Goal: Task Accomplishment & Management: Manage account settings

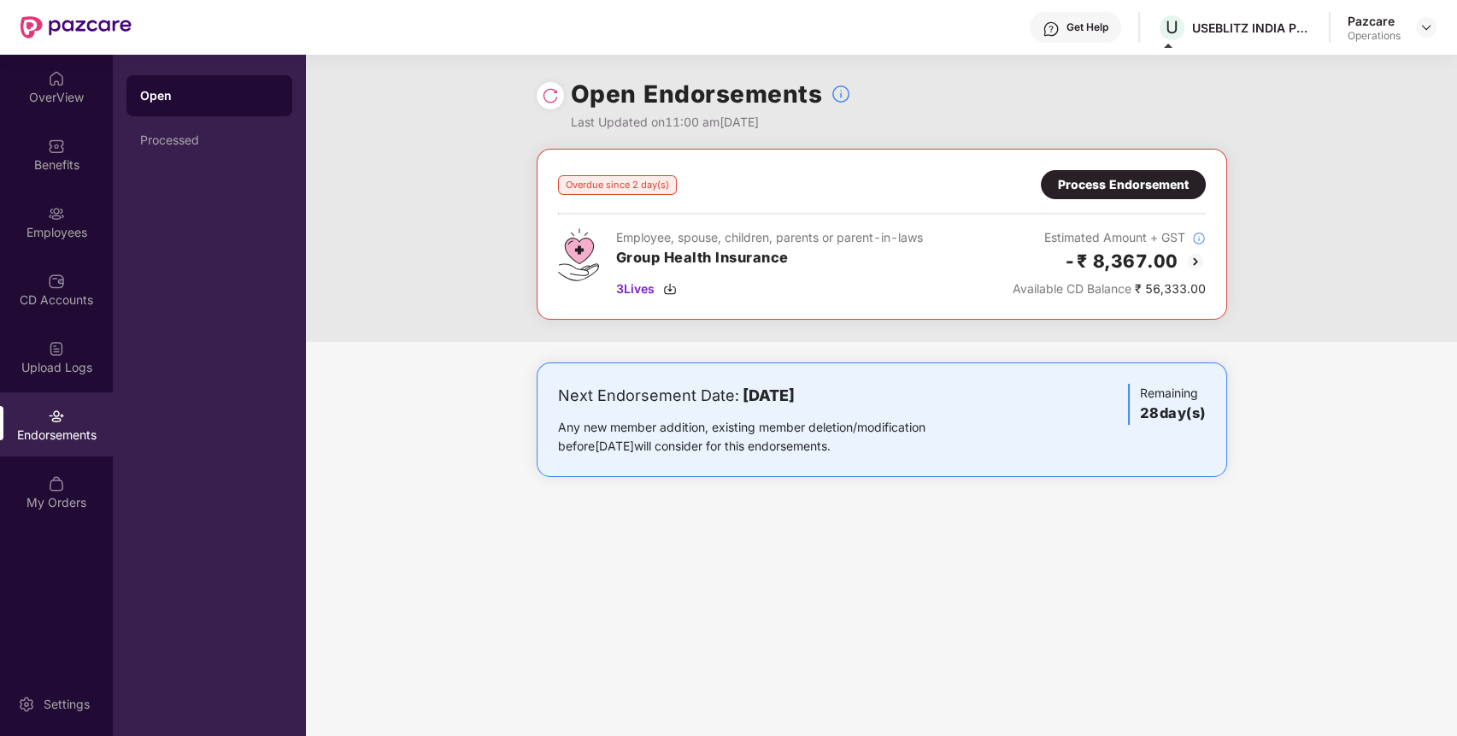
click at [559, 97] on div at bounding box center [550, 95] width 27 height 27
click at [544, 97] on img at bounding box center [550, 95] width 17 height 17
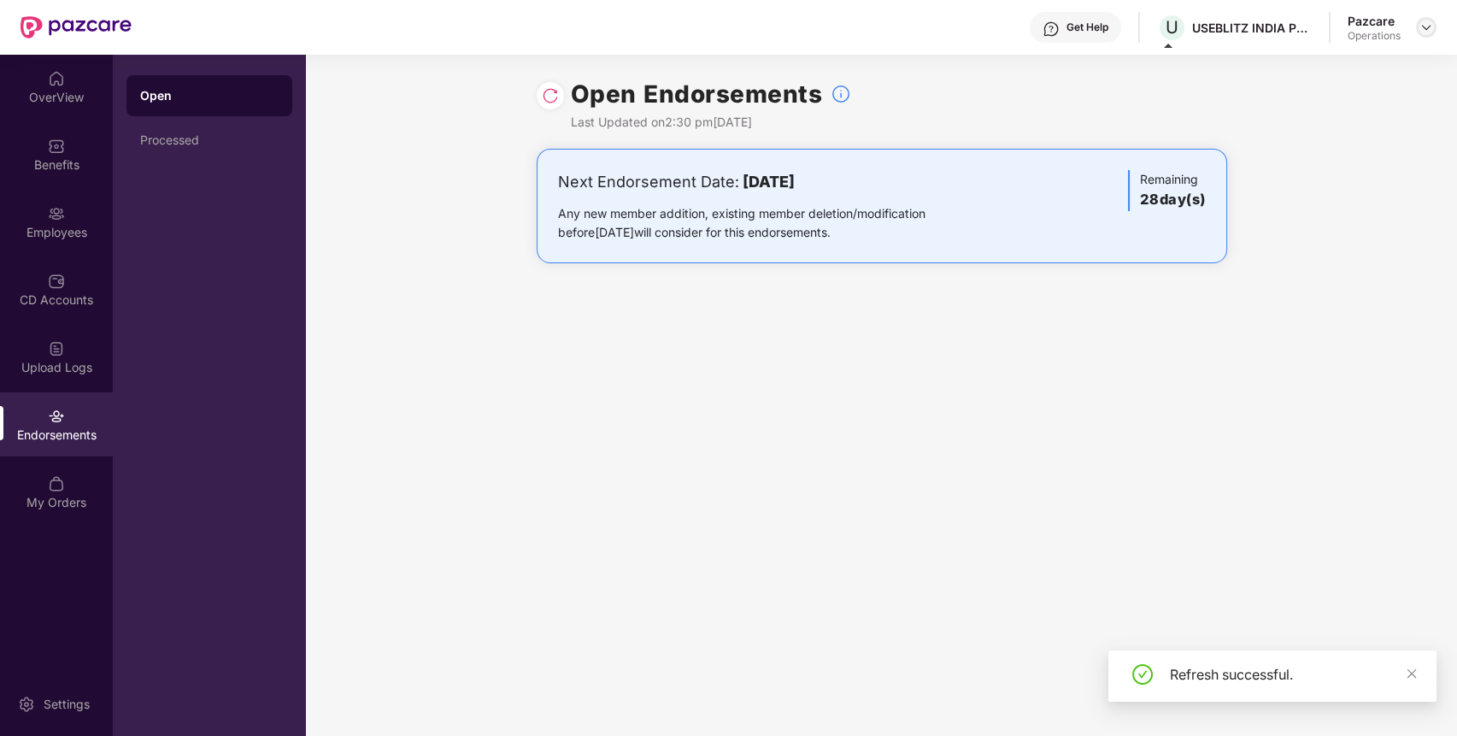
click at [1429, 25] on img at bounding box center [1427, 28] width 14 height 14
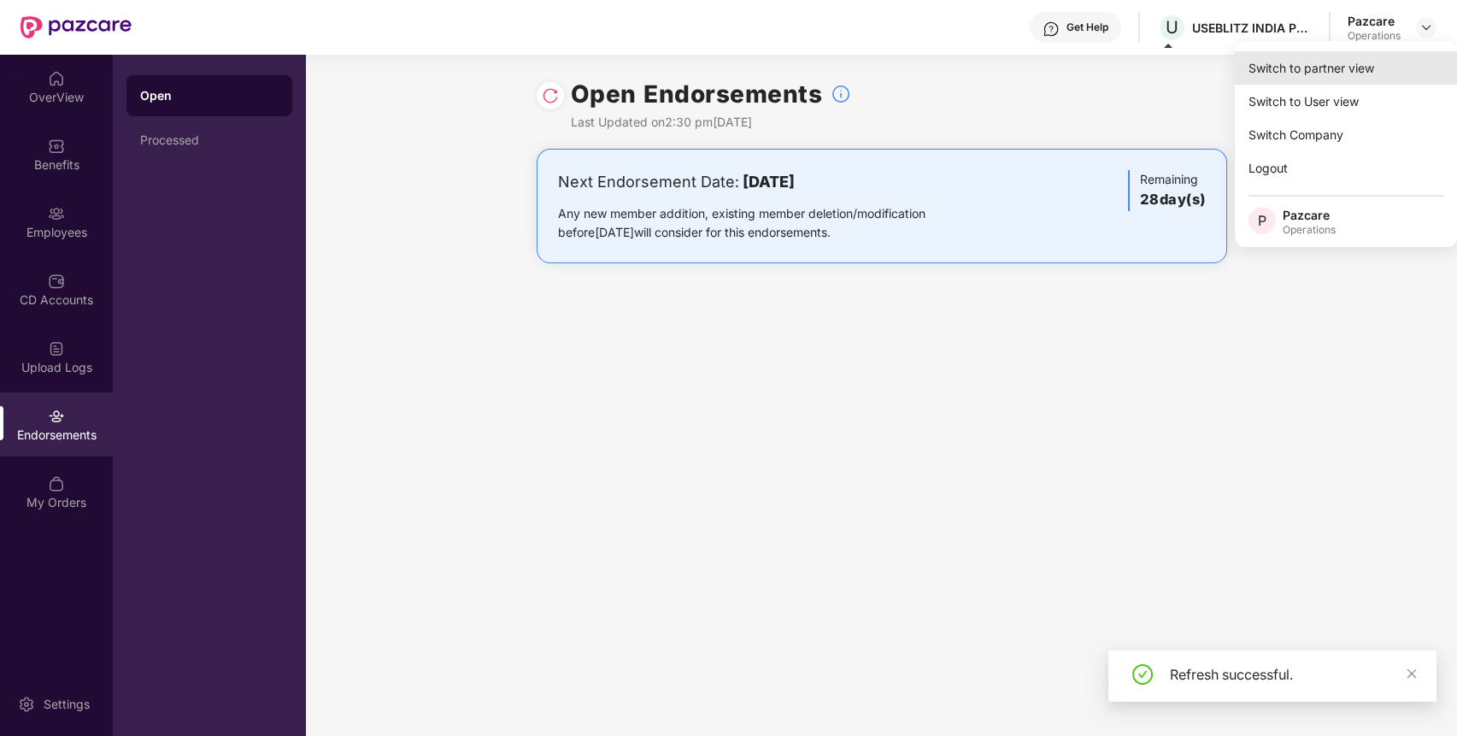
click at [1387, 62] on div "Switch to partner view" at bounding box center [1346, 67] width 222 height 33
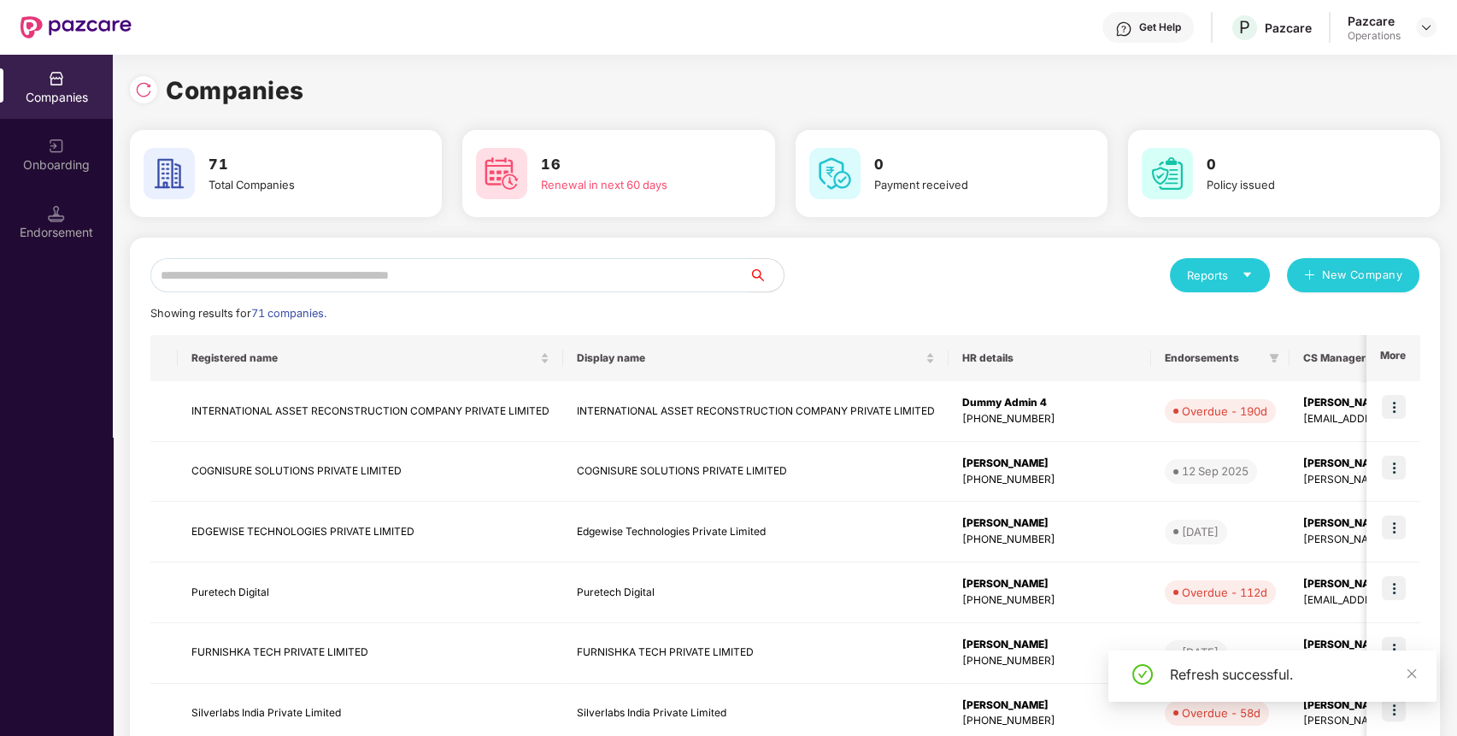
click at [696, 274] on input "text" at bounding box center [449, 275] width 599 height 34
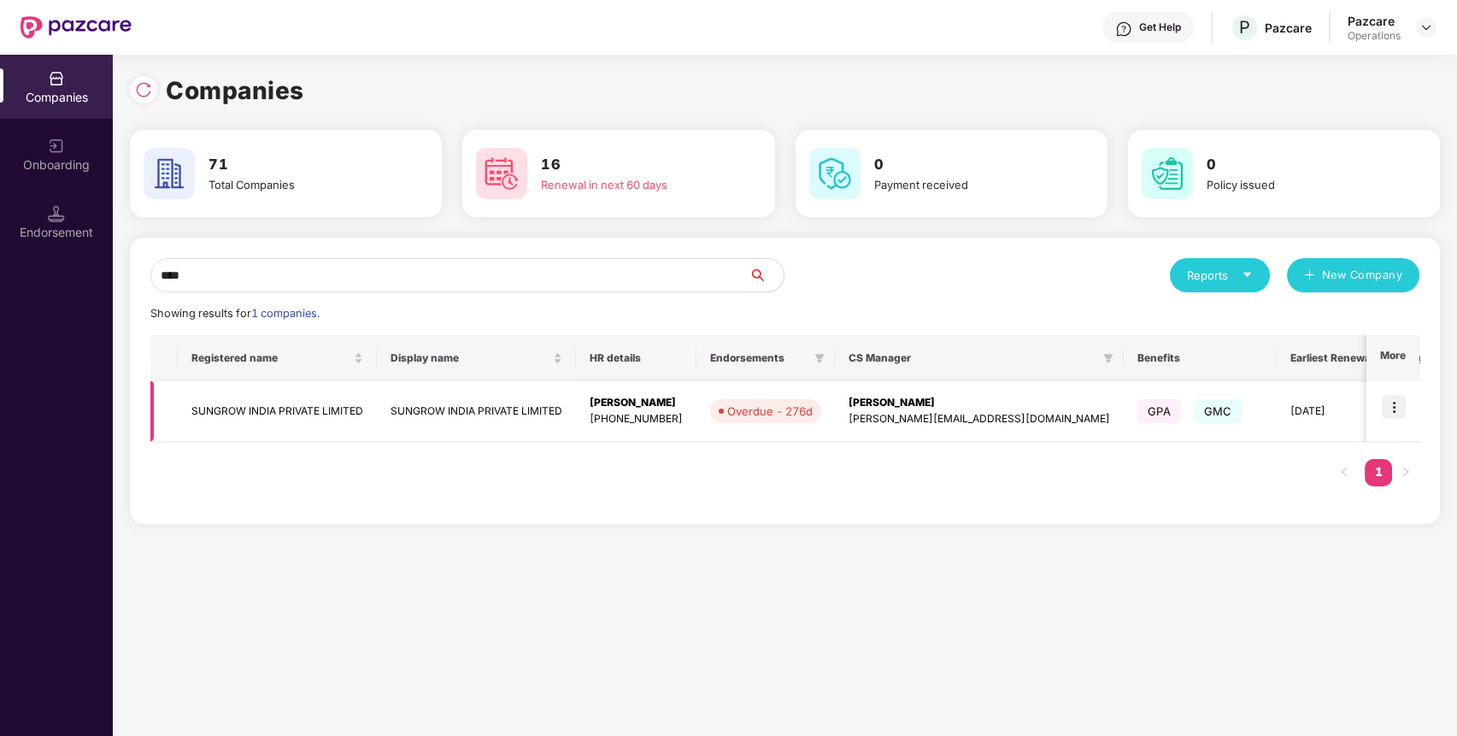
type input "****"
click at [1402, 410] on img at bounding box center [1394, 407] width 24 height 24
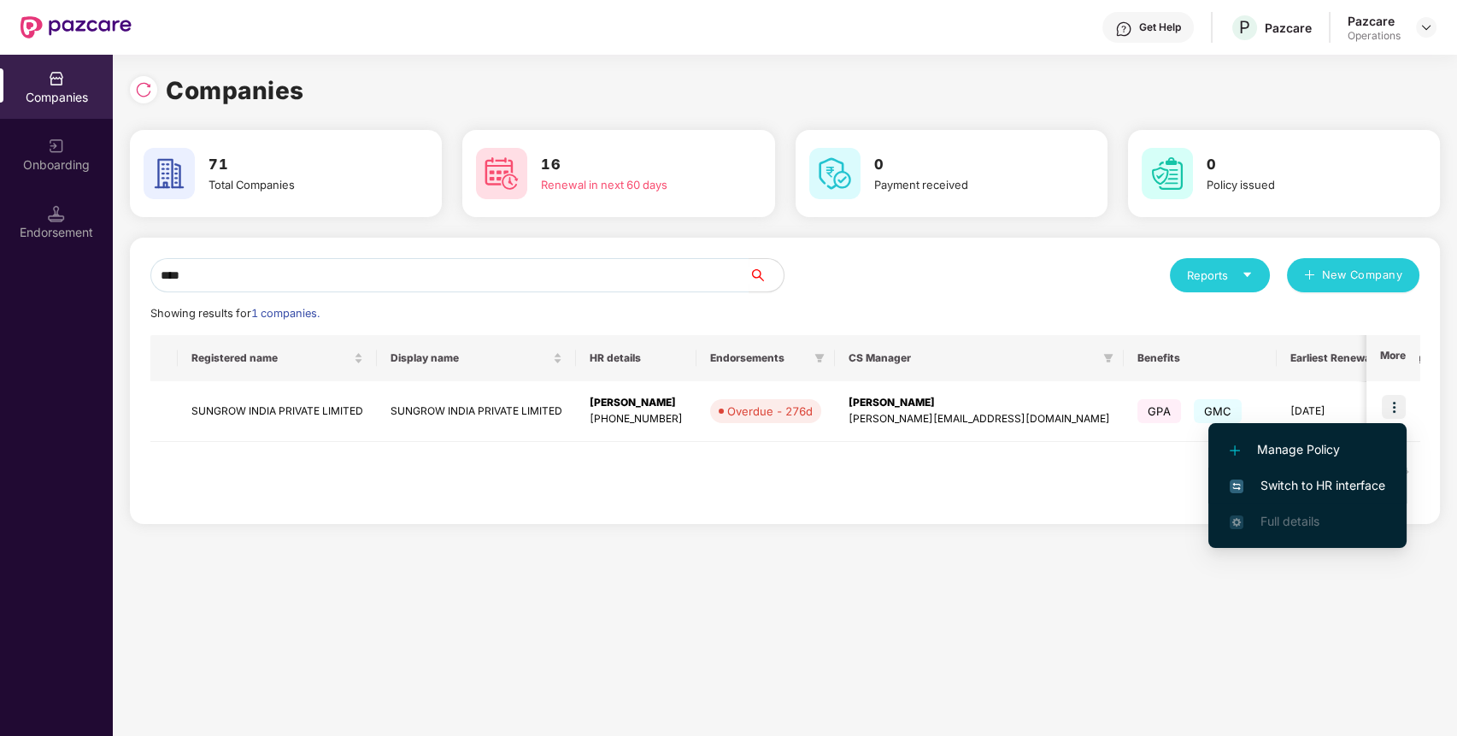
click at [1351, 484] on span "Switch to HR interface" at bounding box center [1308, 485] width 156 height 19
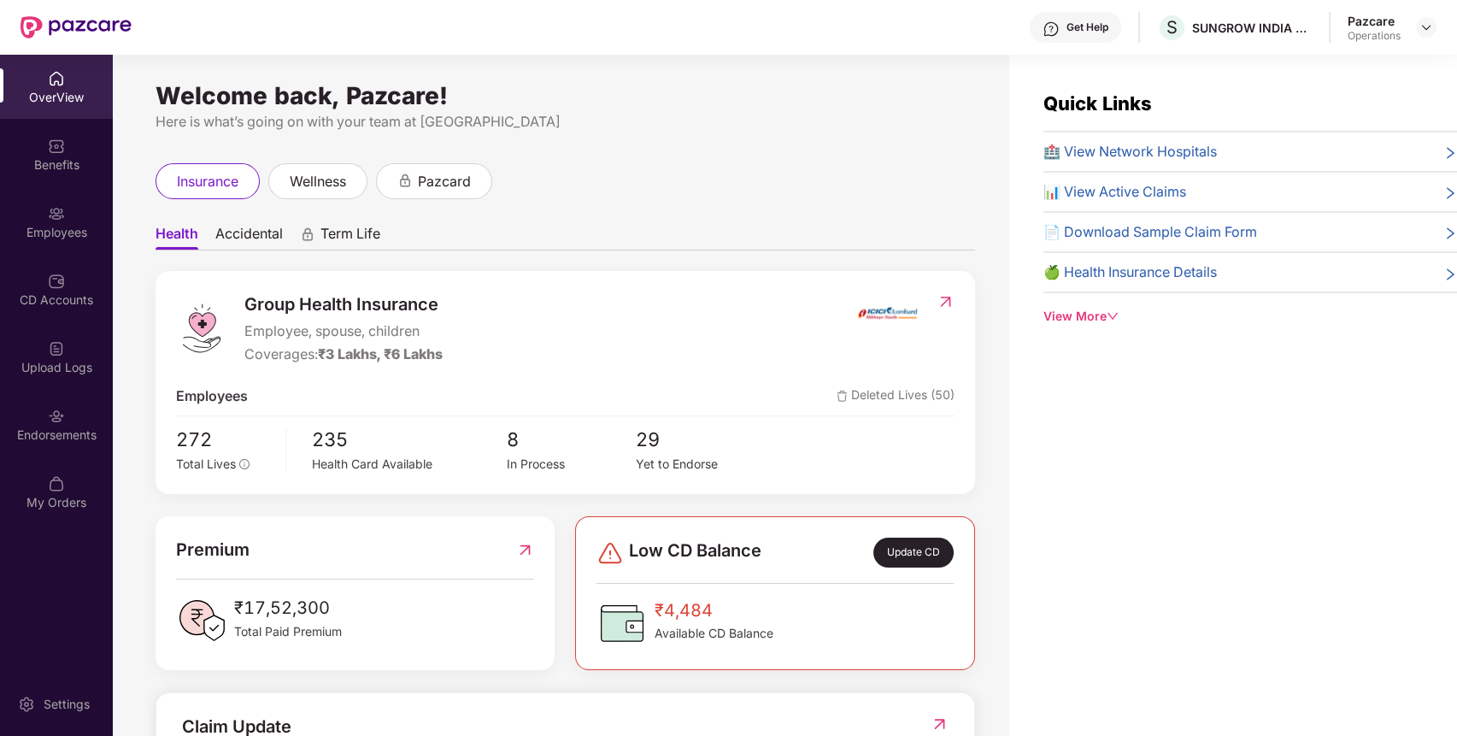
click at [82, 415] on div "Endorsements" at bounding box center [56, 424] width 113 height 64
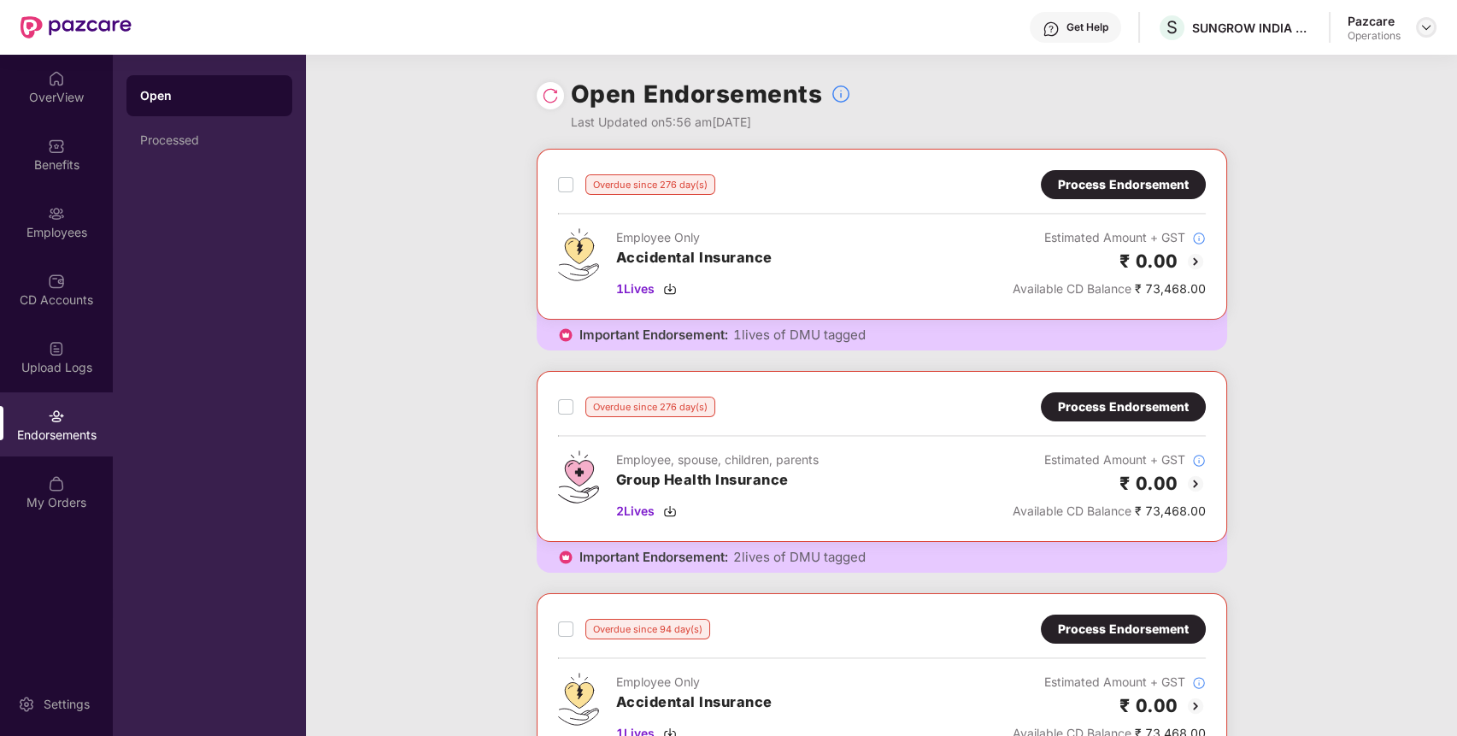
click at [1425, 26] on img at bounding box center [1427, 28] width 14 height 14
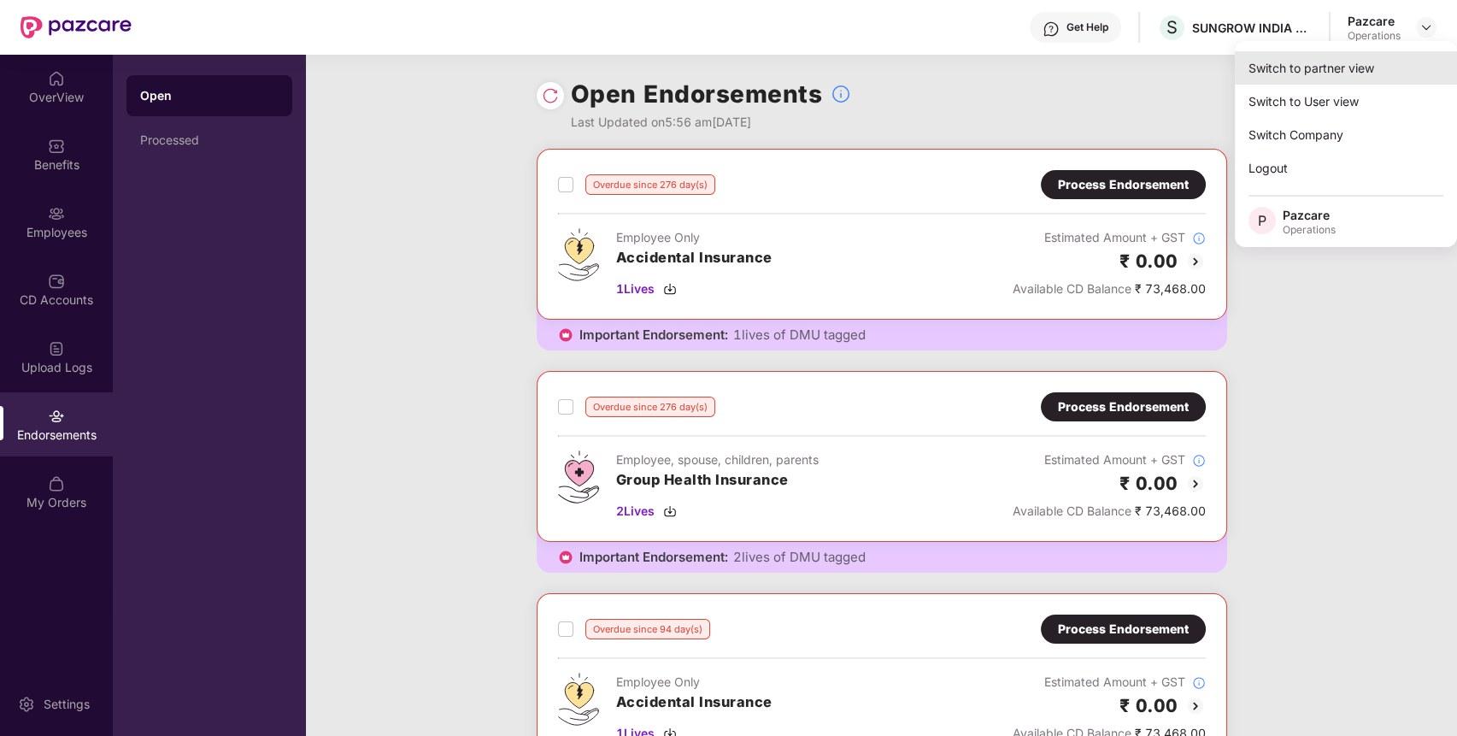
click at [1403, 62] on div "Switch to partner view" at bounding box center [1346, 67] width 222 height 33
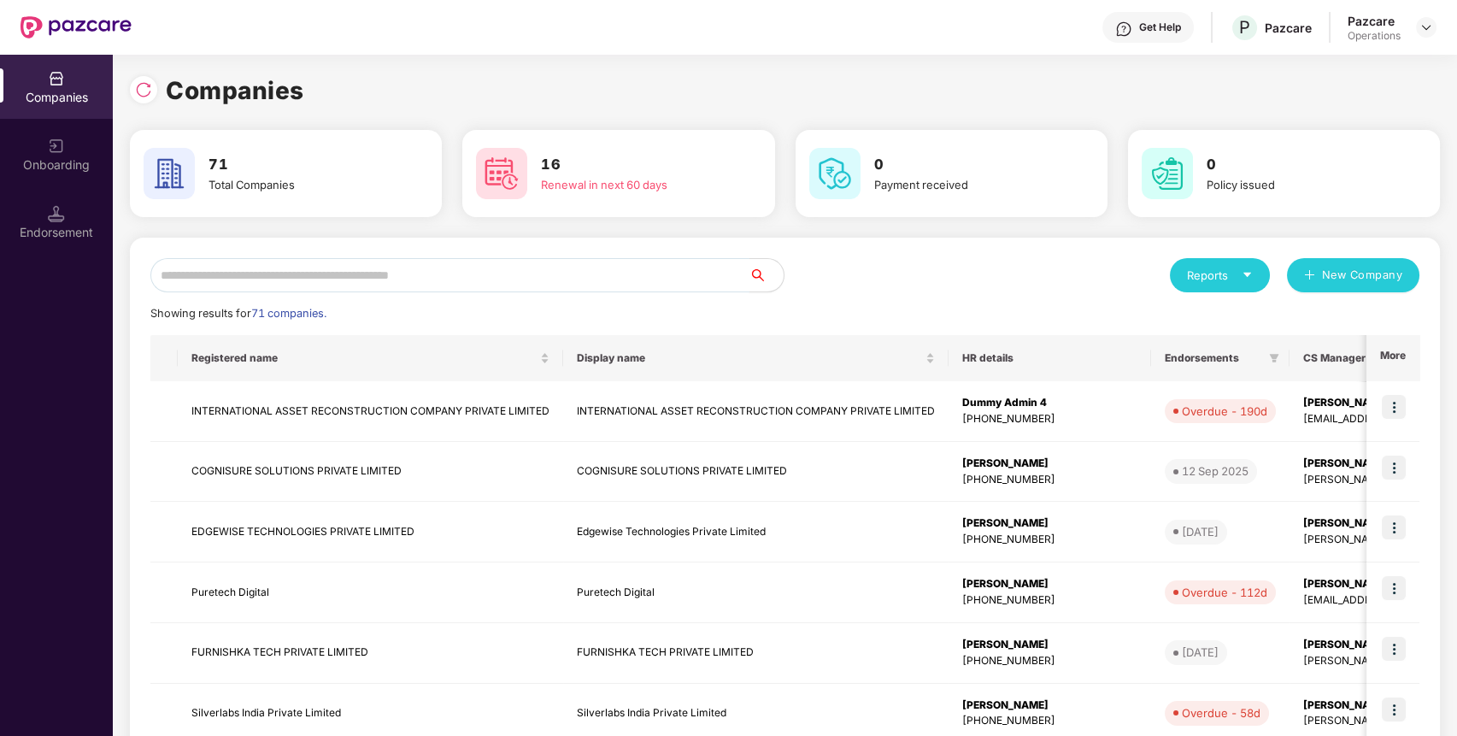
click at [629, 287] on input "text" at bounding box center [449, 275] width 599 height 34
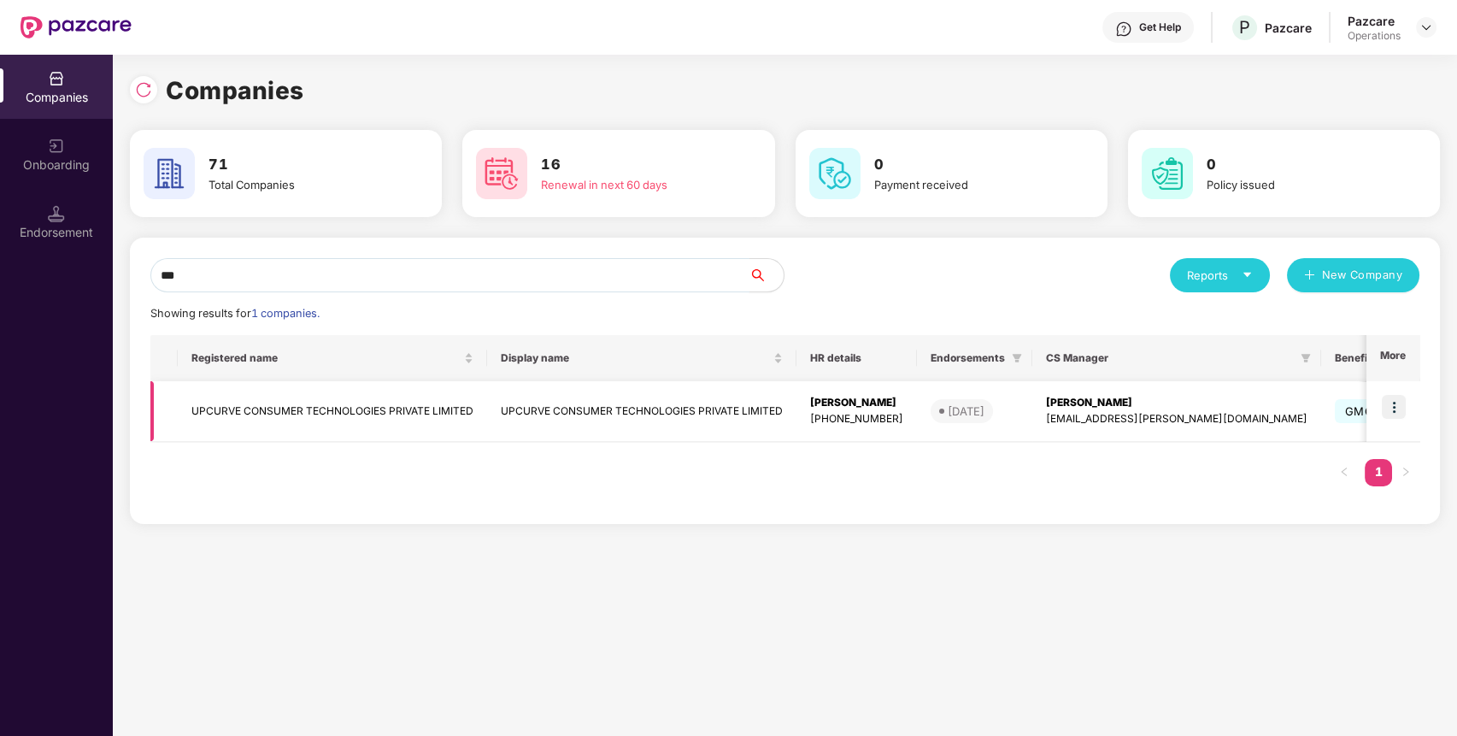
type input "***"
click at [1393, 414] on img at bounding box center [1394, 407] width 24 height 24
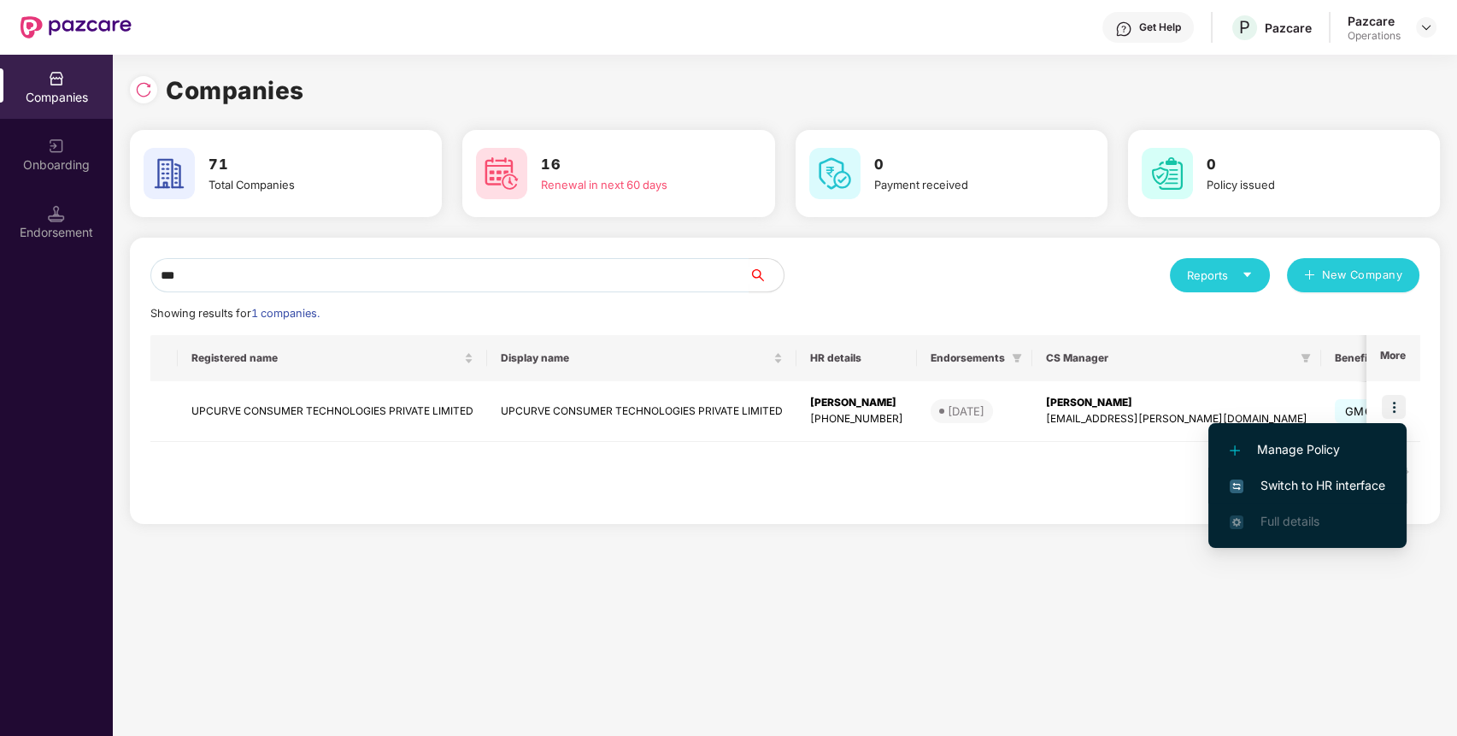
click at [1353, 479] on span "Switch to HR interface" at bounding box center [1308, 485] width 156 height 19
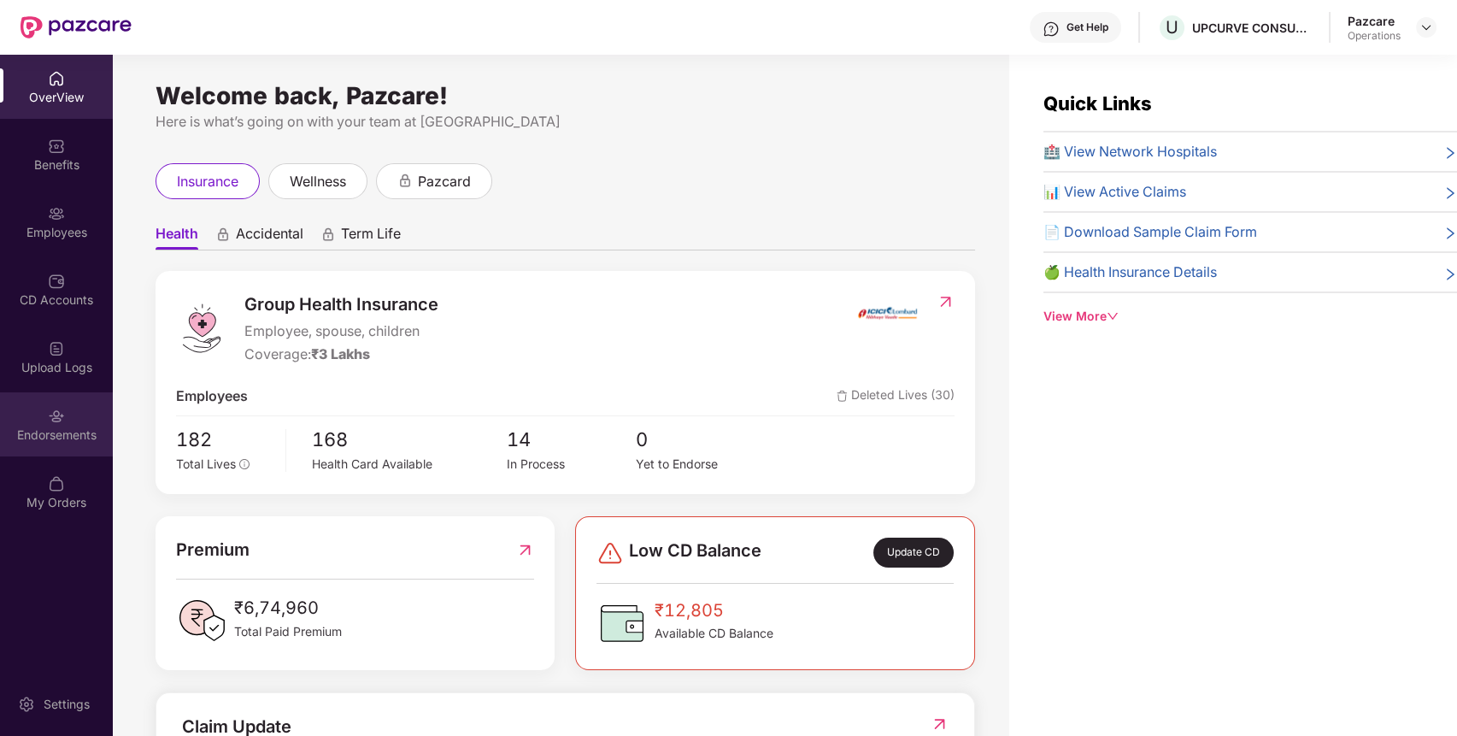
click at [53, 409] on img at bounding box center [56, 416] width 17 height 17
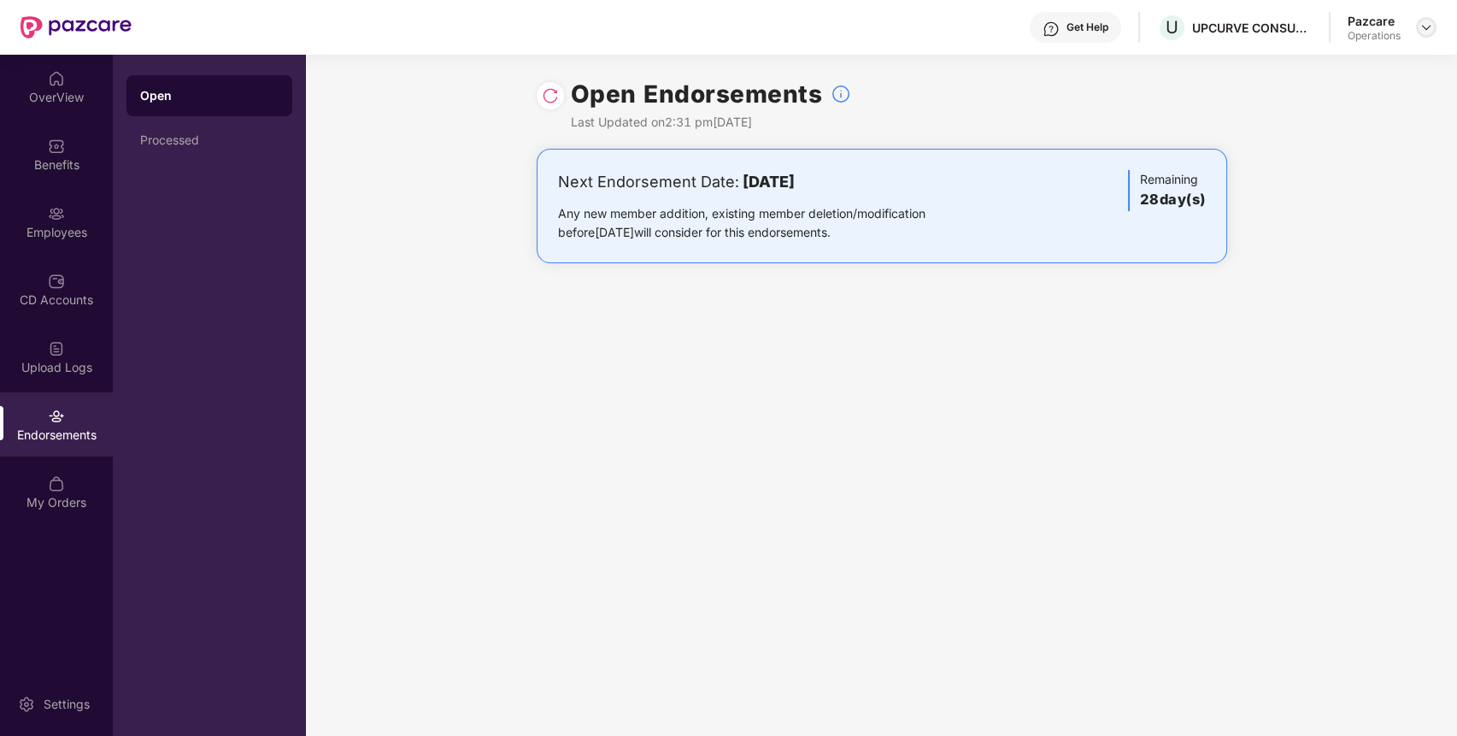
click at [1434, 26] on div at bounding box center [1426, 27] width 21 height 21
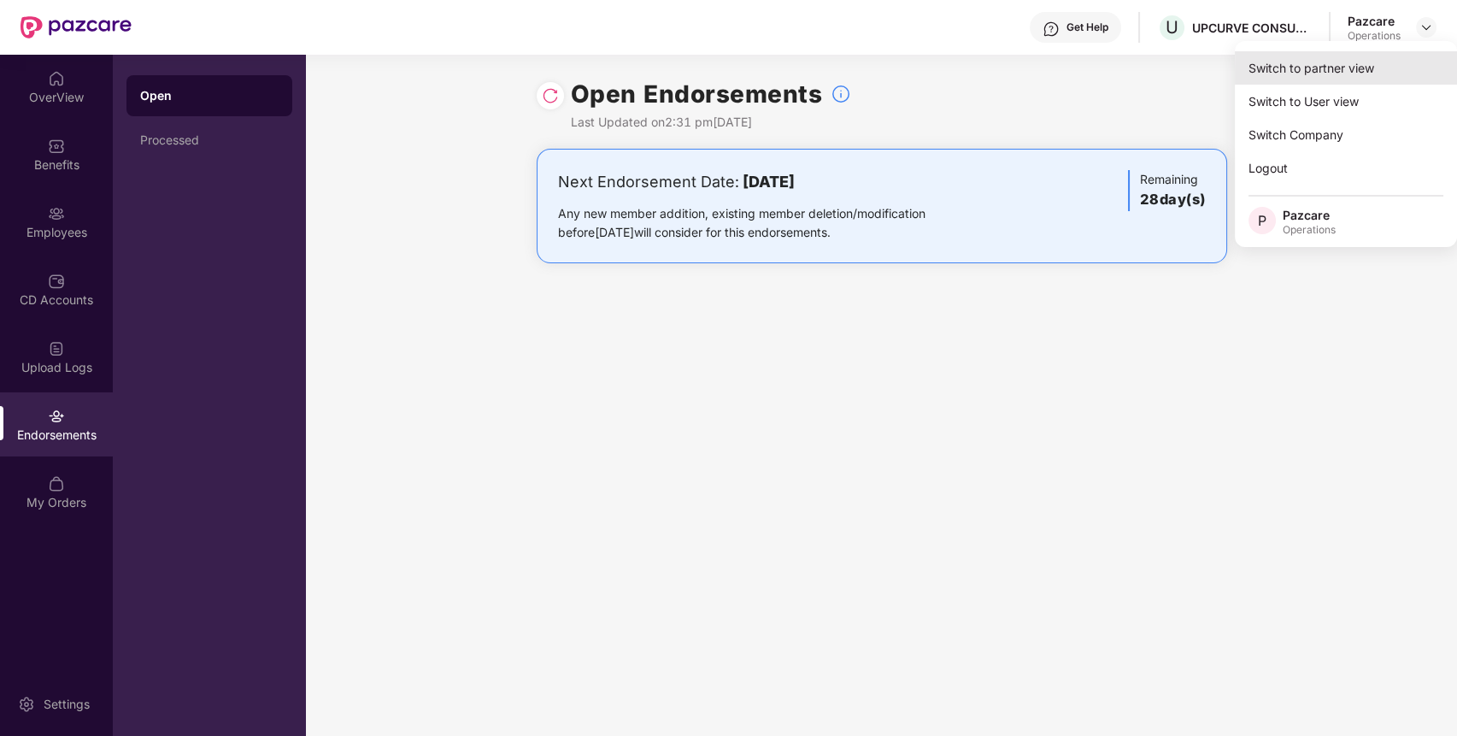
click at [1380, 65] on div "Switch to partner view" at bounding box center [1346, 67] width 222 height 33
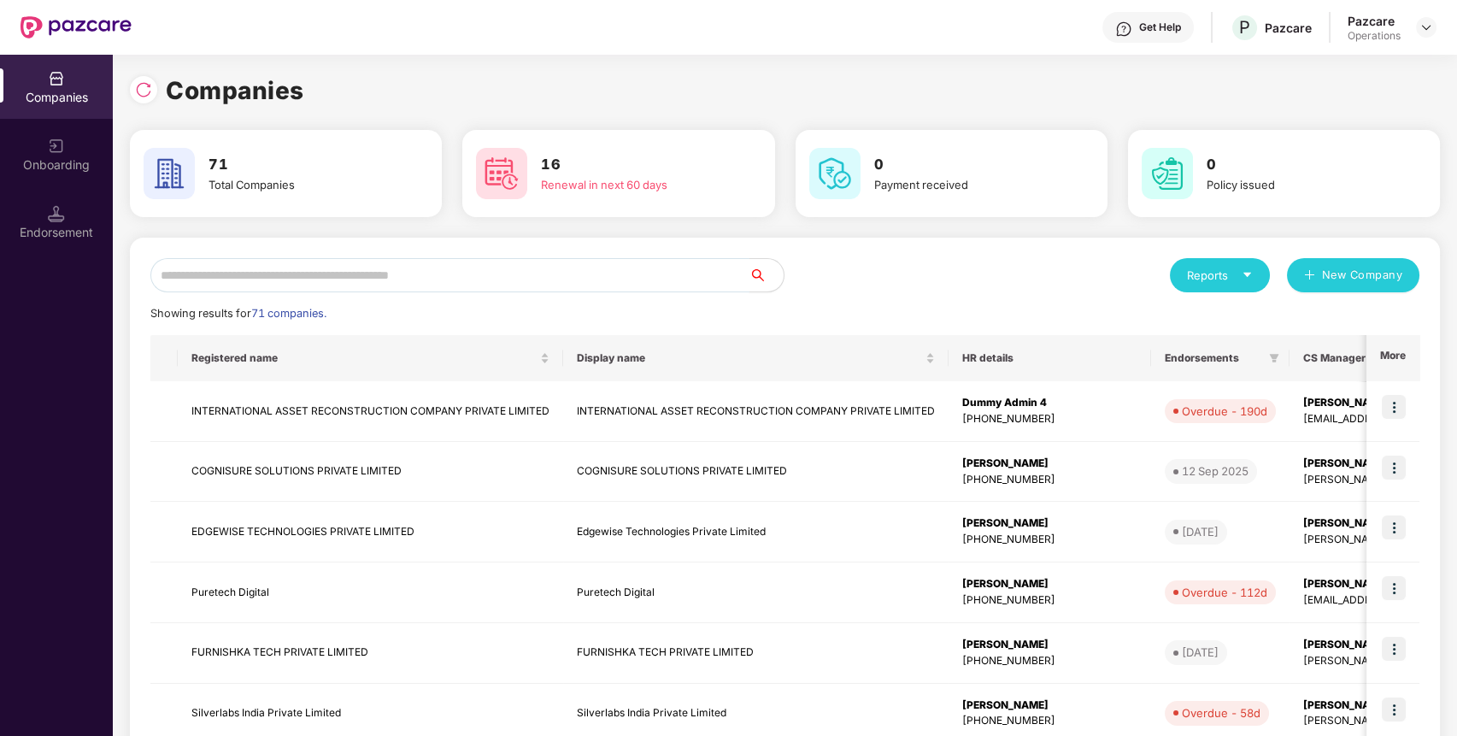
click at [621, 272] on input "text" at bounding box center [449, 275] width 599 height 34
type input "****"
click at [1393, 528] on img at bounding box center [1394, 527] width 24 height 24
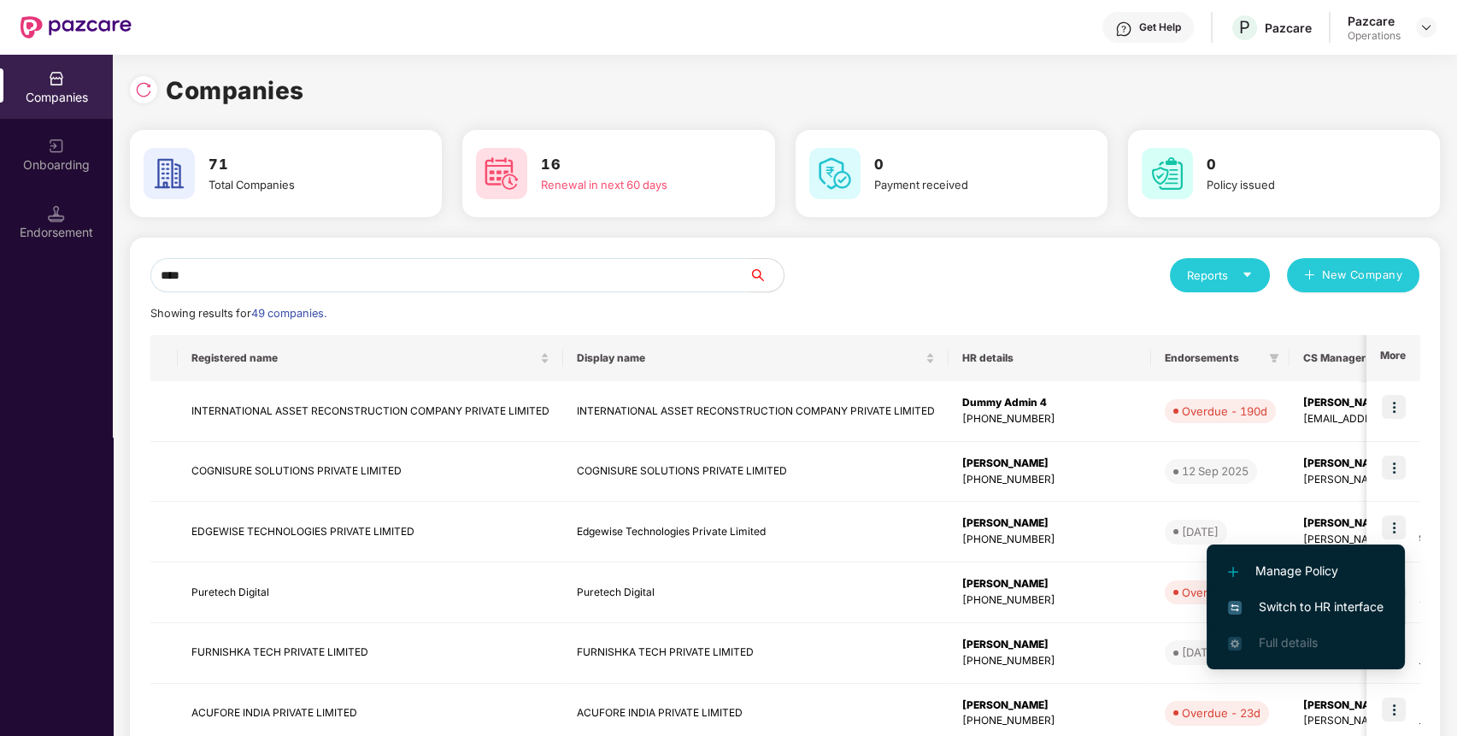
click at [1321, 603] on span "Switch to HR interface" at bounding box center [1306, 606] width 156 height 19
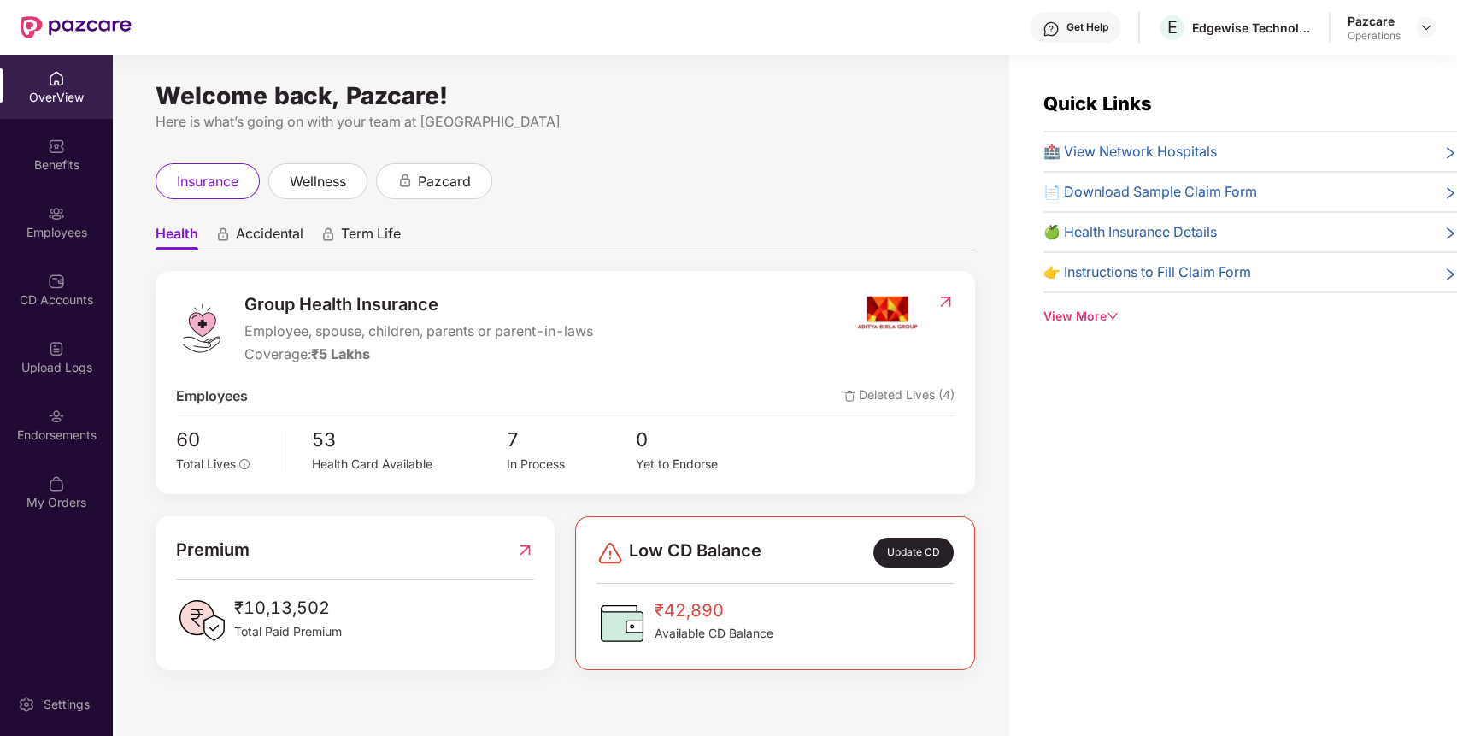
click at [48, 421] on img at bounding box center [56, 416] width 17 height 17
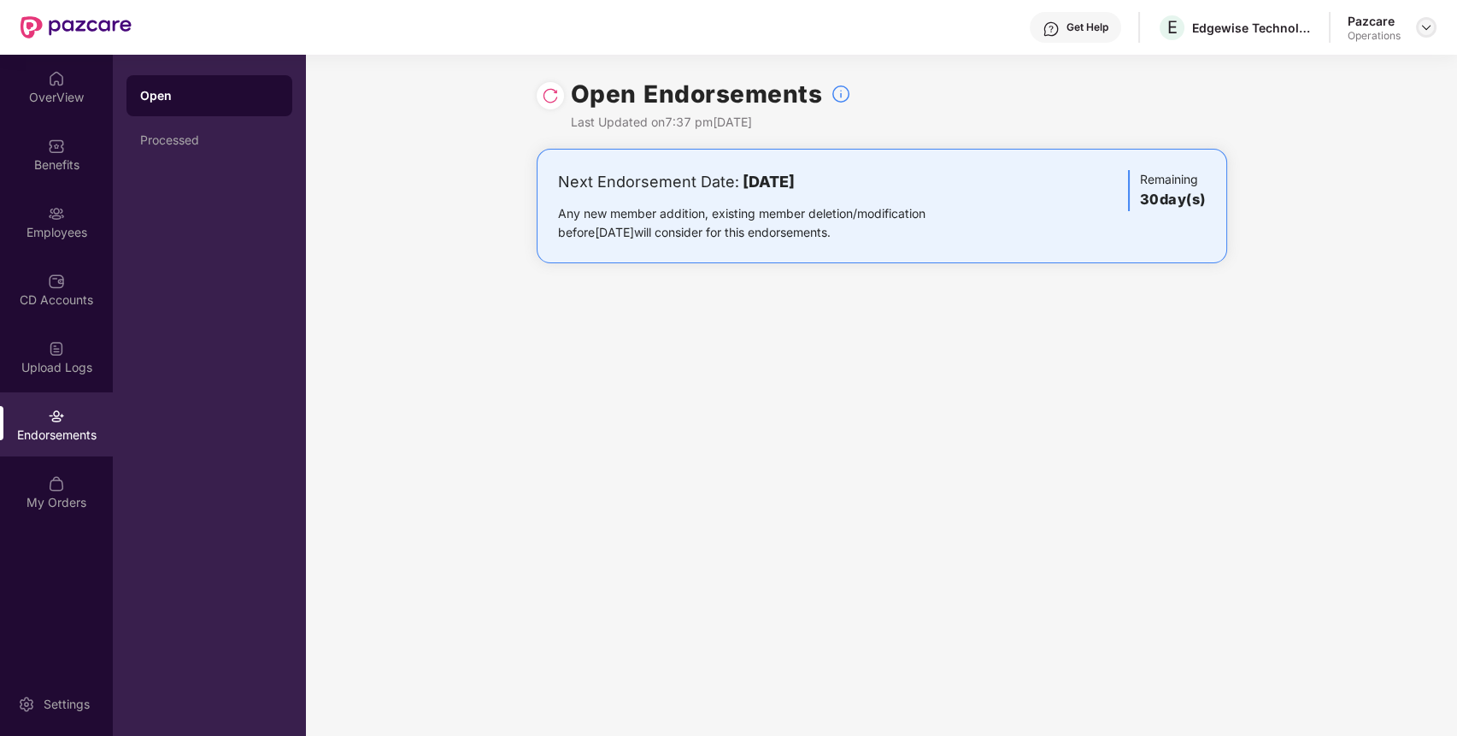
click at [1425, 23] on img at bounding box center [1427, 28] width 14 height 14
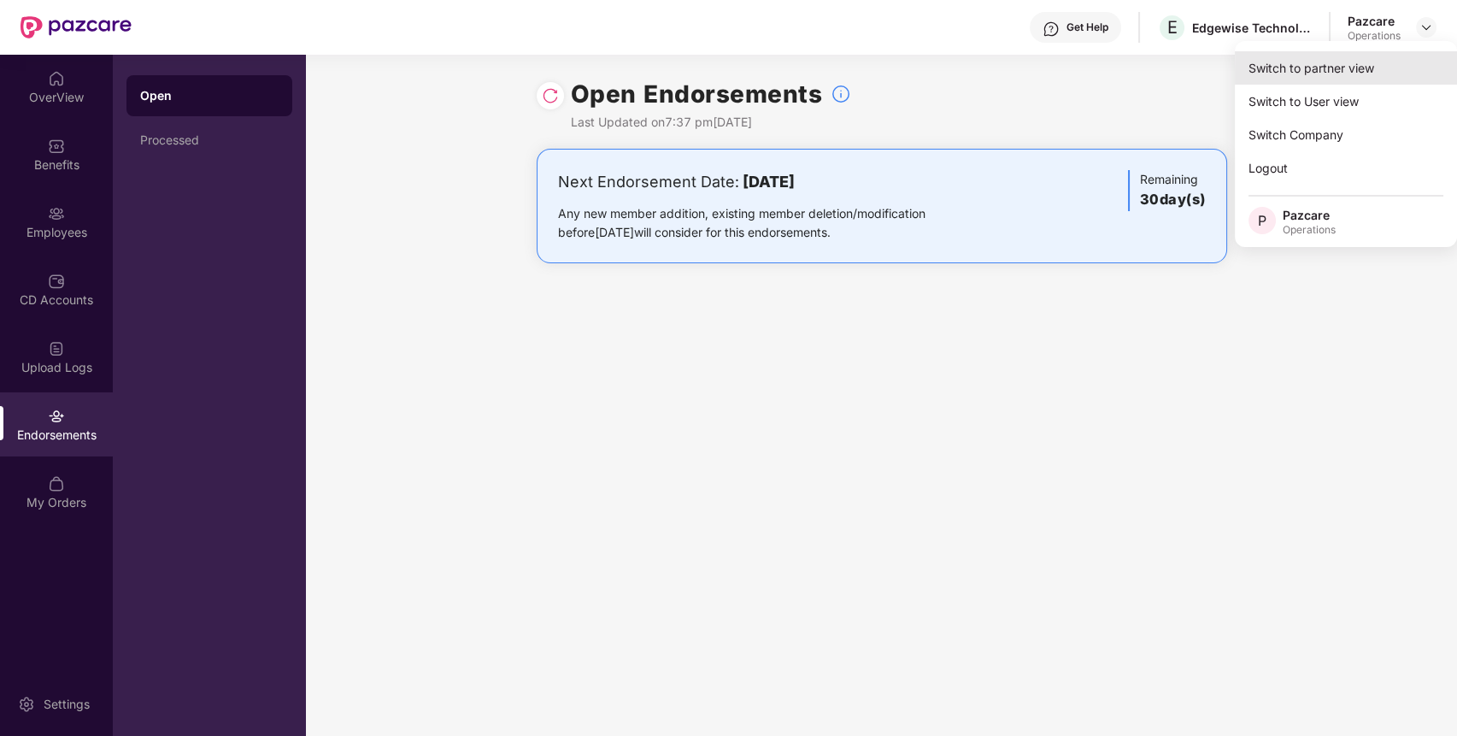
click at [1364, 56] on div "Switch to partner view" at bounding box center [1346, 67] width 222 height 33
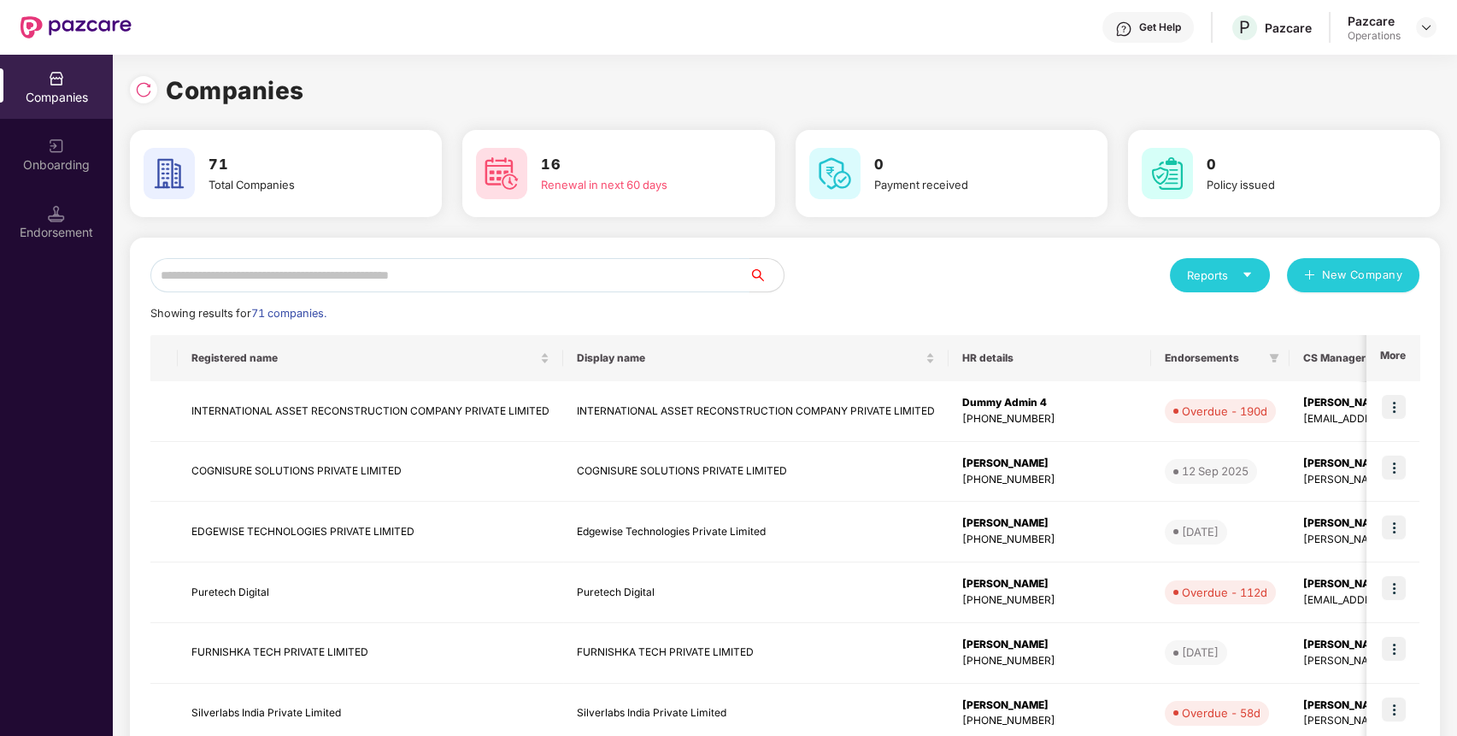
click at [724, 275] on input "text" at bounding box center [449, 275] width 599 height 34
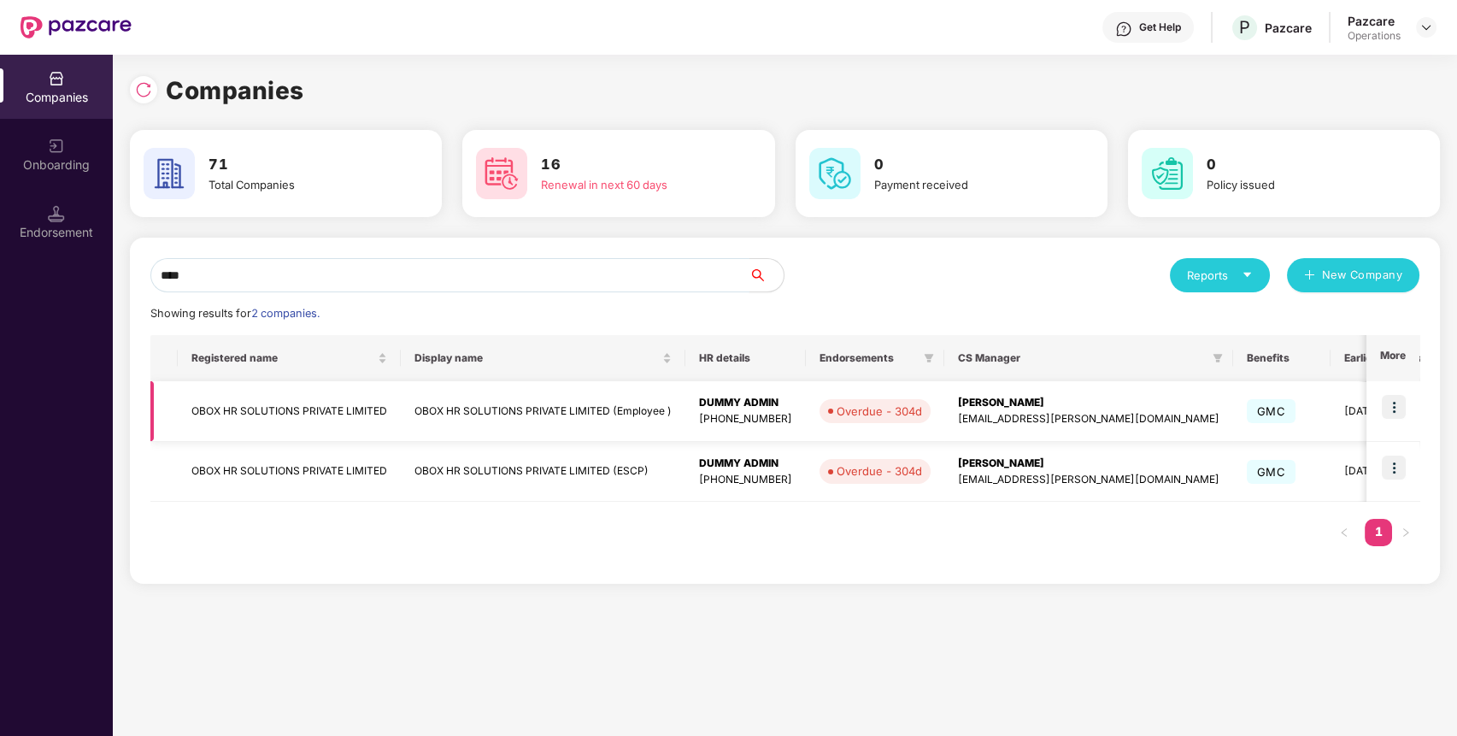
type input "****"
click at [1397, 415] on img at bounding box center [1394, 407] width 24 height 24
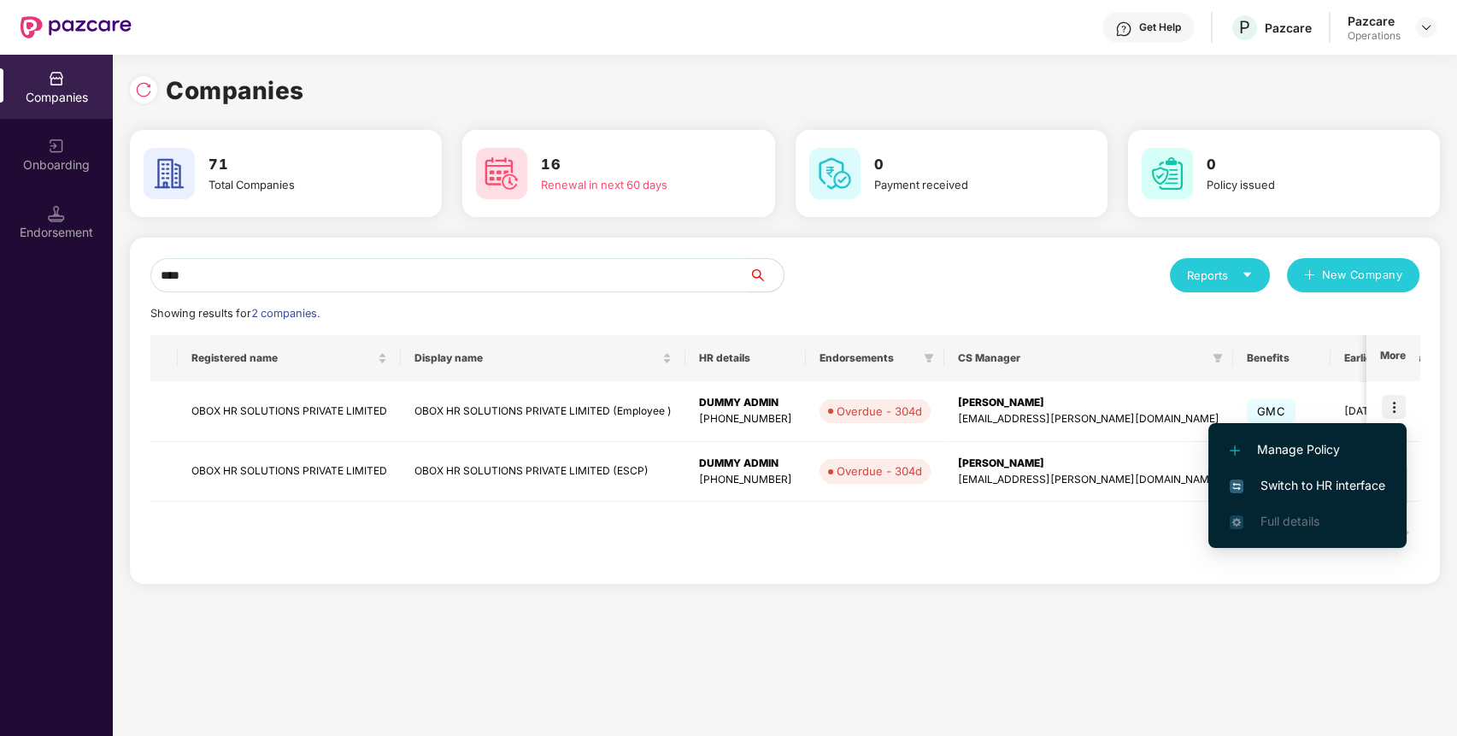
click at [1361, 480] on span "Switch to HR interface" at bounding box center [1308, 485] width 156 height 19
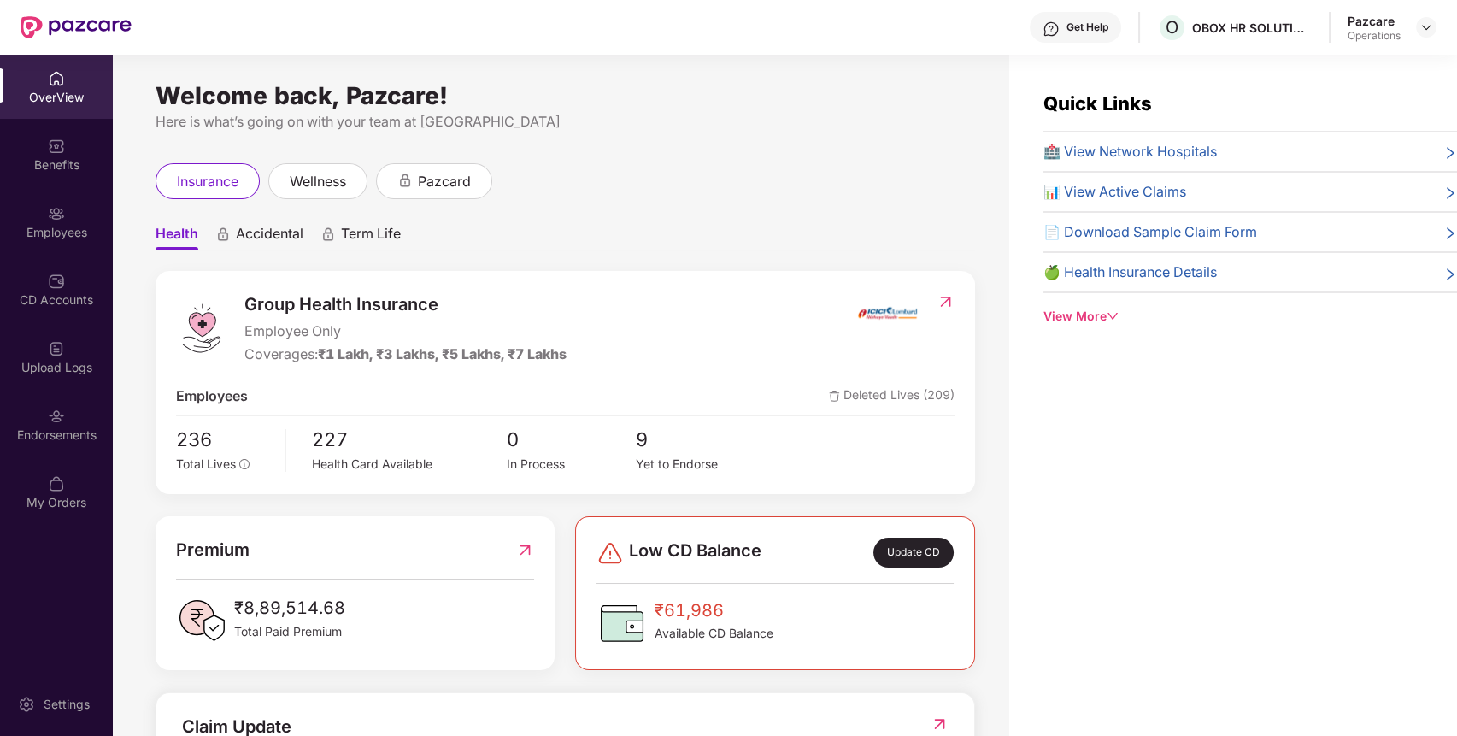
click at [37, 455] on div "Endorsements" at bounding box center [56, 424] width 113 height 64
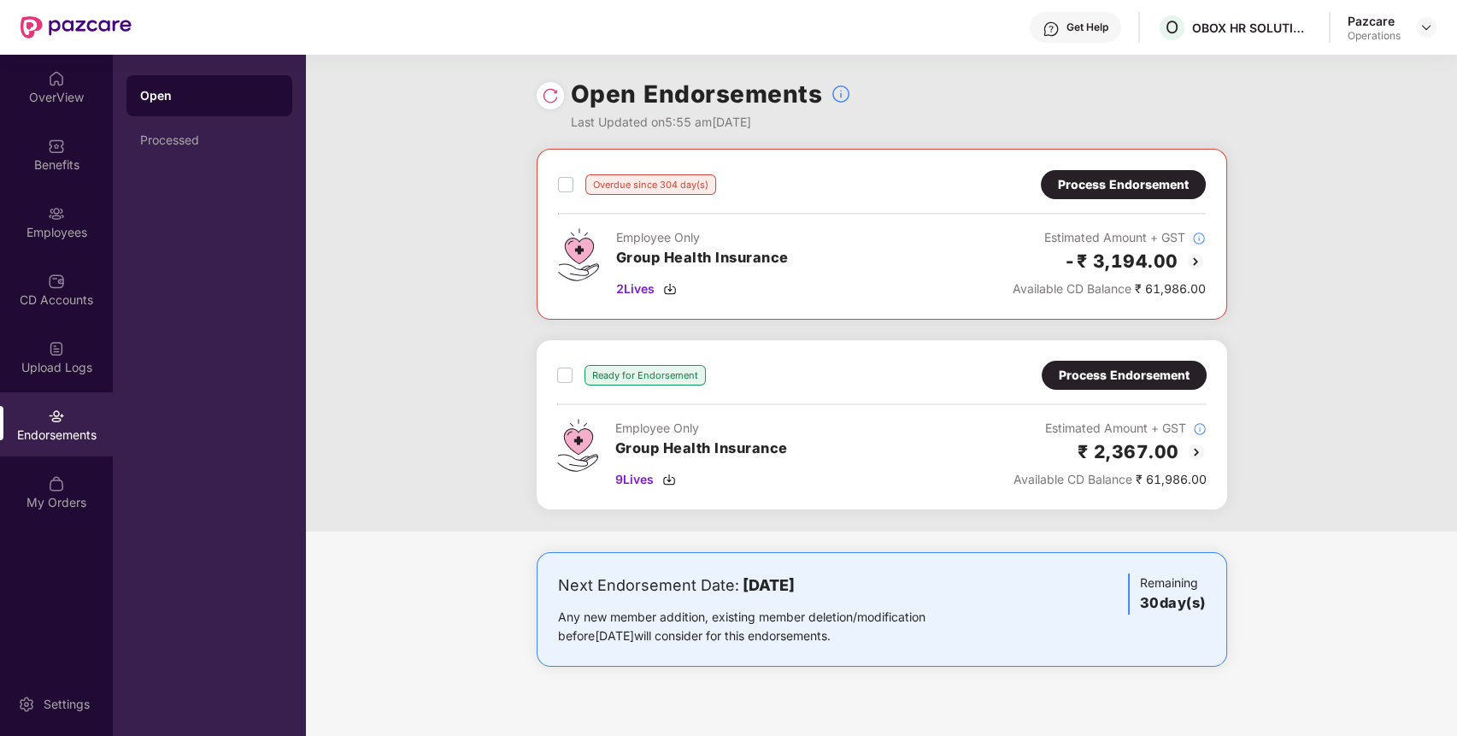
click at [1150, 190] on div "Process Endorsement" at bounding box center [1123, 184] width 131 height 19
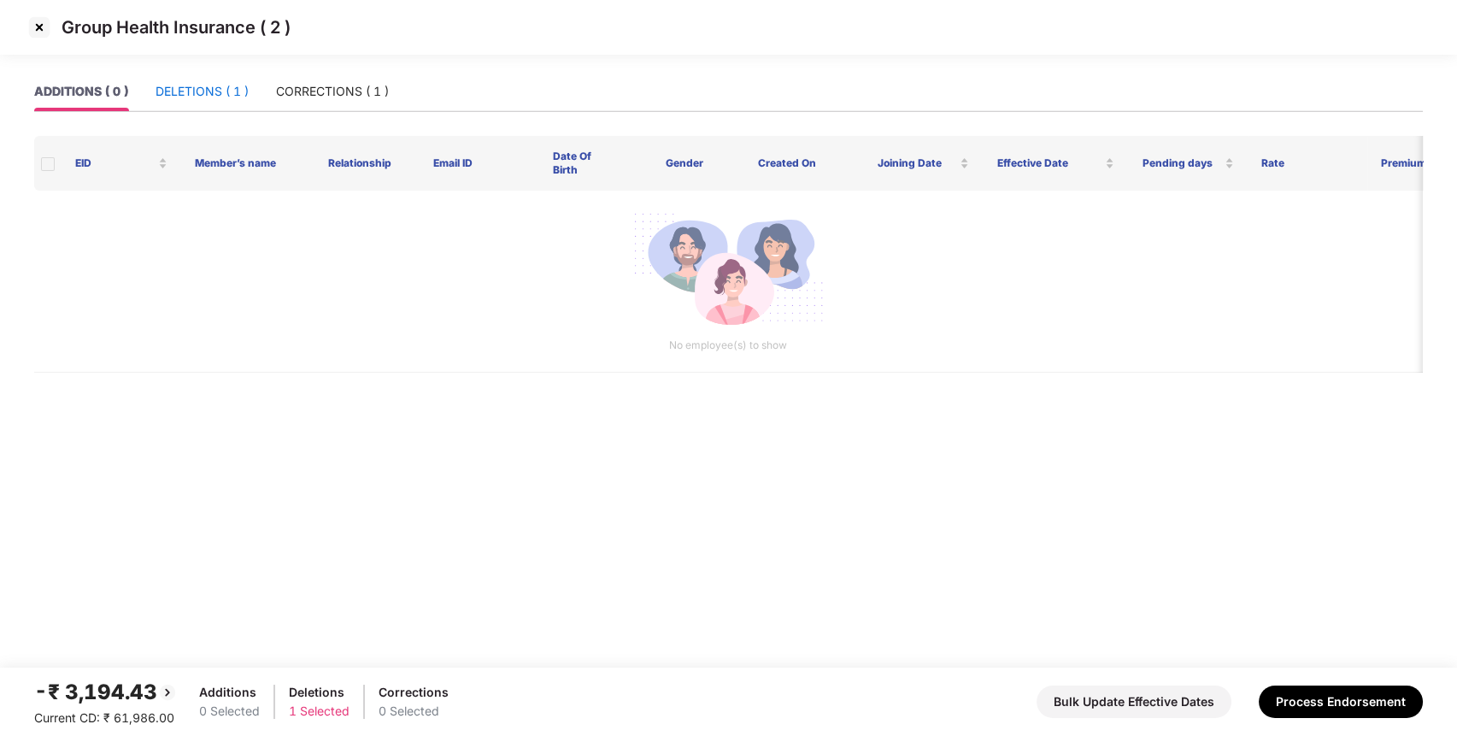
click at [190, 89] on div "DELETIONS ( 1 )" at bounding box center [202, 91] width 93 height 19
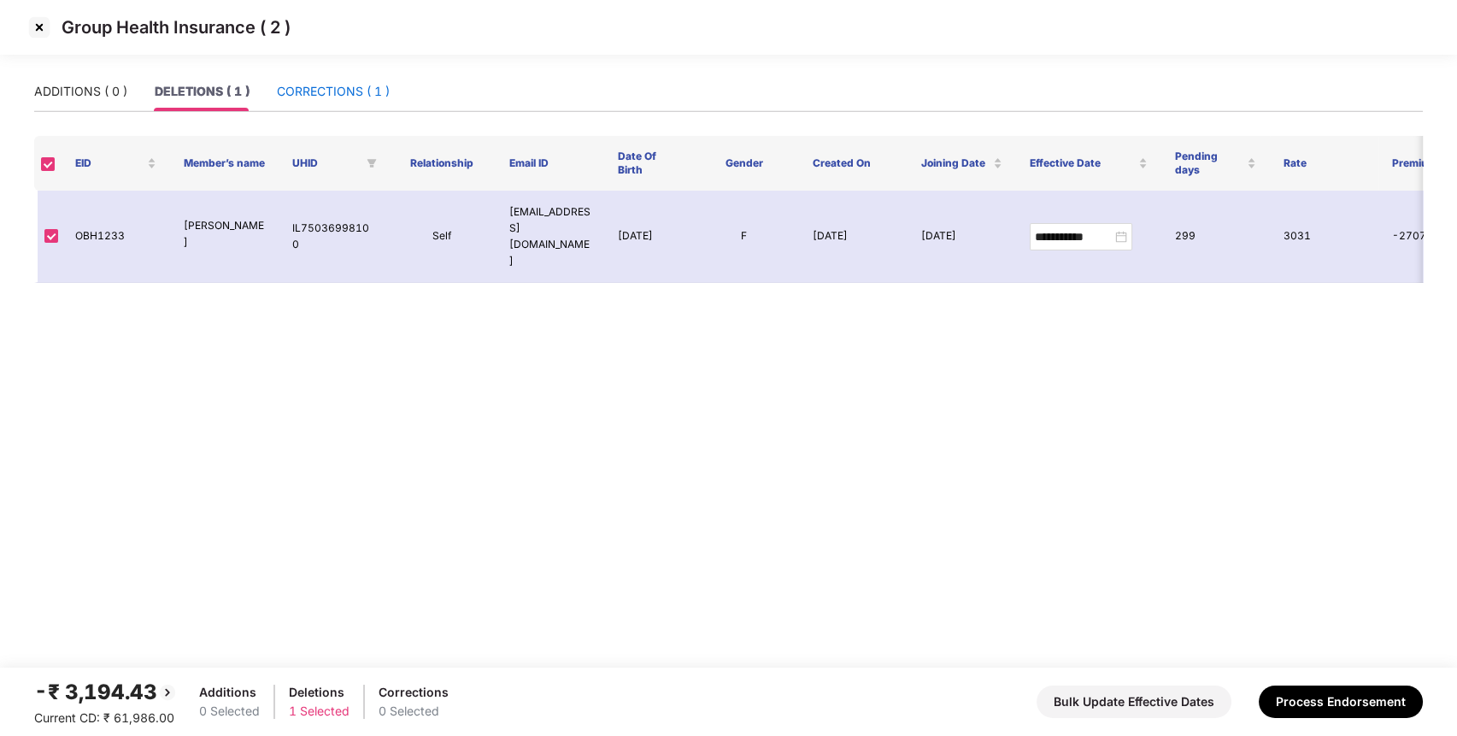
click at [367, 93] on div "CORRECTIONS ( 1 )" at bounding box center [333, 91] width 113 height 19
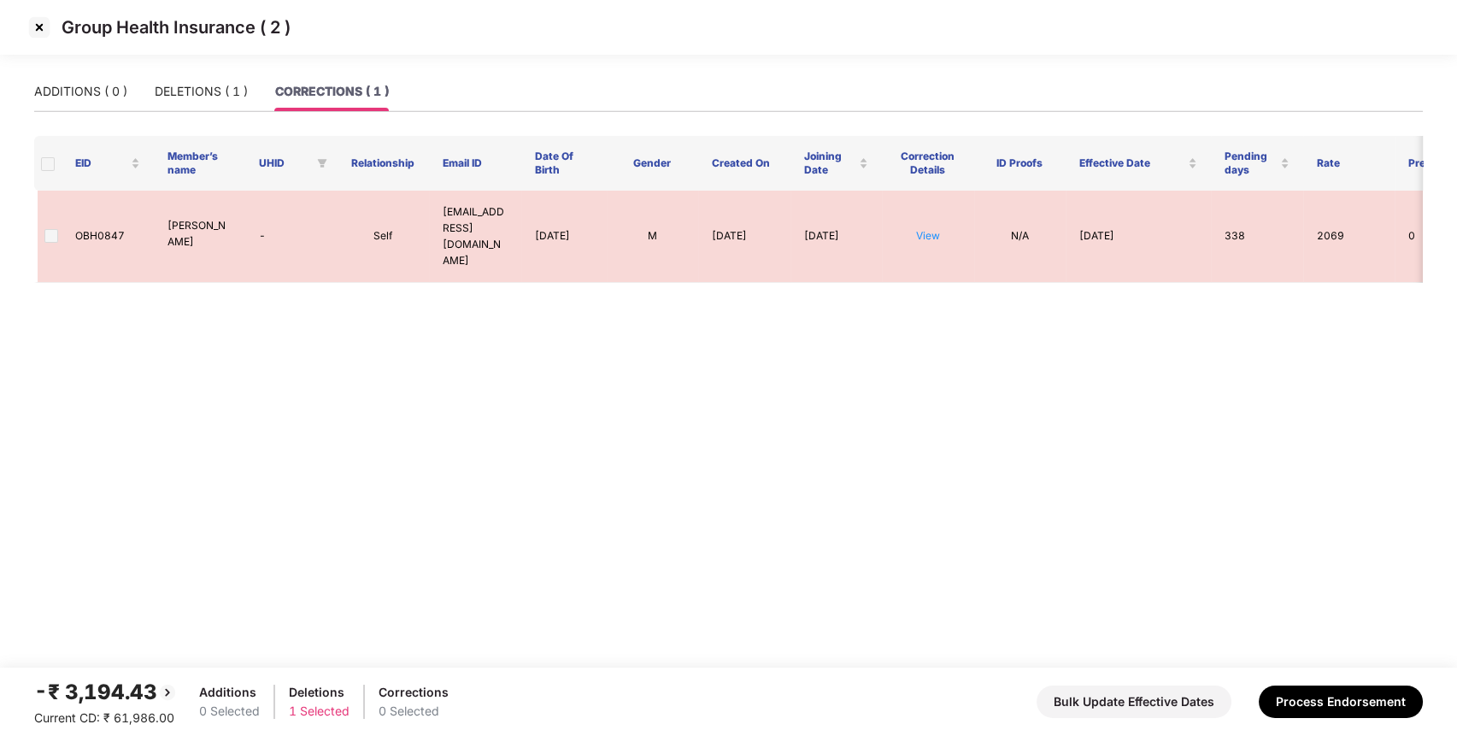
click at [41, 29] on img at bounding box center [39, 27] width 27 height 27
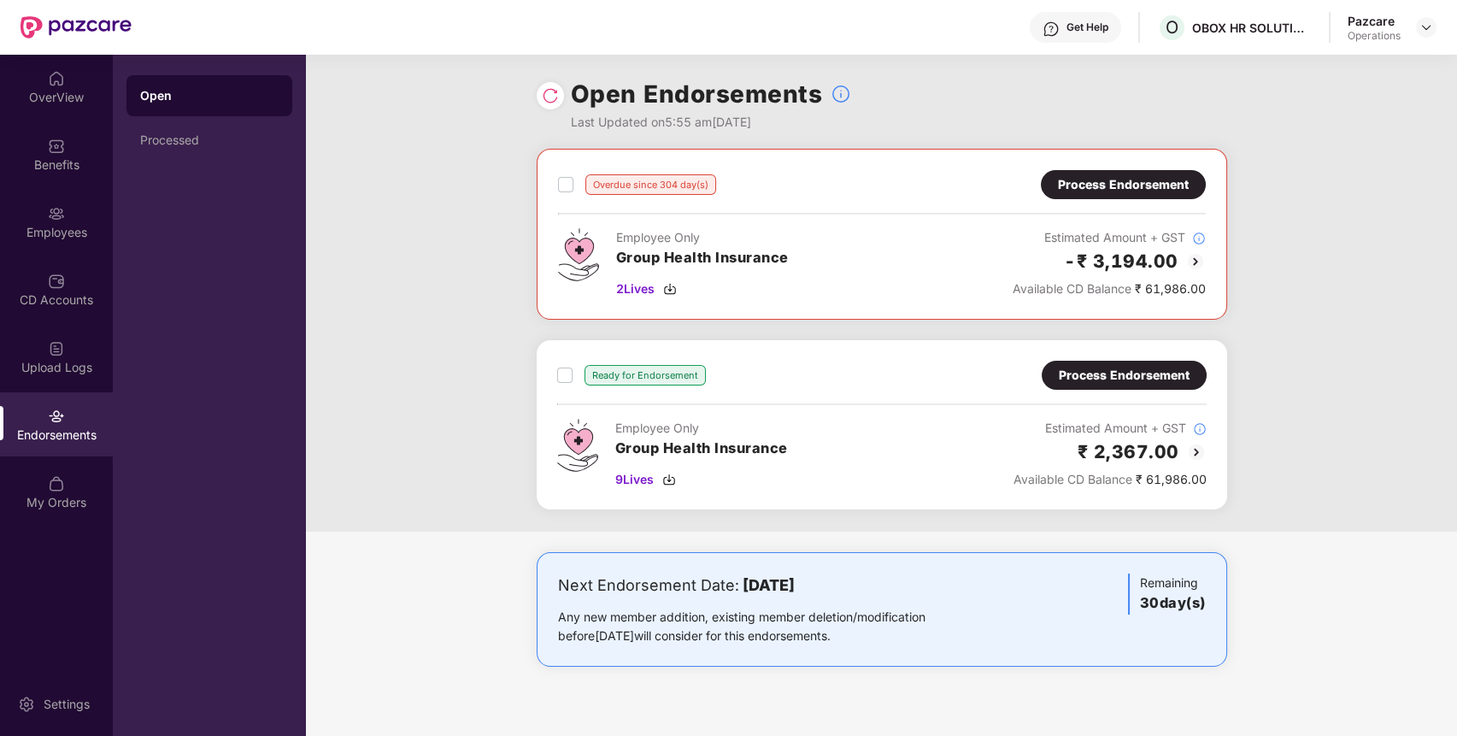
click at [1180, 362] on div "Process Endorsement" at bounding box center [1124, 375] width 165 height 29
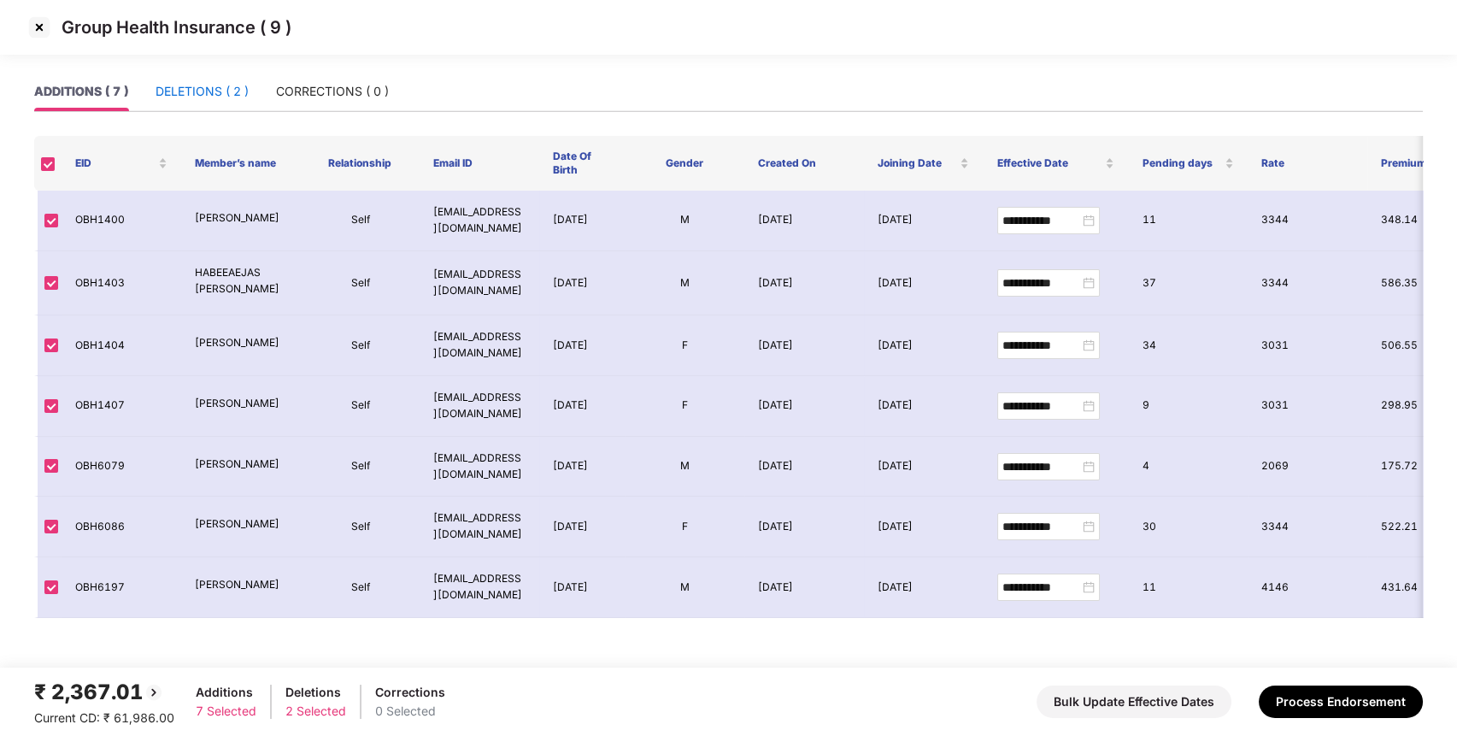
click at [191, 93] on div "DELETIONS ( 2 )" at bounding box center [202, 91] width 93 height 19
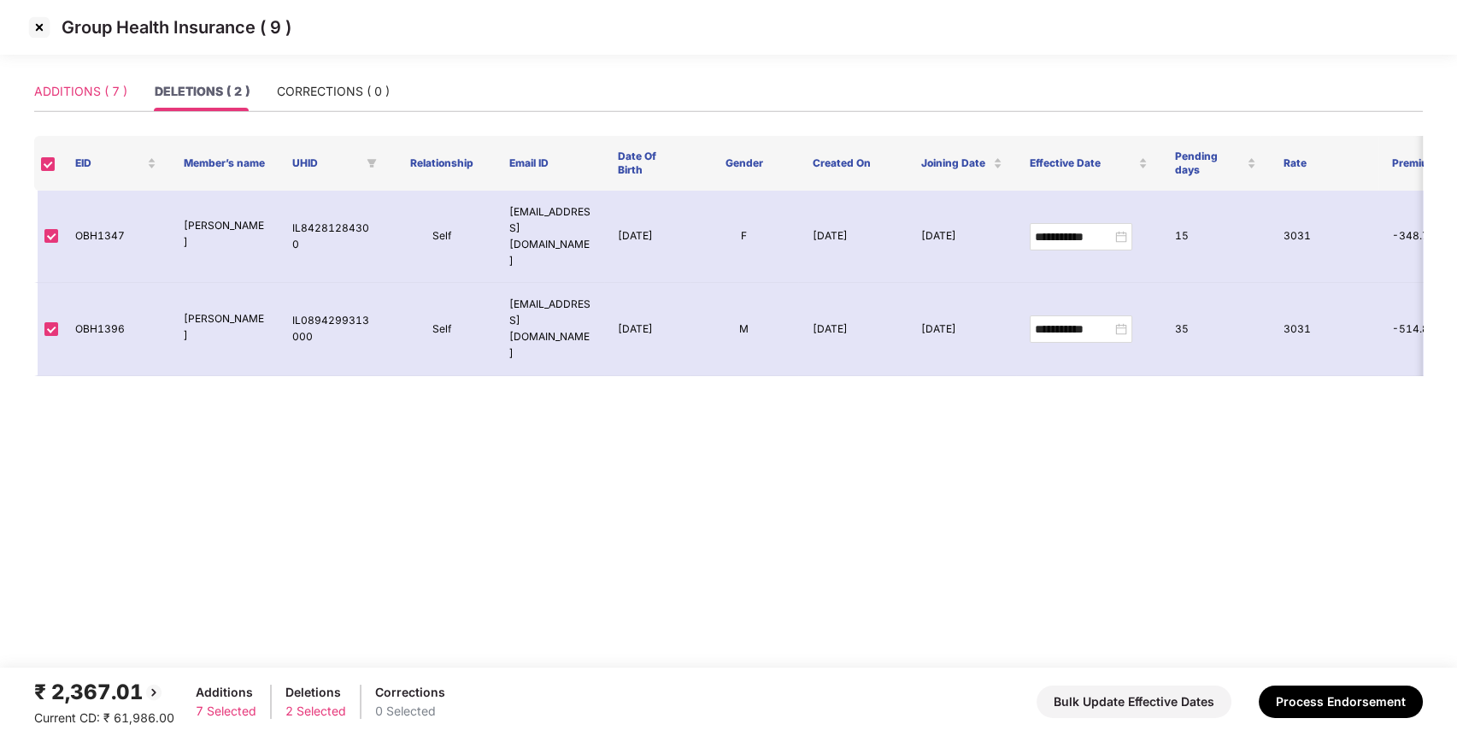
click at [85, 101] on div "ADDITIONS ( 7 )" at bounding box center [80, 91] width 93 height 39
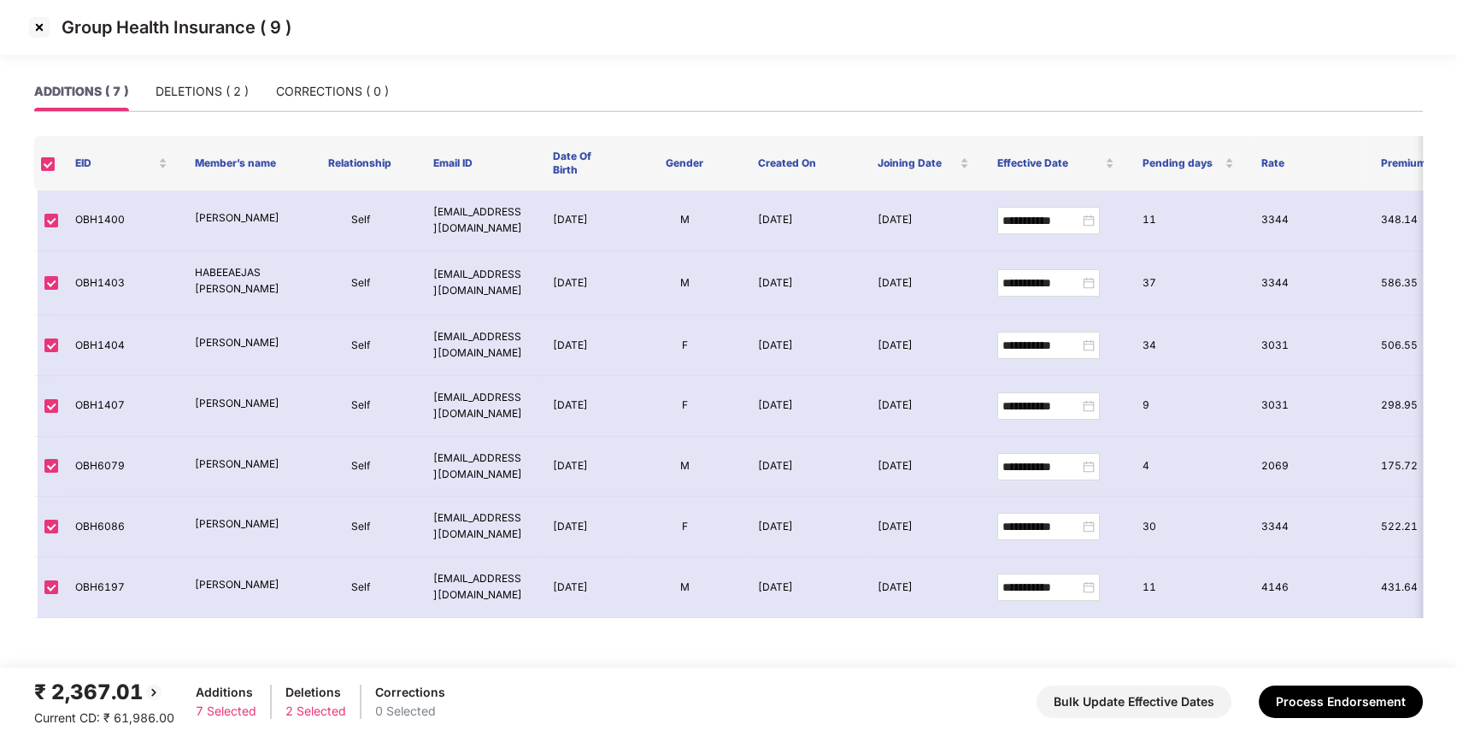
click at [42, 29] on img at bounding box center [39, 27] width 27 height 27
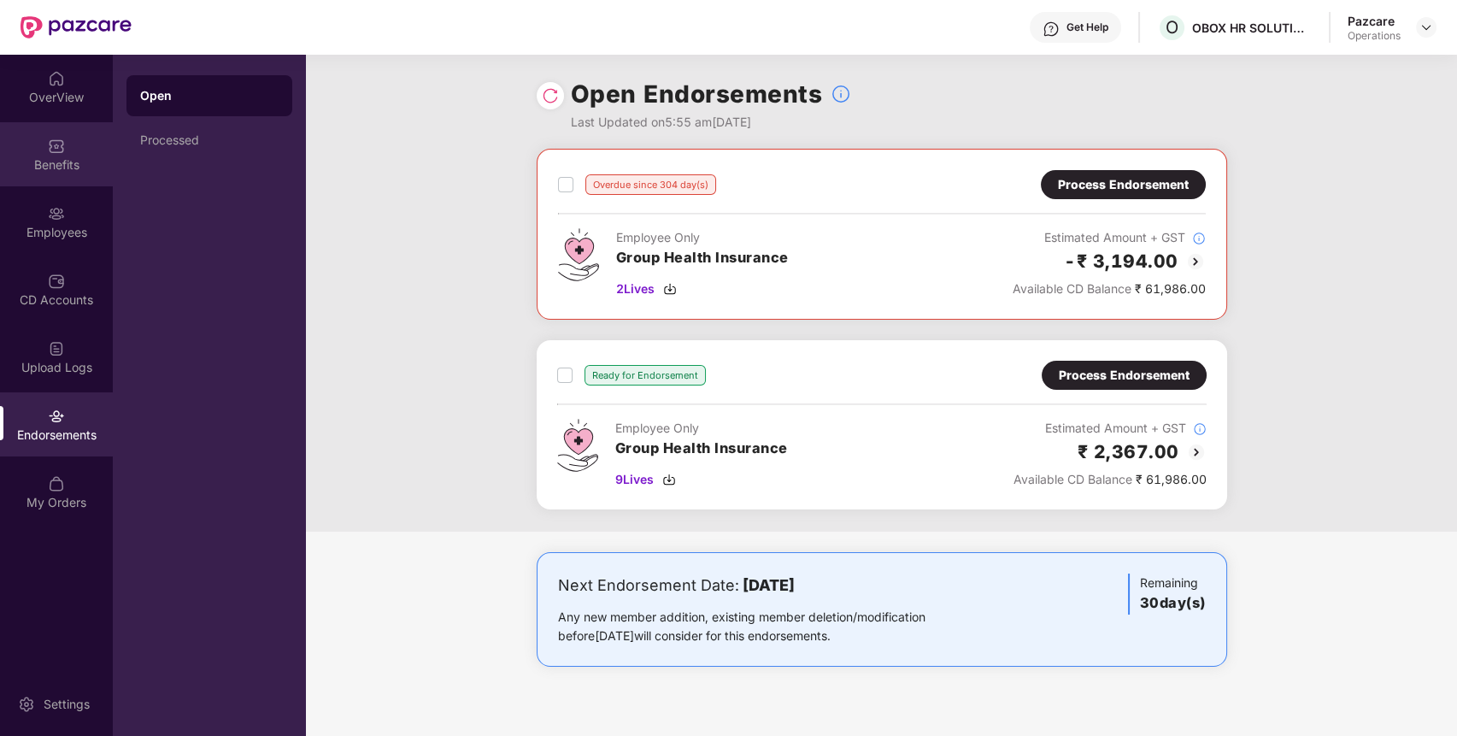
click at [66, 169] on div "Benefits" at bounding box center [56, 164] width 113 height 17
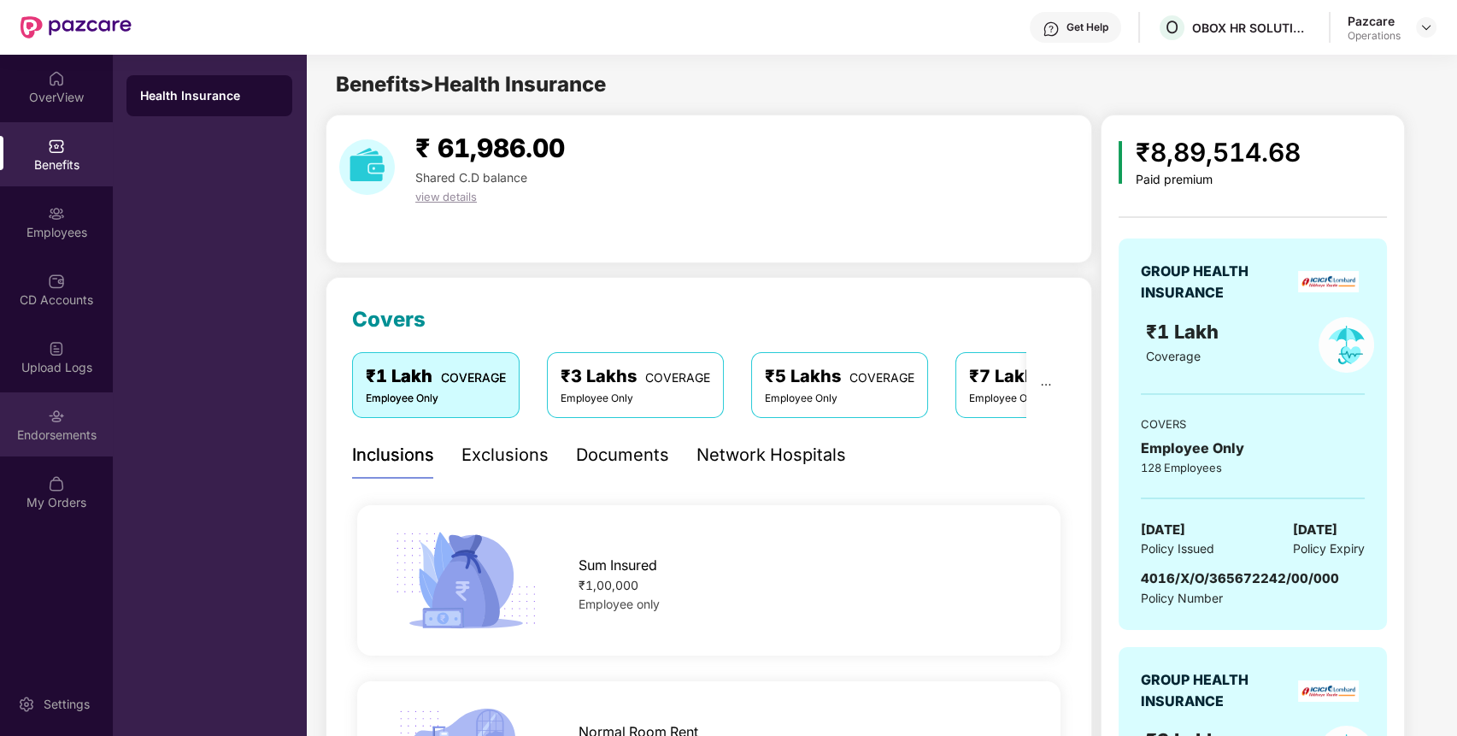
click at [49, 437] on div "Endorsements" at bounding box center [56, 435] width 113 height 17
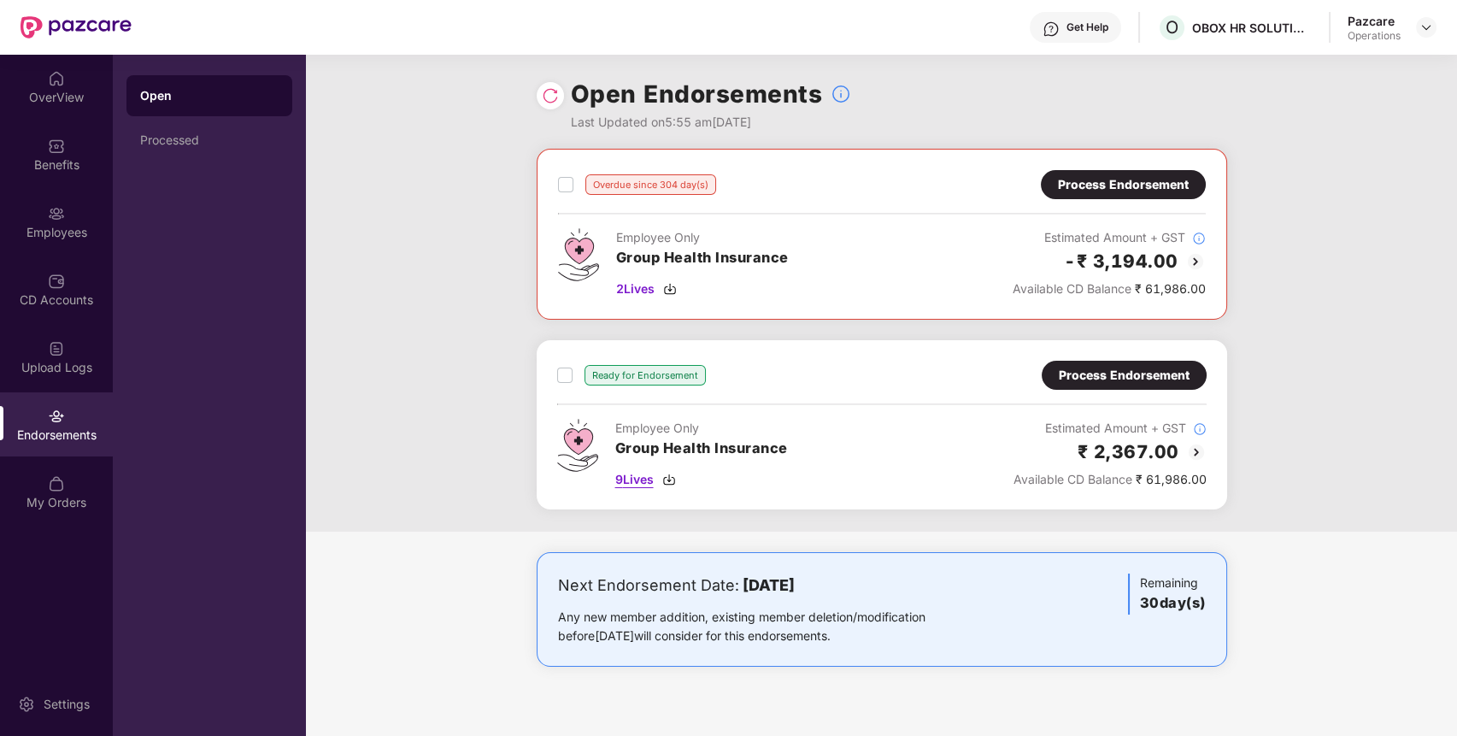
click at [637, 479] on span "9 Lives" at bounding box center [634, 479] width 38 height 19
click at [29, 159] on div "Benefits" at bounding box center [56, 164] width 113 height 17
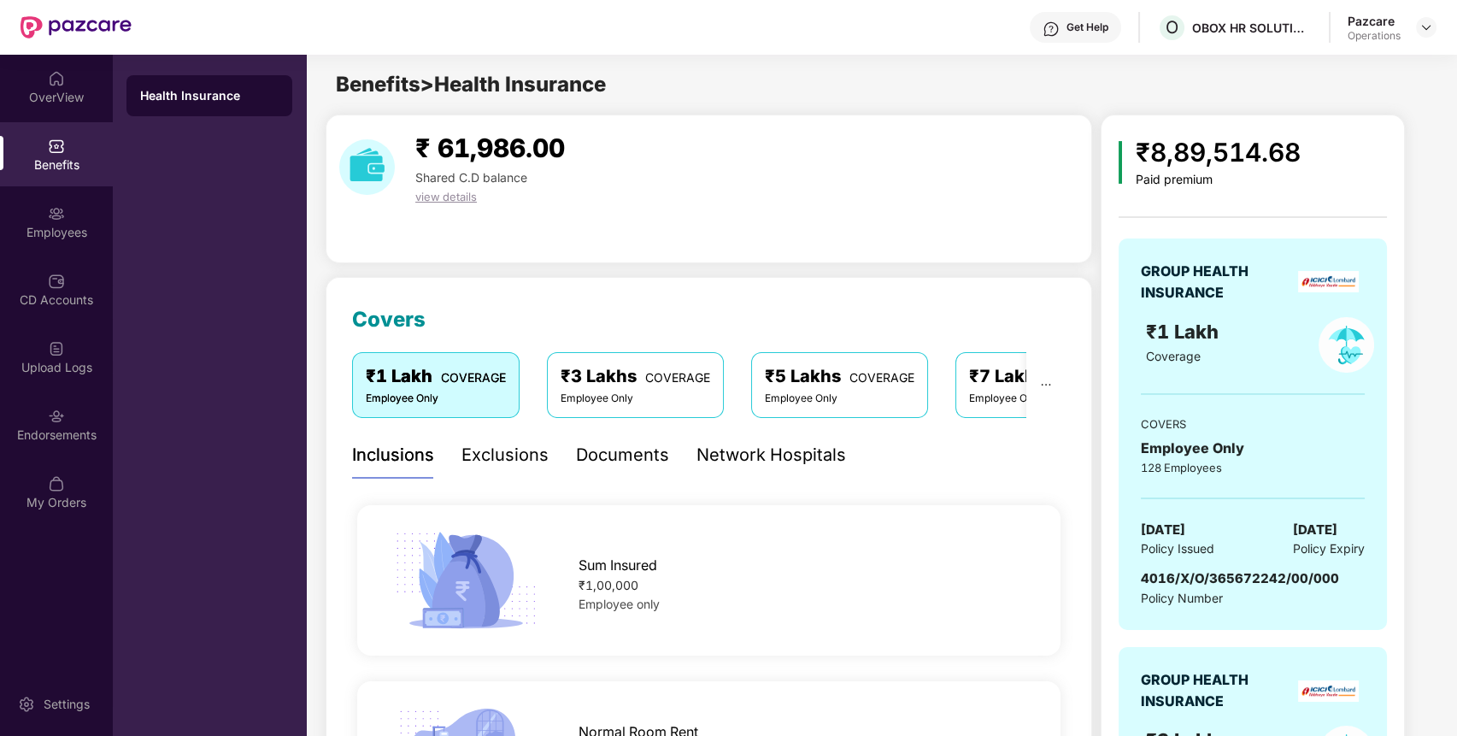
click at [1212, 580] on span "4016/X/O/365672242/00/000" at bounding box center [1240, 578] width 198 height 16
copy span "4016/X/O/365672242/00/000"
click at [50, 446] on div "Endorsements" at bounding box center [56, 424] width 113 height 64
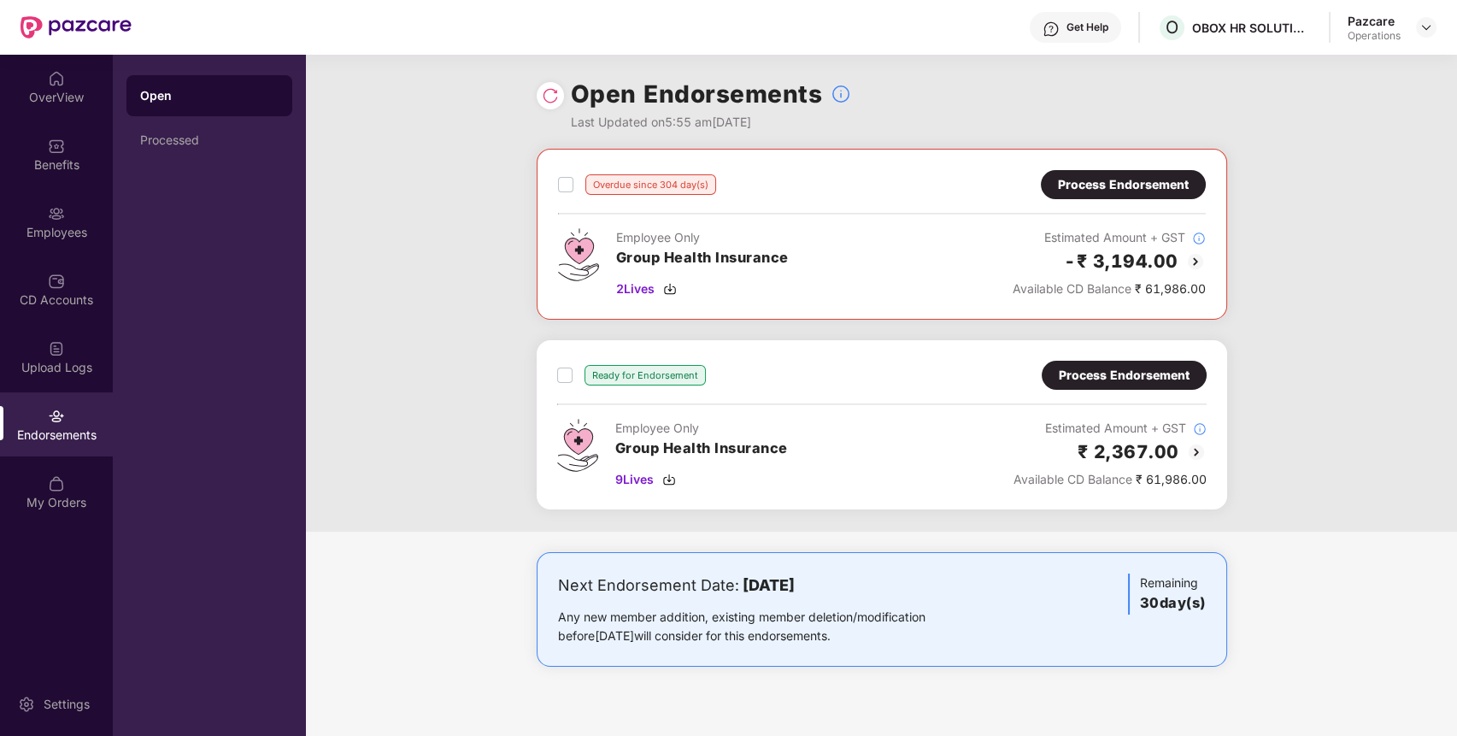
click at [1107, 364] on div "Process Endorsement" at bounding box center [1124, 375] width 165 height 29
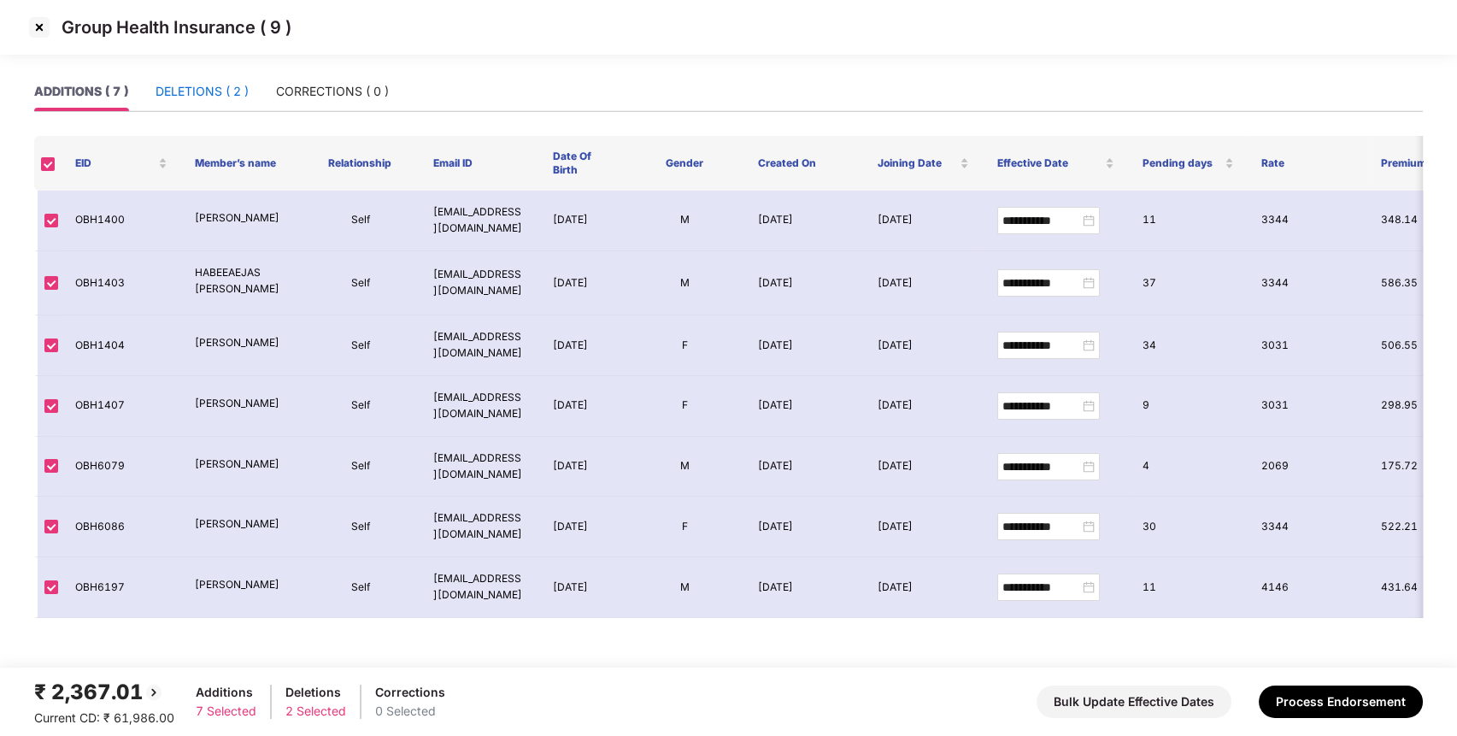
click at [212, 94] on div "DELETIONS ( 2 )" at bounding box center [202, 91] width 93 height 19
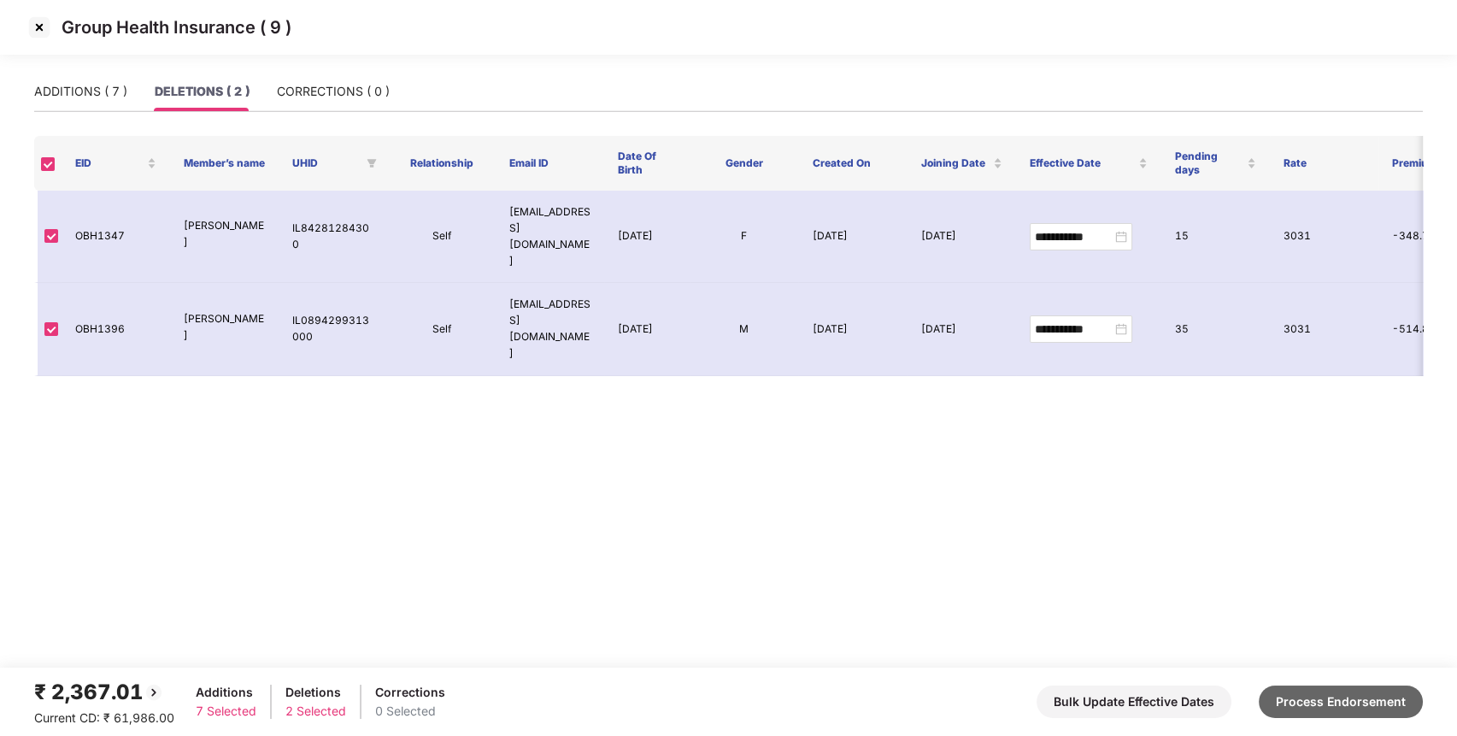
click at [1326, 693] on button "Process Endorsement" at bounding box center [1341, 701] width 164 height 32
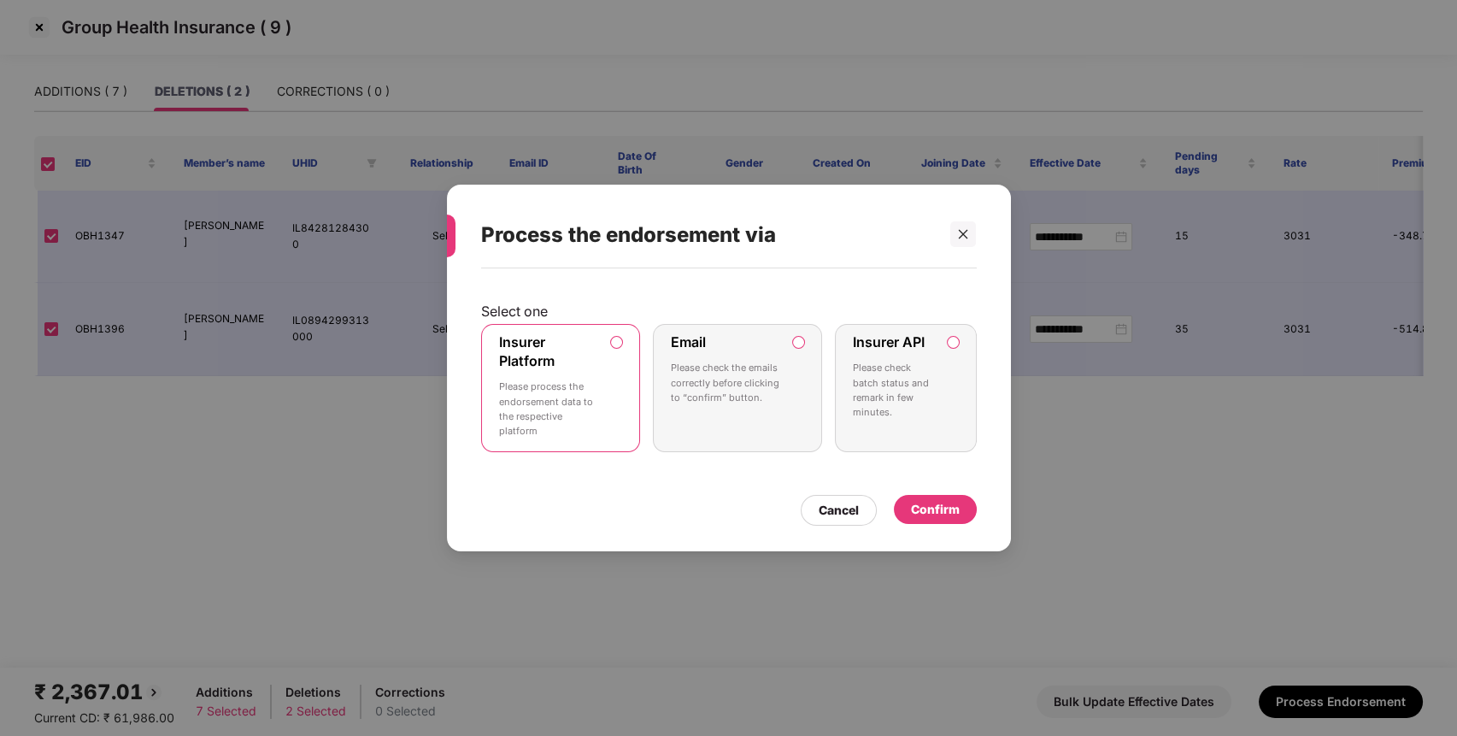
click at [947, 508] on div "Confirm" at bounding box center [935, 509] width 49 height 19
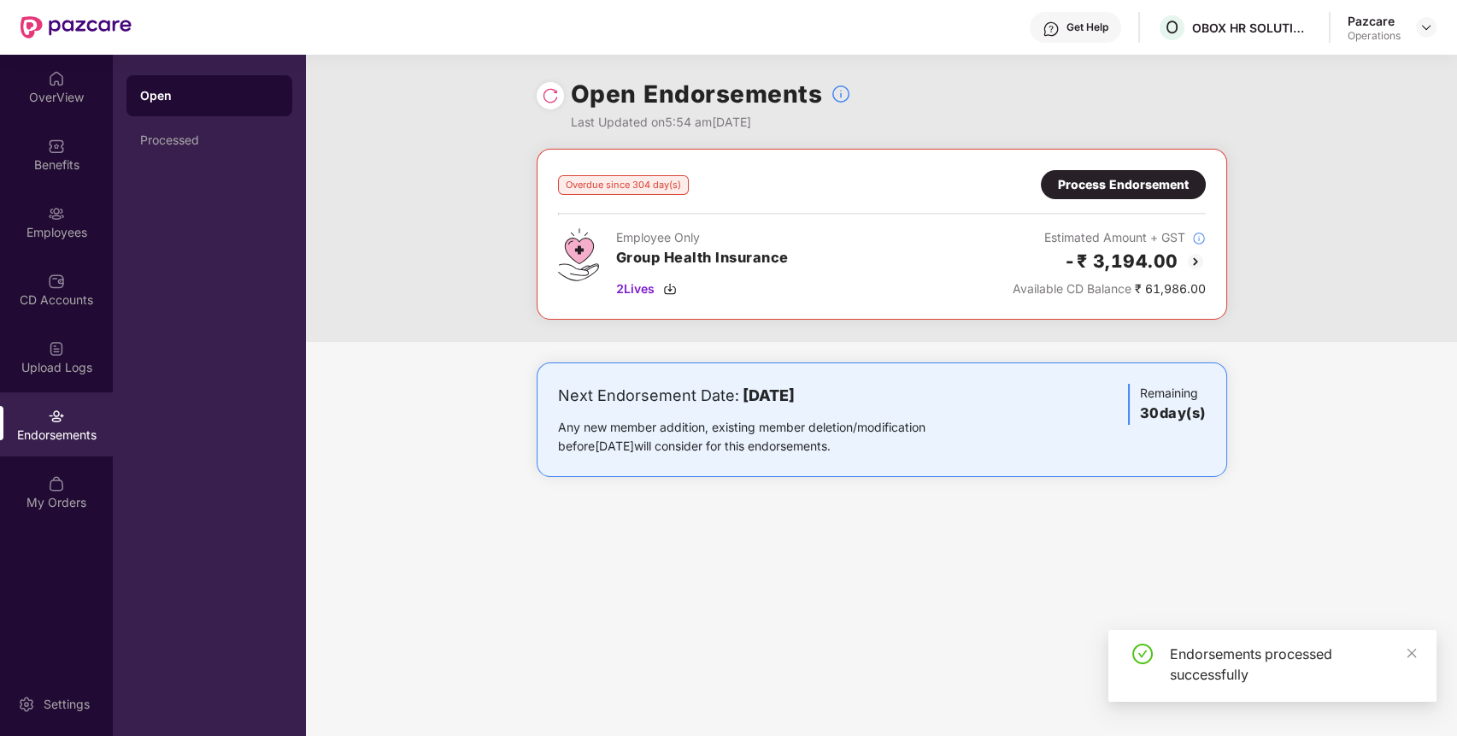
click at [549, 94] on img at bounding box center [550, 95] width 17 height 17
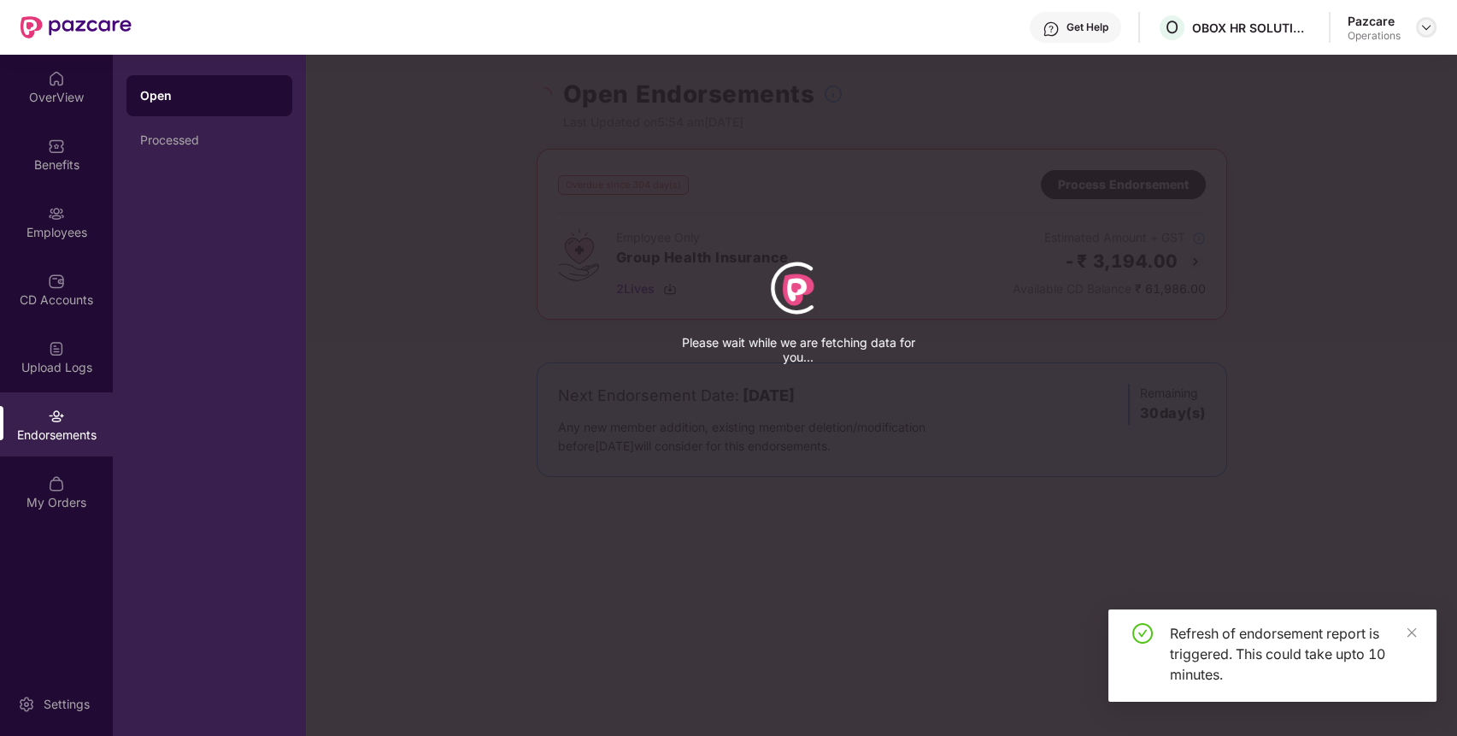
click at [1422, 29] on img at bounding box center [1427, 28] width 14 height 14
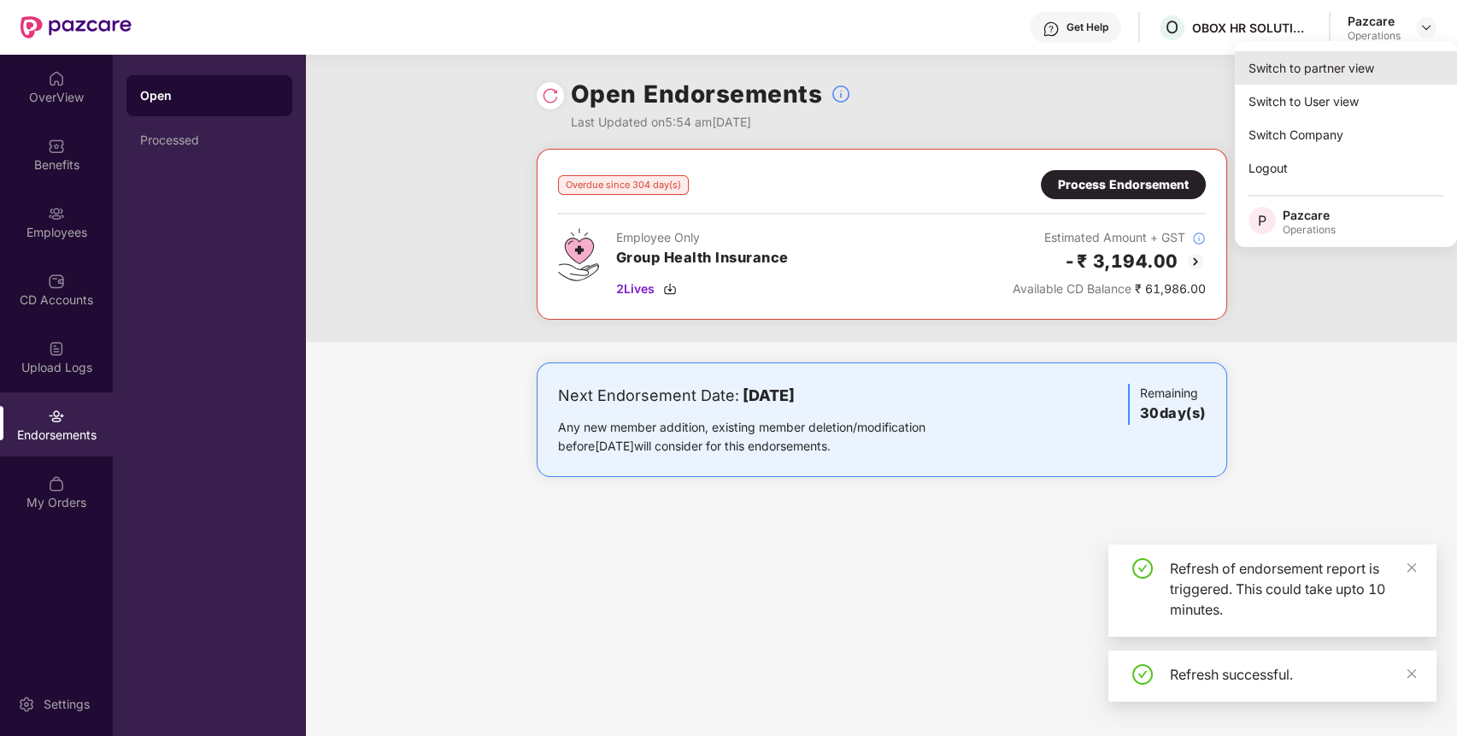
click at [1305, 70] on div "Switch to partner view" at bounding box center [1346, 67] width 222 height 33
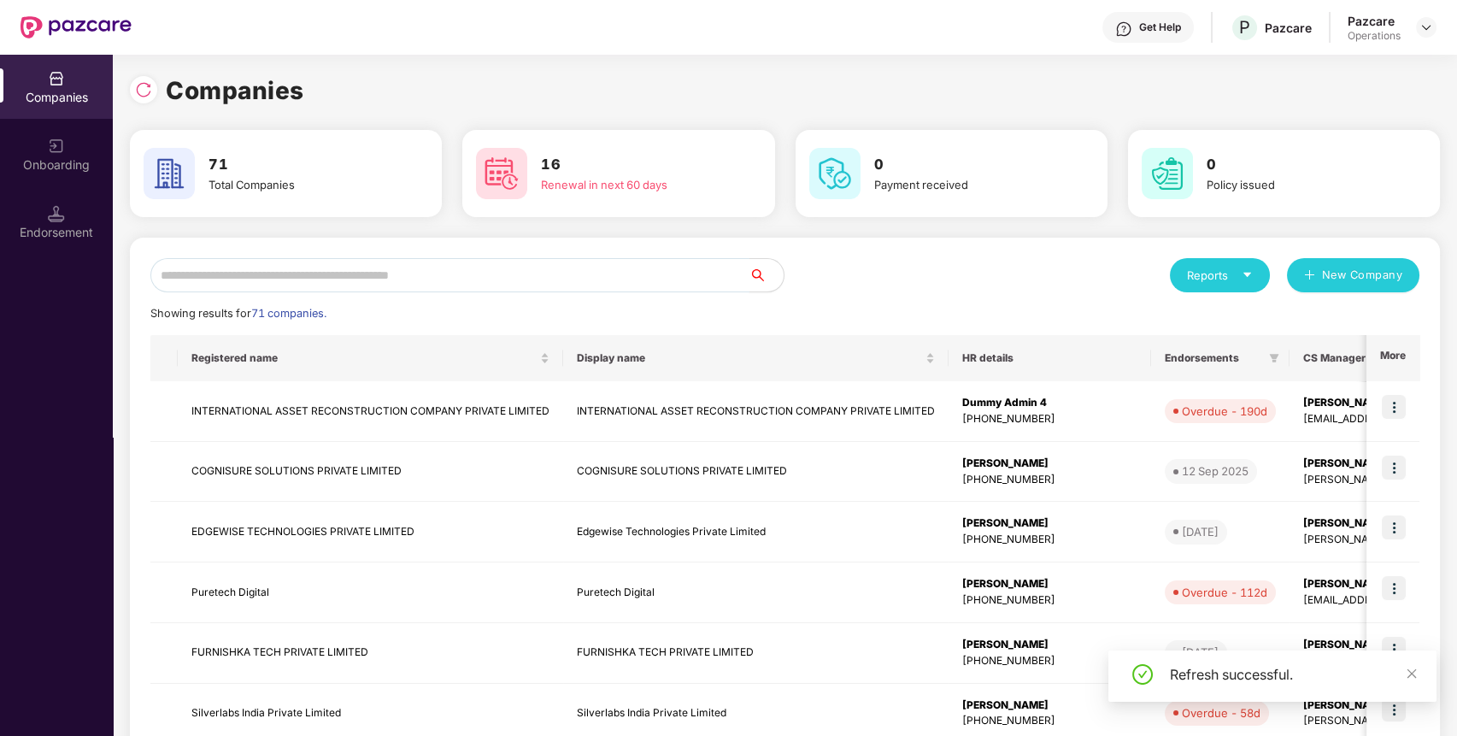
click at [689, 260] on input "text" at bounding box center [449, 275] width 599 height 34
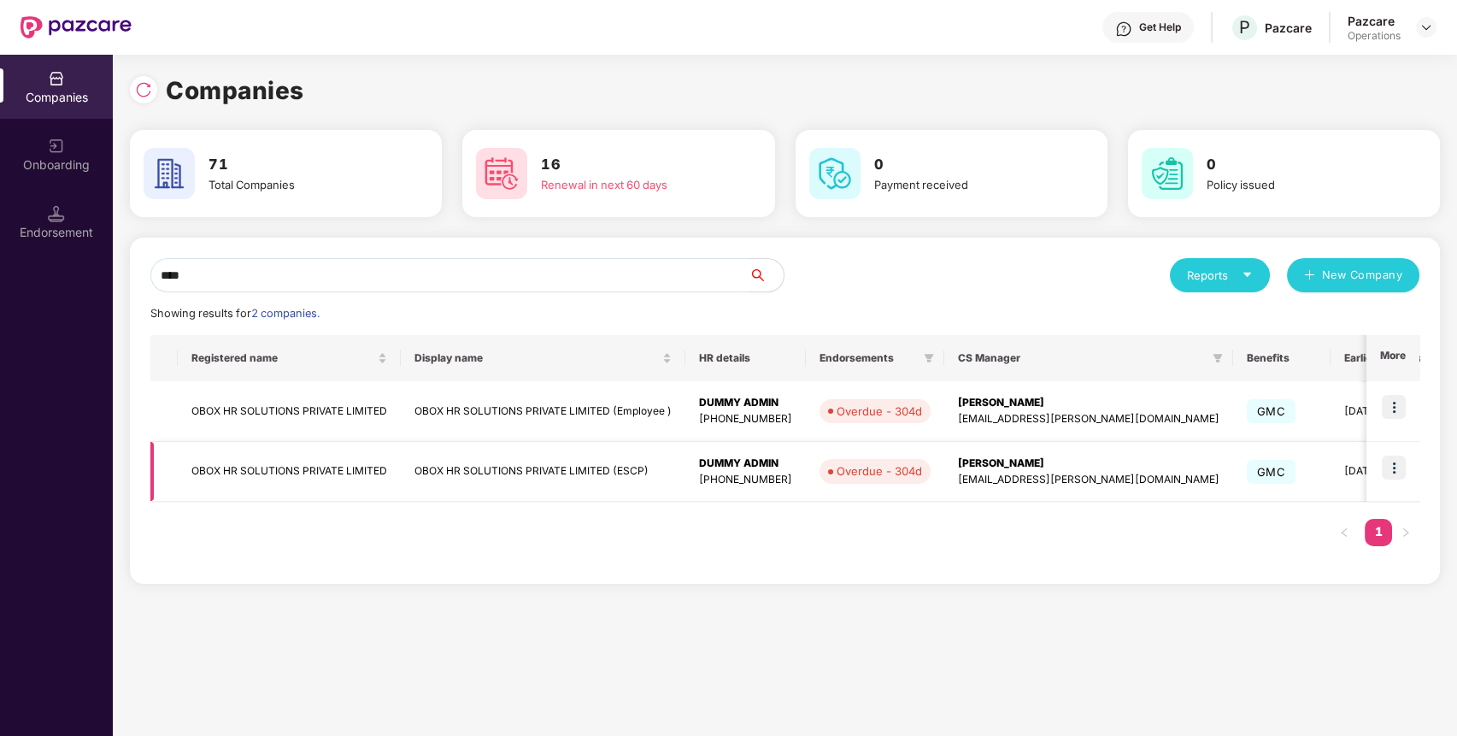
type input "****"
click at [1403, 465] on img at bounding box center [1394, 468] width 24 height 24
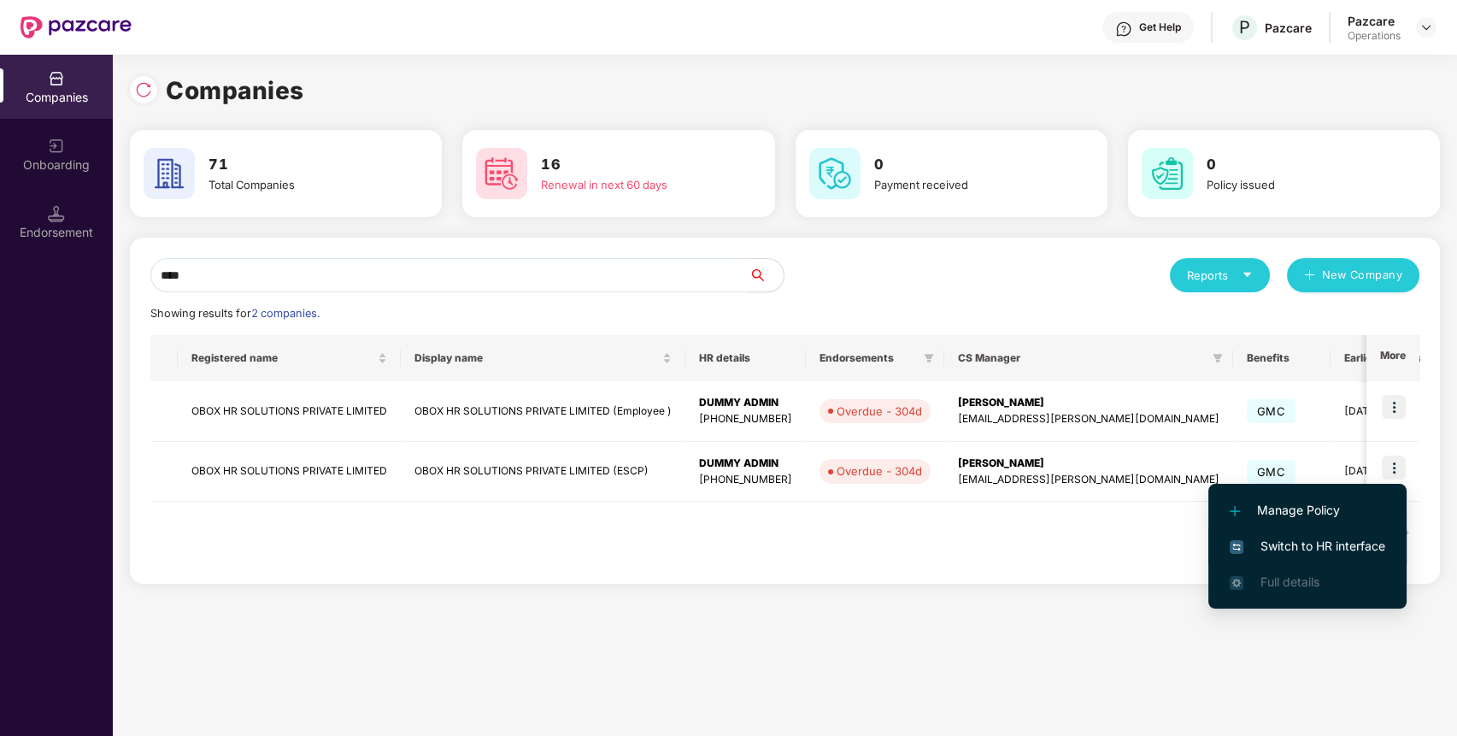
click at [1347, 547] on span "Switch to HR interface" at bounding box center [1308, 546] width 156 height 19
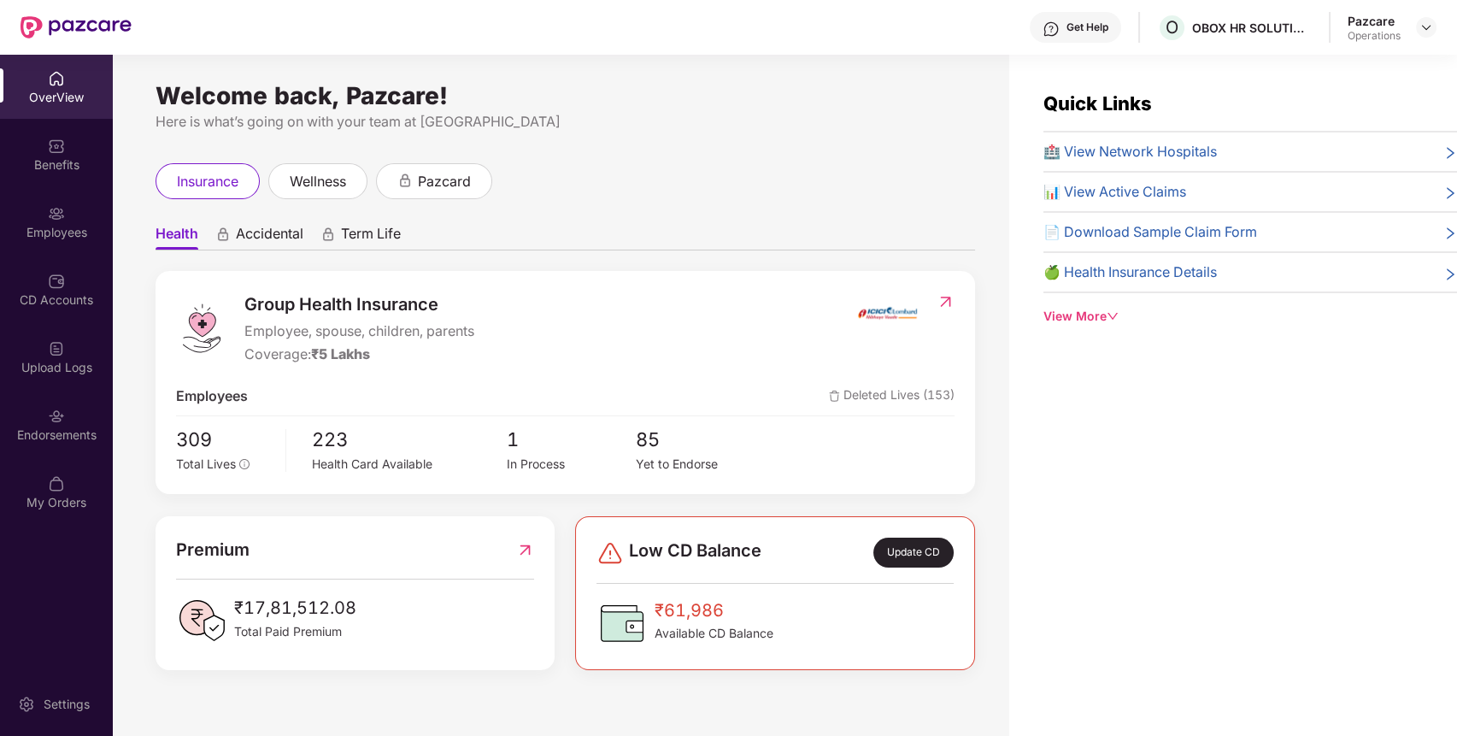
click at [48, 399] on div "Endorsements" at bounding box center [56, 424] width 113 height 64
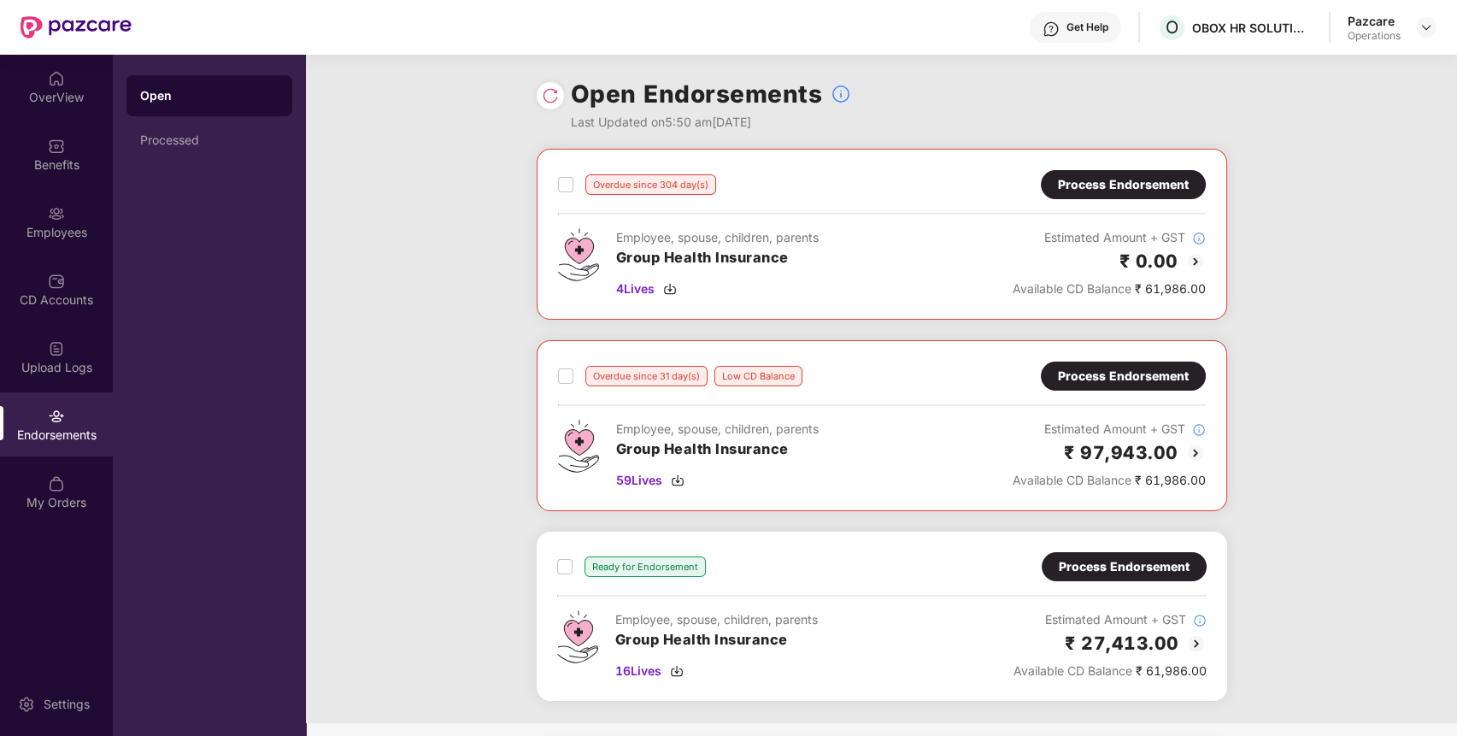
click at [1118, 385] on div "Process Endorsement" at bounding box center [1123, 376] width 165 height 29
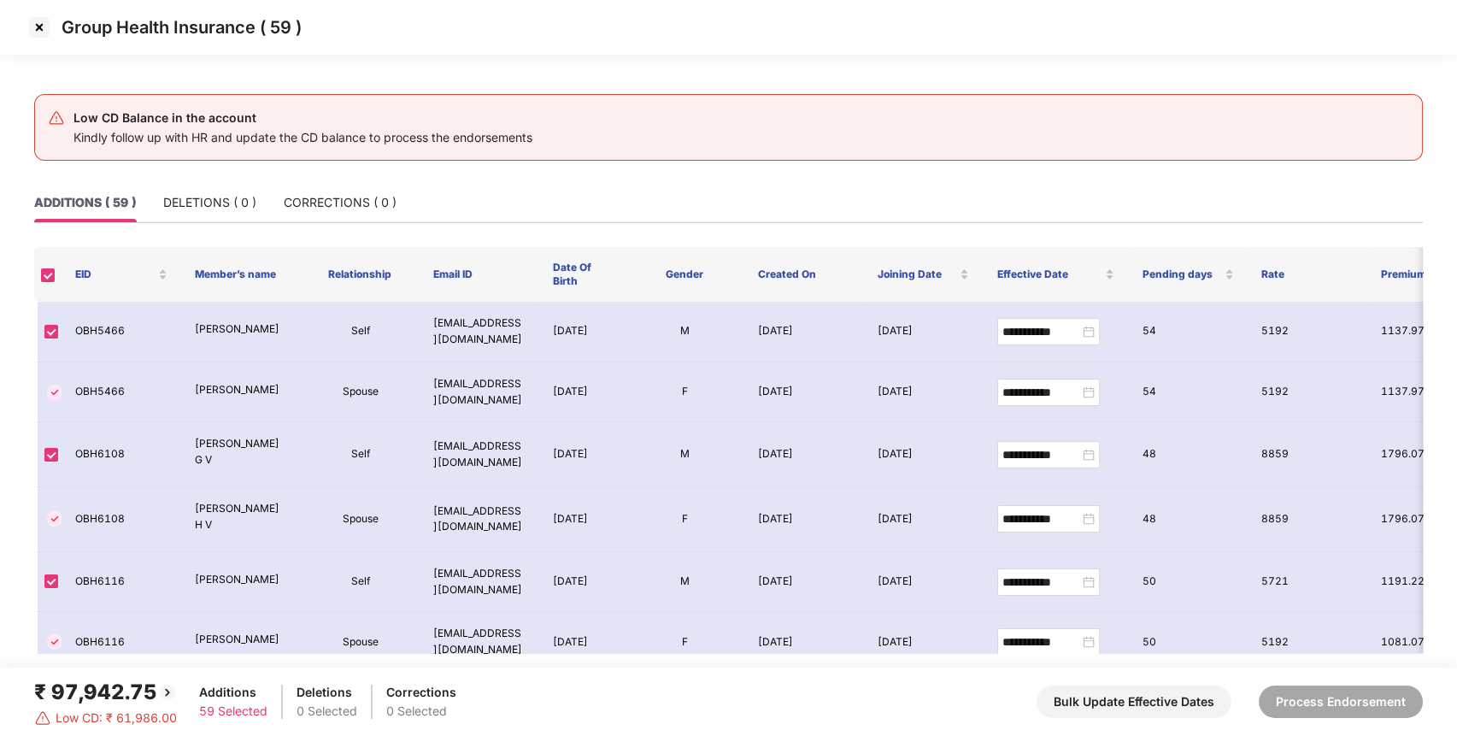
click at [41, 26] on img at bounding box center [39, 27] width 27 height 27
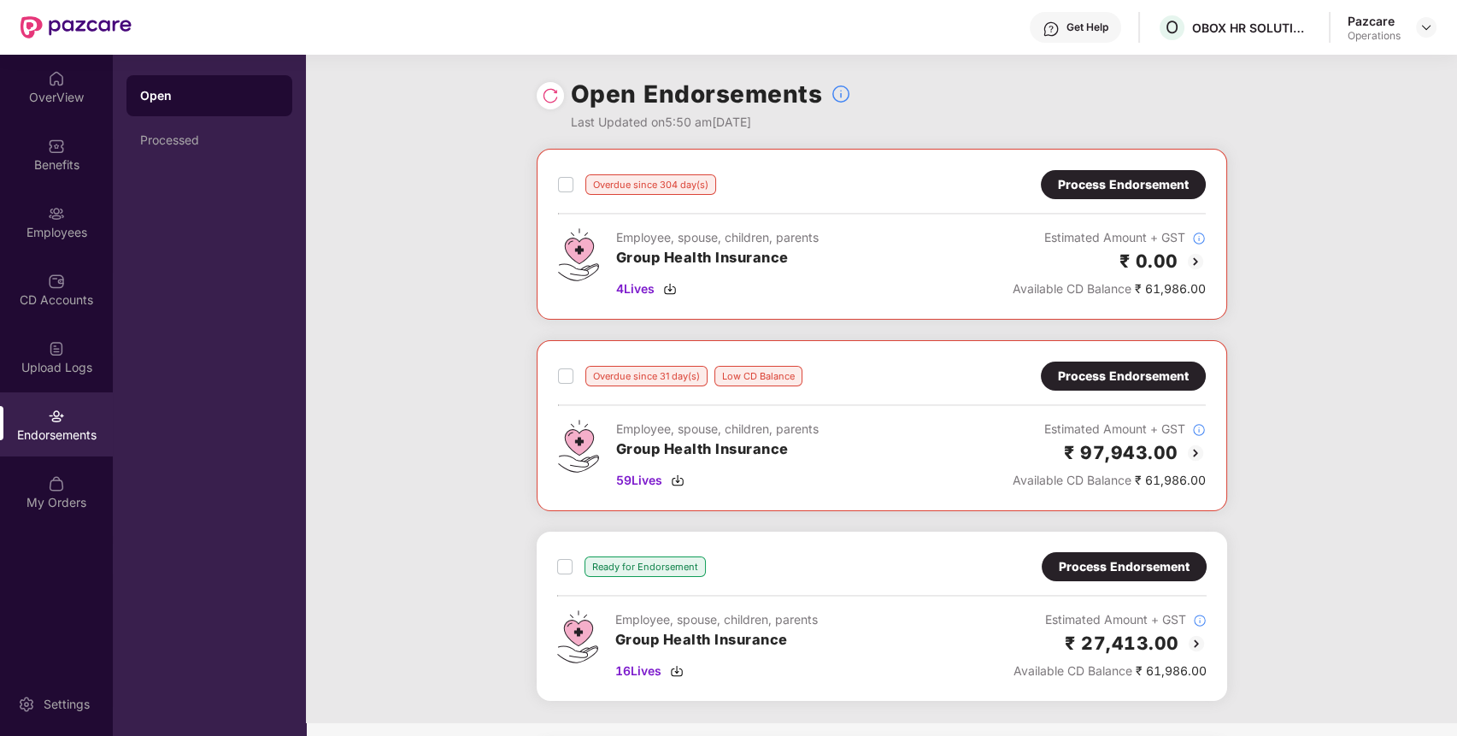
scroll to position [155, 0]
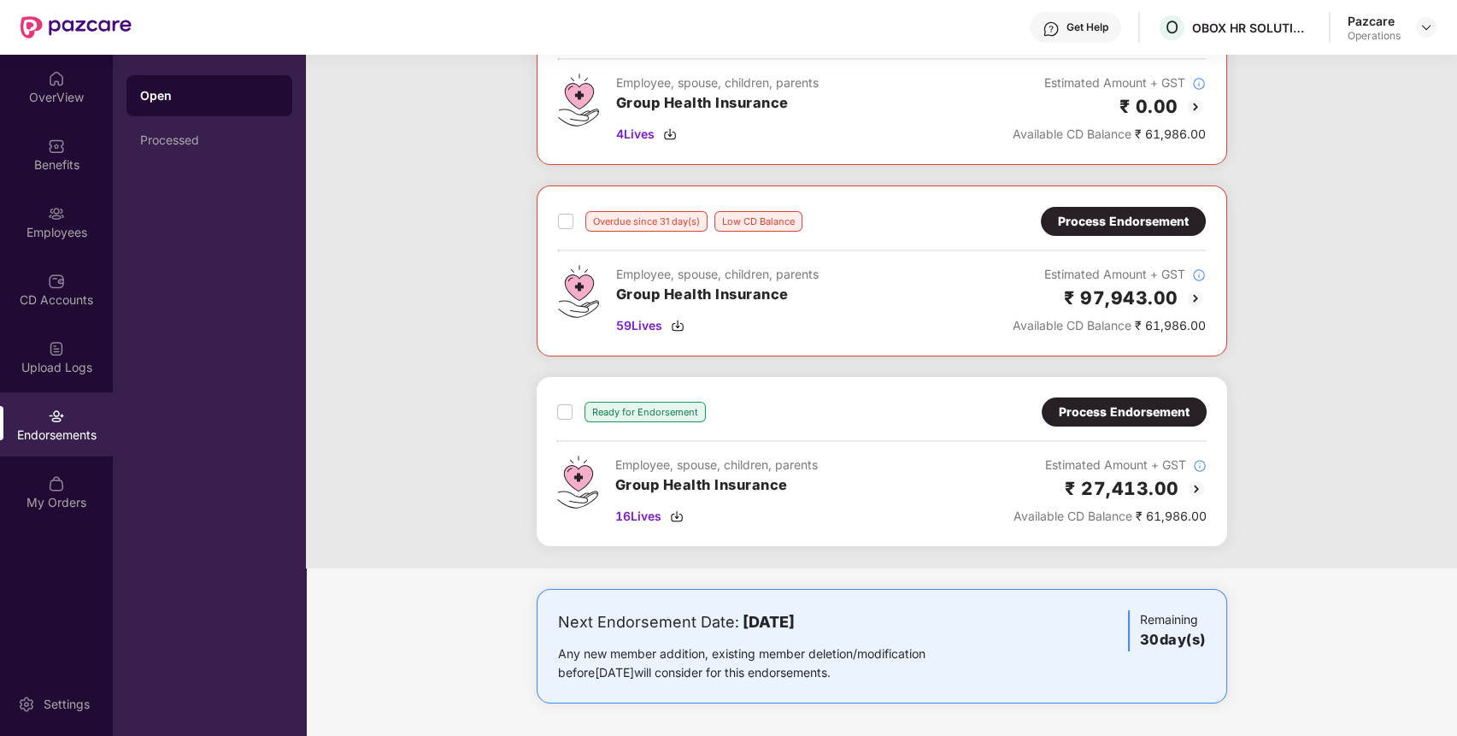
click at [1147, 406] on div "Process Endorsement" at bounding box center [1124, 412] width 131 height 19
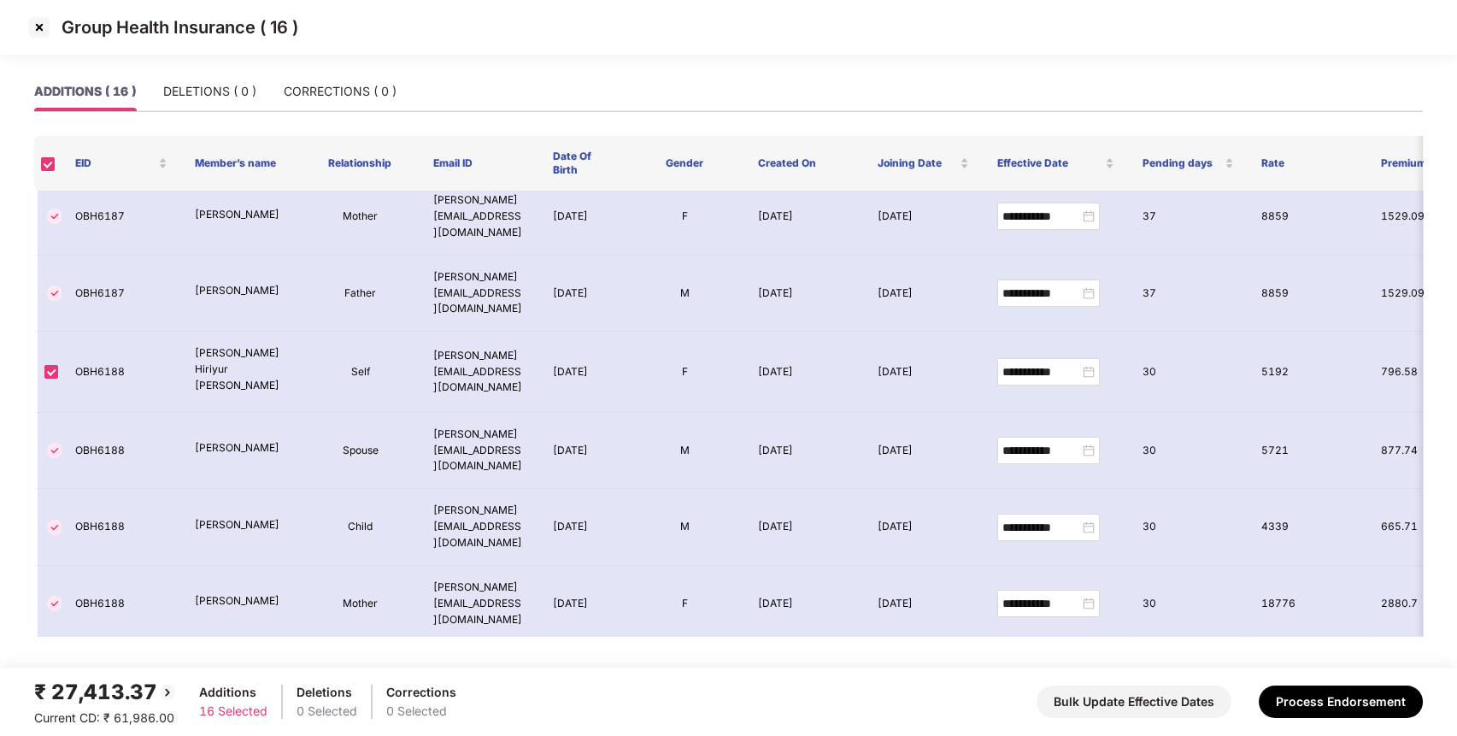
scroll to position [0, 0]
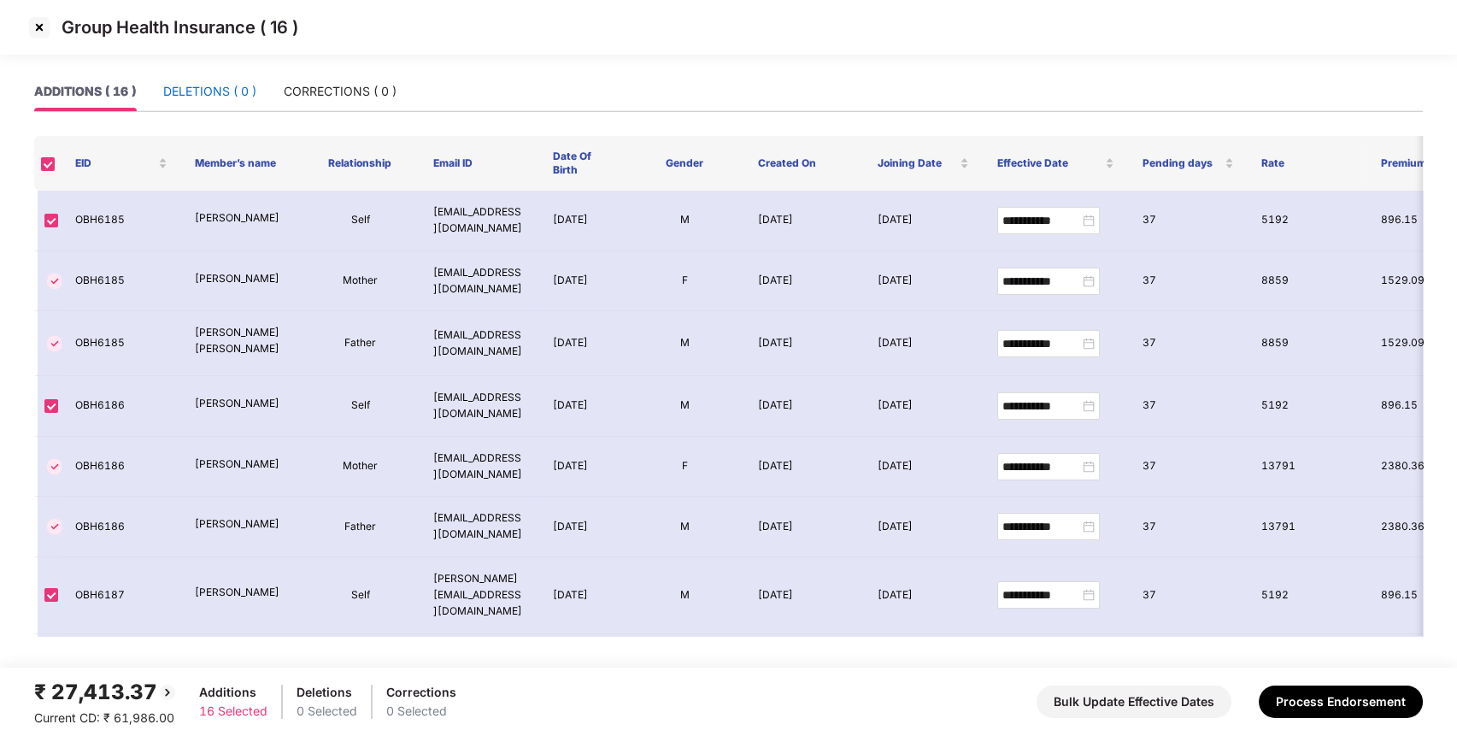
click at [212, 85] on div "DELETIONS ( 0 )" at bounding box center [209, 91] width 93 height 19
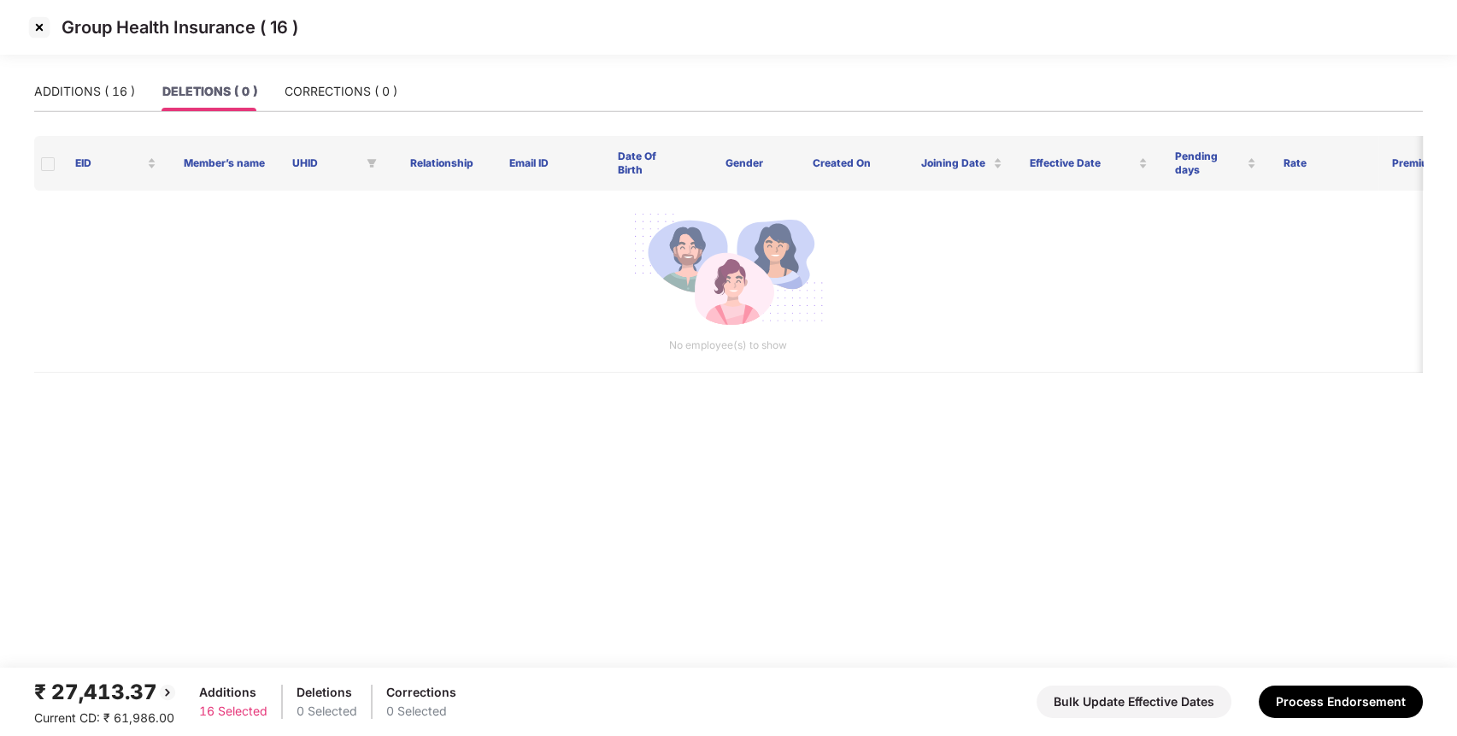
click at [397, 89] on div "ADDITIONS ( 16 ) DELETIONS ( 0 ) CORRECTIONS ( 0 )" at bounding box center [728, 91] width 1389 height 39
click at [384, 91] on div "CORRECTIONS ( 0 )" at bounding box center [341, 91] width 113 height 19
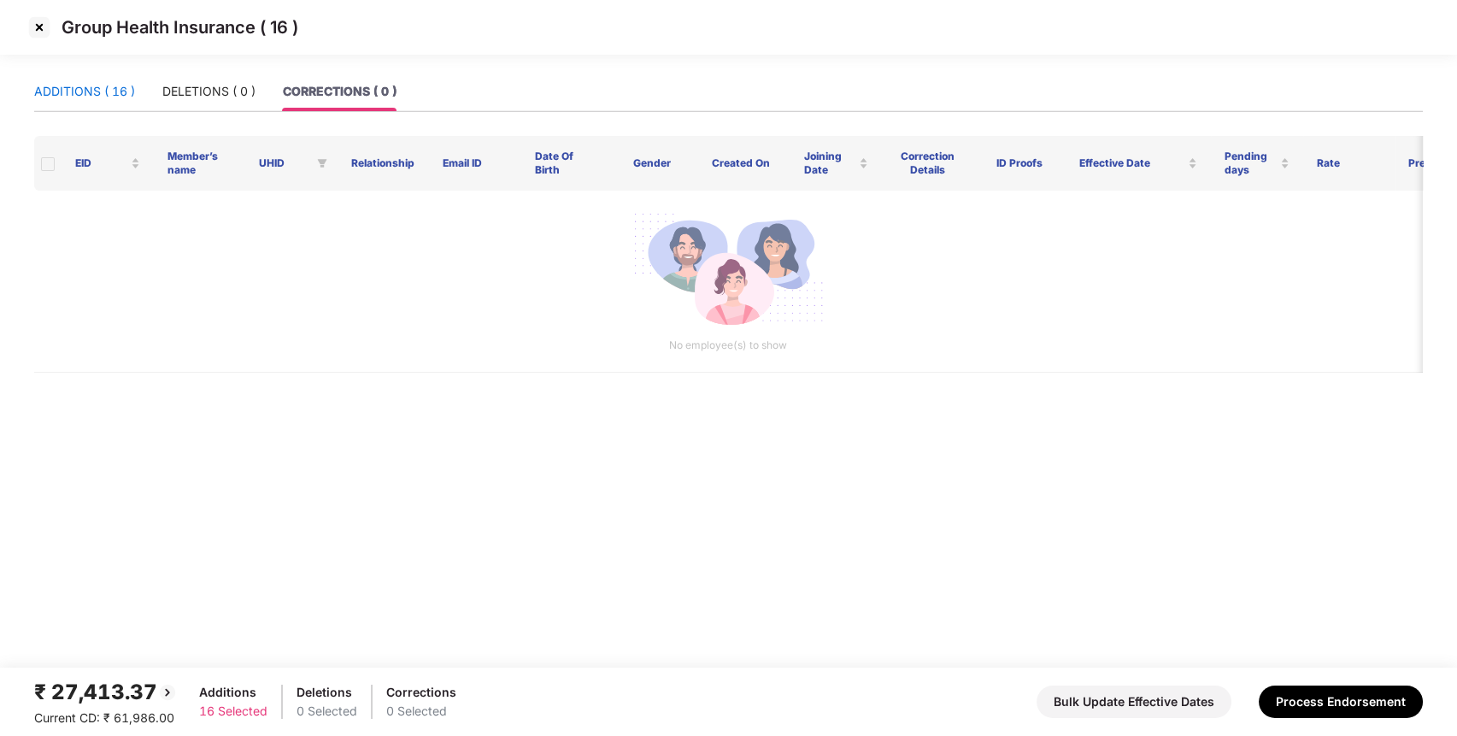
click at [90, 82] on div "ADDITIONS ( 16 )" at bounding box center [84, 91] width 101 height 19
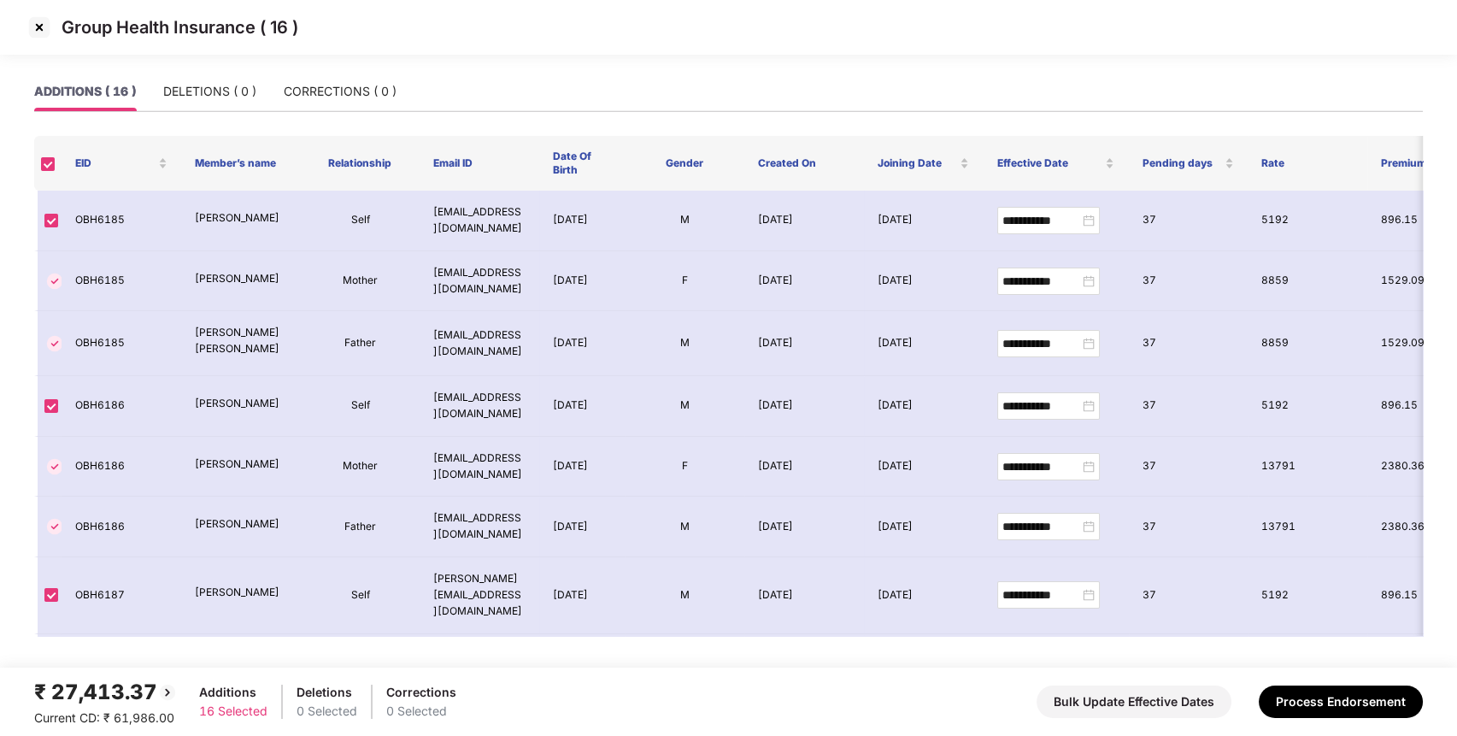
click at [42, 27] on img at bounding box center [39, 27] width 27 height 27
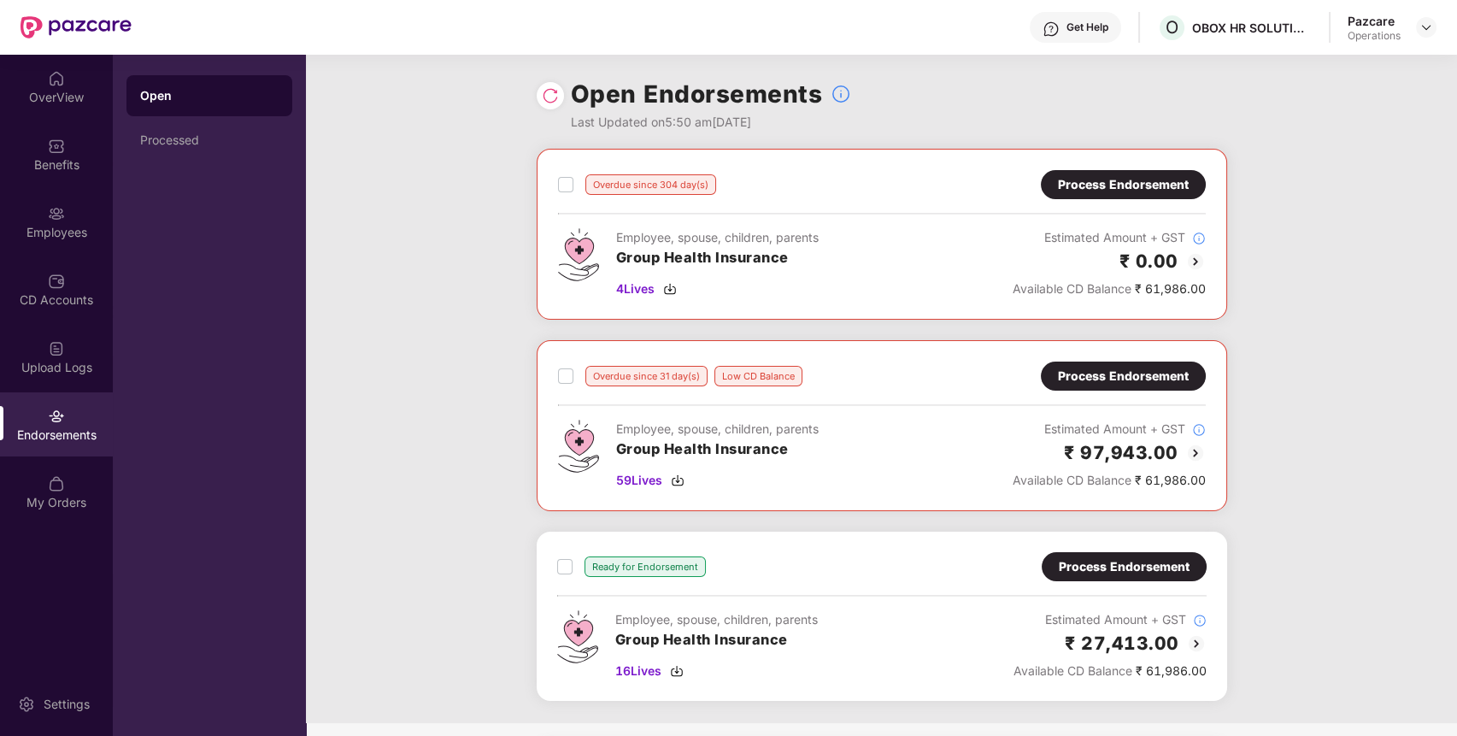
scroll to position [68, 0]
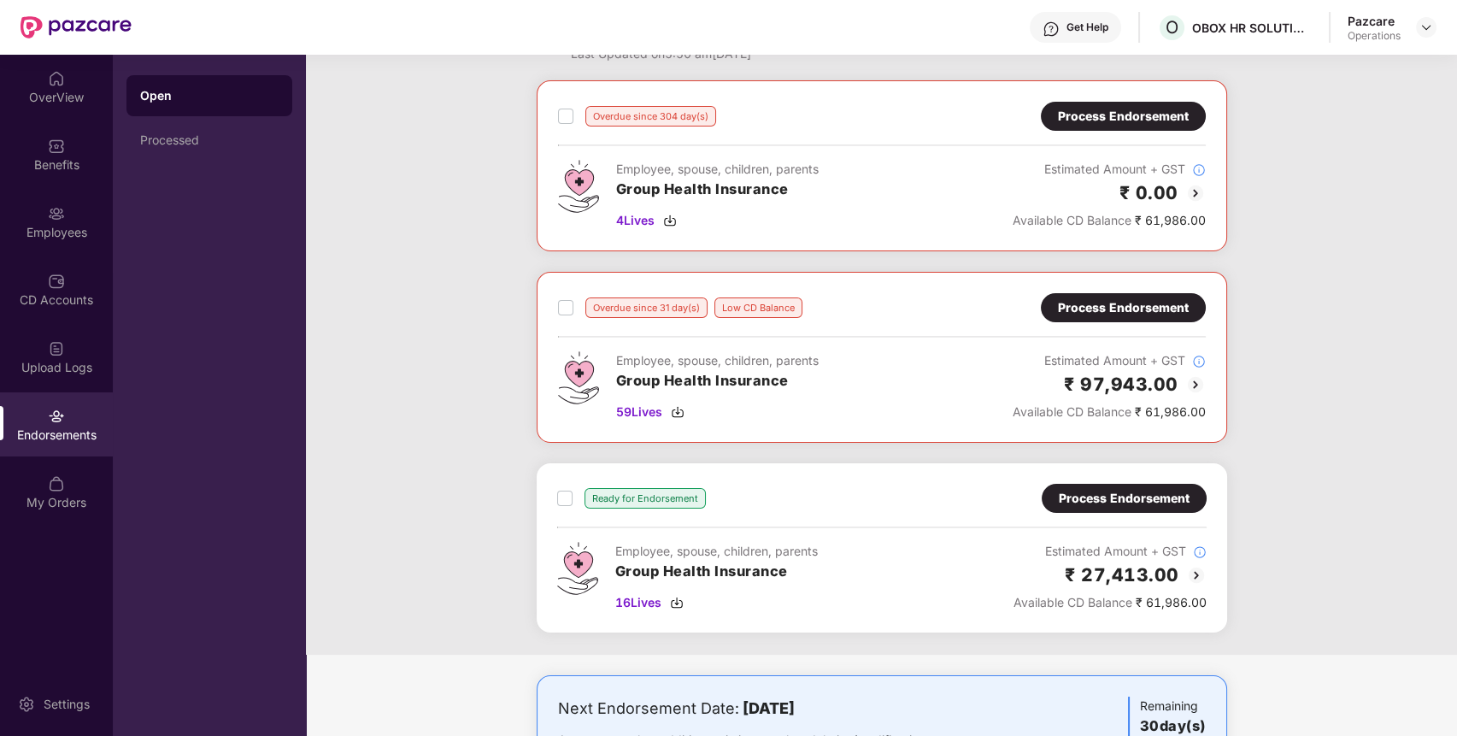
click at [1185, 299] on div "Process Endorsement" at bounding box center [1123, 307] width 131 height 19
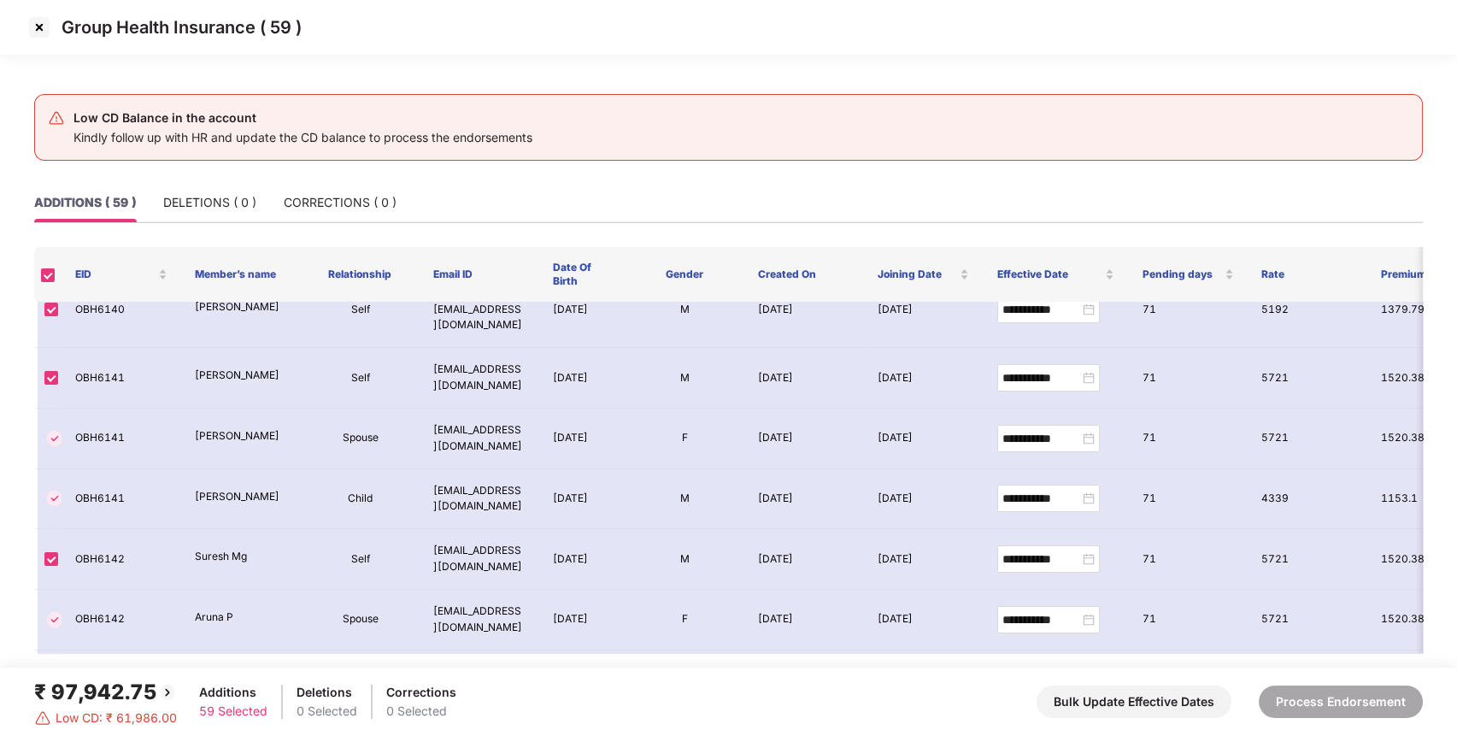
scroll to position [524, 0]
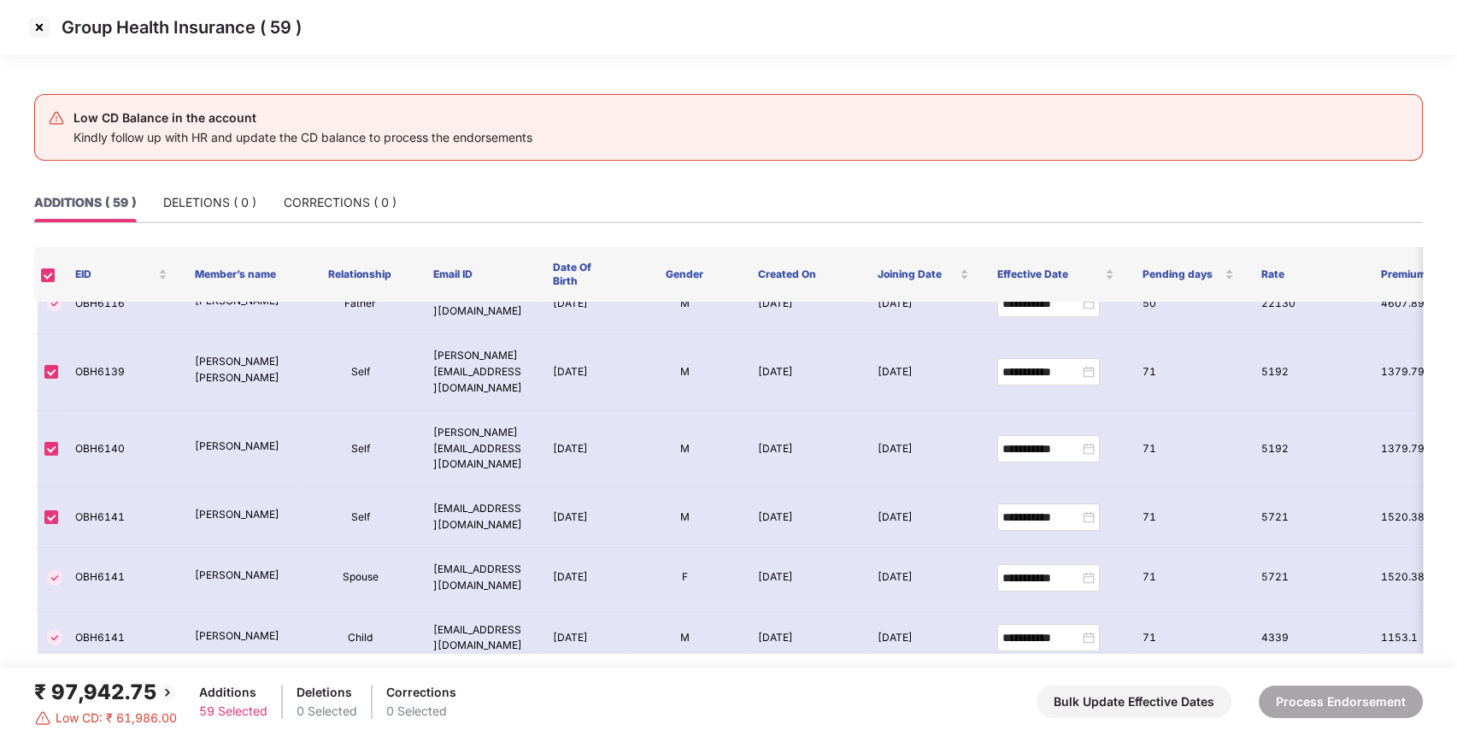
click at [40, 26] on img at bounding box center [39, 27] width 27 height 27
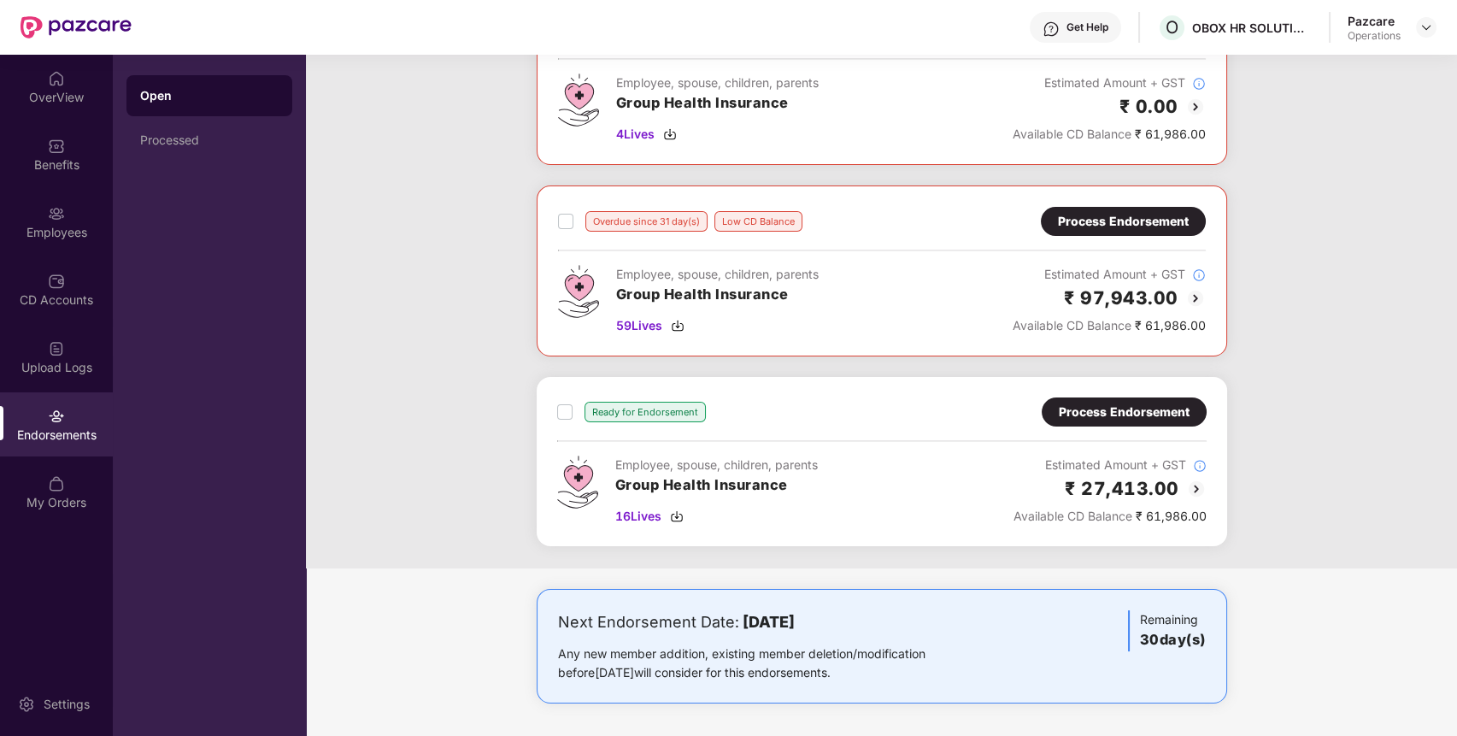
scroll to position [0, 0]
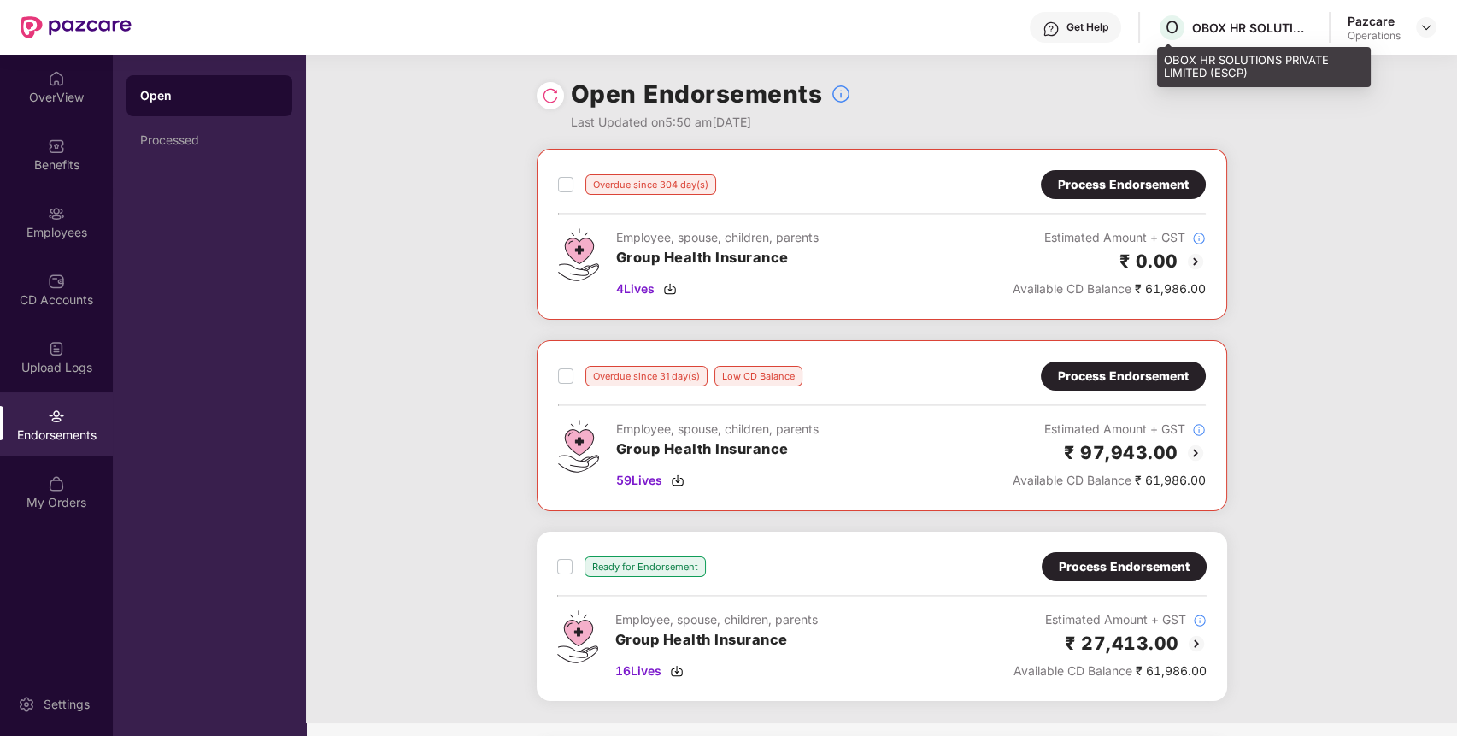
click at [1244, 25] on div "OBOX HR SOLUTIONS PRIVATE LIMITED (ESCP)" at bounding box center [1252, 28] width 120 height 16
copy div "OBOX HR SOLUTIONS PRIVATE LIMITED (ESCP)"
click at [1244, 25] on div "OBOX HR SOLUTIONS PRIVATE LIMITED (ESCP)" at bounding box center [1252, 28] width 120 height 16
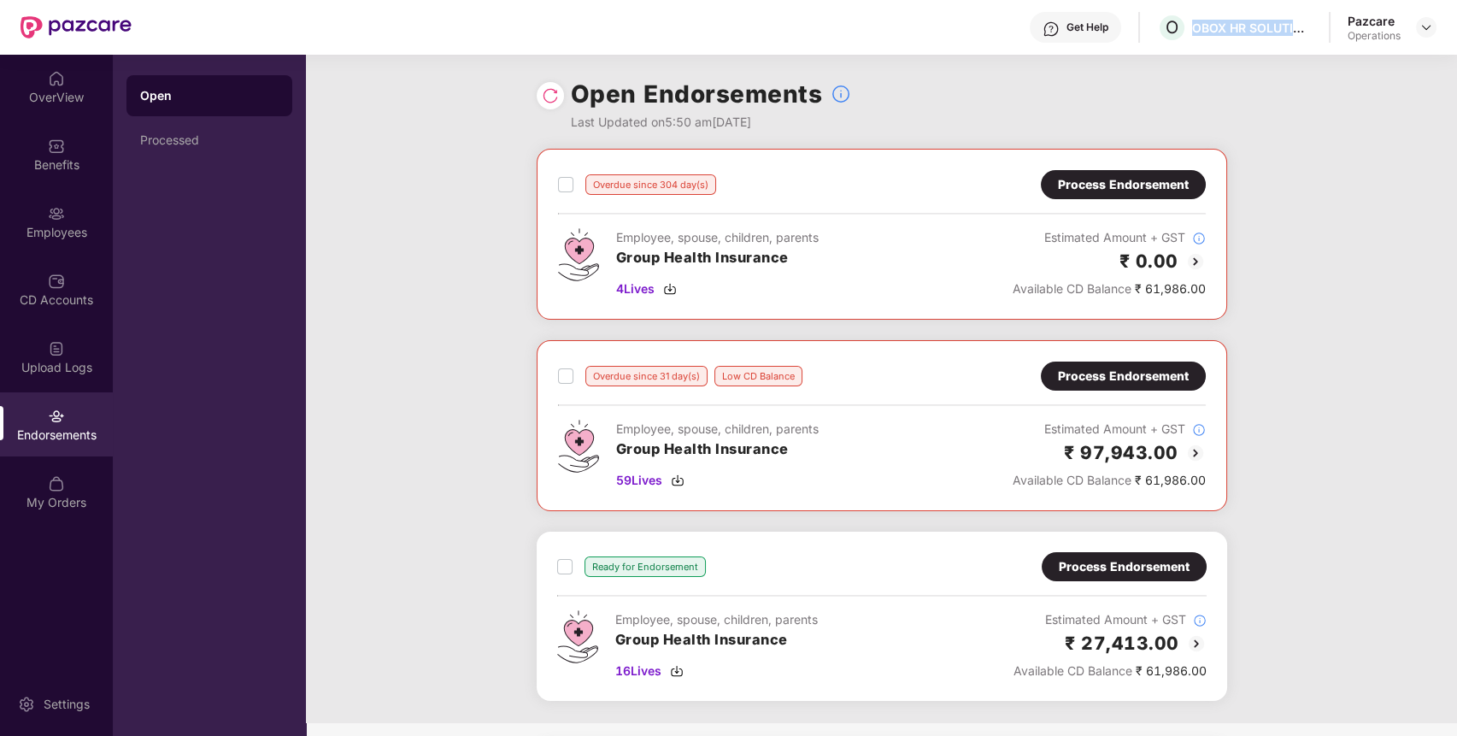
scroll to position [155, 0]
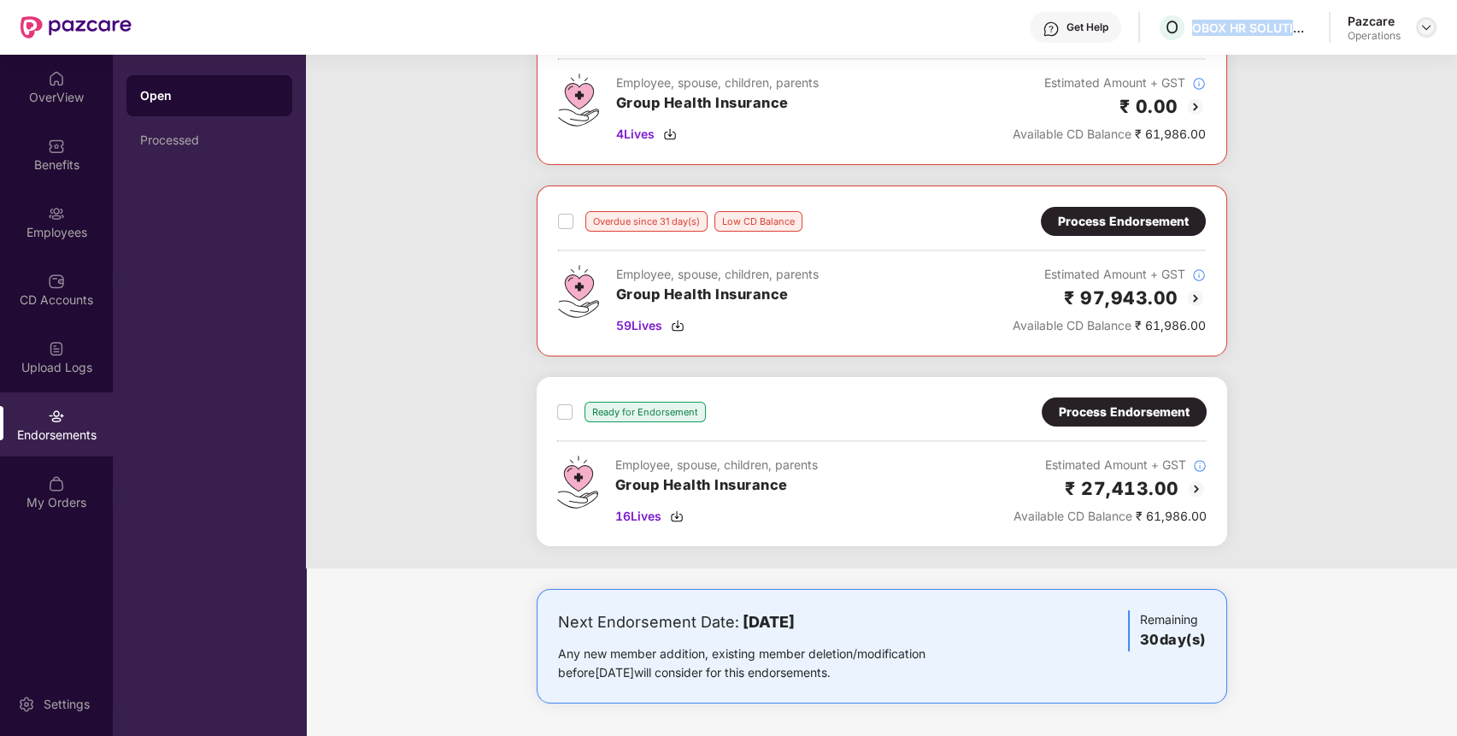
click at [1425, 23] on img at bounding box center [1427, 28] width 14 height 14
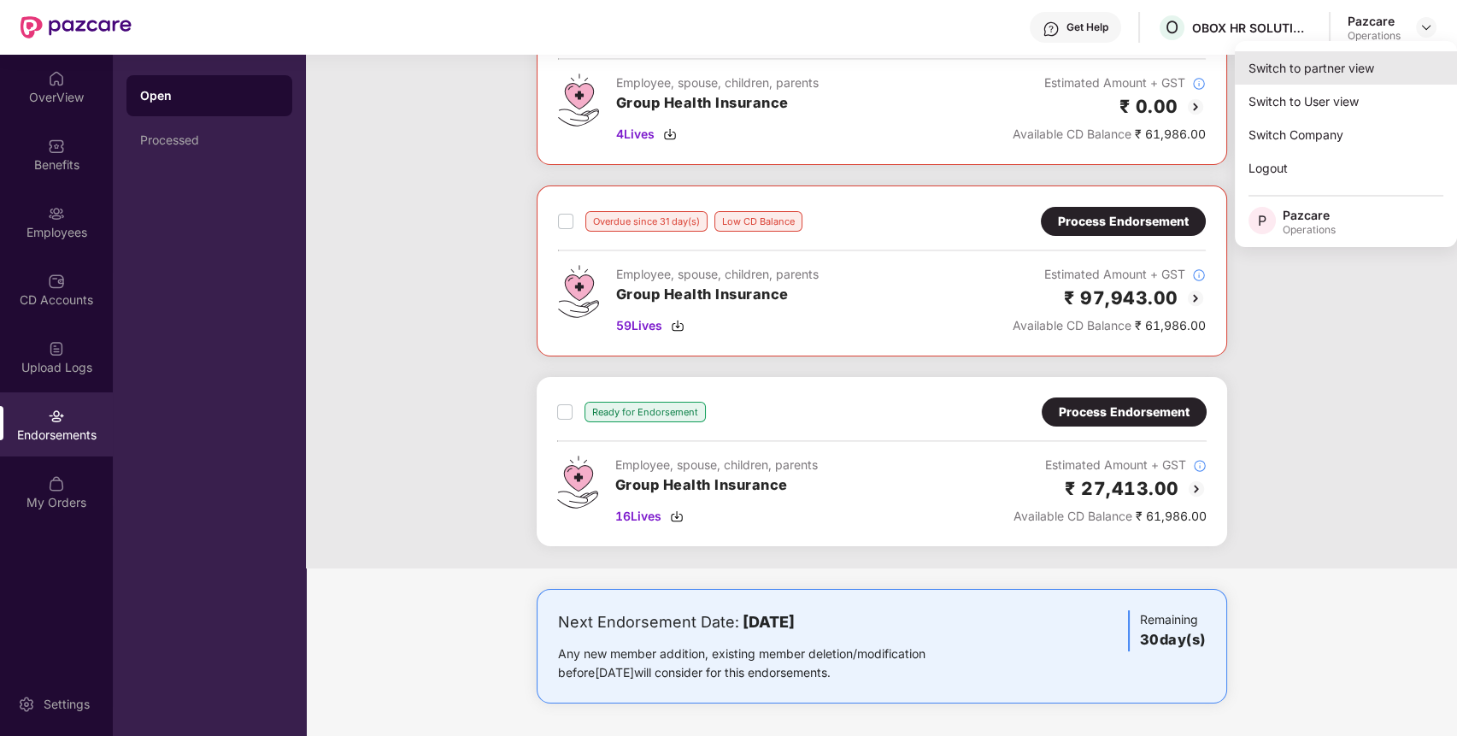
click at [1367, 75] on div "Switch to partner view" at bounding box center [1346, 67] width 222 height 33
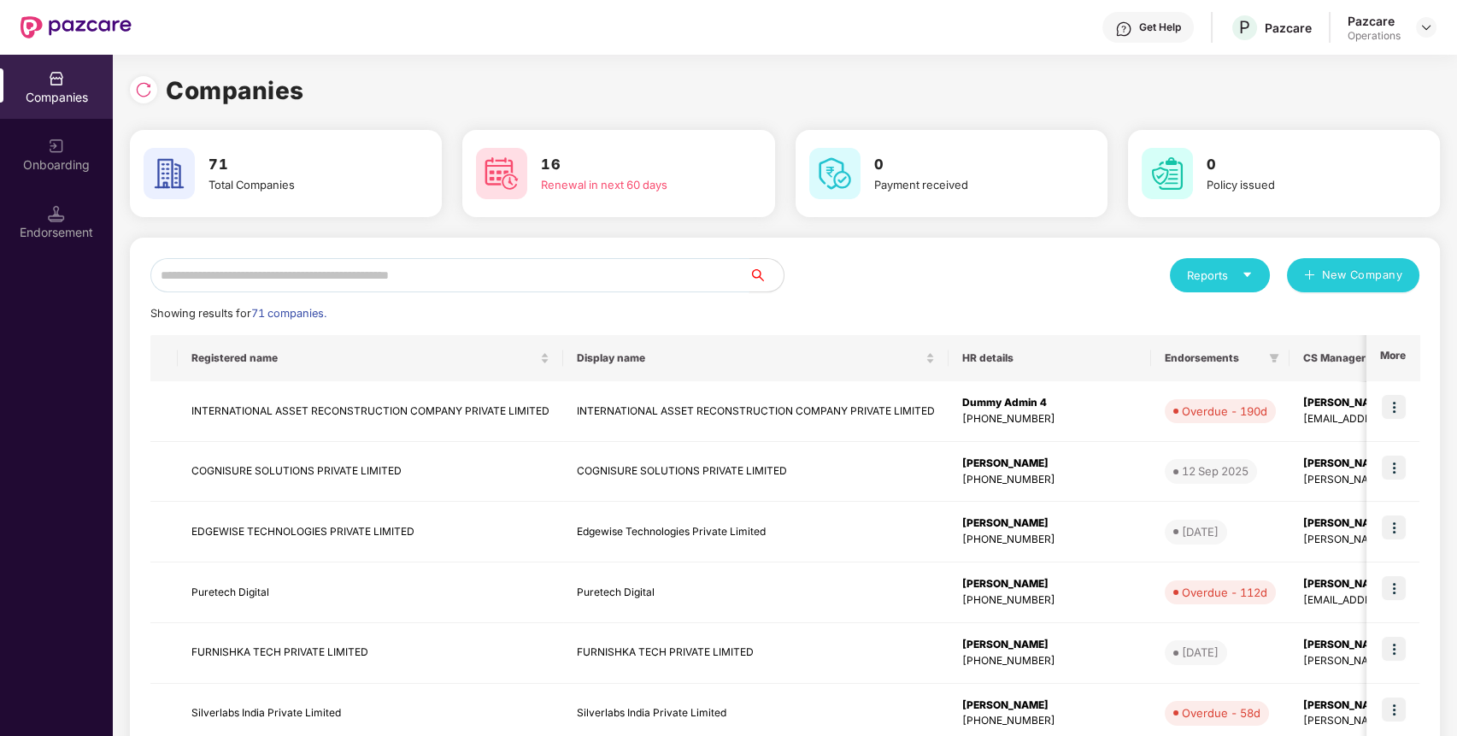
click at [638, 279] on input "text" at bounding box center [449, 275] width 599 height 34
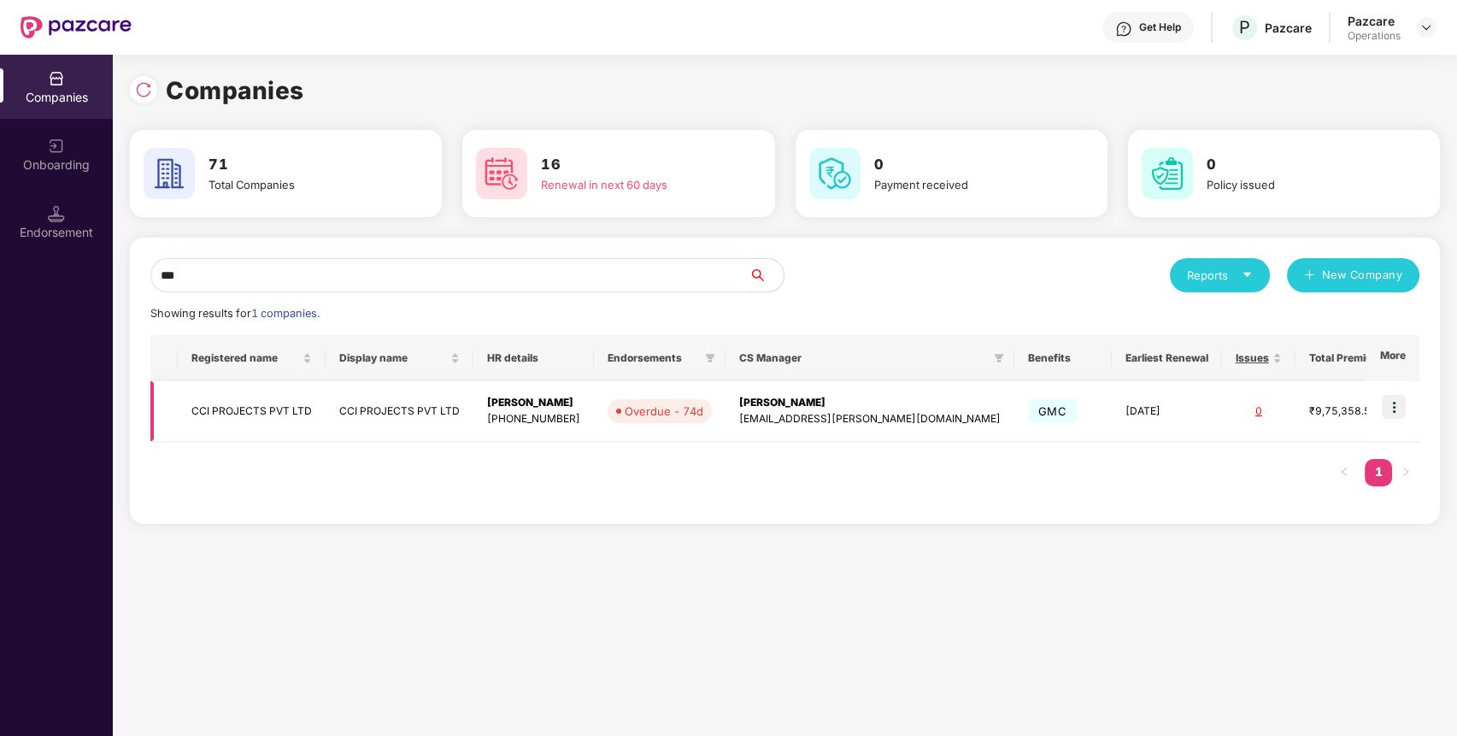
type input "***"
click at [1397, 414] on img at bounding box center [1394, 407] width 24 height 24
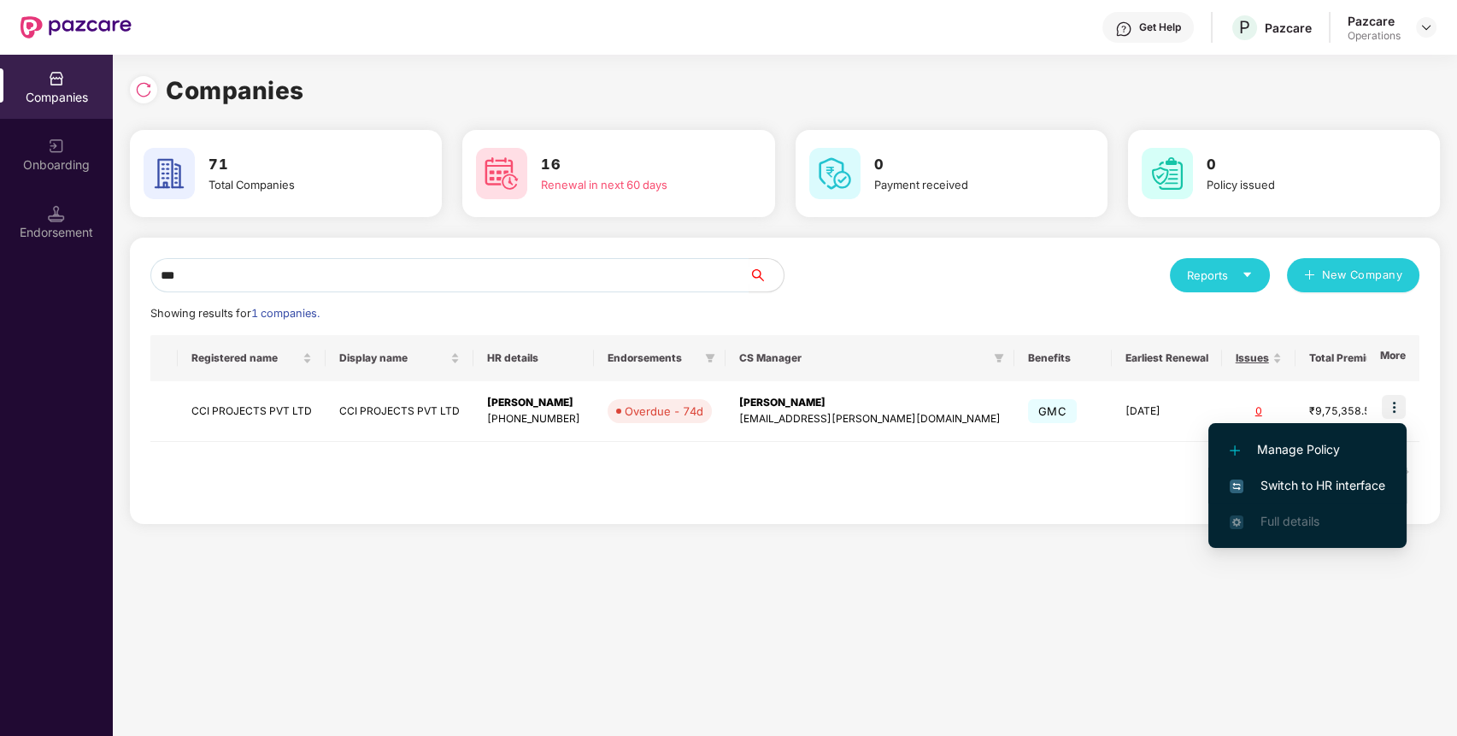
click at [1355, 478] on span "Switch to HR interface" at bounding box center [1308, 485] width 156 height 19
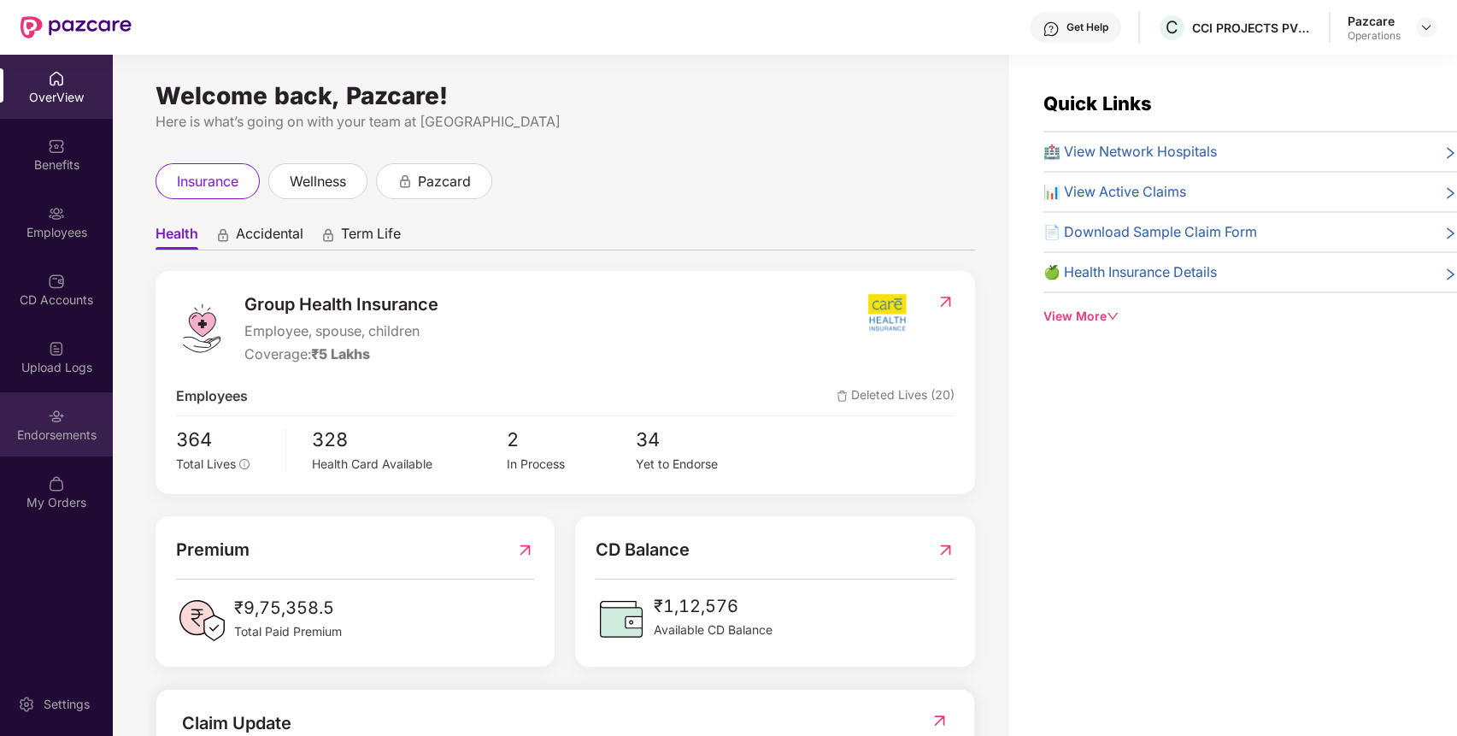
click at [66, 435] on div "Endorsements" at bounding box center [56, 435] width 113 height 17
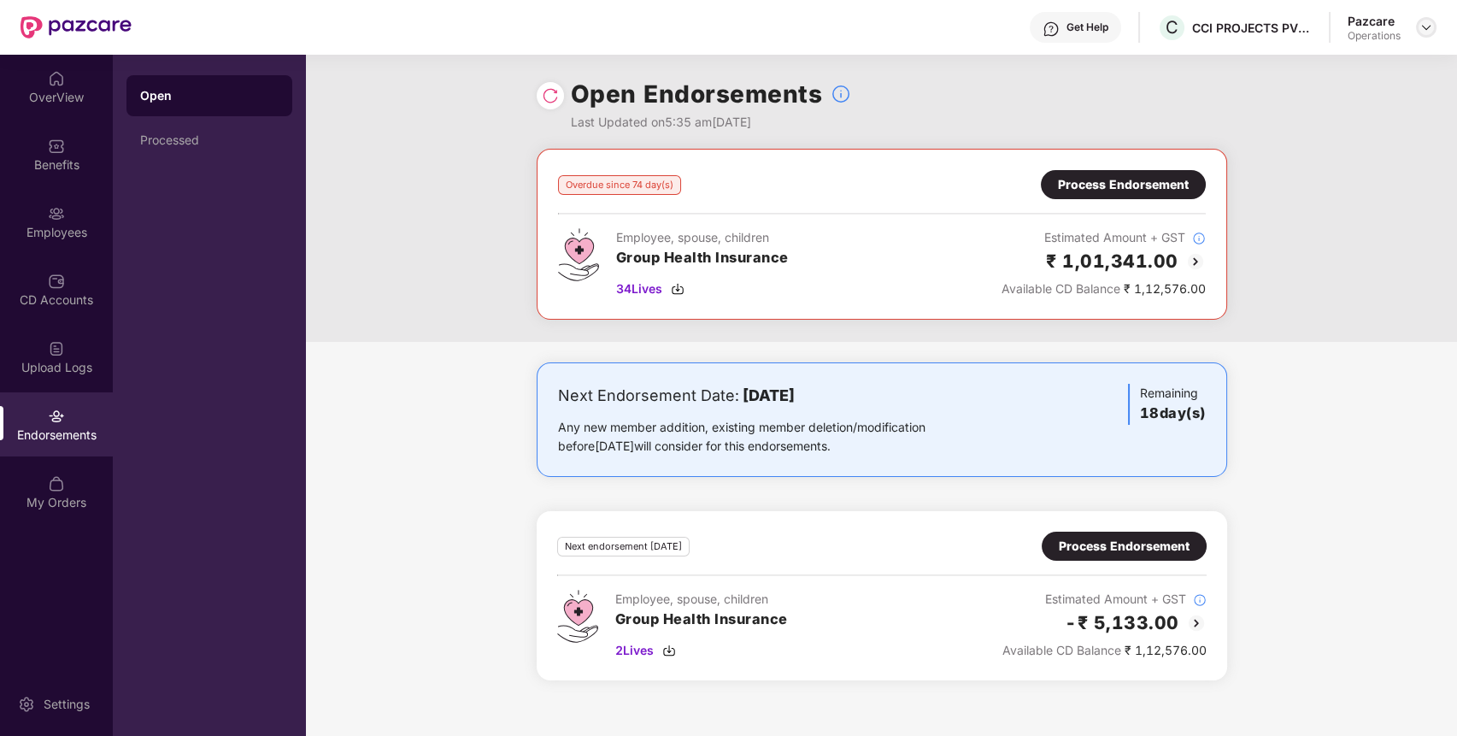
click at [1428, 31] on img at bounding box center [1427, 28] width 14 height 14
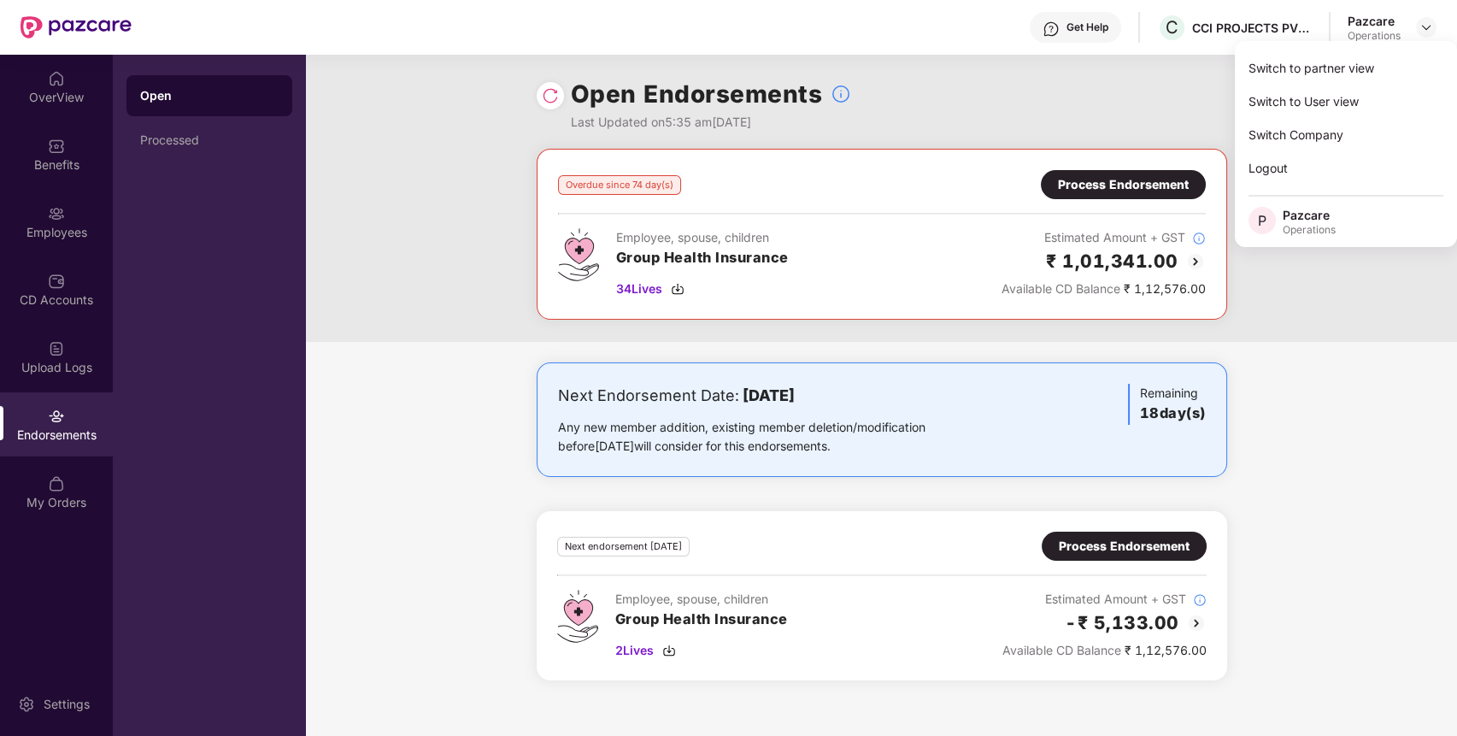
click at [1372, 327] on div "Overdue since 74 day(s) Process Endorsement Employee, spouse, children Group He…" at bounding box center [881, 245] width 1151 height 193
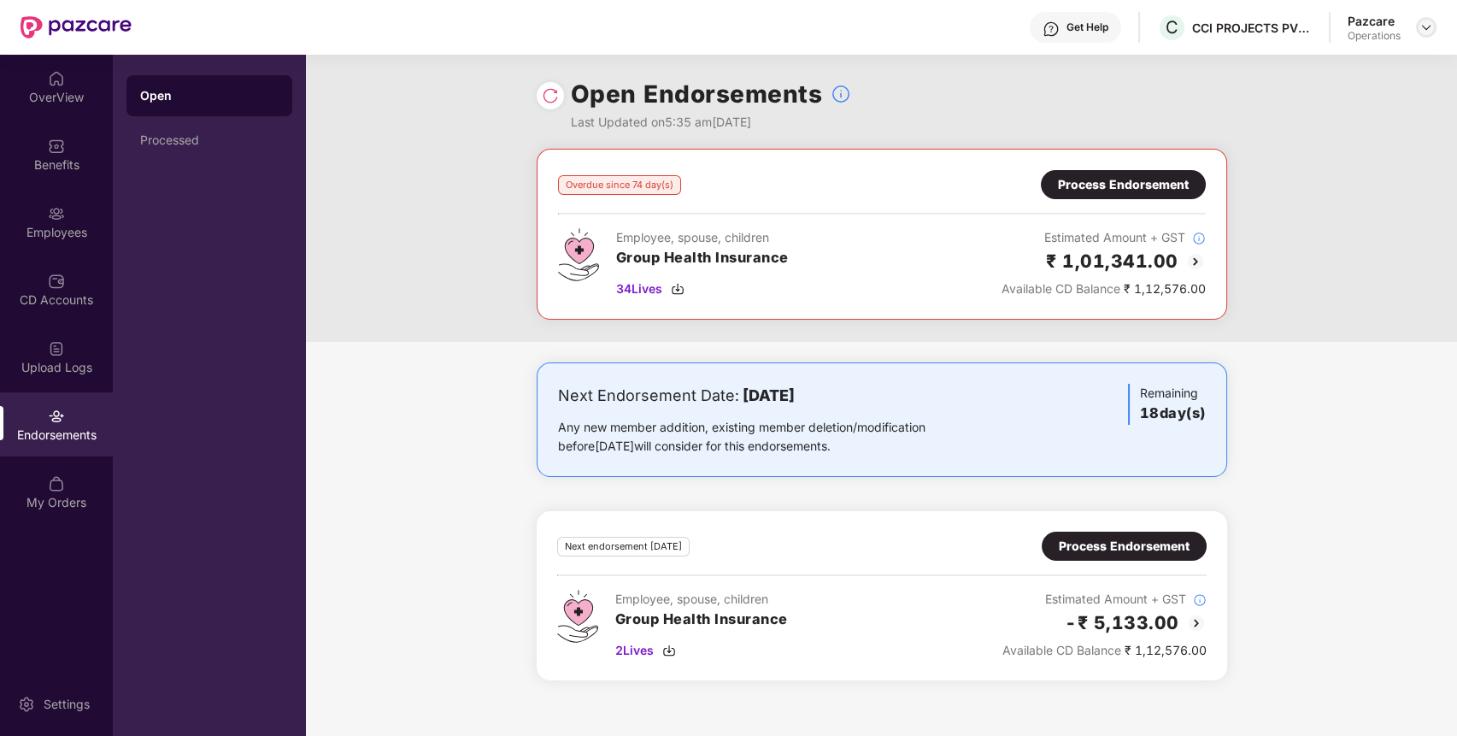
click at [1423, 29] on img at bounding box center [1427, 28] width 14 height 14
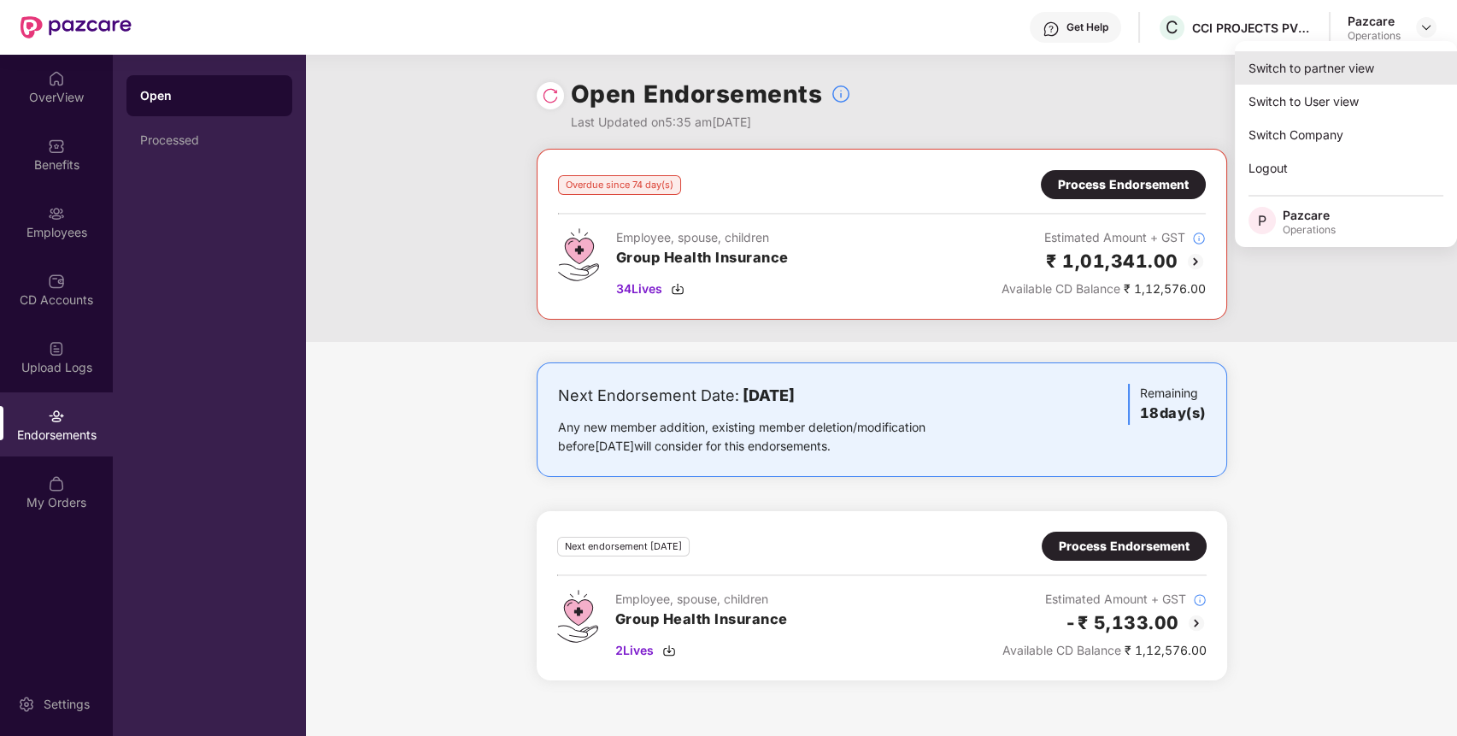
click at [1373, 70] on div "Switch to partner view" at bounding box center [1346, 67] width 222 height 33
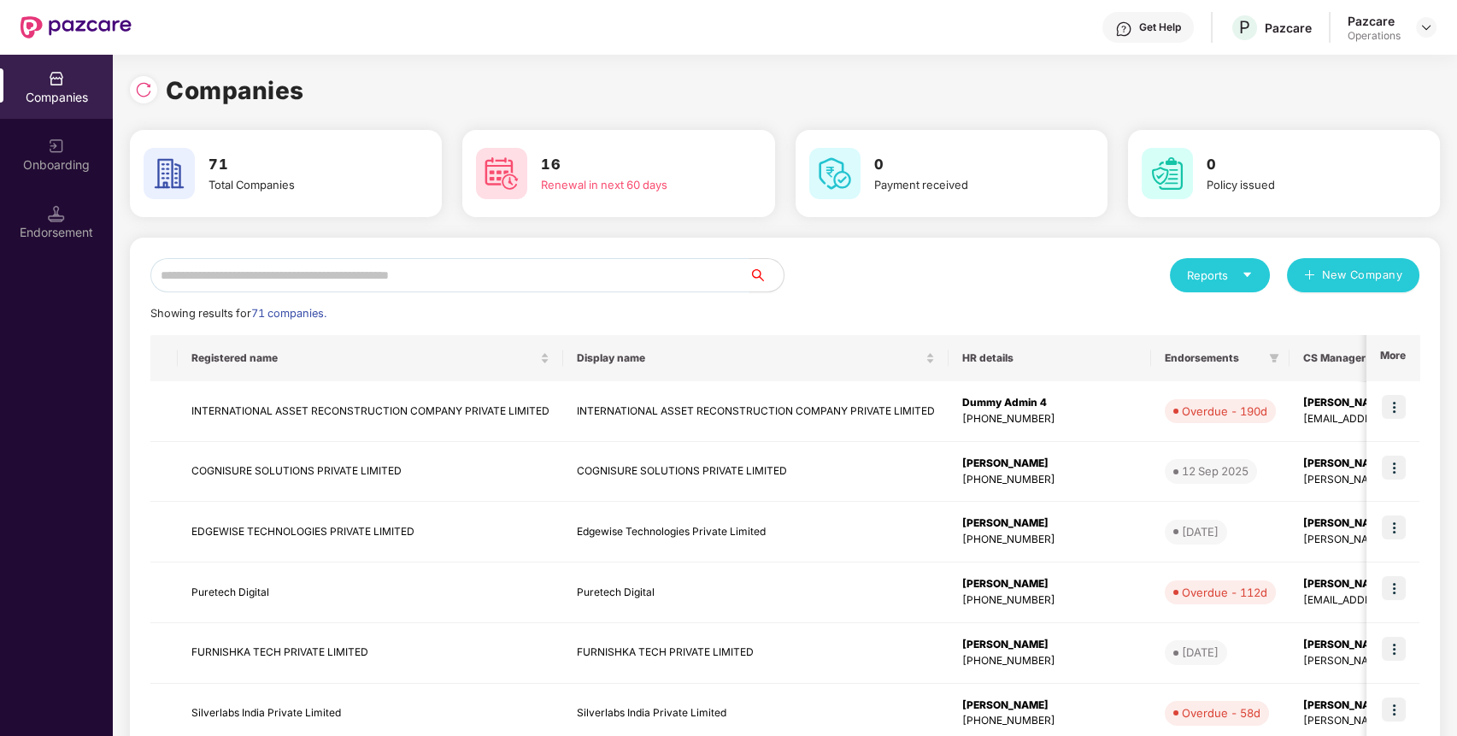
click at [682, 277] on input "text" at bounding box center [449, 275] width 599 height 34
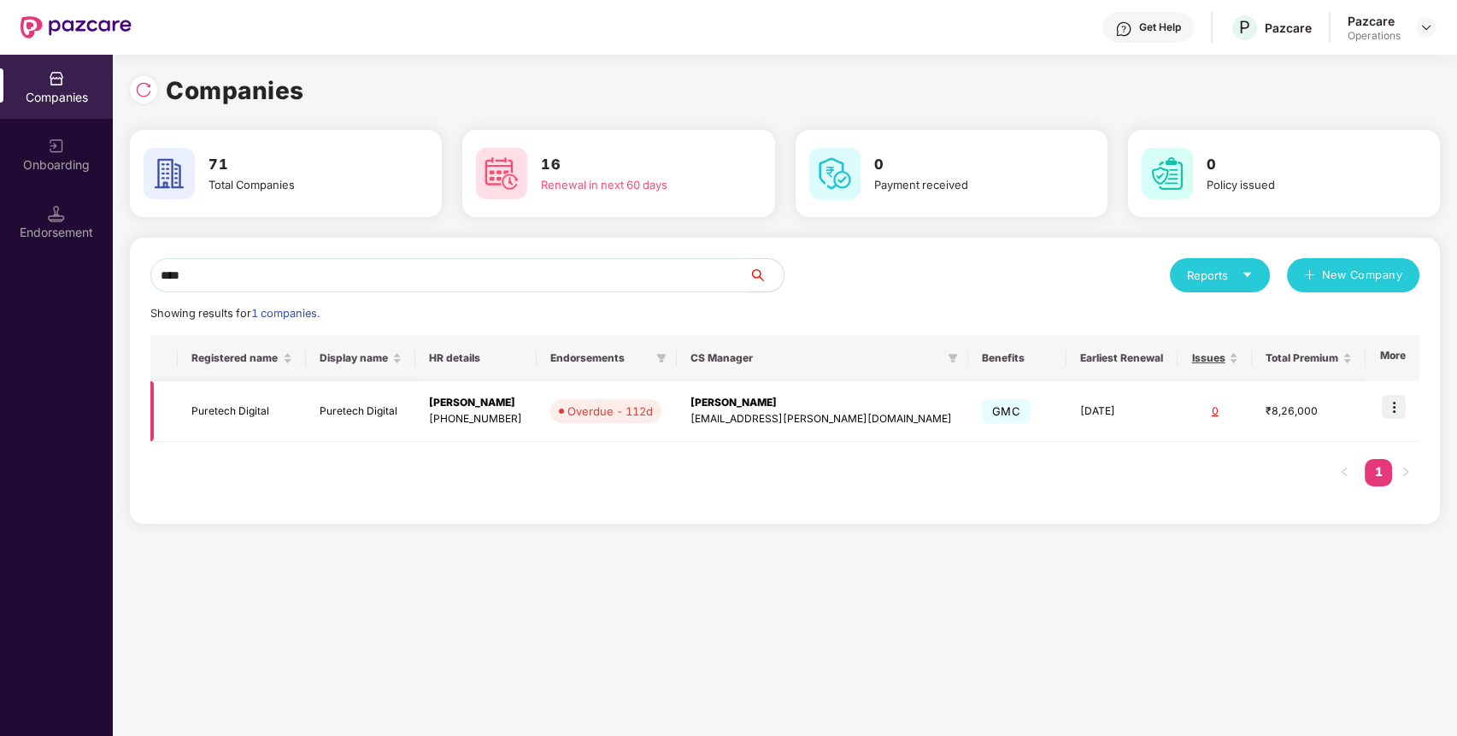
type input "****"
click at [1397, 407] on img at bounding box center [1394, 407] width 24 height 24
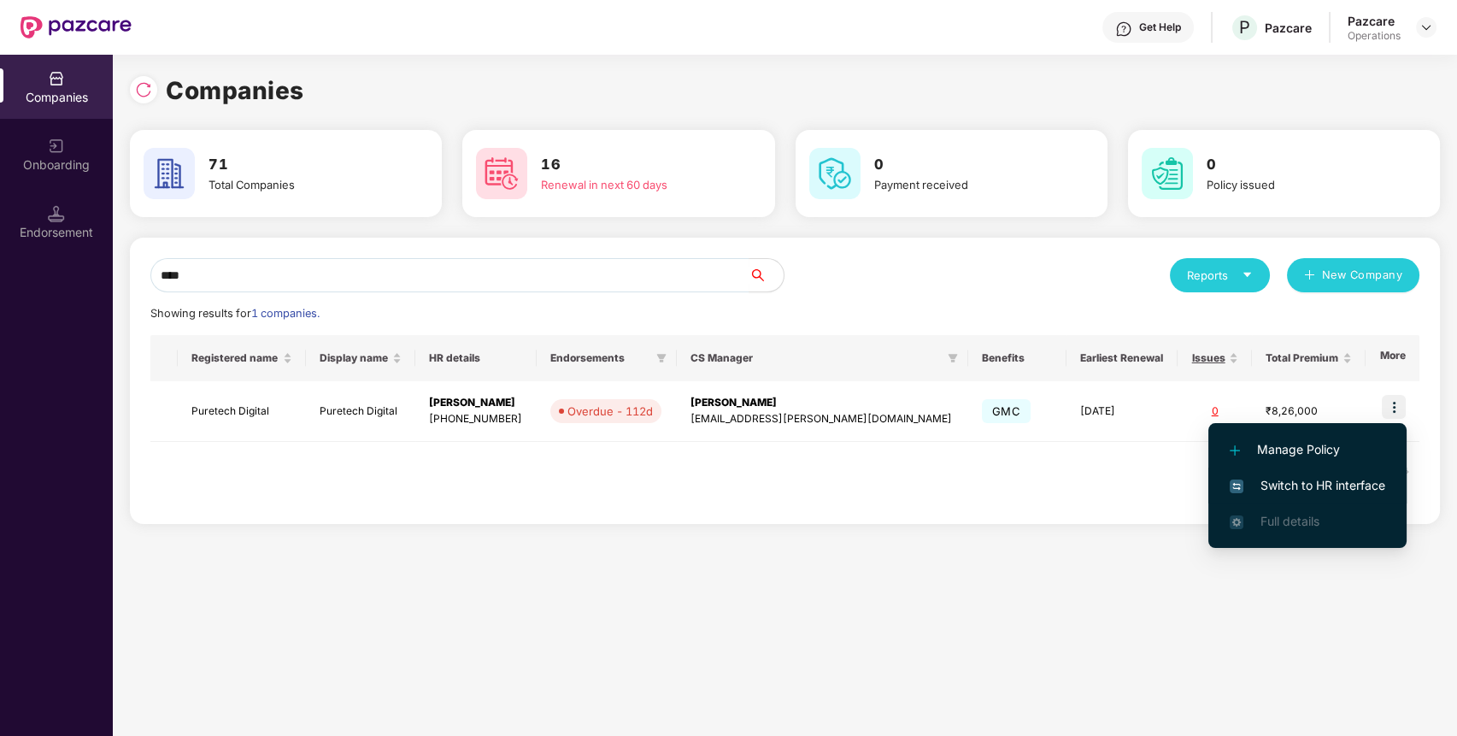
click at [1378, 483] on span "Switch to HR interface" at bounding box center [1308, 485] width 156 height 19
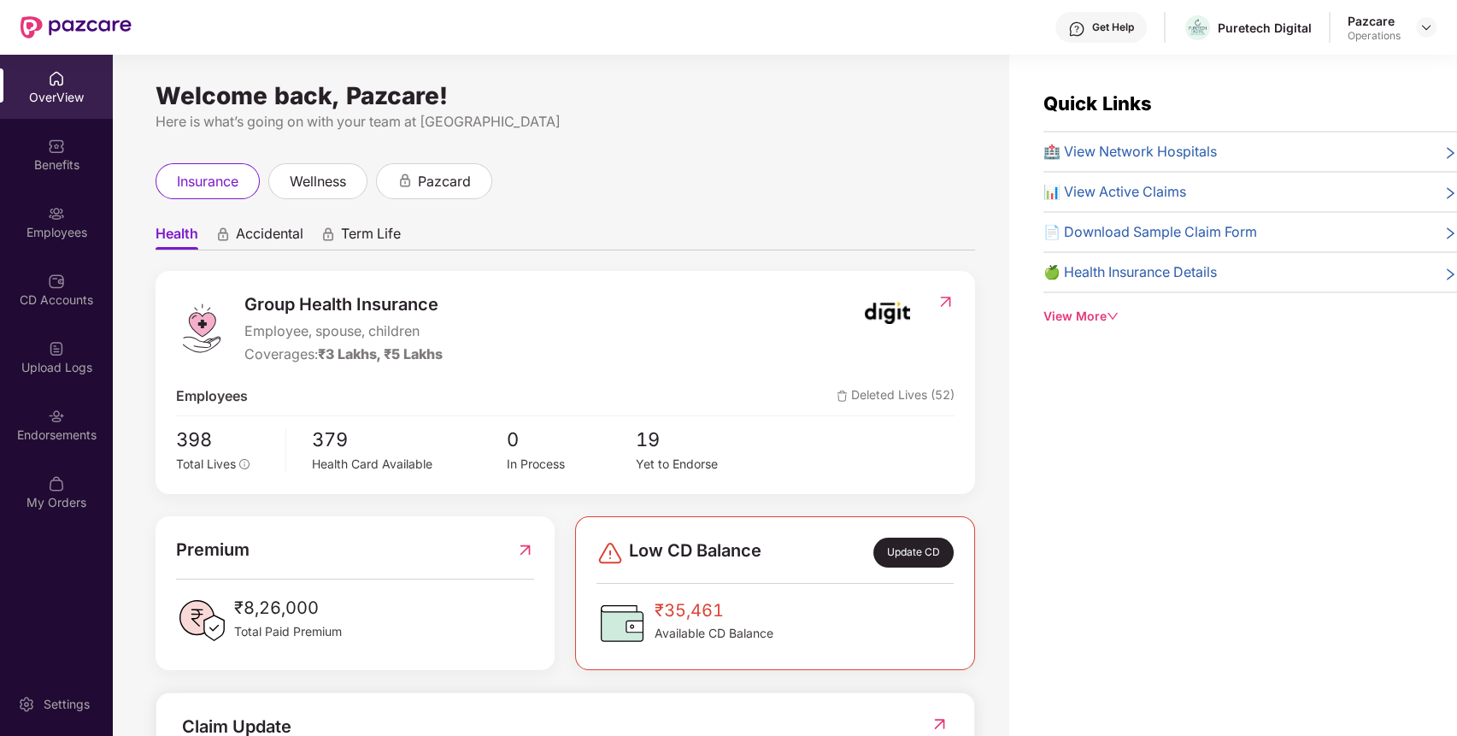
click at [95, 429] on div "Endorsements" at bounding box center [56, 435] width 113 height 17
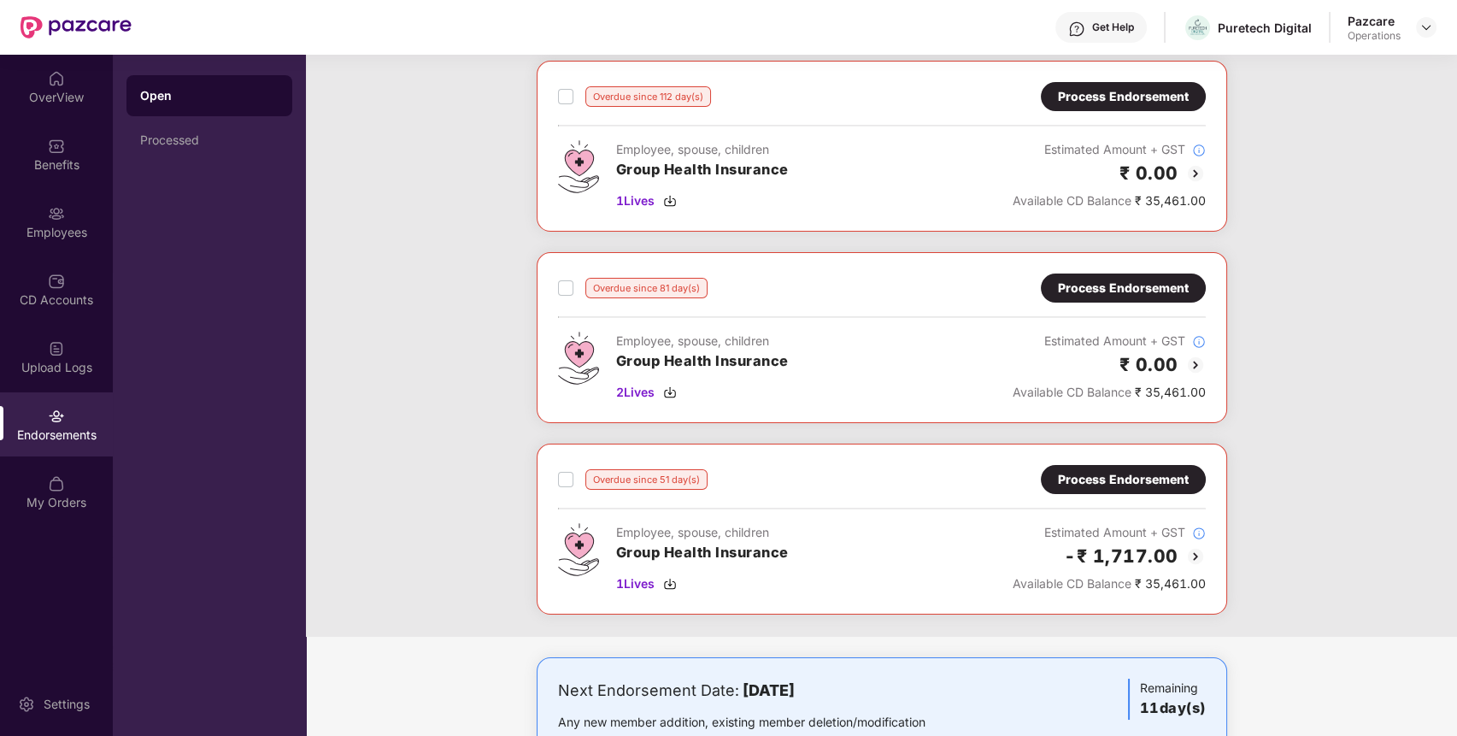
scroll to position [88, 0]
click at [1090, 485] on div "Process Endorsement" at bounding box center [1123, 479] width 131 height 19
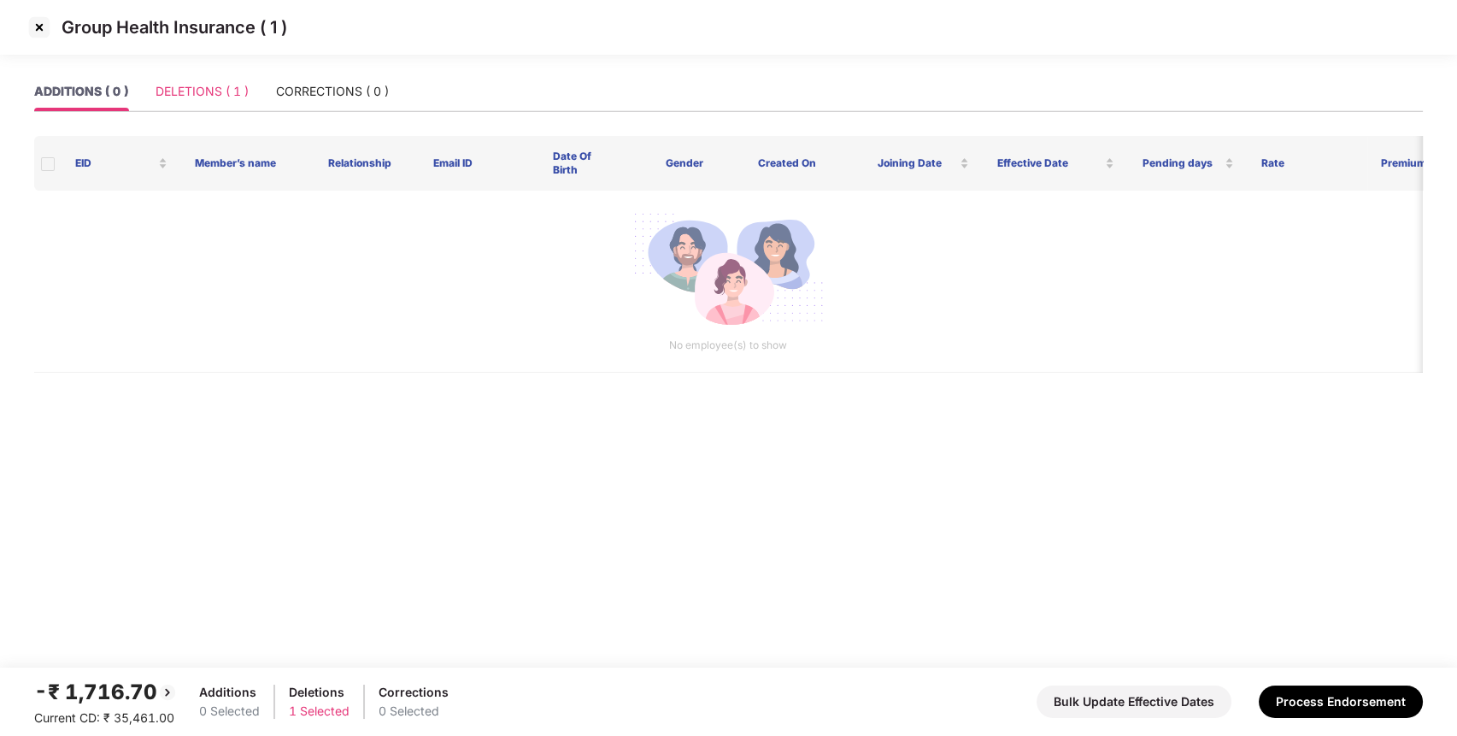
click at [191, 81] on div "DELETIONS ( 1 )" at bounding box center [202, 91] width 93 height 39
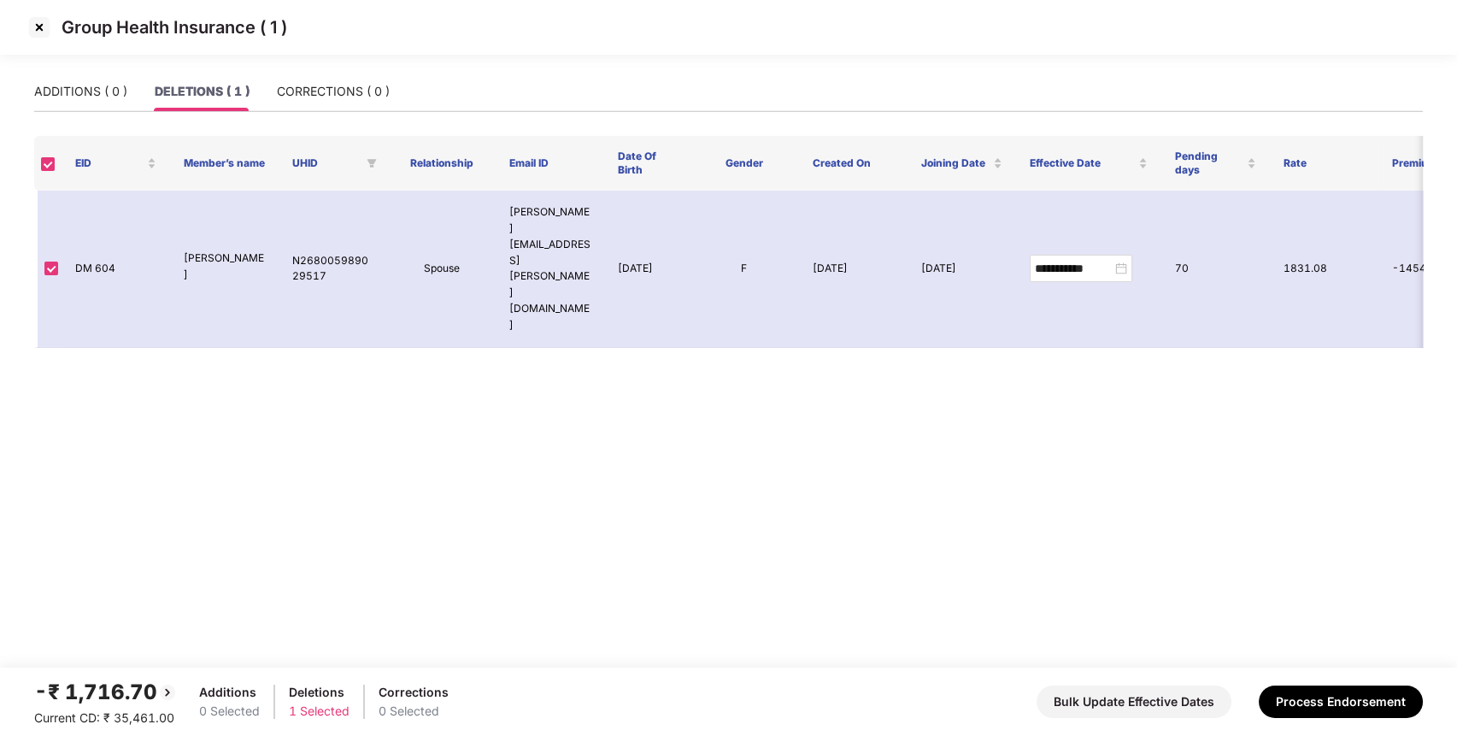
click at [41, 32] on img at bounding box center [39, 27] width 27 height 27
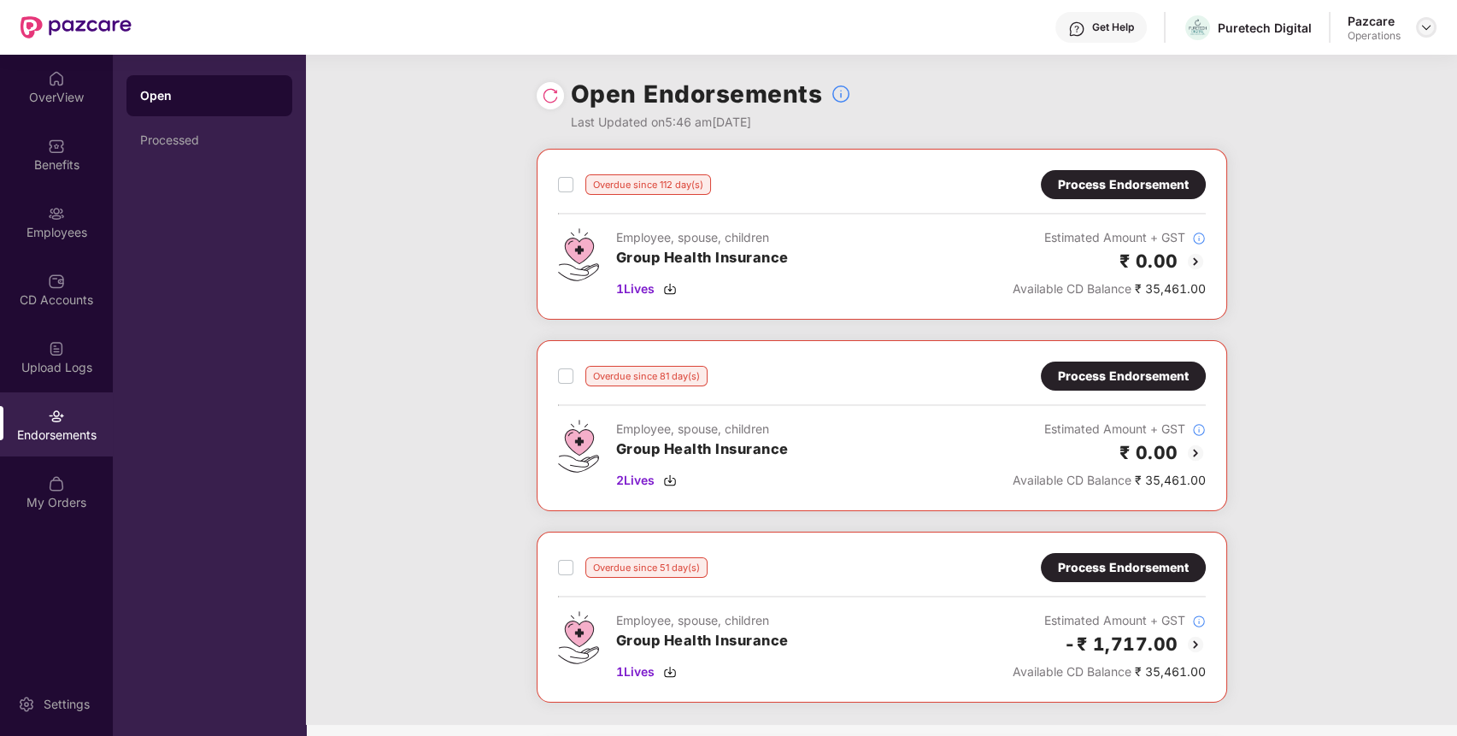
click at [1427, 27] on img at bounding box center [1427, 28] width 14 height 14
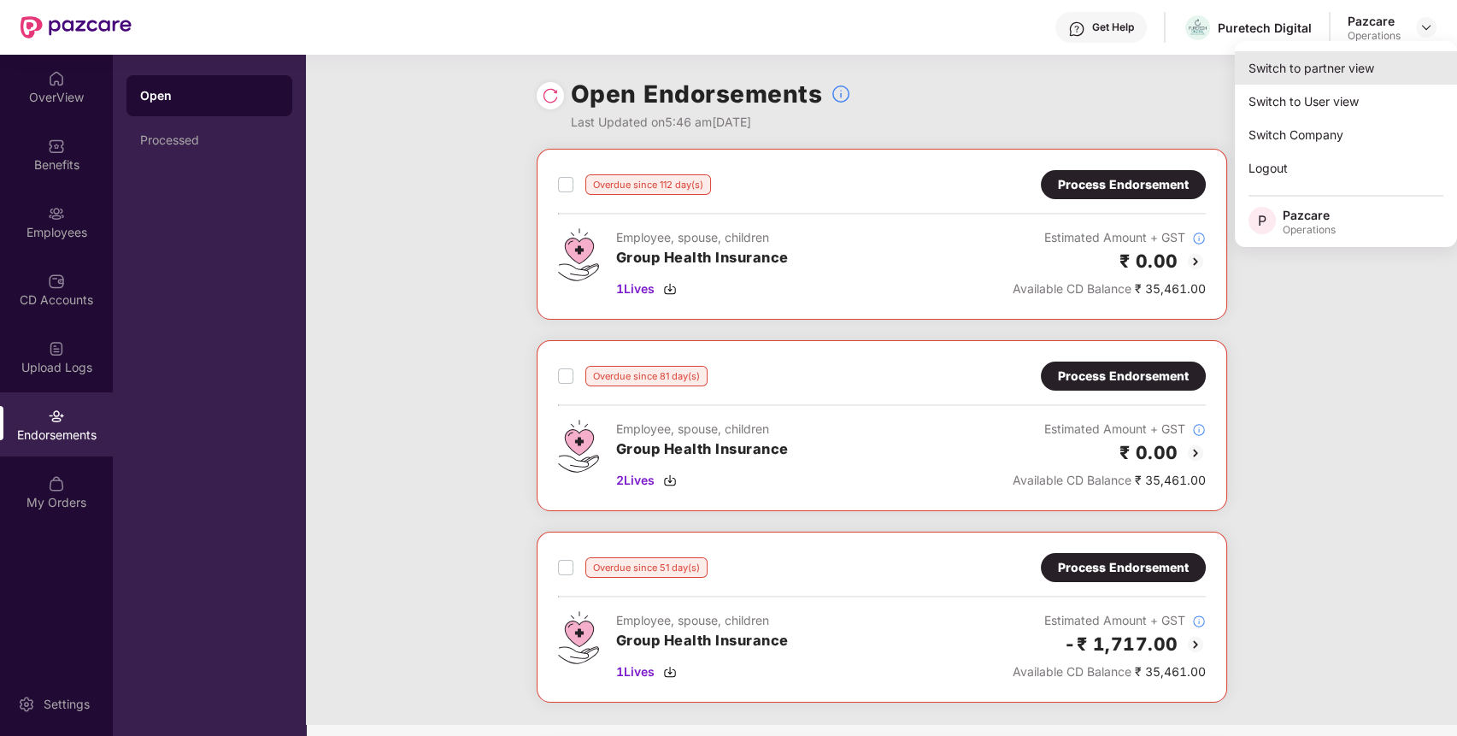
click at [1392, 75] on div "Switch to partner view" at bounding box center [1346, 67] width 222 height 33
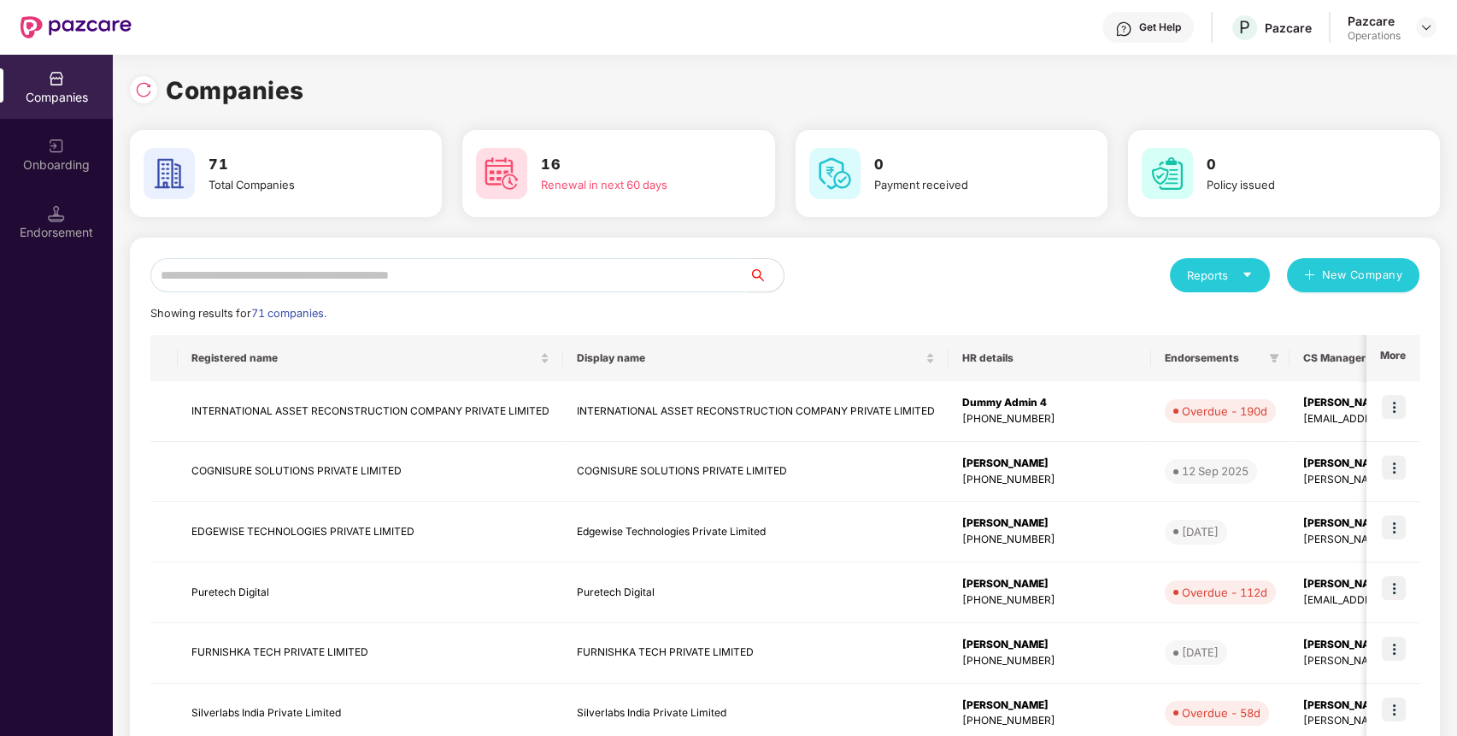
click at [636, 266] on input "text" at bounding box center [449, 275] width 599 height 34
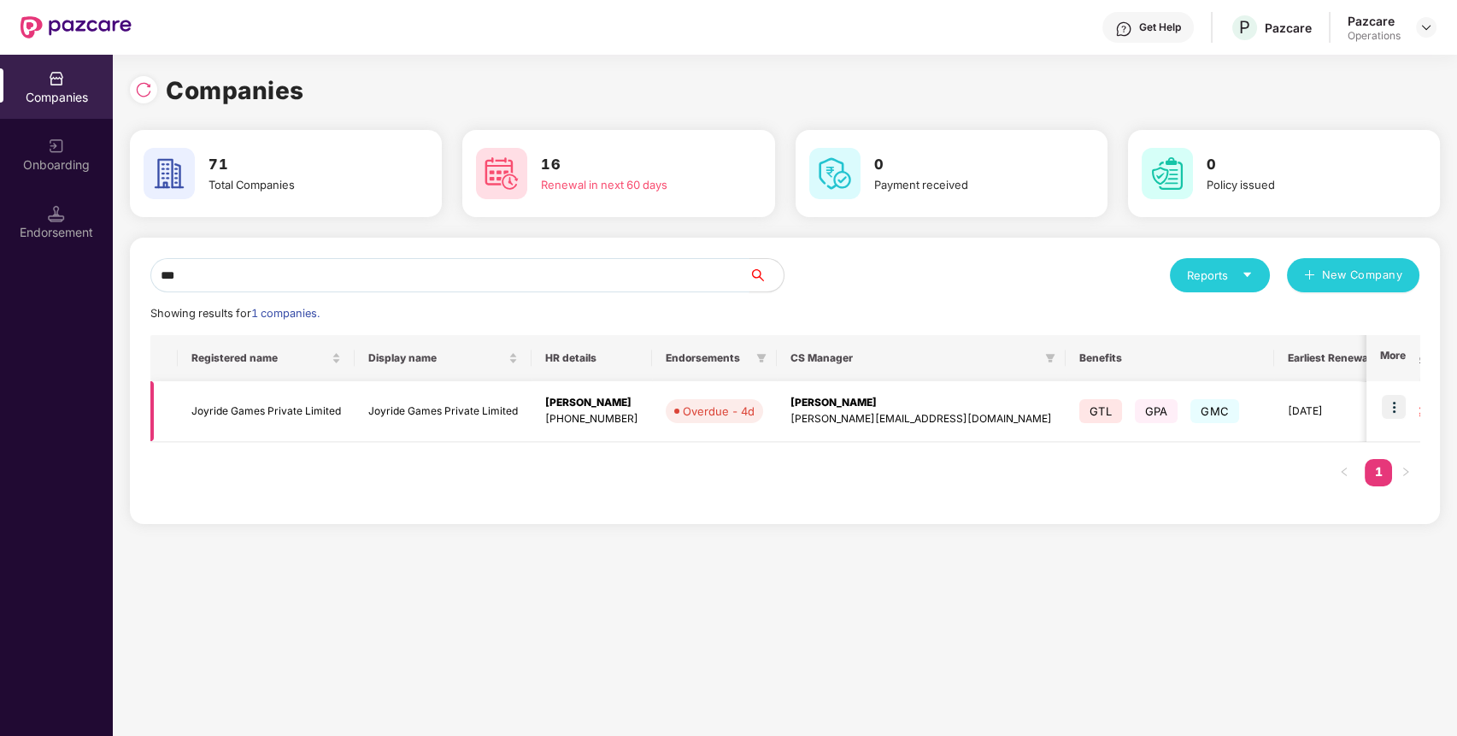
type input "***"
click at [1390, 409] on img at bounding box center [1394, 407] width 24 height 24
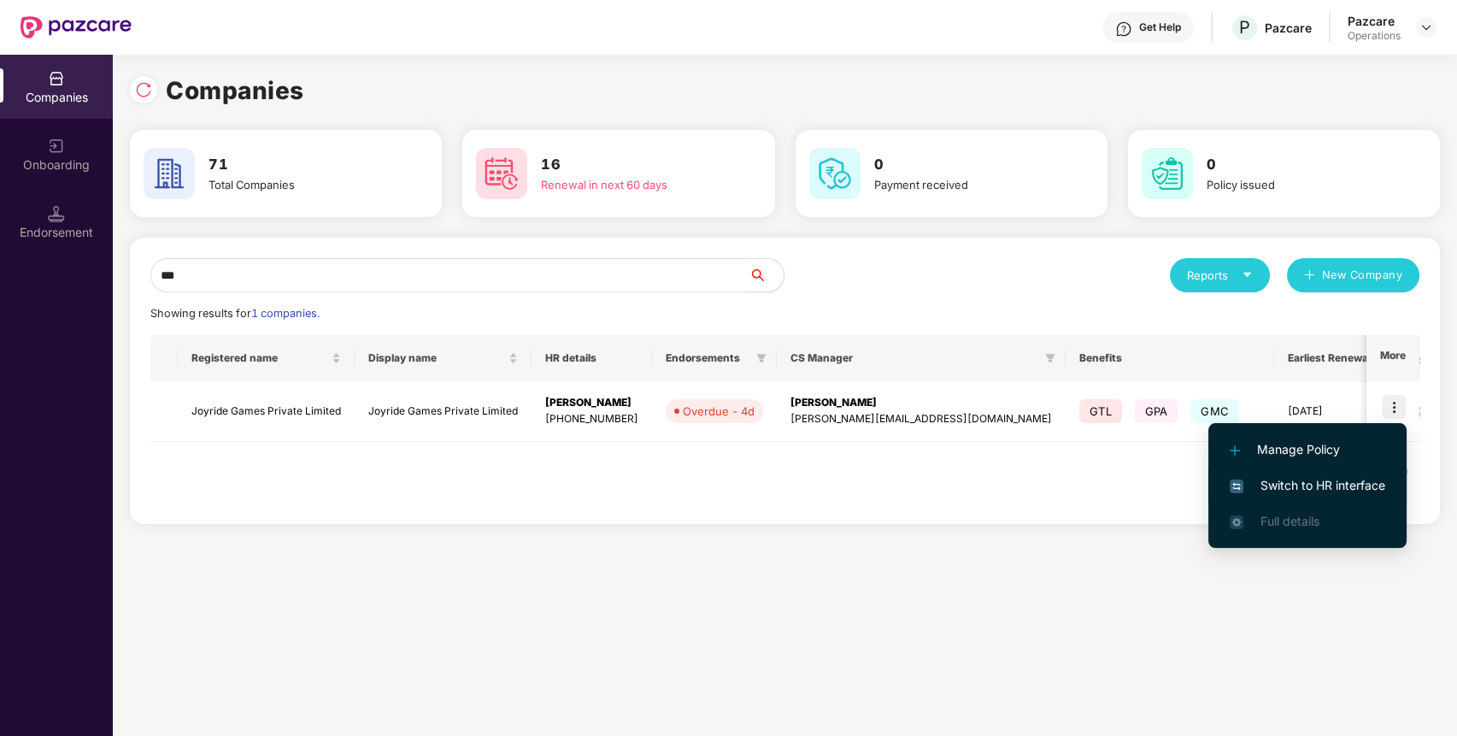
click at [1334, 491] on span "Switch to HR interface" at bounding box center [1308, 485] width 156 height 19
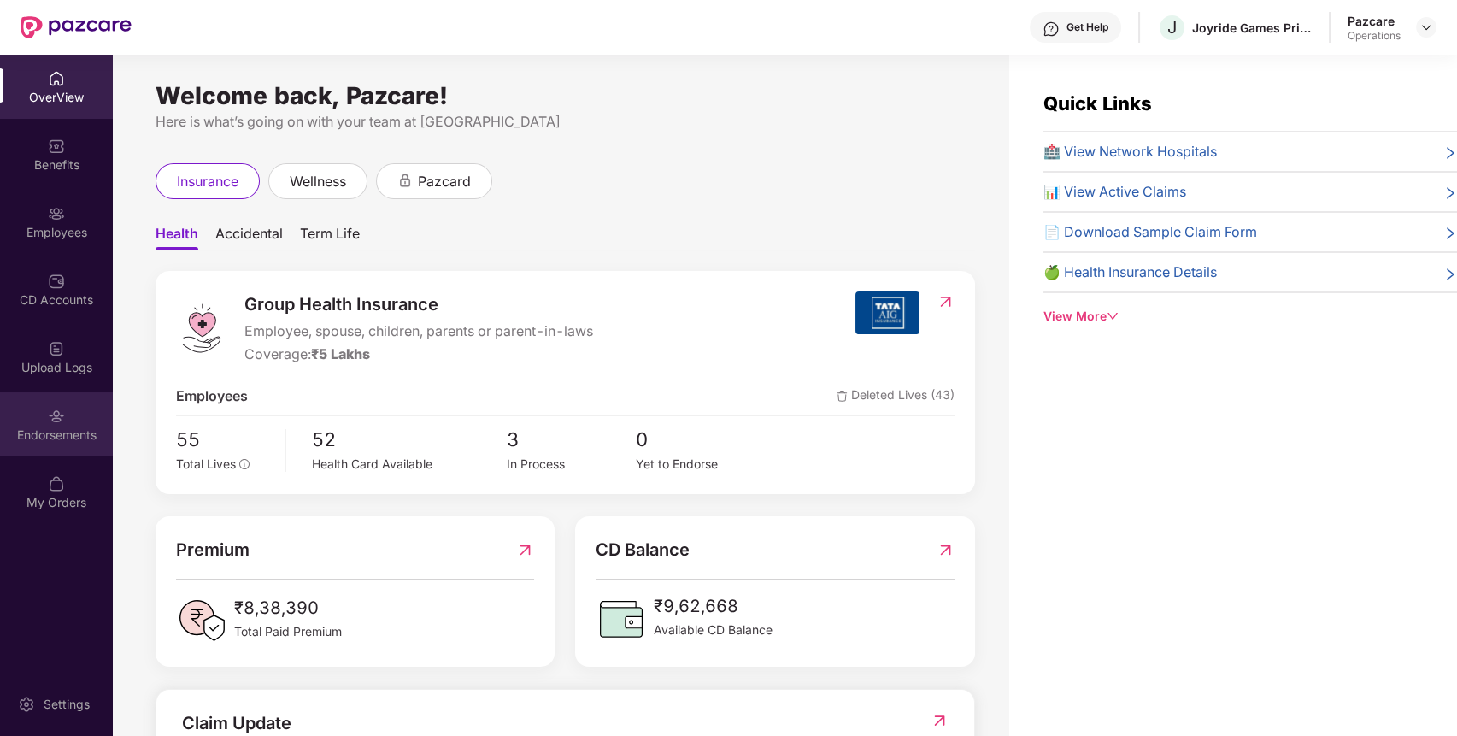
click at [50, 440] on div "Endorsements" at bounding box center [56, 435] width 113 height 17
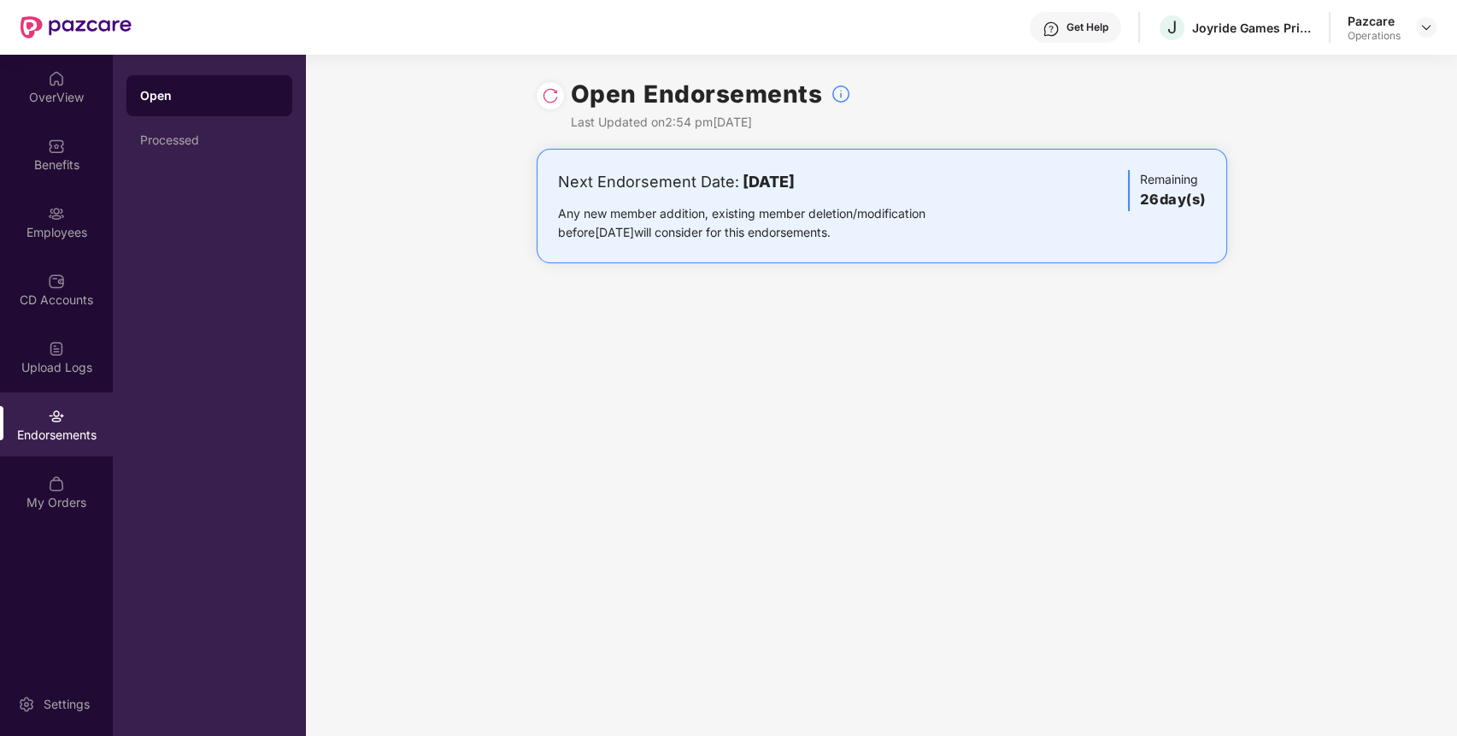
click at [50, 440] on div "Endorsements" at bounding box center [56, 435] width 113 height 17
click at [550, 103] on img at bounding box center [550, 95] width 17 height 17
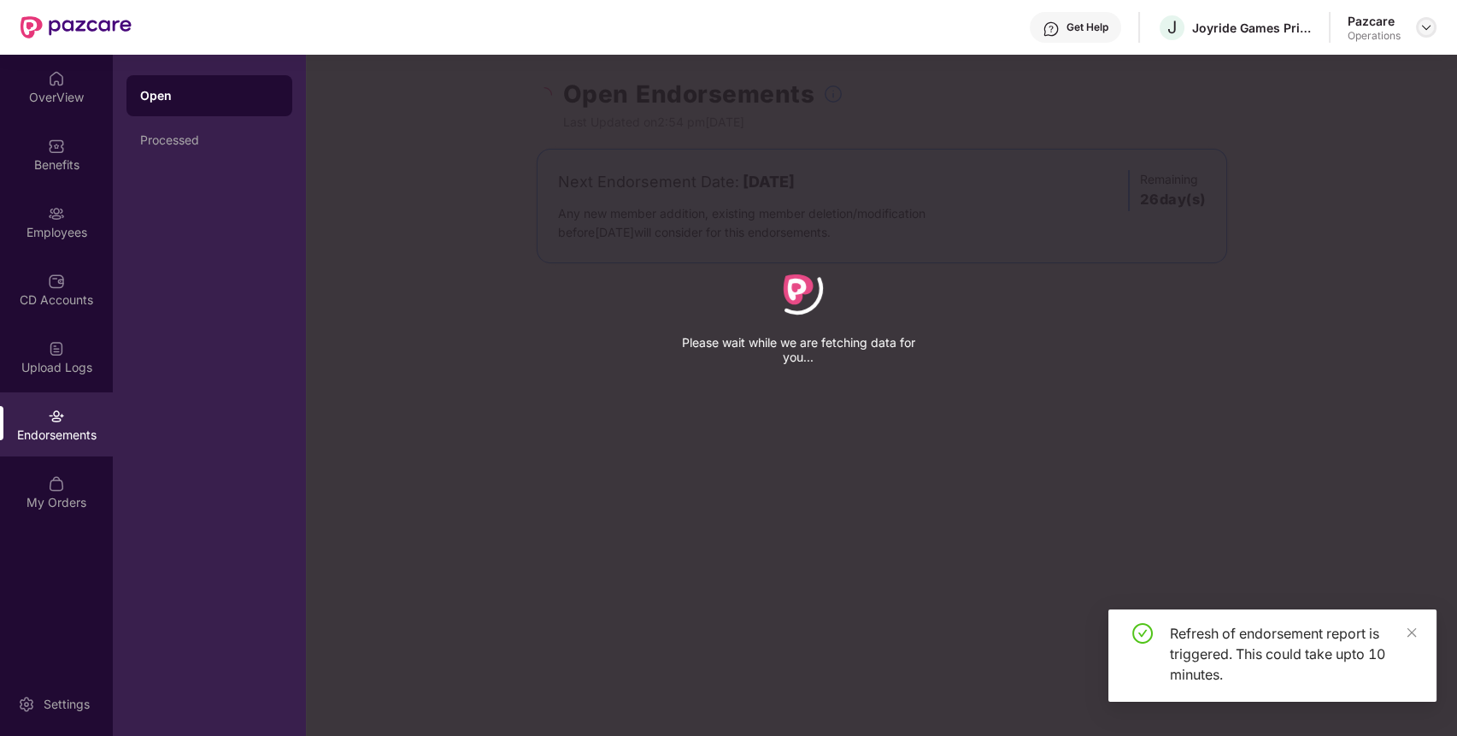
click at [1424, 28] on img at bounding box center [1427, 28] width 14 height 14
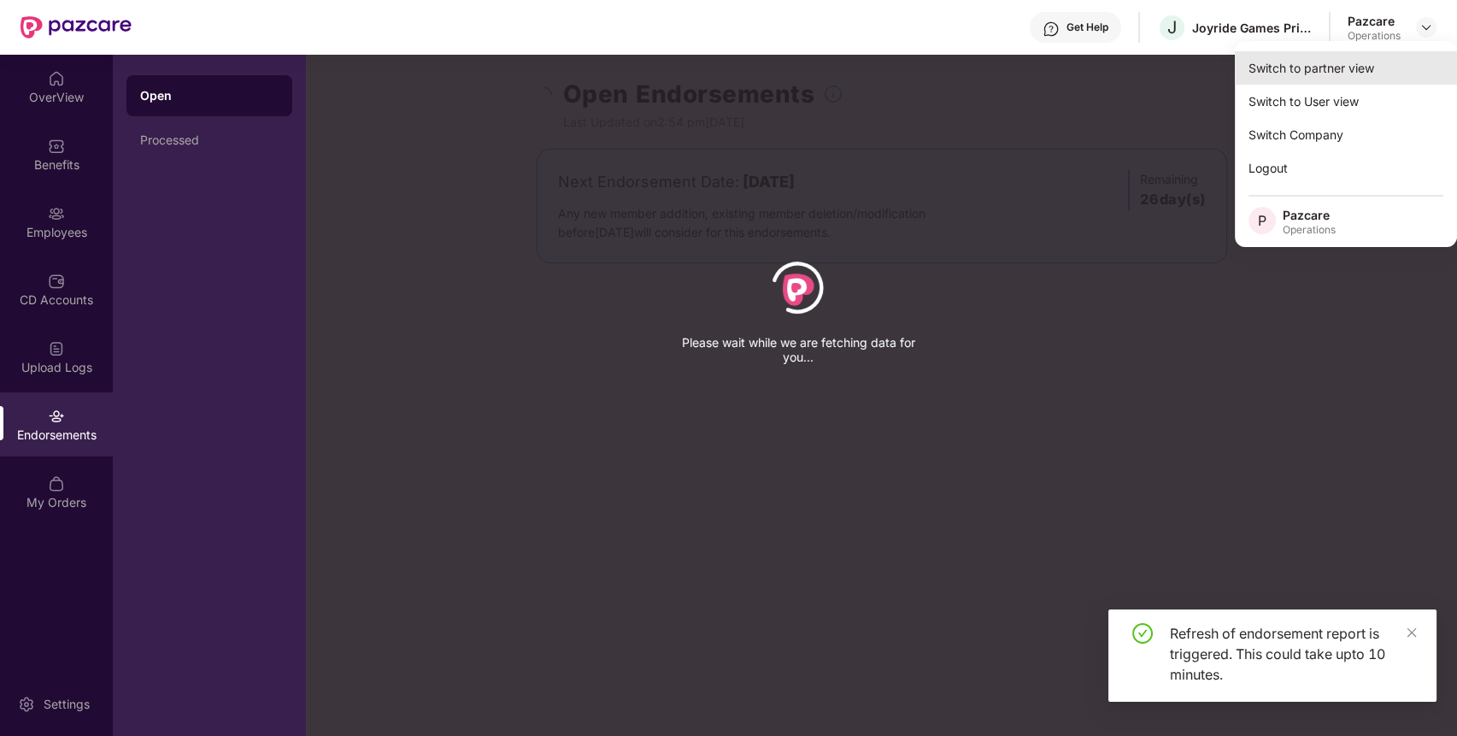
click at [1379, 56] on div "Switch to partner view" at bounding box center [1346, 67] width 222 height 33
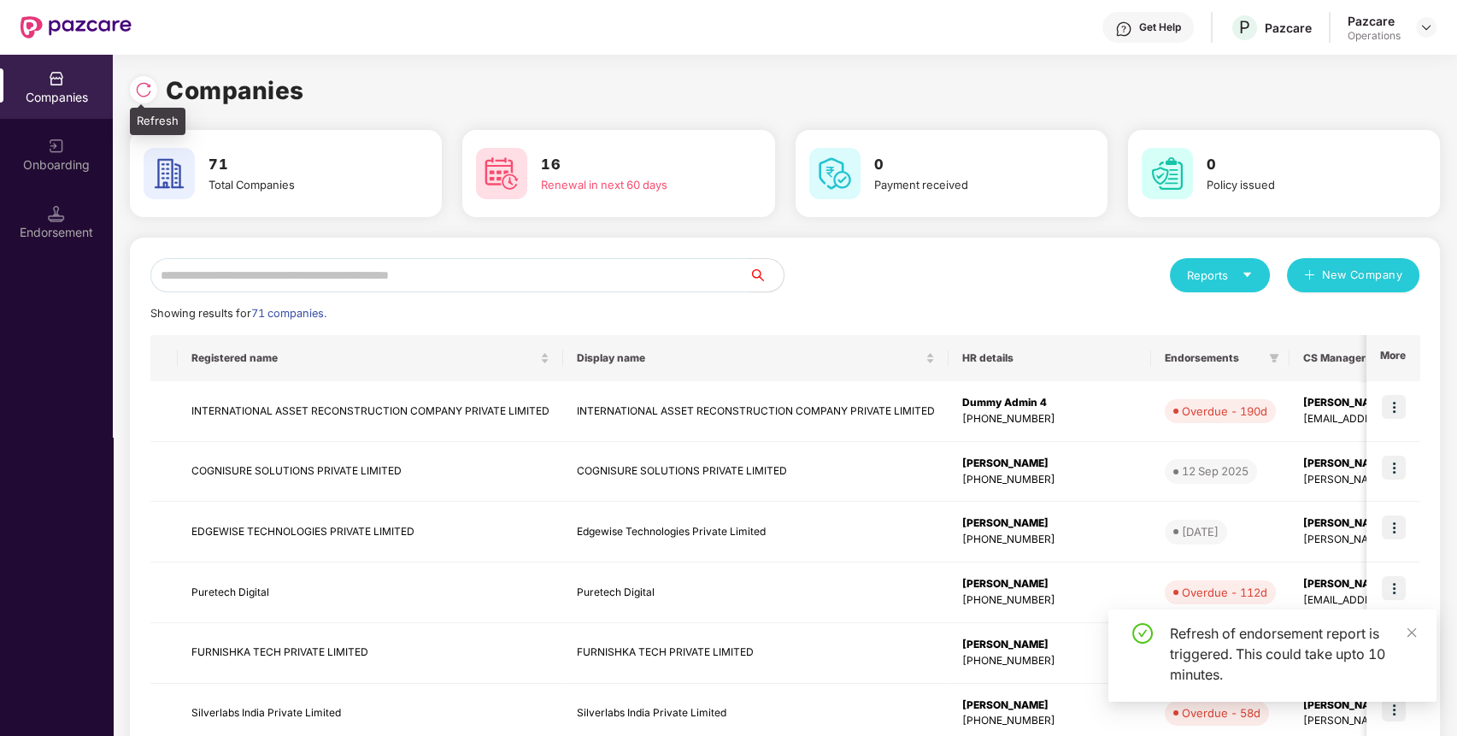
click at [142, 88] on img at bounding box center [143, 89] width 17 height 17
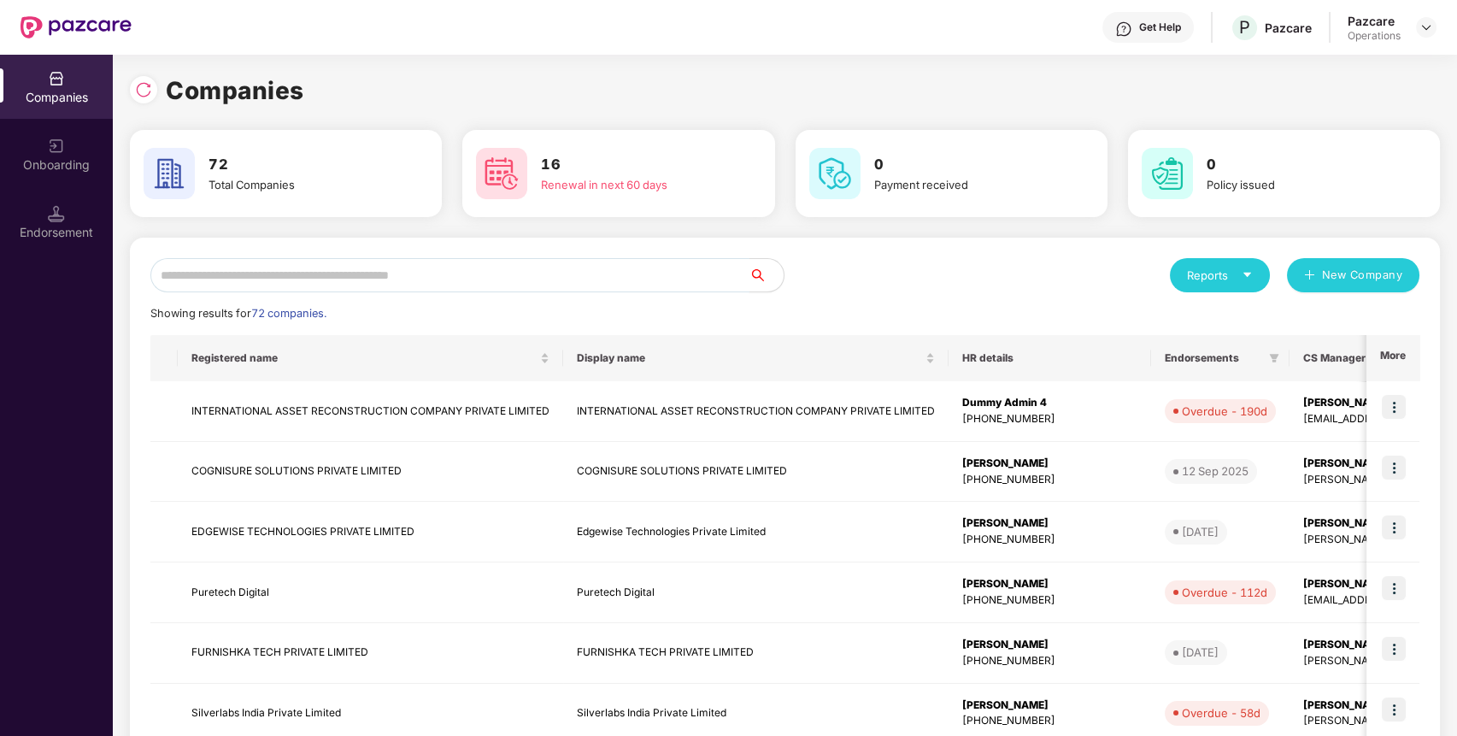
click at [275, 274] on input "text" at bounding box center [449, 275] width 599 height 34
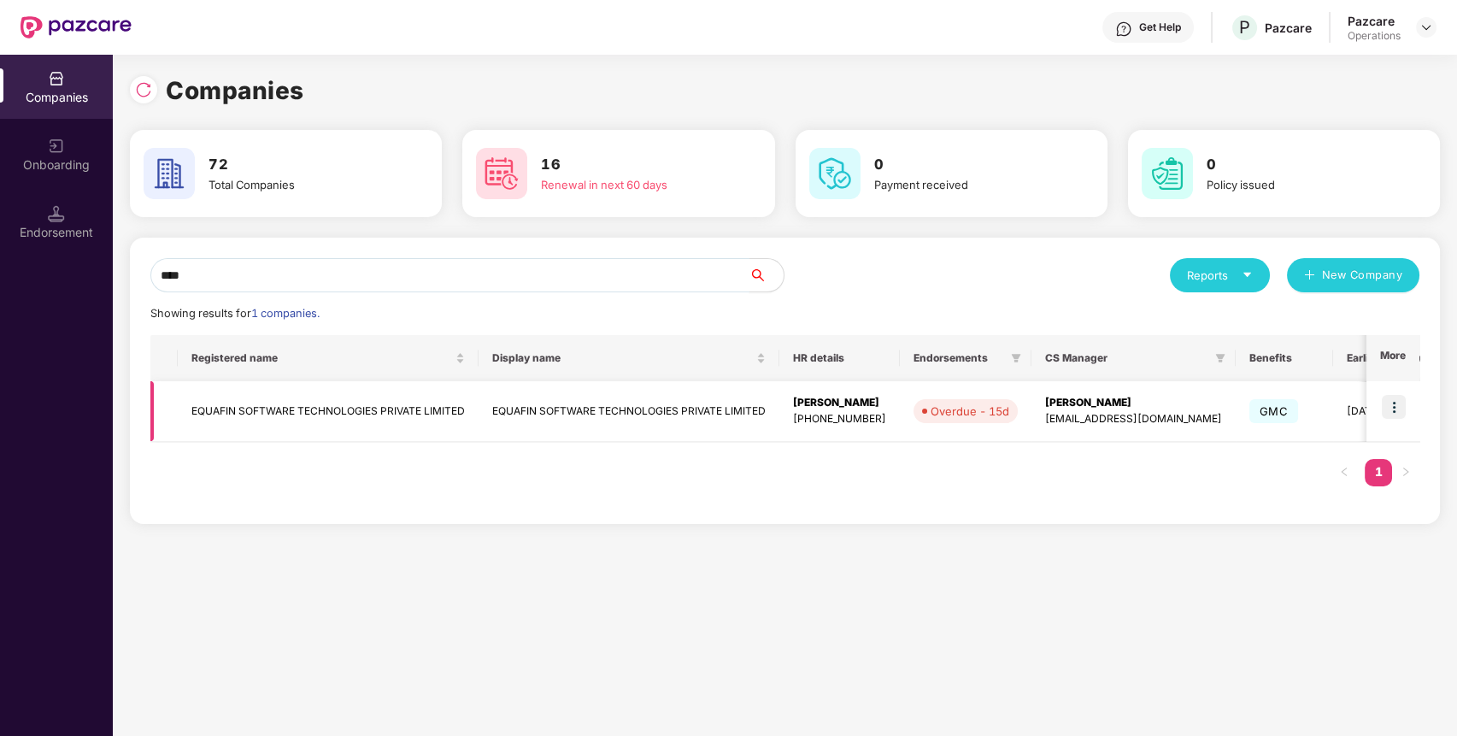
type input "****"
click at [1404, 397] on img at bounding box center [1394, 407] width 24 height 24
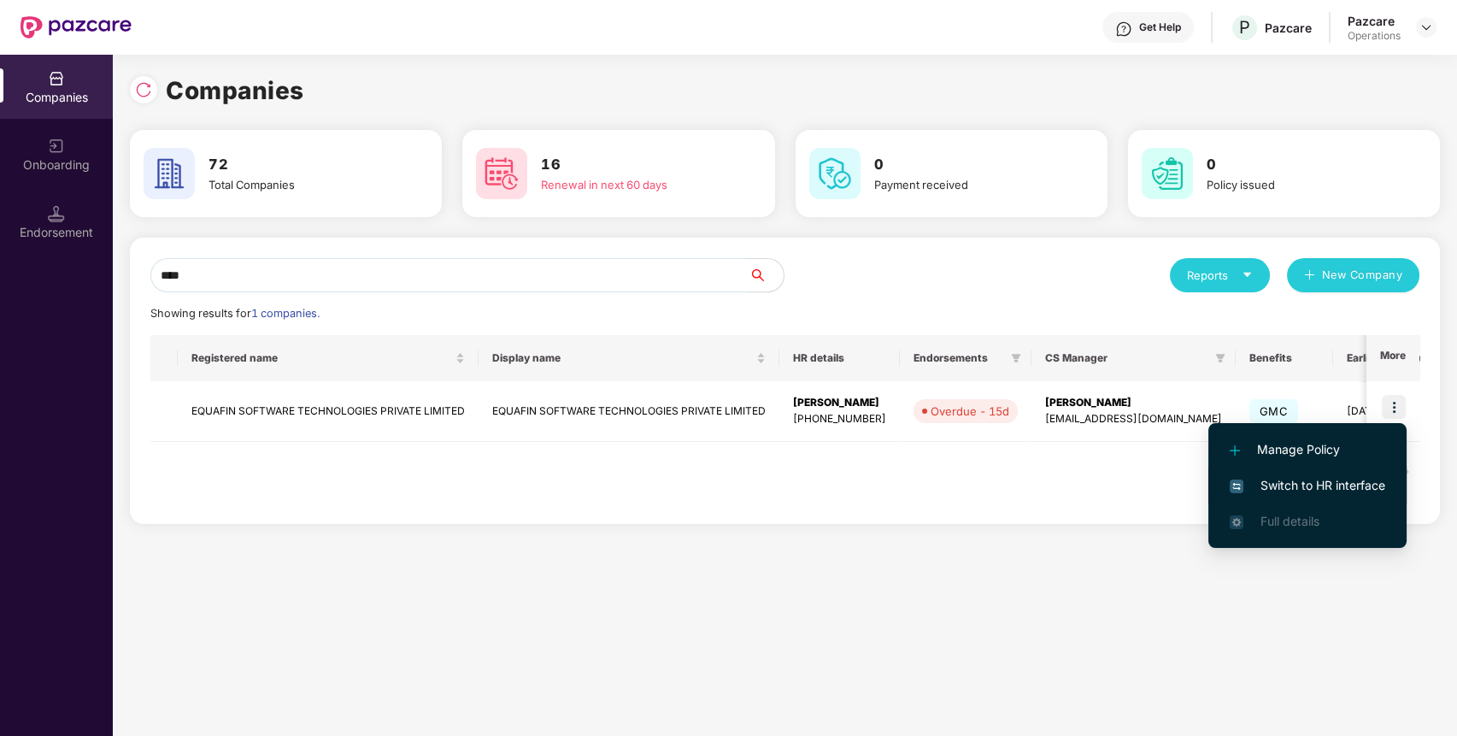
click at [1342, 479] on span "Switch to HR interface" at bounding box center [1308, 485] width 156 height 19
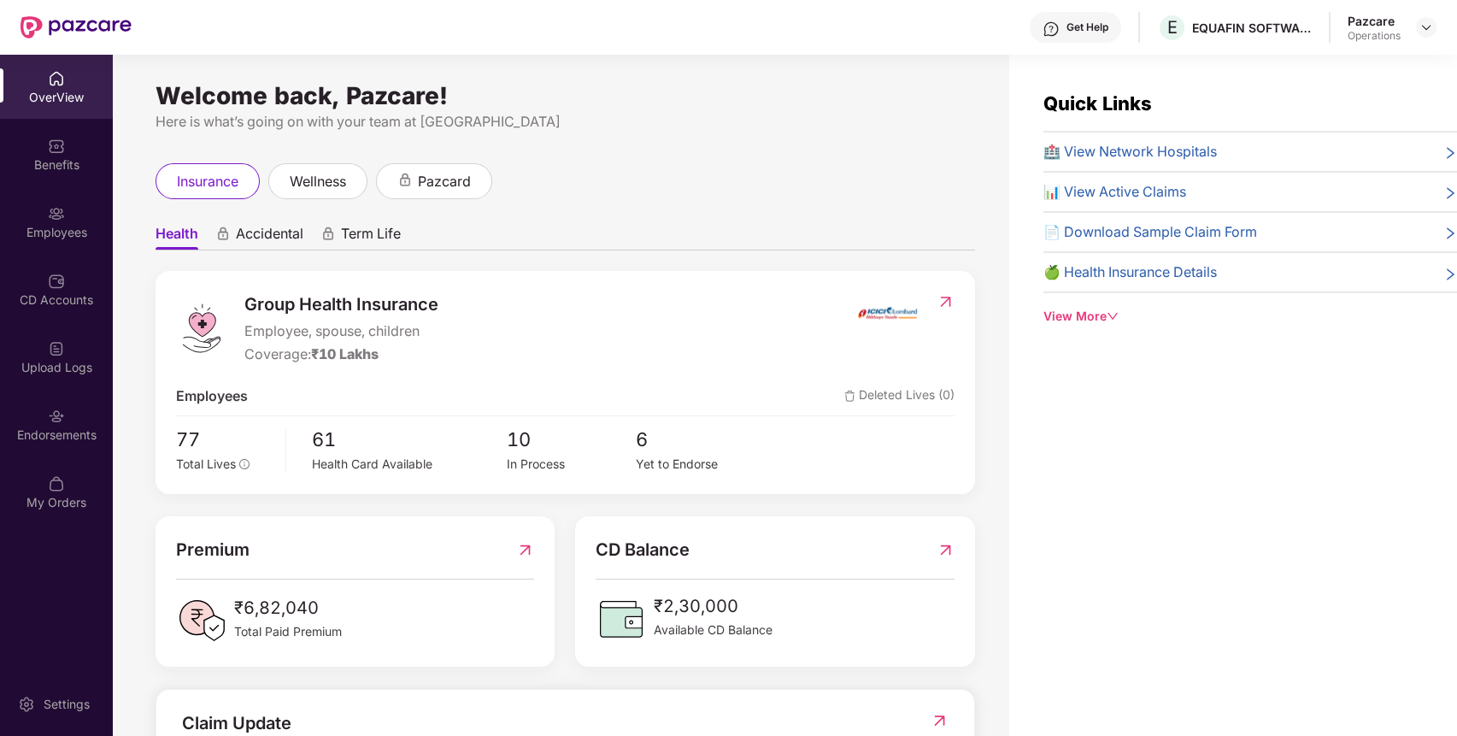
click at [15, 424] on div "Endorsements" at bounding box center [56, 424] width 113 height 64
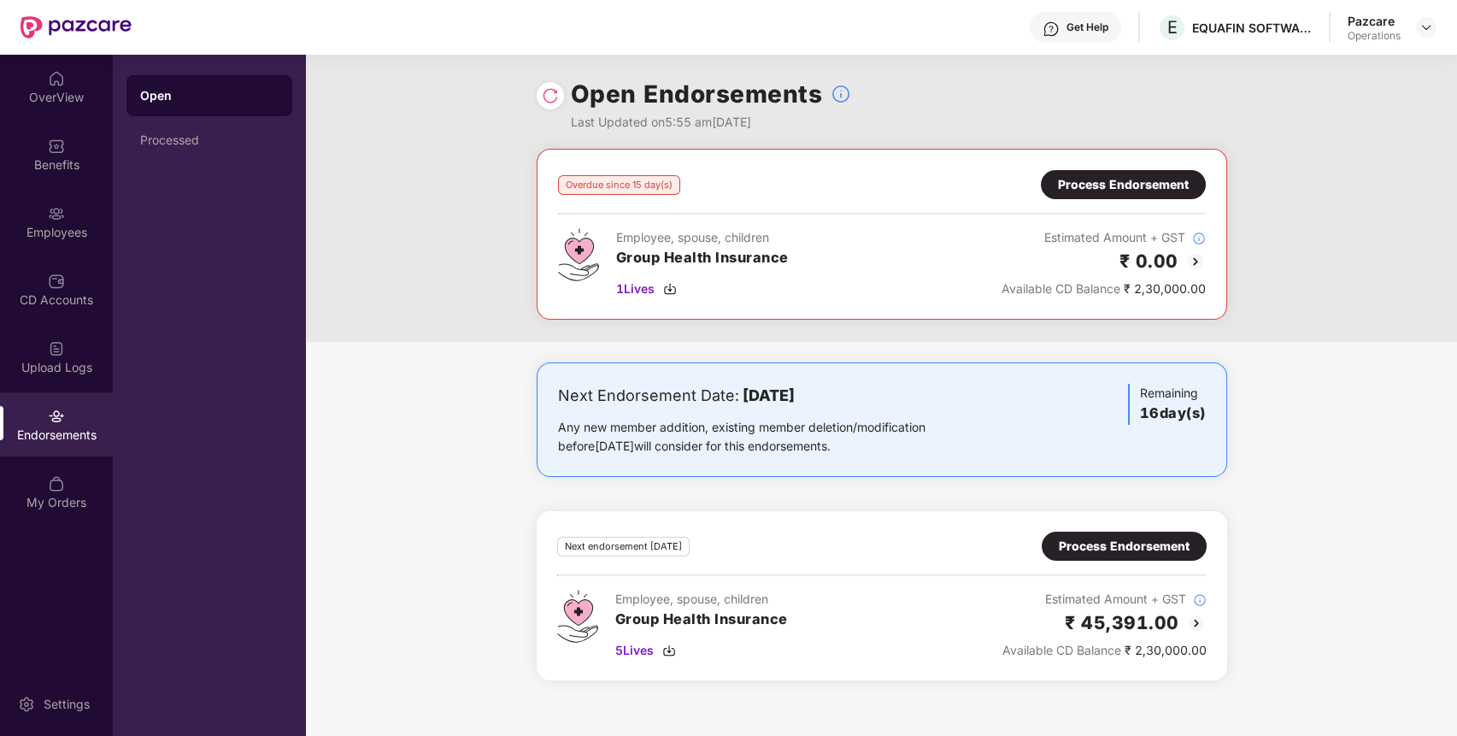
click at [1162, 187] on div "Process Endorsement" at bounding box center [1123, 184] width 131 height 19
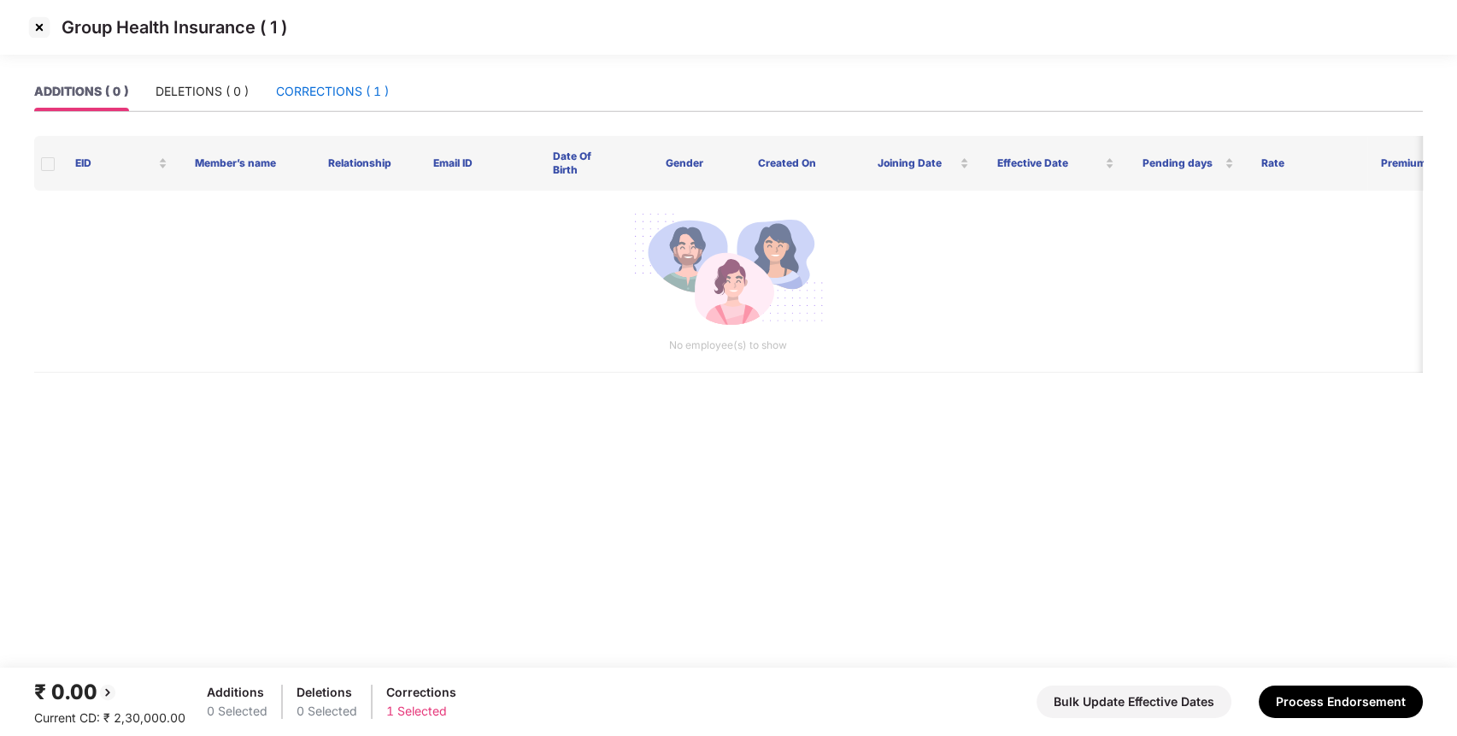
click at [362, 87] on div "CORRECTIONS ( 1 )" at bounding box center [332, 91] width 113 height 19
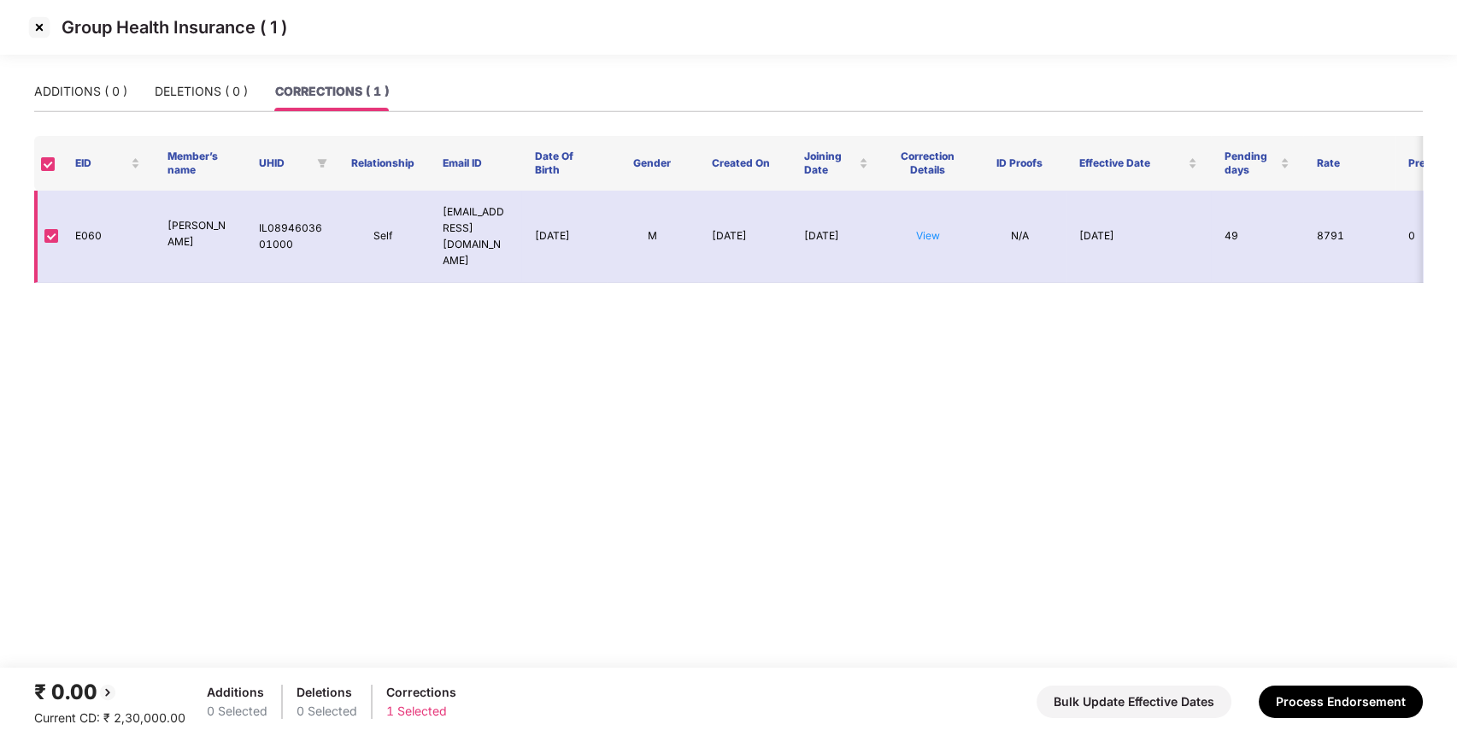
scroll to position [0, 66]
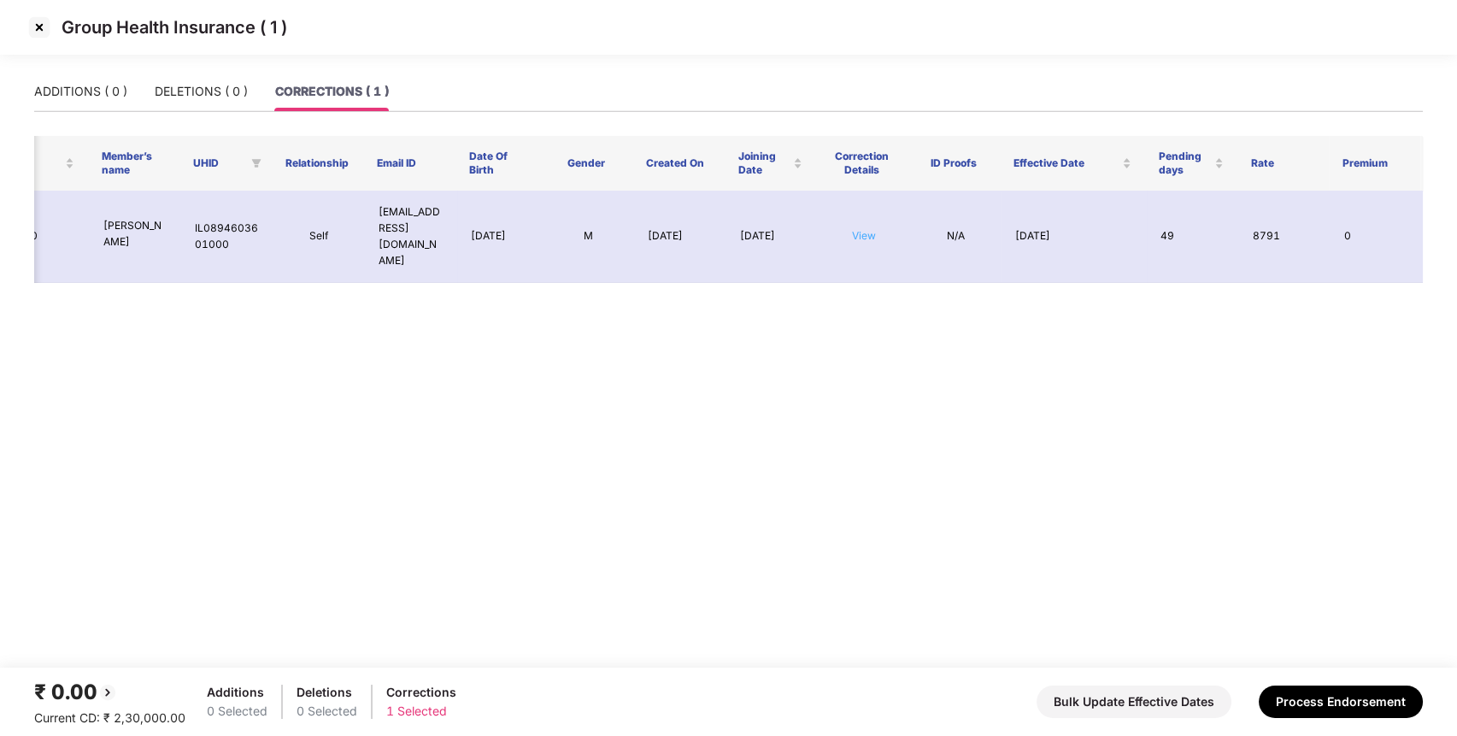
click at [855, 229] on link "View" at bounding box center [864, 235] width 24 height 13
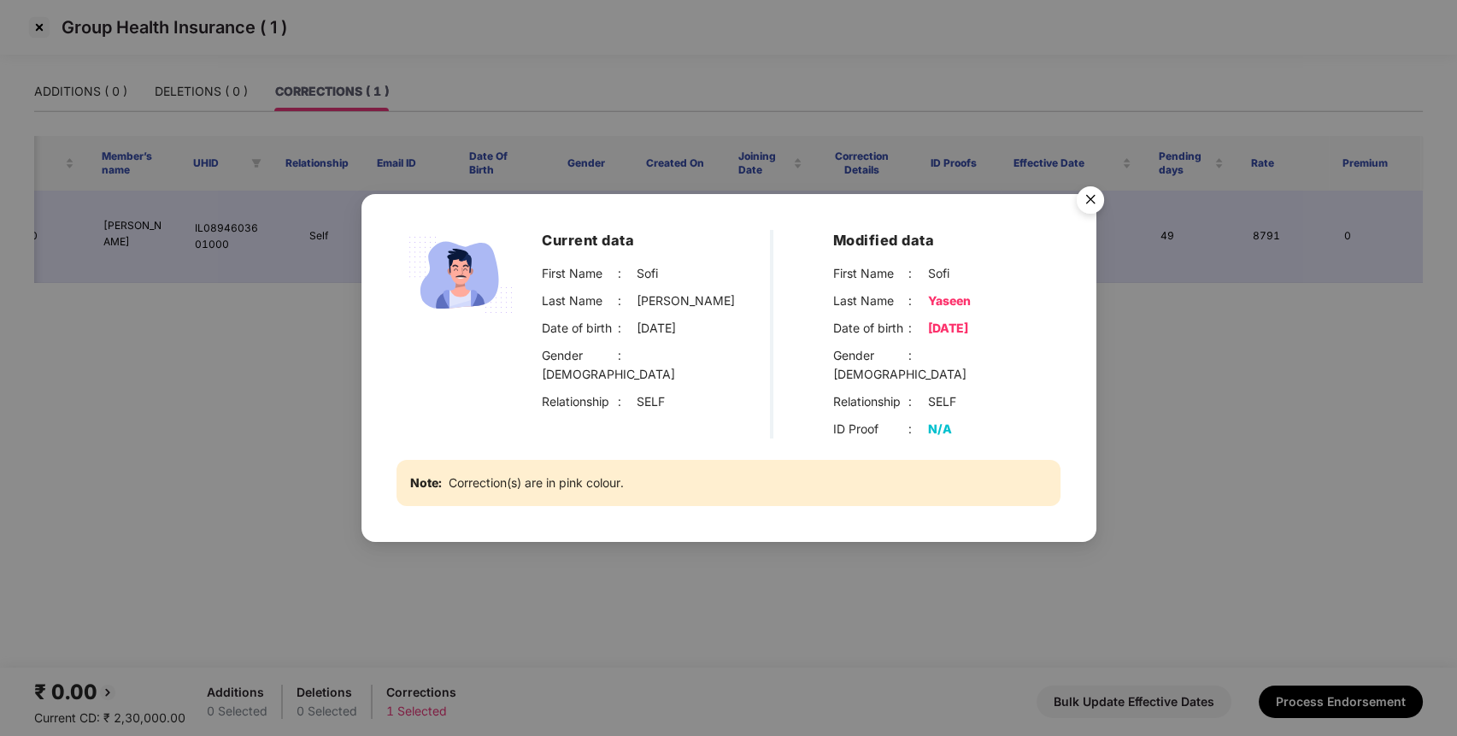
click at [1144, 313] on div "Current data First Name : [PERSON_NAME] Last Name : [PERSON_NAME] Date of birth…" at bounding box center [728, 368] width 1457 height 736
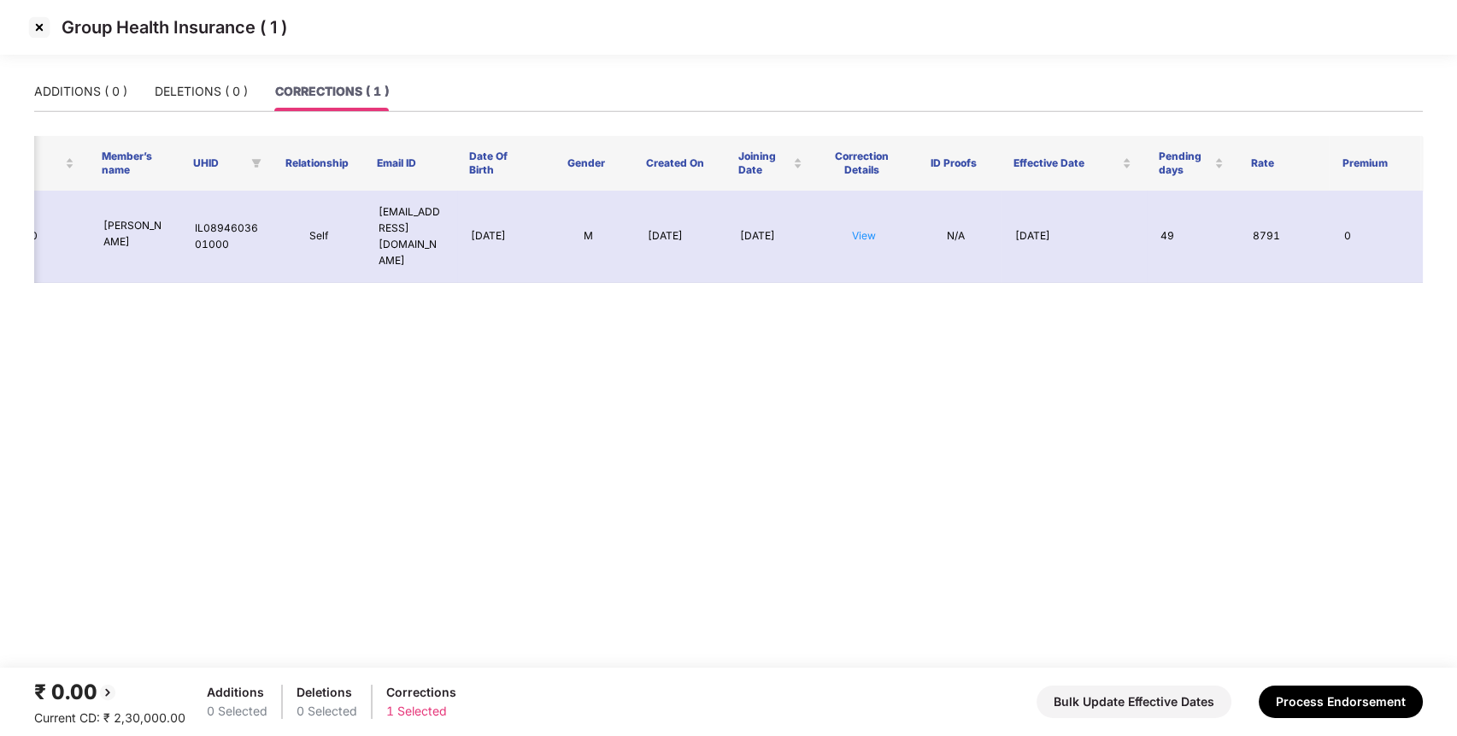
click at [37, 27] on img at bounding box center [39, 27] width 27 height 27
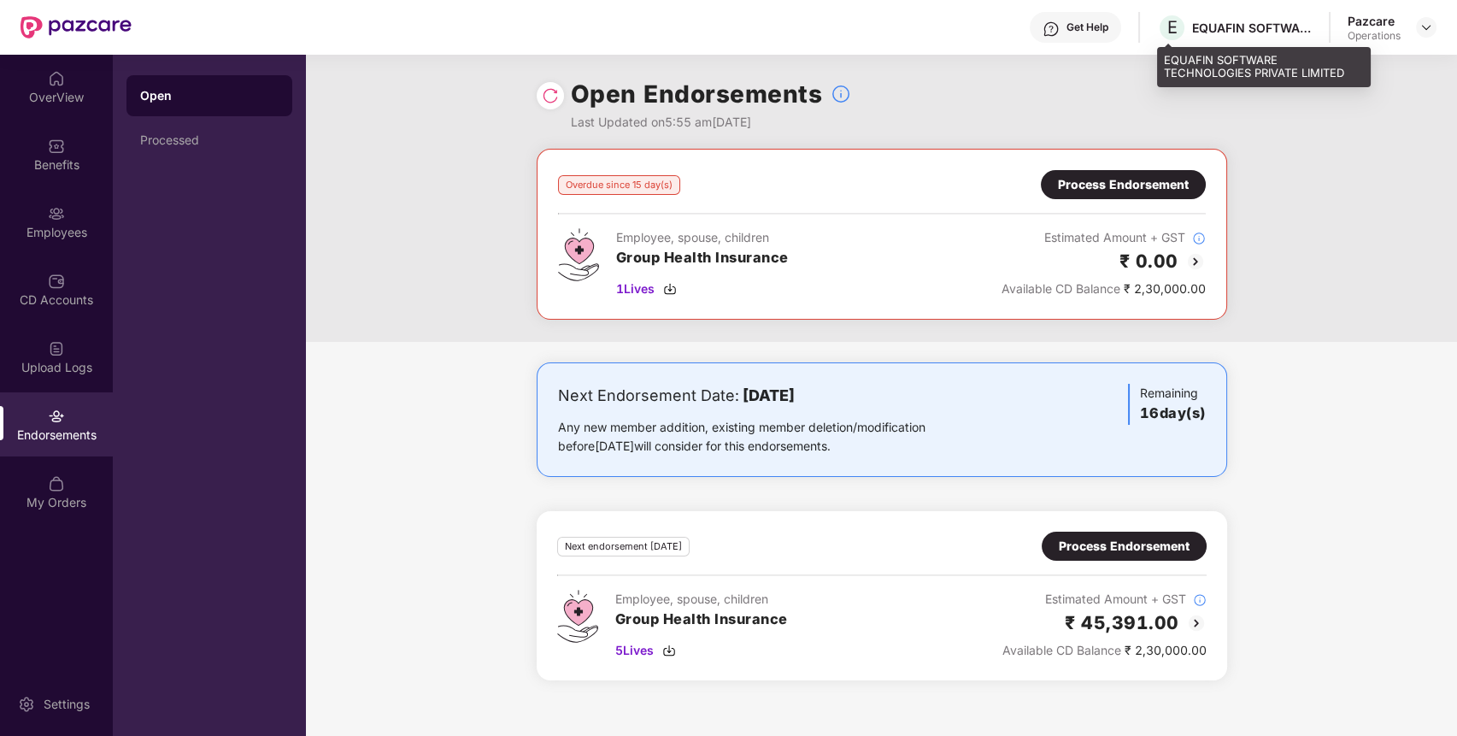
click at [1227, 23] on div "EQUAFIN SOFTWARE TECHNOLOGIES PRIVATE LIMITED" at bounding box center [1252, 28] width 120 height 16
copy div "EQUAFIN SOFTWARE TECHNOLOGIES PRIVATE LIMITED"
click at [1227, 23] on div "EQUAFIN SOFTWARE TECHNOLOGIES PRIVATE LIMITED" at bounding box center [1252, 28] width 120 height 16
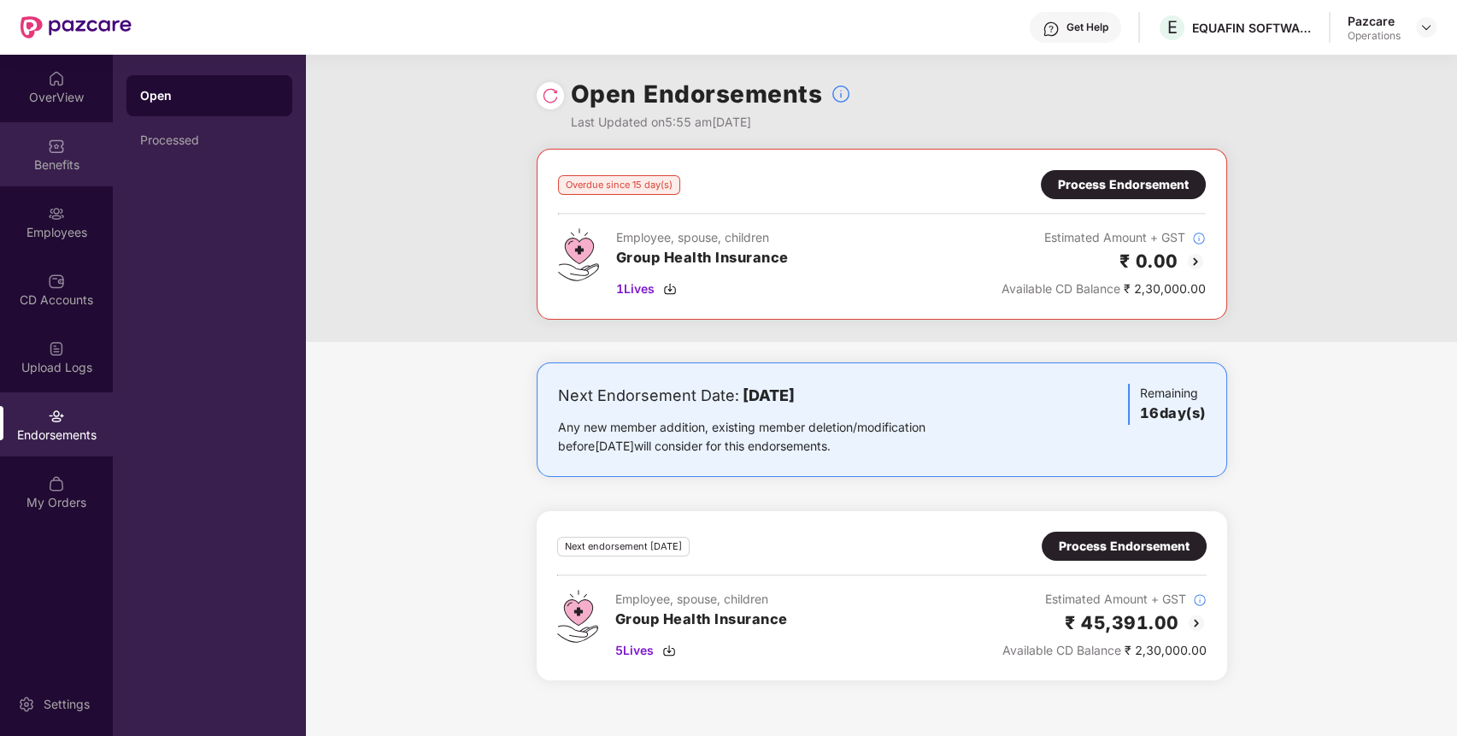
click at [68, 137] on div "Benefits" at bounding box center [56, 154] width 113 height 64
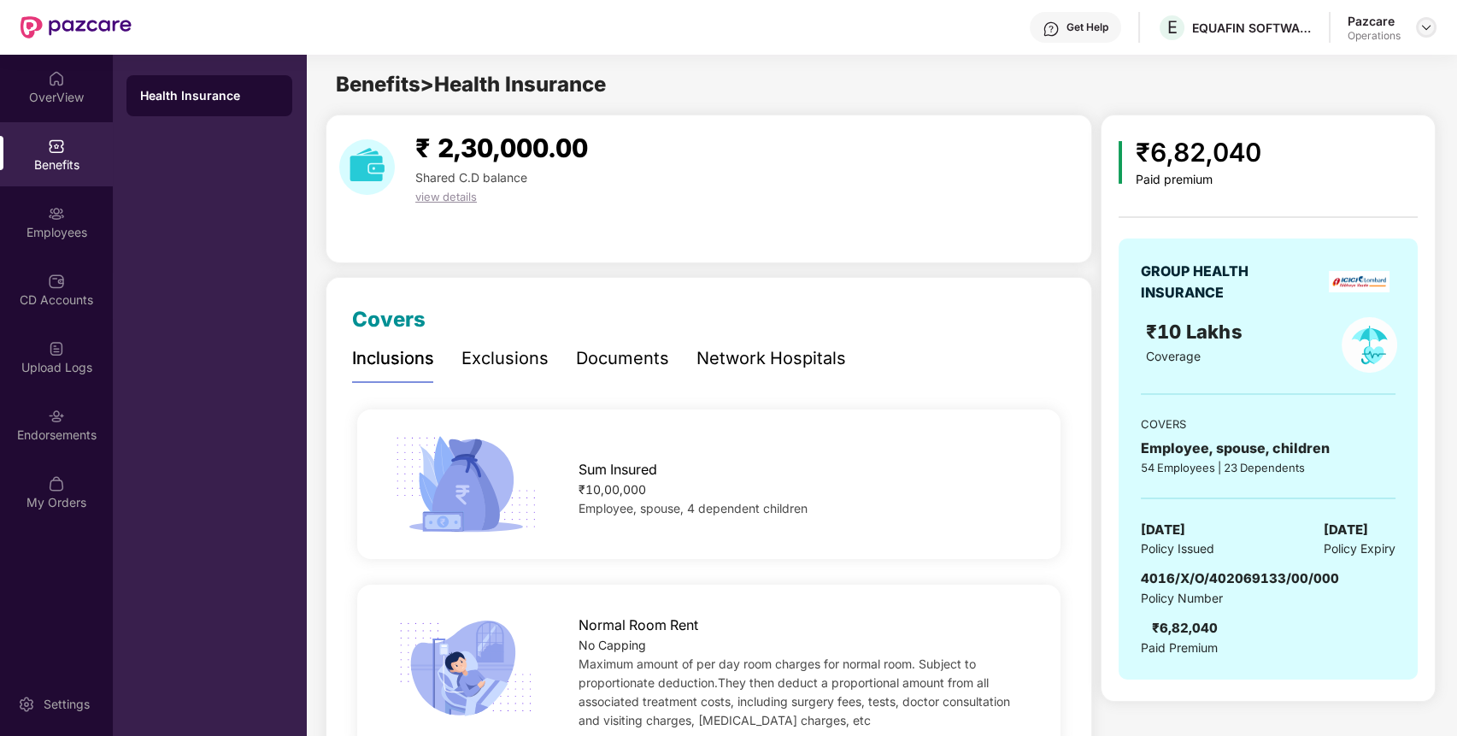
click at [1423, 19] on div at bounding box center [1426, 27] width 21 height 21
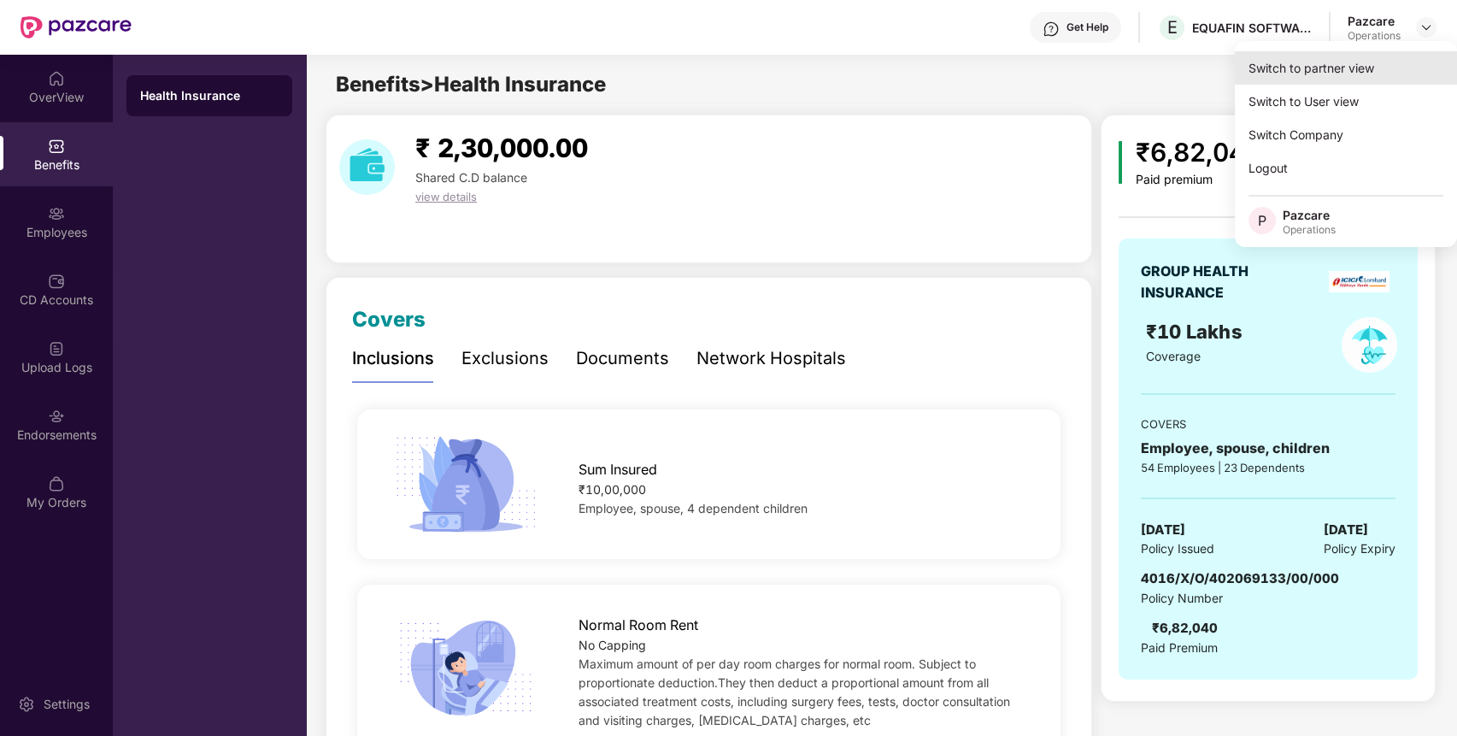
click at [1388, 56] on div "Switch to partner view" at bounding box center [1346, 67] width 222 height 33
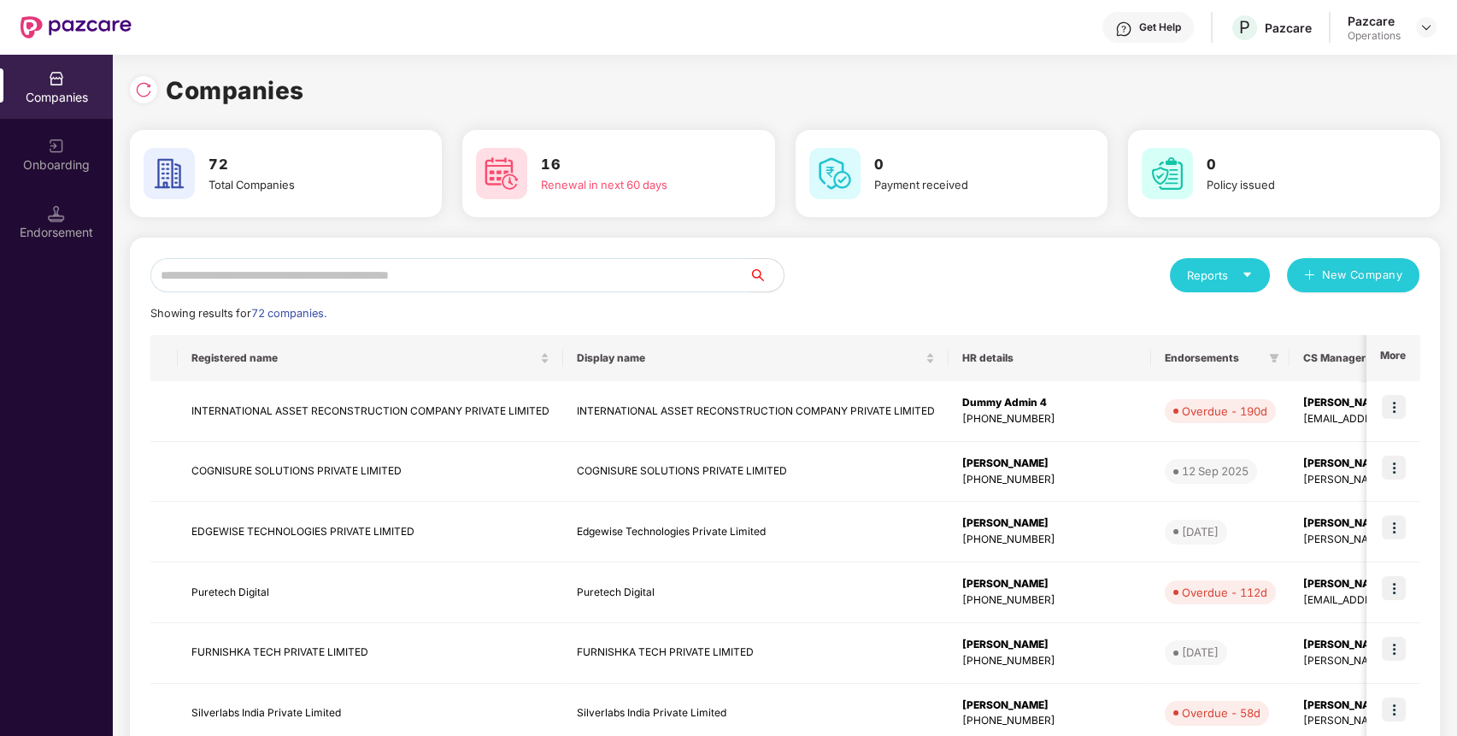
click at [355, 268] on input "text" at bounding box center [449, 275] width 599 height 34
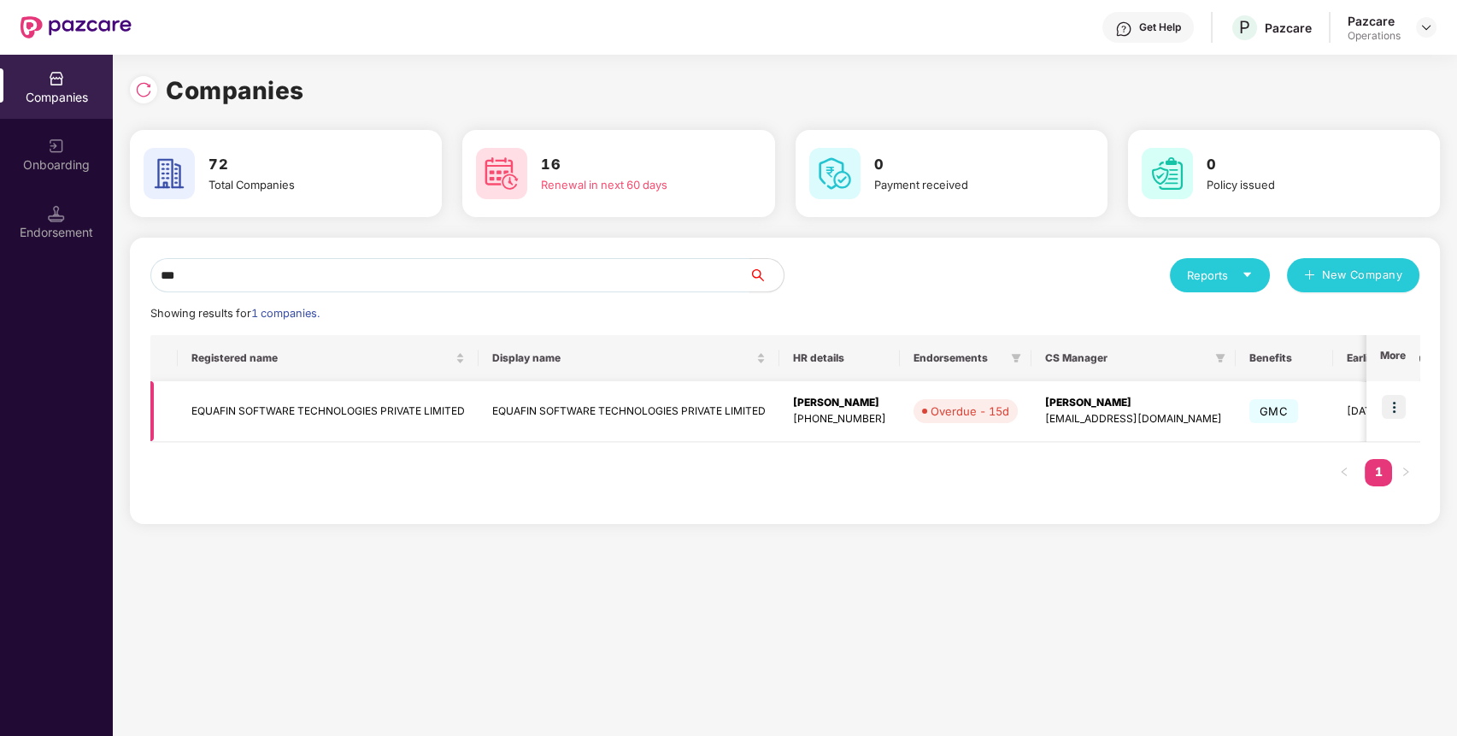
type input "***"
click at [319, 417] on td "EQUAFIN SOFTWARE TECHNOLOGIES PRIVATE LIMITED" at bounding box center [328, 411] width 301 height 61
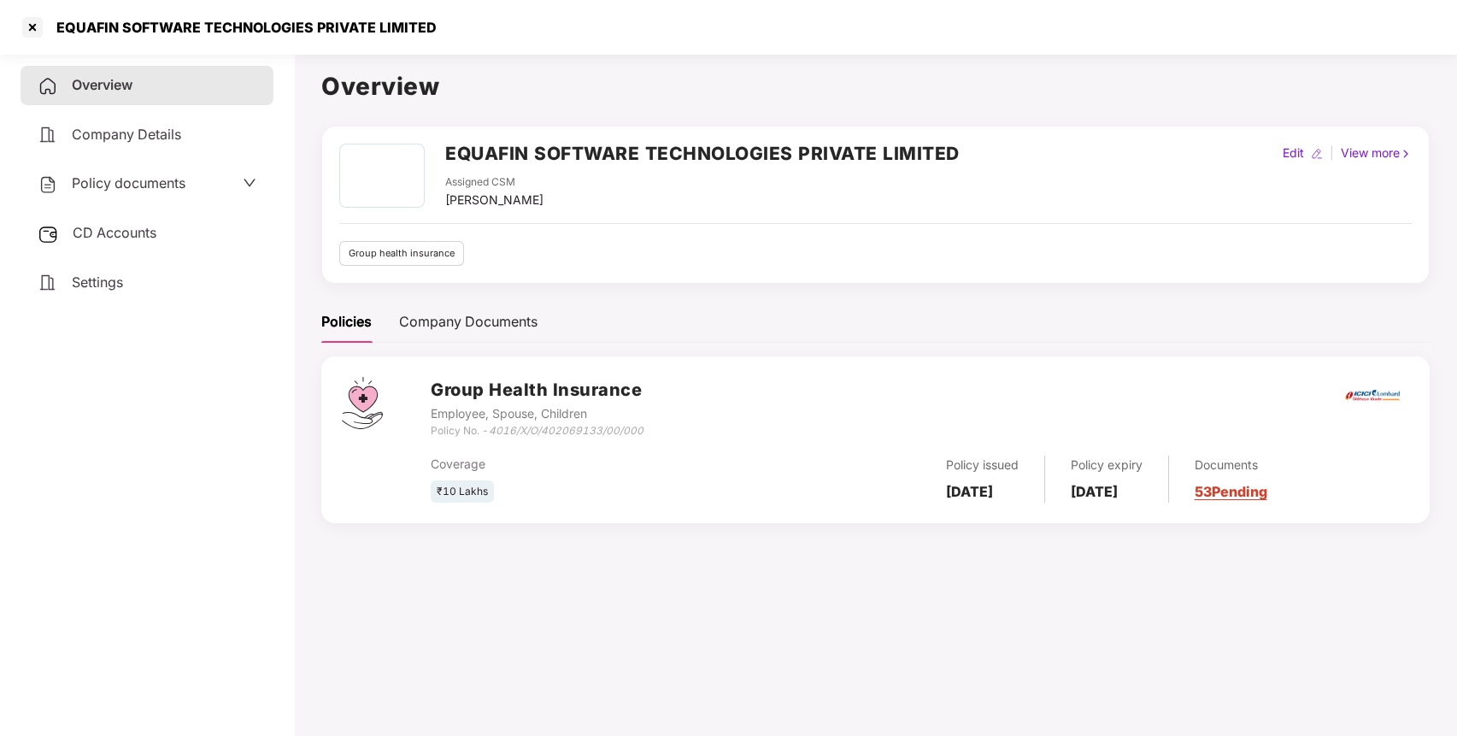
click at [133, 286] on div "Settings" at bounding box center [147, 282] width 253 height 39
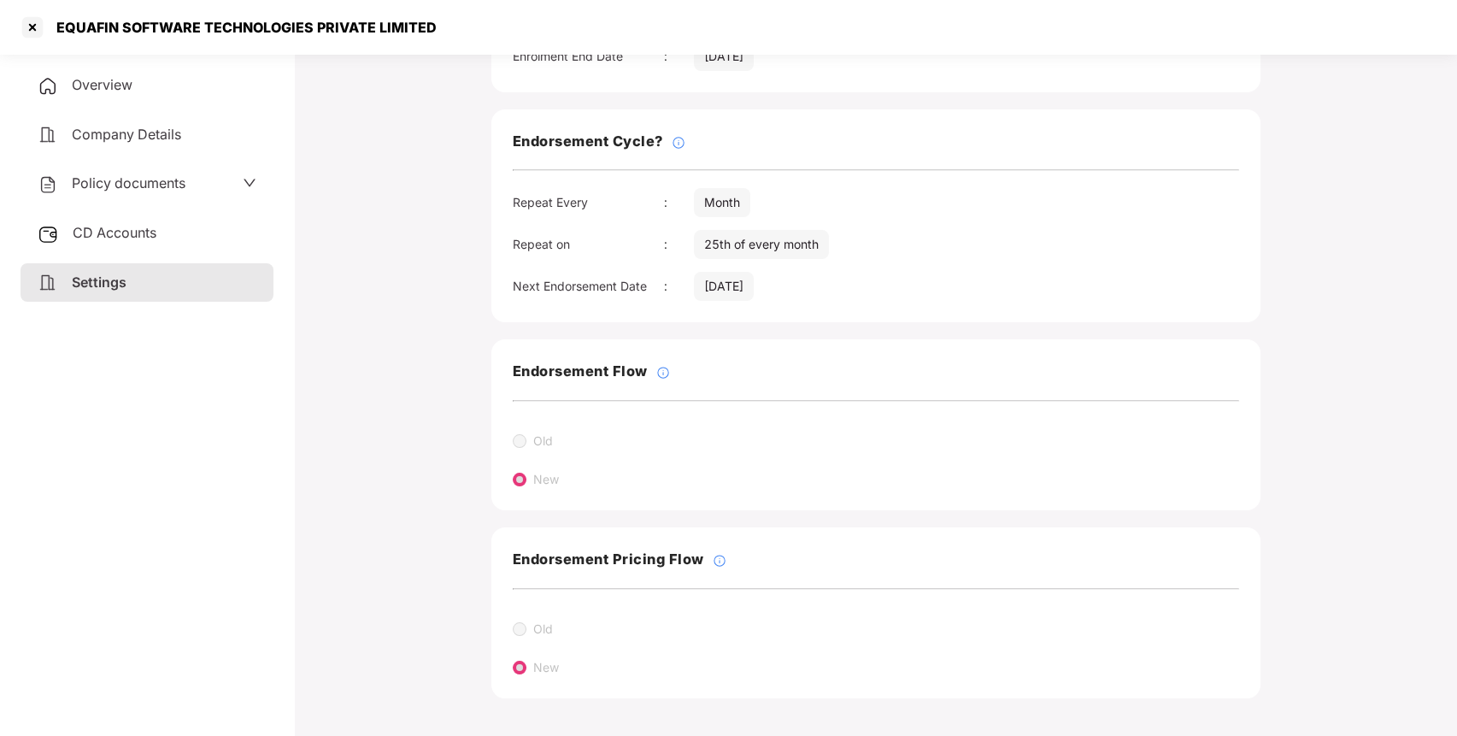
scroll to position [0, 0]
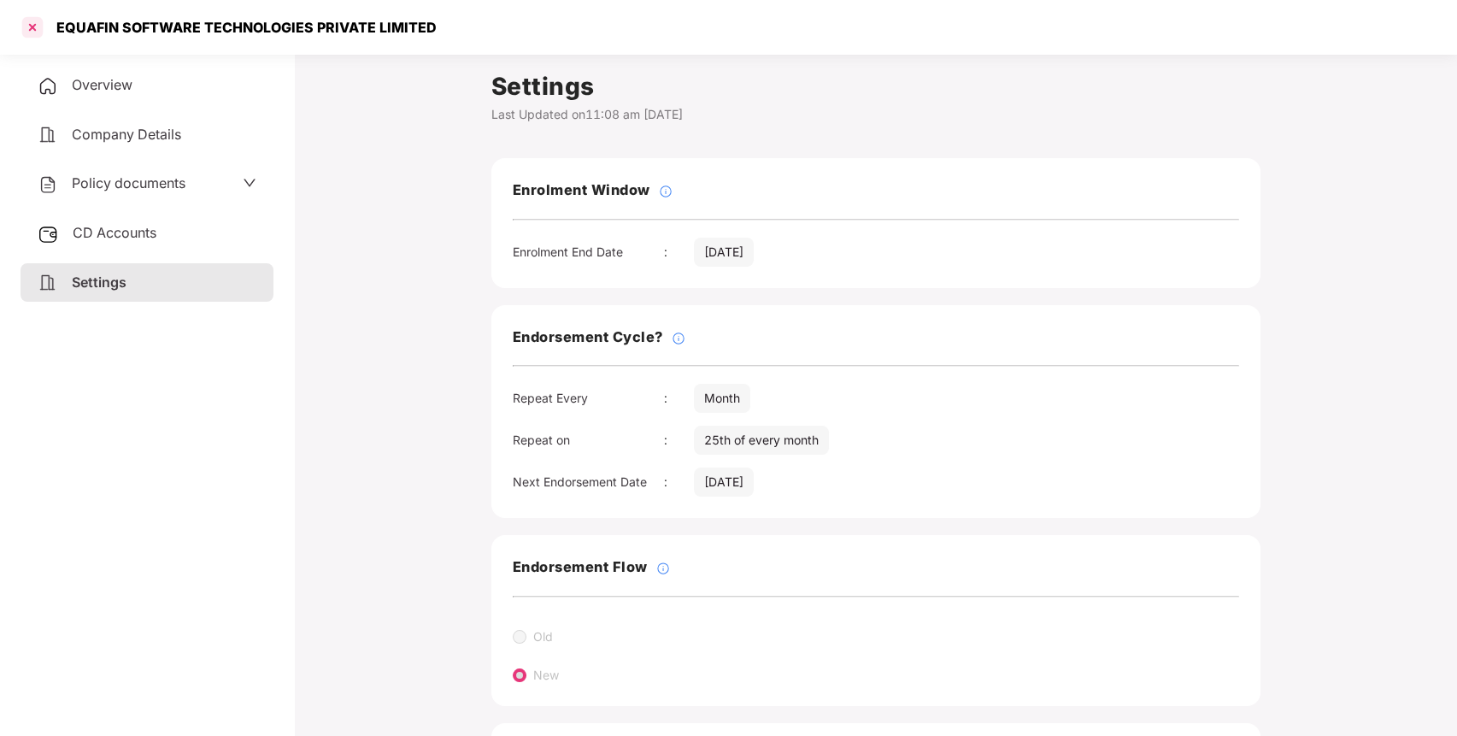
click at [29, 18] on div at bounding box center [32, 27] width 27 height 27
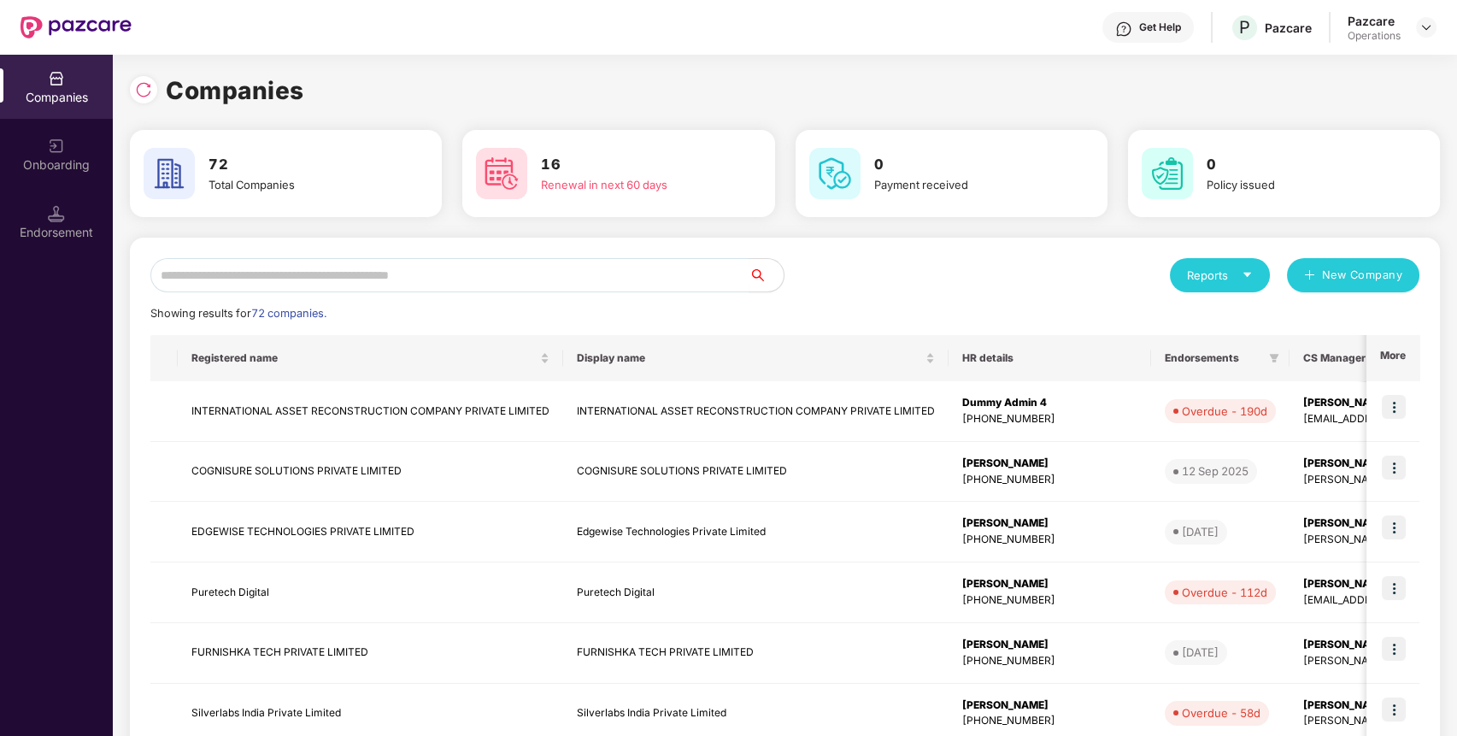
click at [426, 294] on div "Reports New Company Showing results for 72 companies. Registered name Display n…" at bounding box center [784, 652] width 1269 height 789
click at [468, 268] on input "text" at bounding box center [449, 275] width 599 height 34
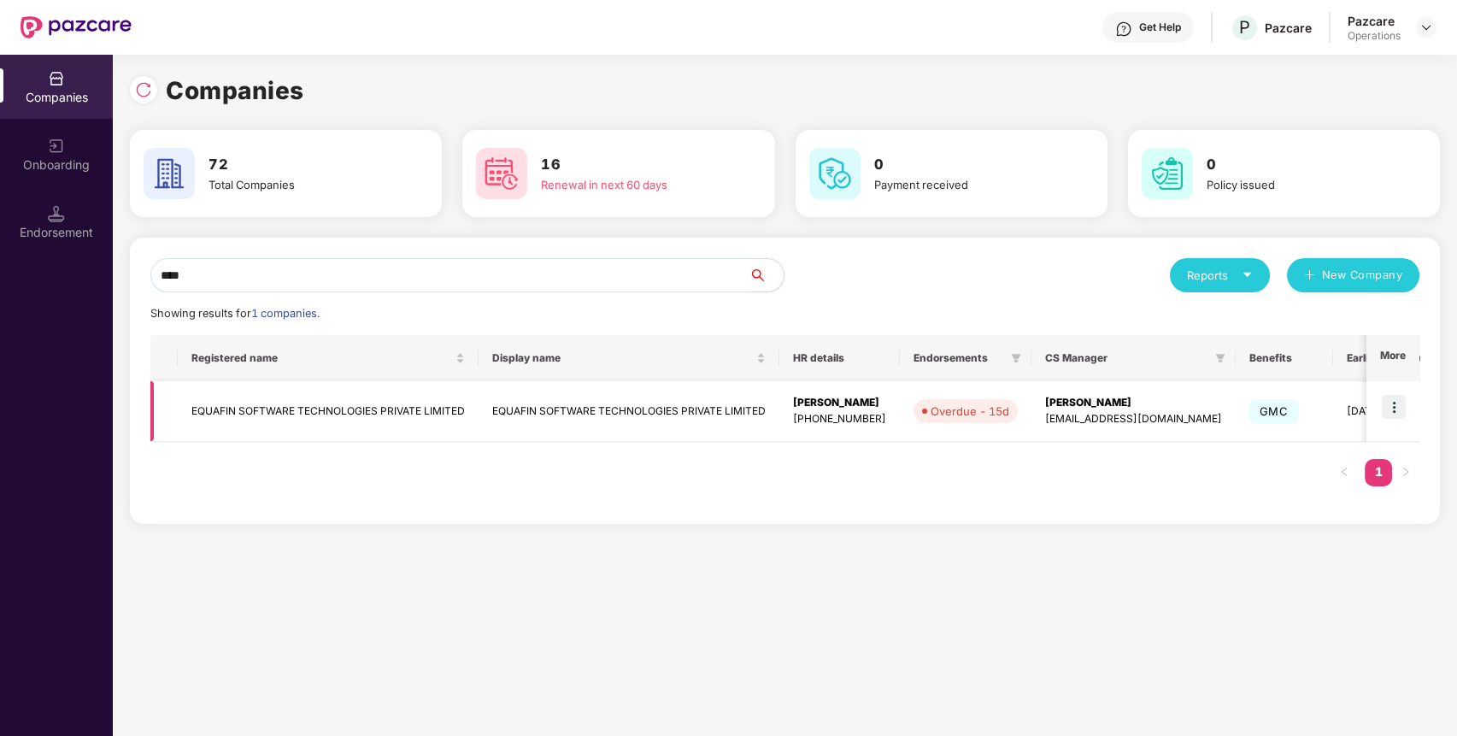
type input "****"
click at [1391, 403] on img at bounding box center [1394, 407] width 24 height 24
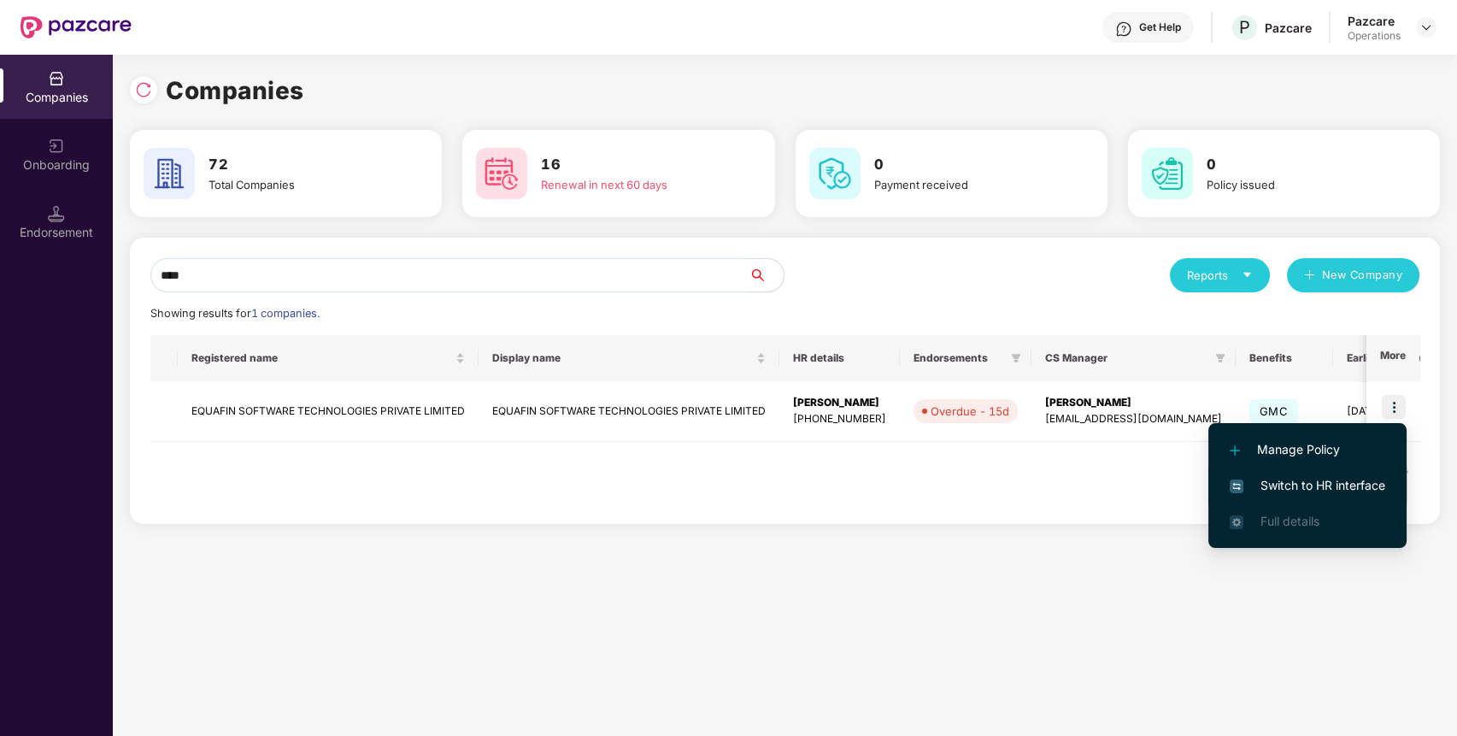
click at [1340, 502] on li "Switch to HR interface" at bounding box center [1308, 486] width 198 height 36
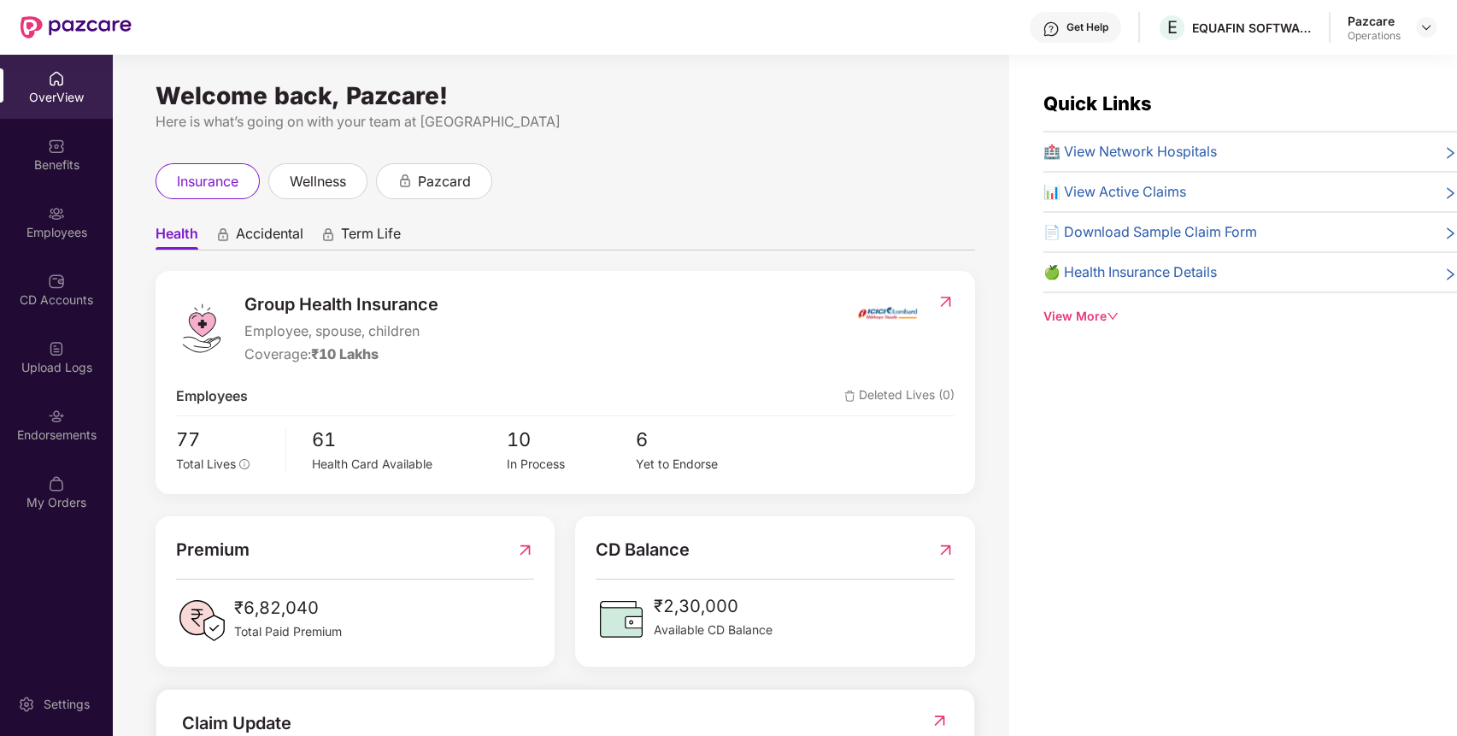
click at [12, 430] on div "Endorsements" at bounding box center [56, 435] width 113 height 17
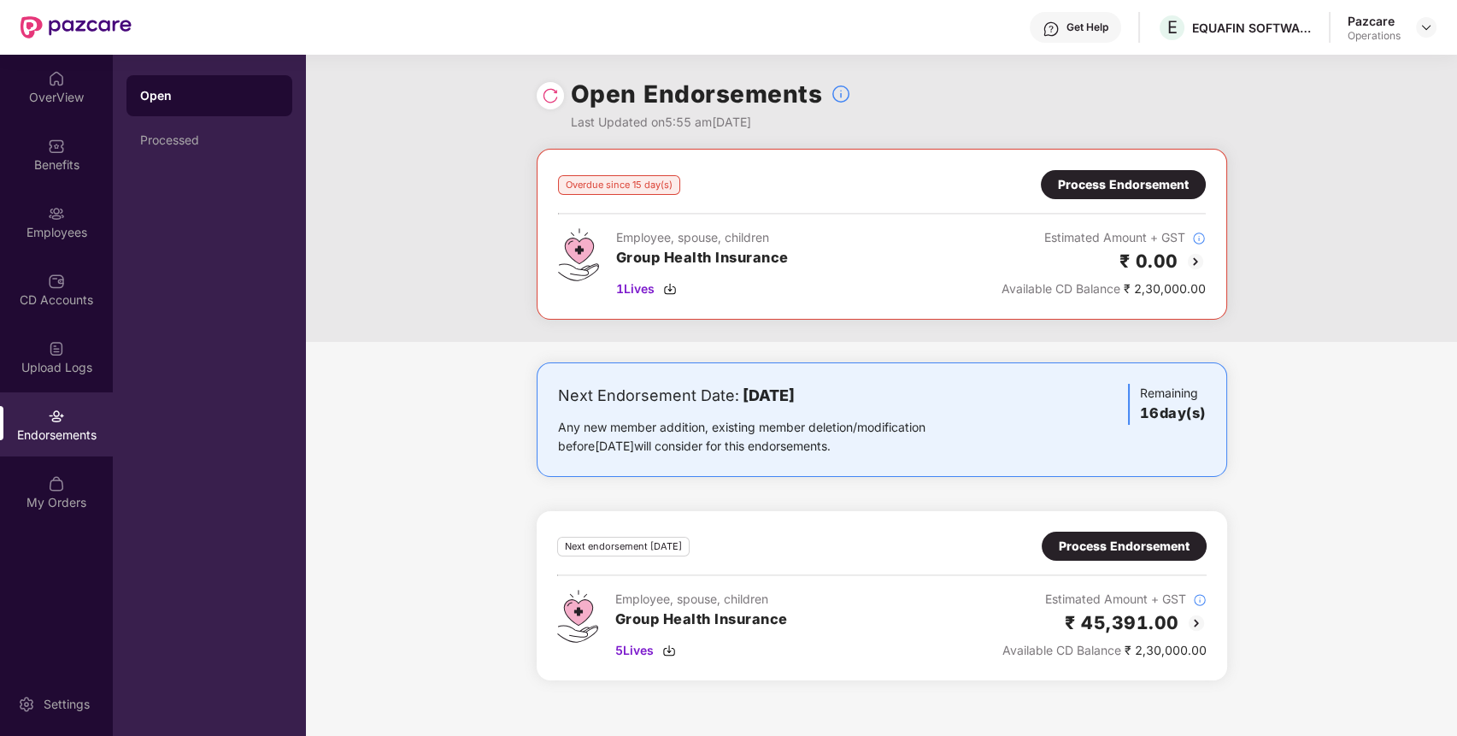
click at [1141, 187] on div "Process Endorsement" at bounding box center [1123, 184] width 131 height 19
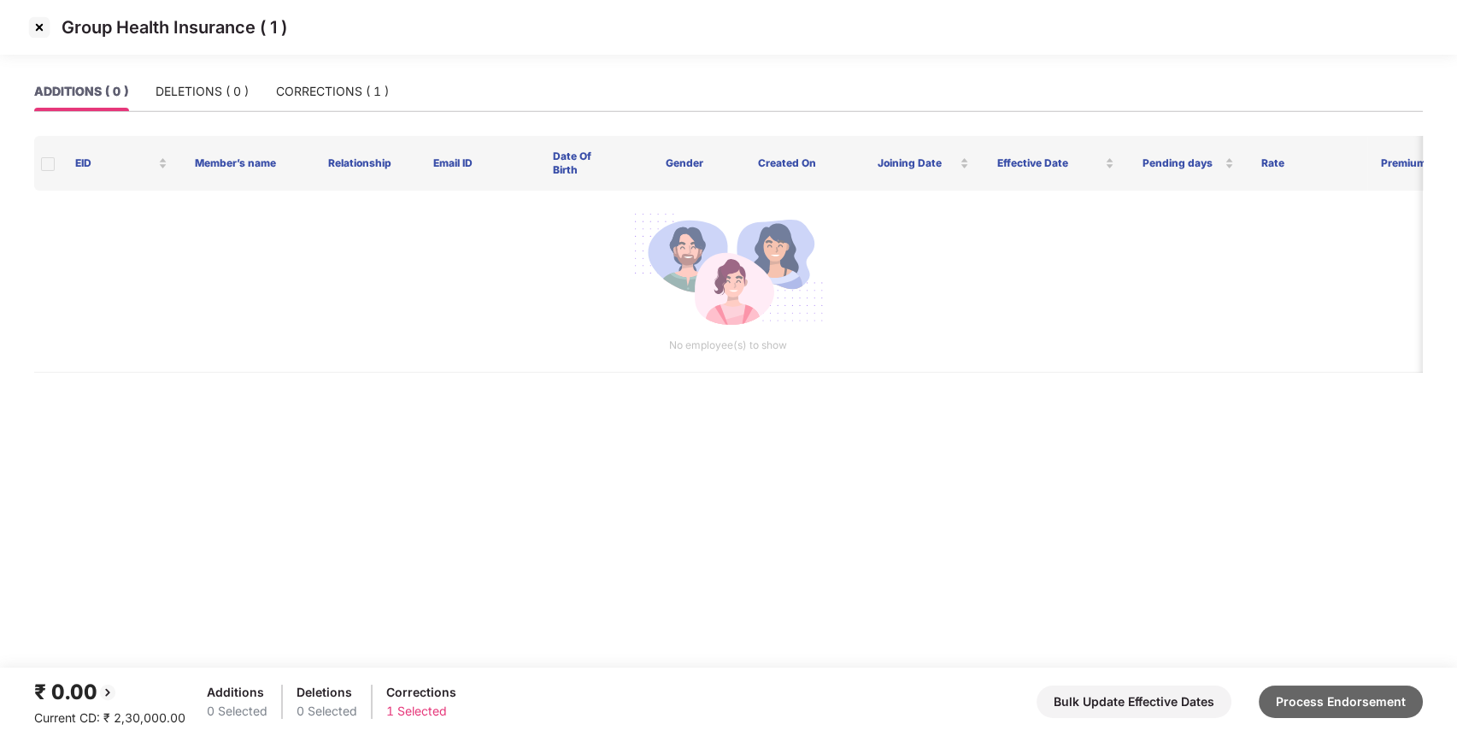
click at [1368, 700] on button "Process Endorsement" at bounding box center [1341, 701] width 164 height 32
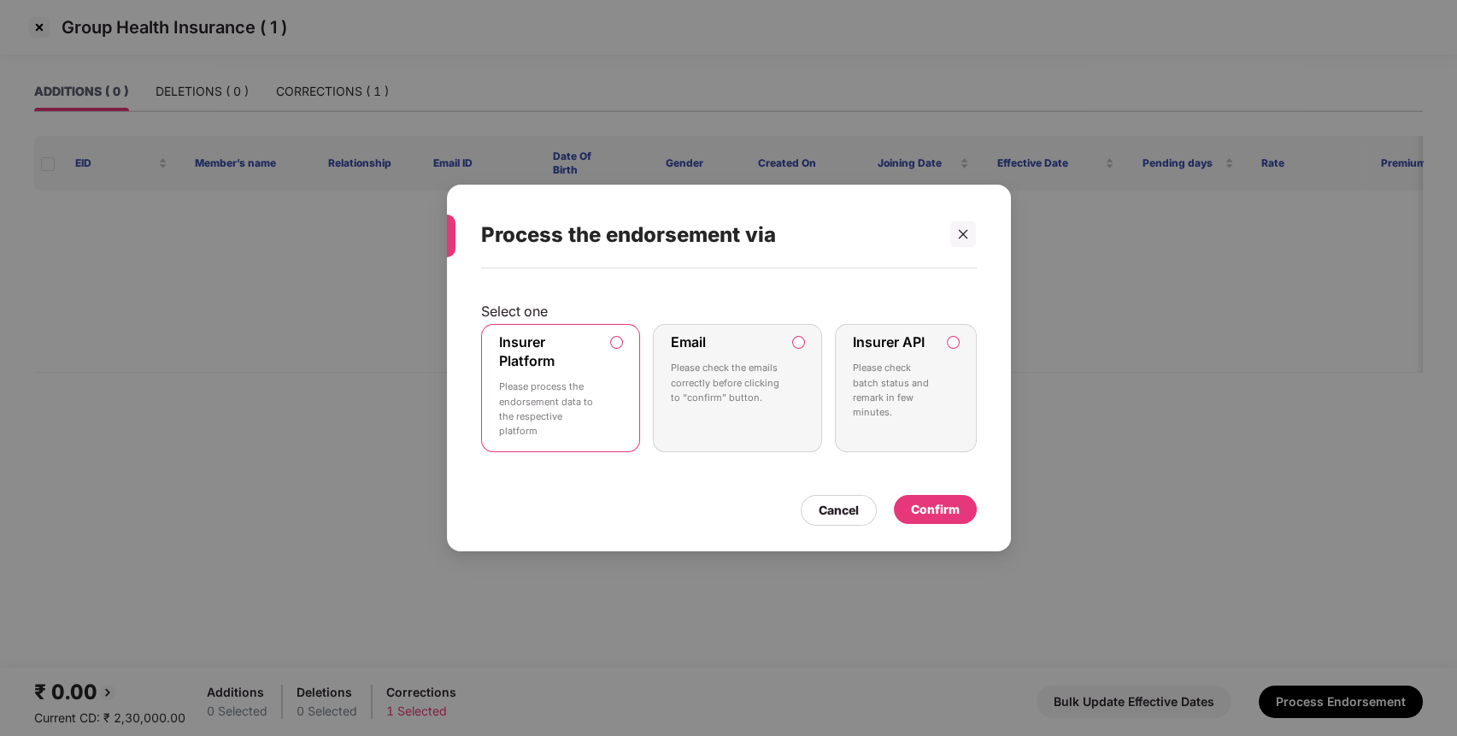
click at [945, 507] on div "Confirm" at bounding box center [935, 509] width 49 height 19
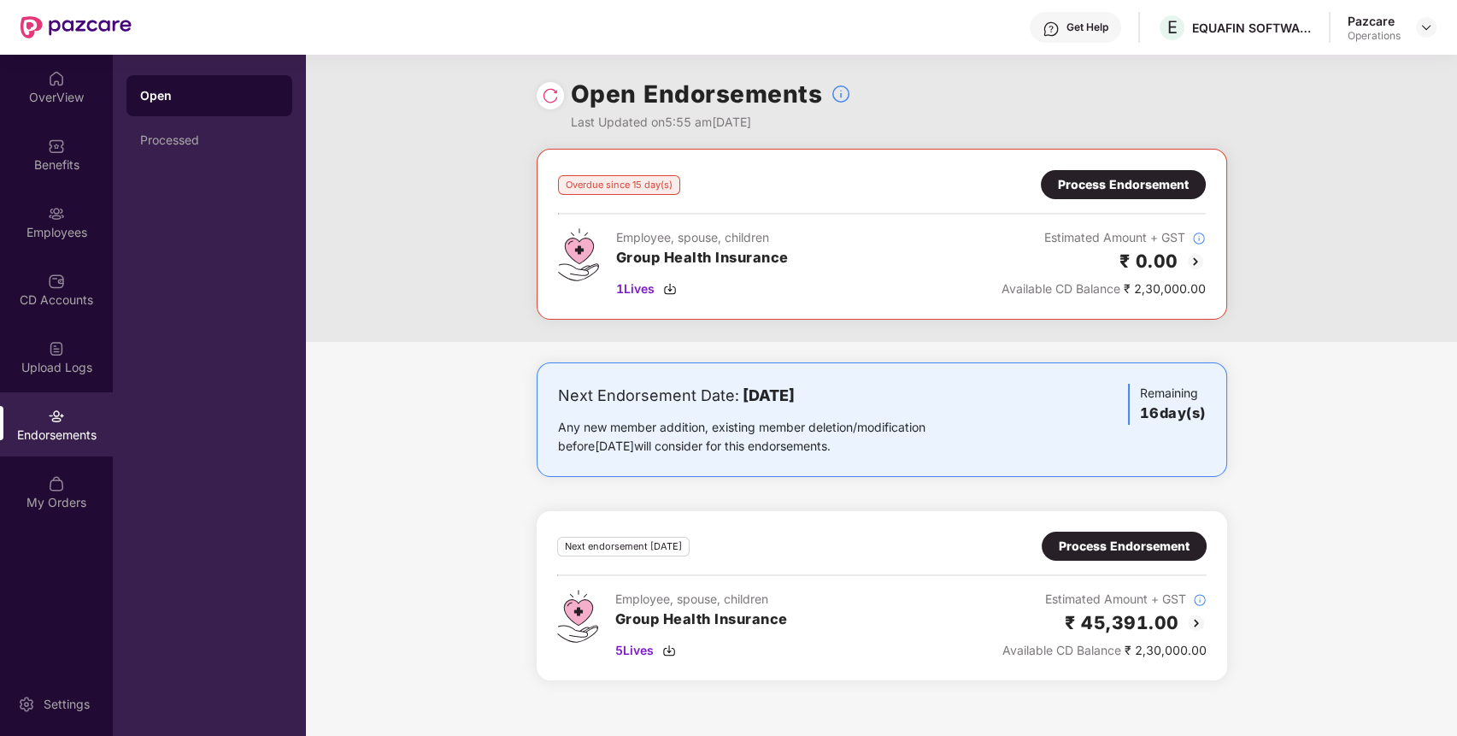
click at [550, 96] on img at bounding box center [550, 95] width 17 height 17
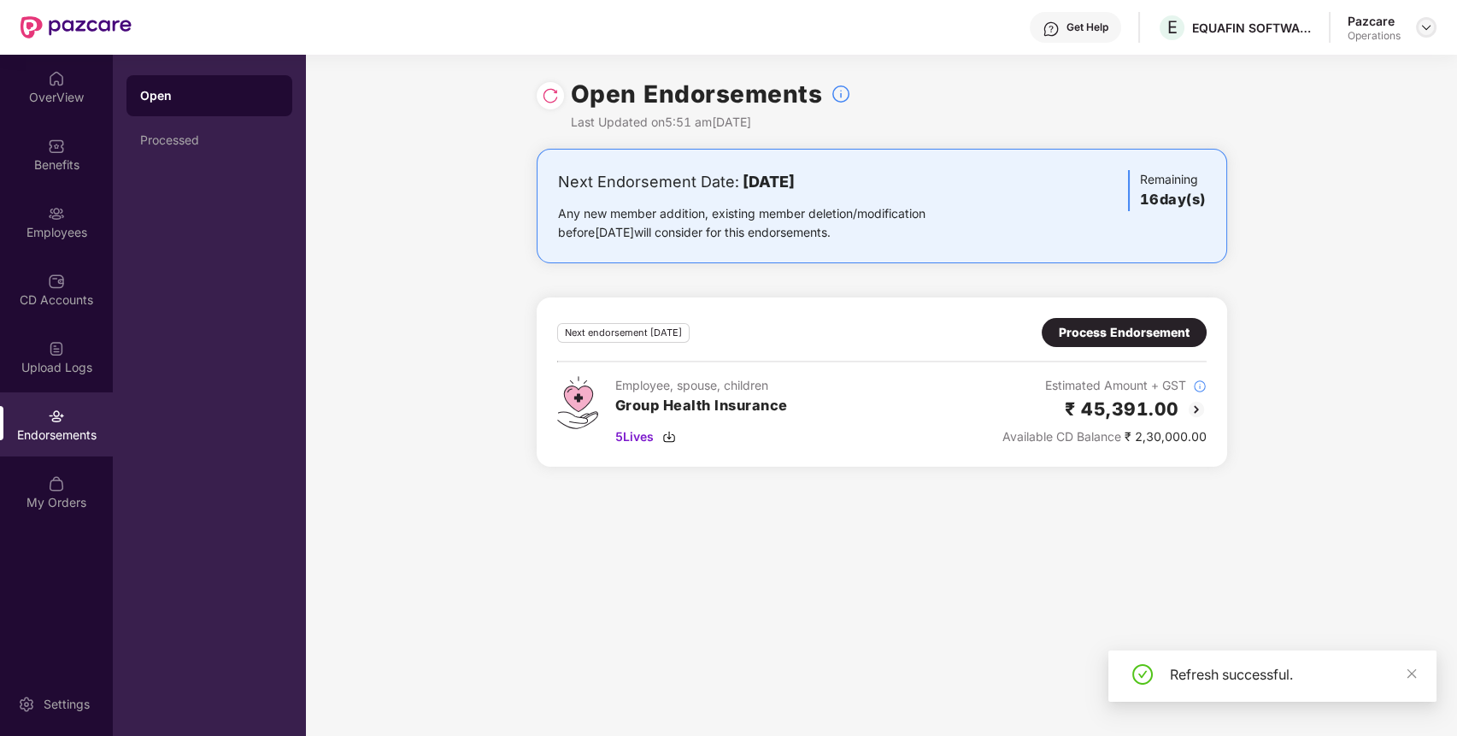
click at [1422, 22] on img at bounding box center [1427, 28] width 14 height 14
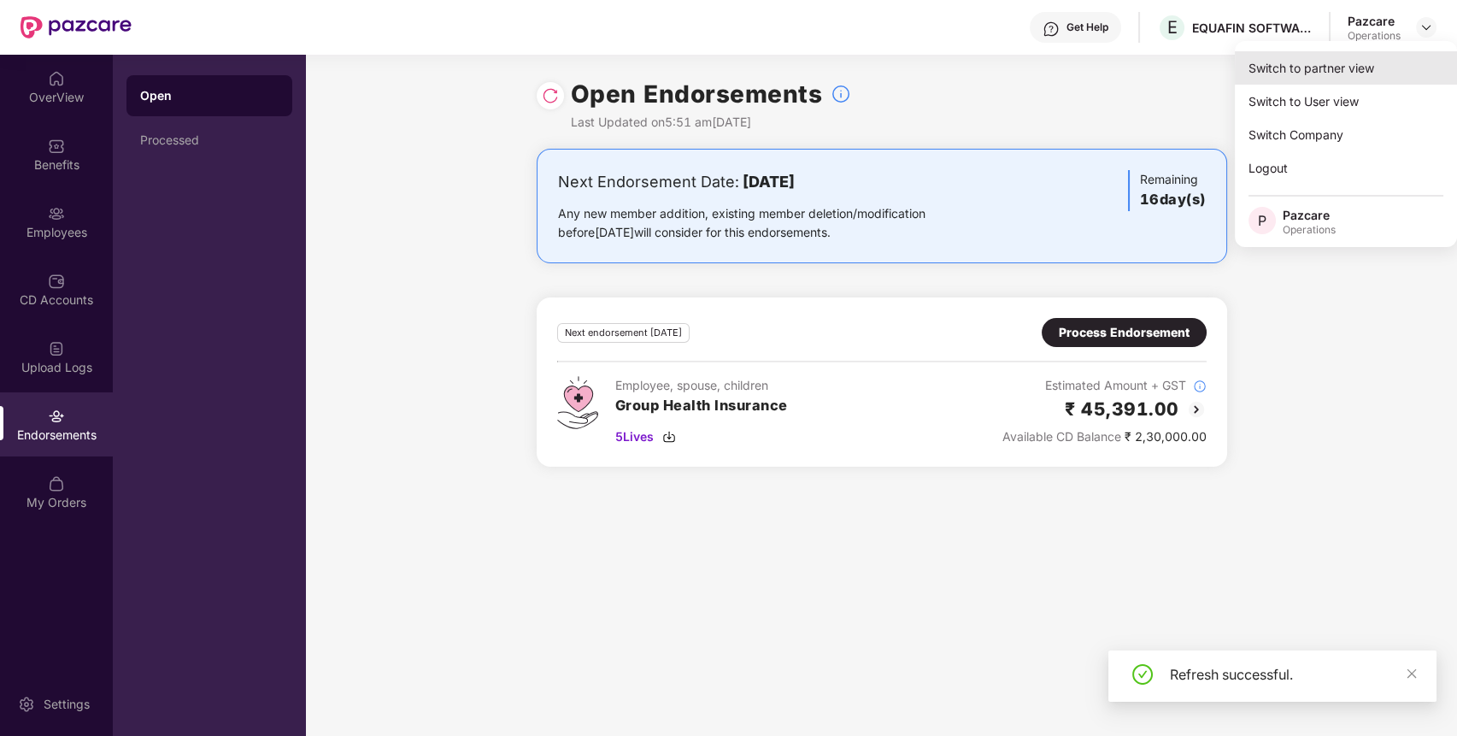
click at [1381, 63] on div "Switch to partner view" at bounding box center [1346, 67] width 222 height 33
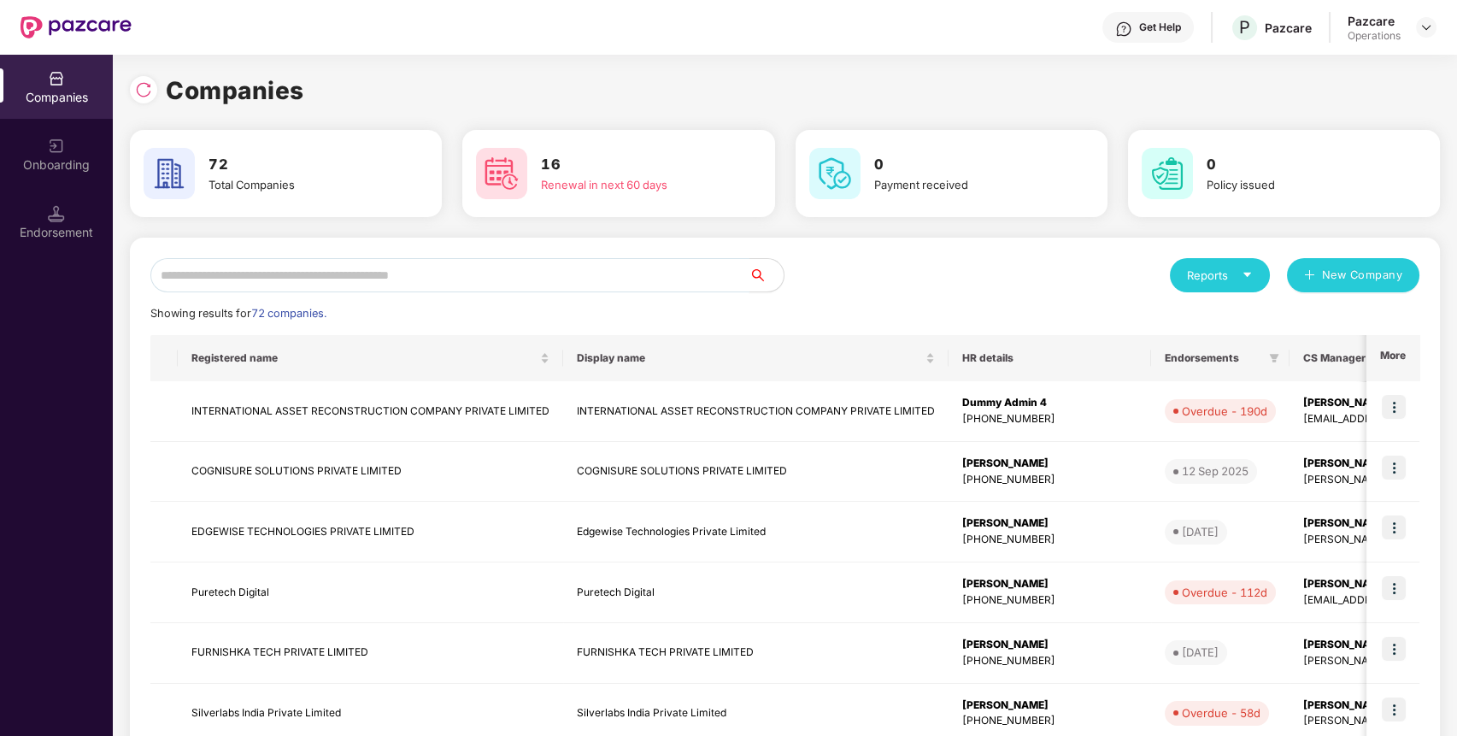
click at [718, 274] on input "text" at bounding box center [449, 275] width 599 height 34
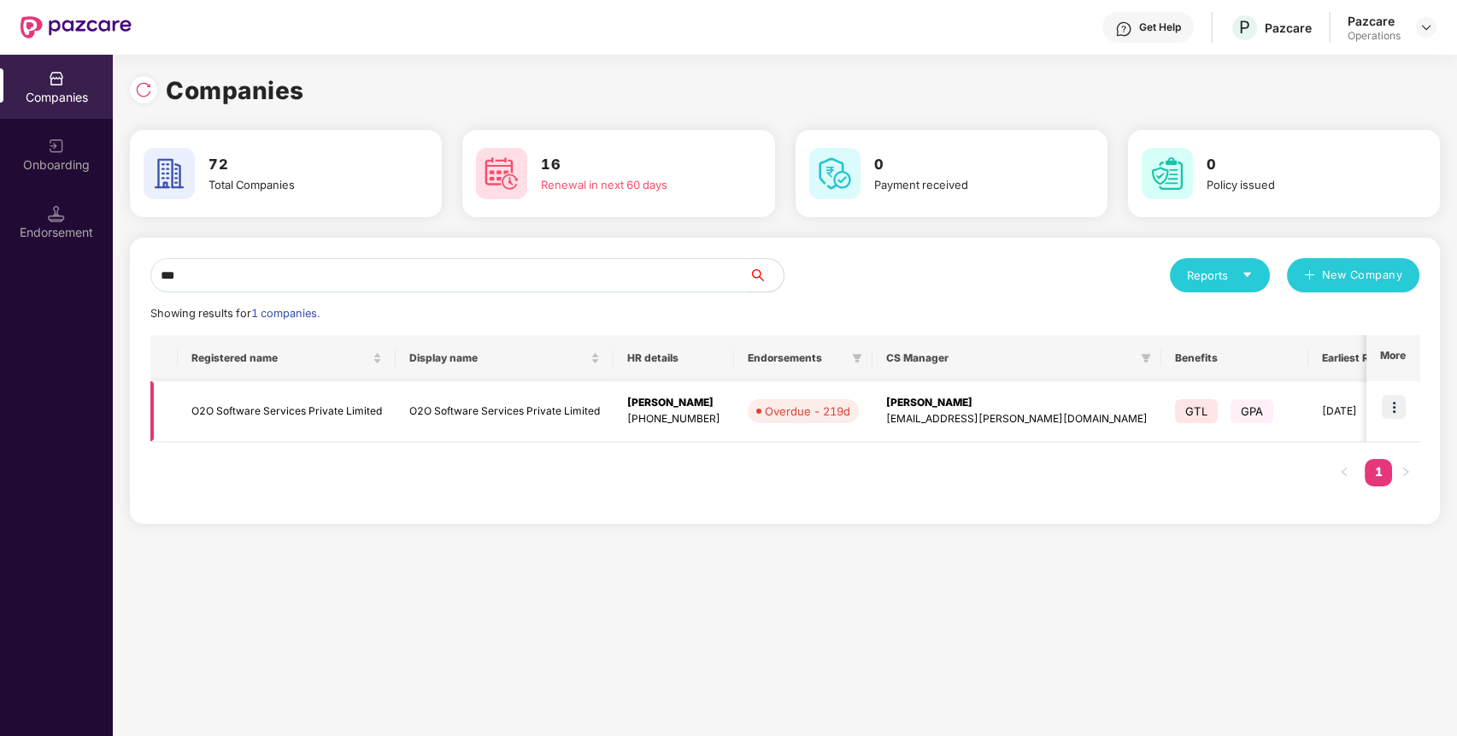
type input "***"
click at [1393, 401] on img at bounding box center [1394, 407] width 24 height 24
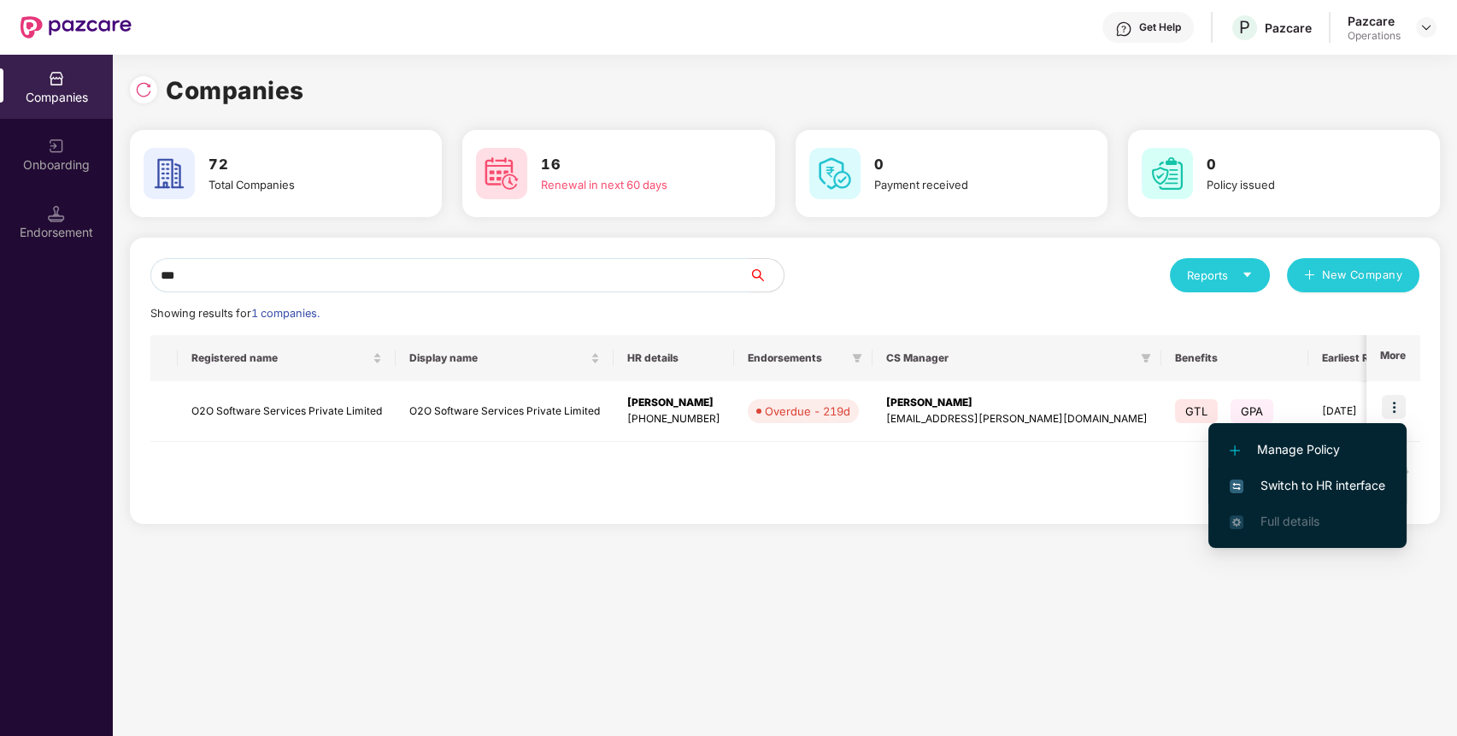
click at [1374, 481] on span "Switch to HR interface" at bounding box center [1308, 485] width 156 height 19
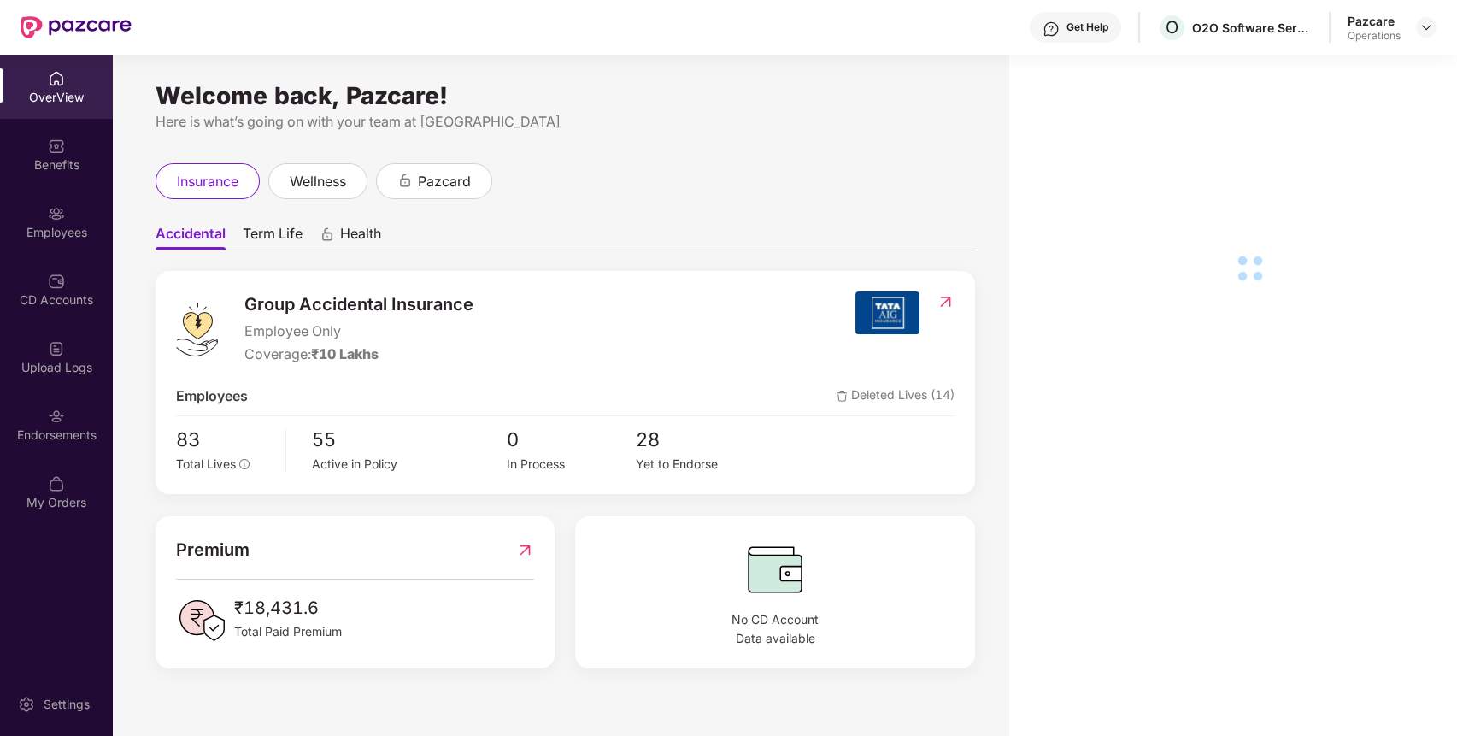
click at [84, 422] on div "Endorsements" at bounding box center [56, 424] width 113 height 64
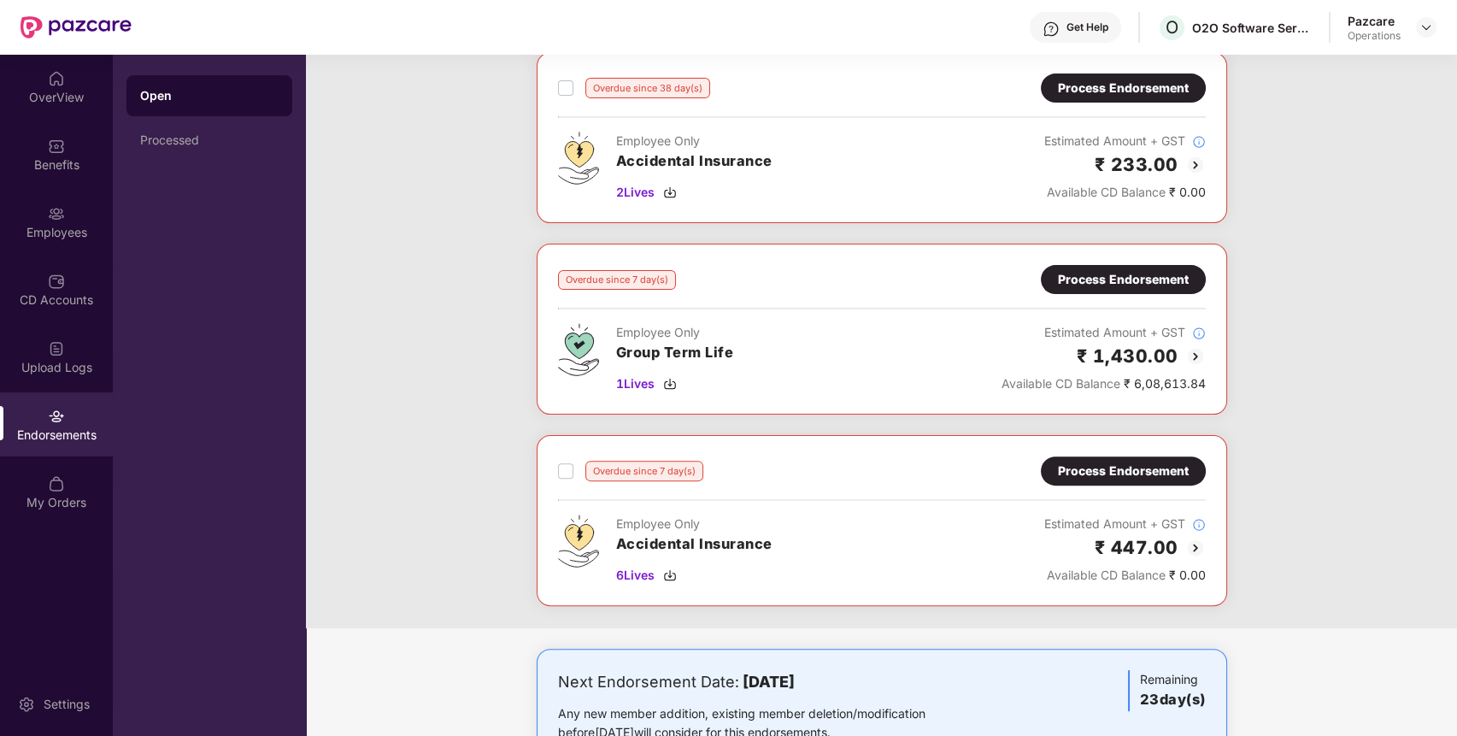
scroll to position [1244, 0]
click at [1155, 276] on div "Process Endorsement" at bounding box center [1123, 280] width 131 height 19
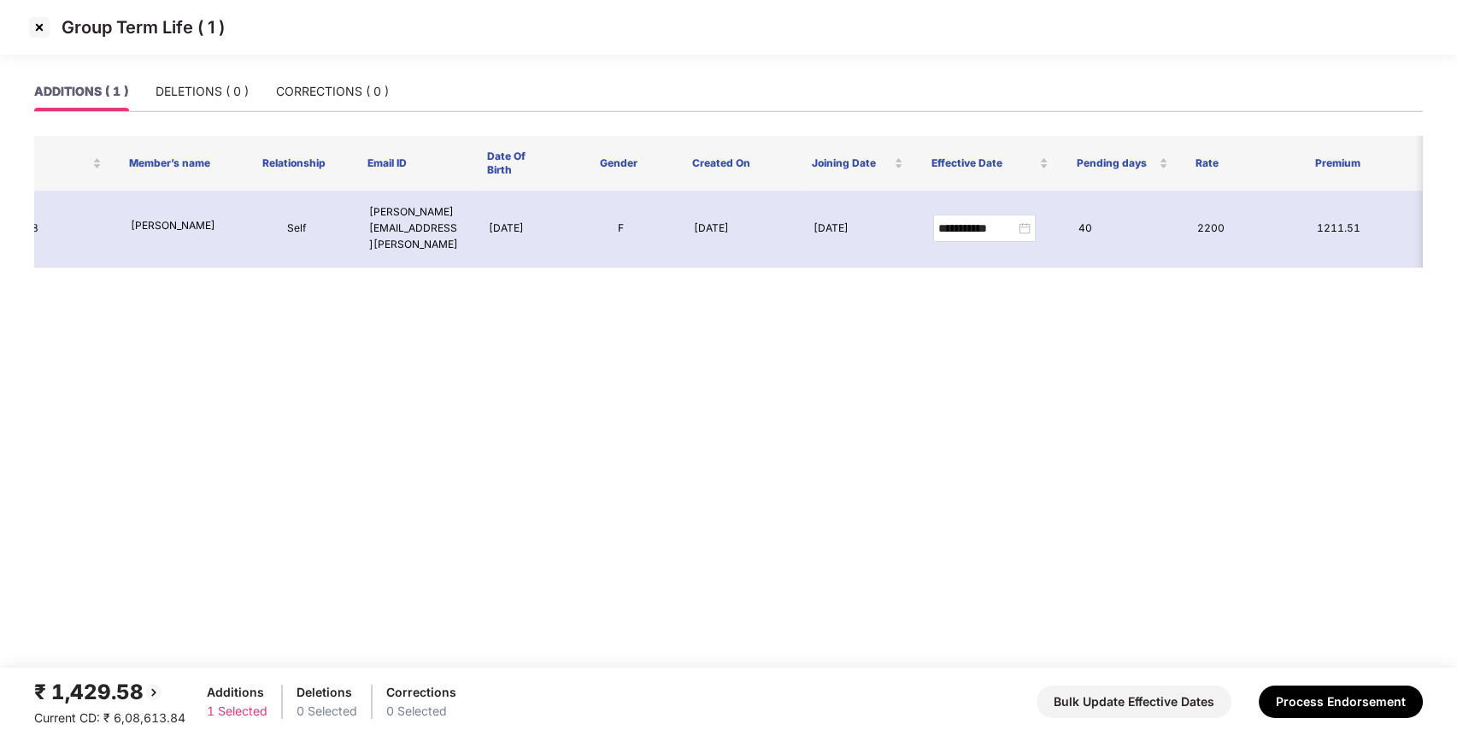
scroll to position [0, 0]
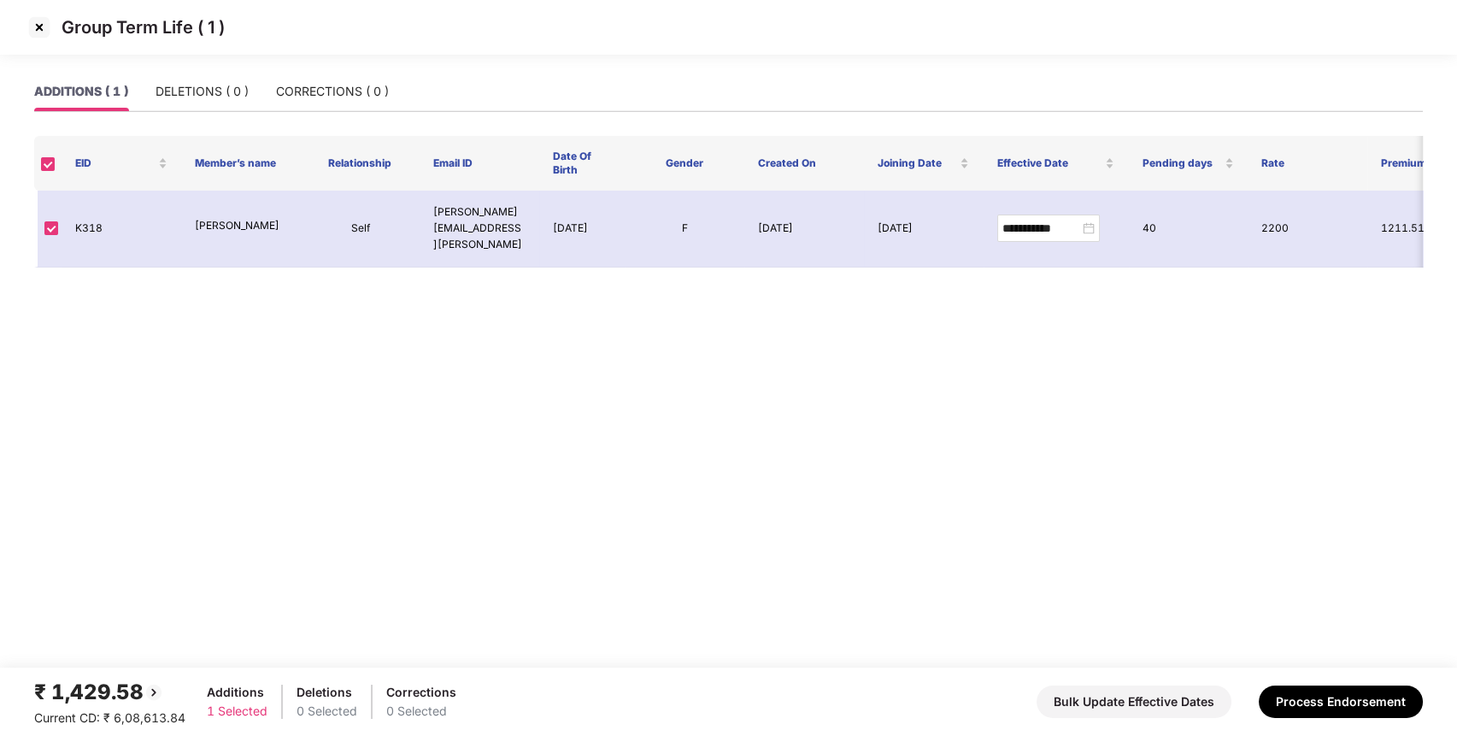
click at [36, 38] on img at bounding box center [39, 27] width 27 height 27
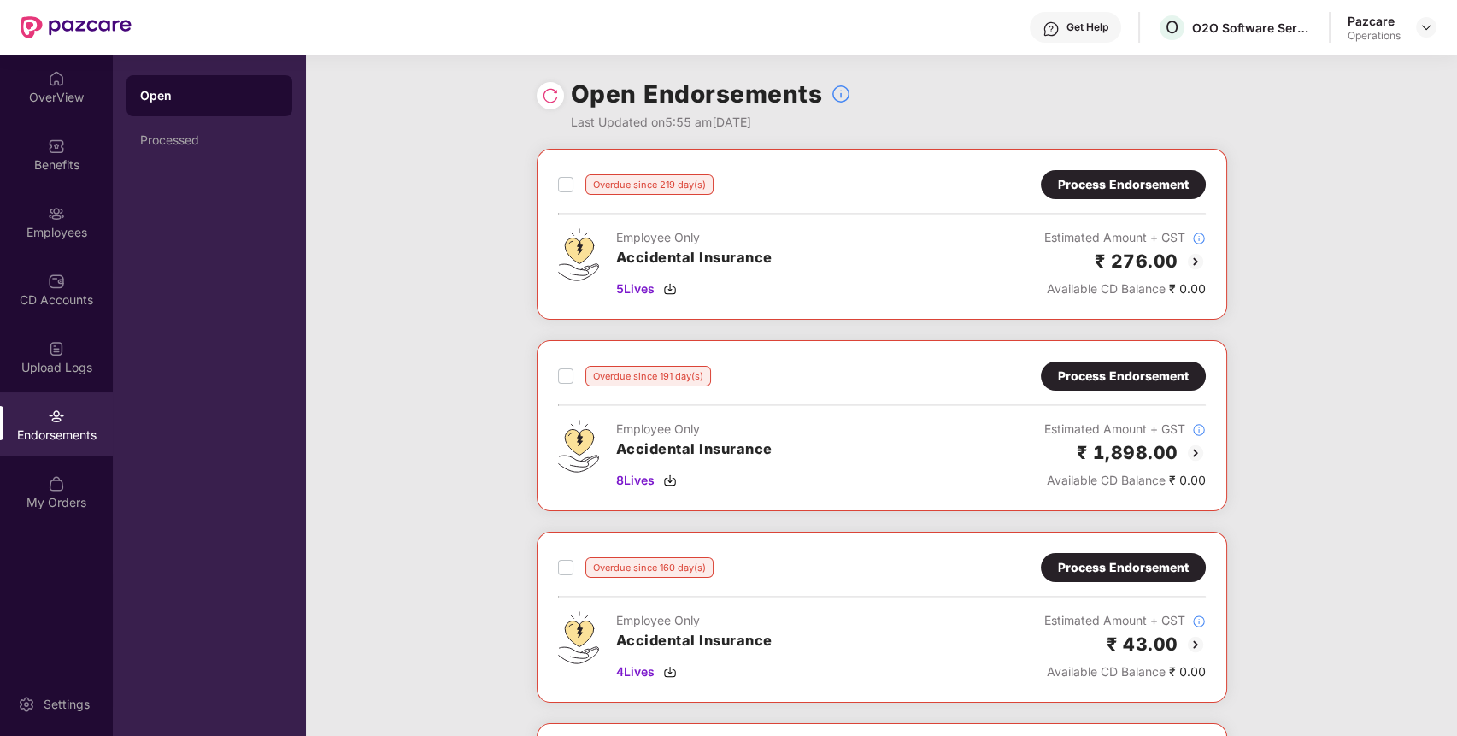
scroll to position [1303, 0]
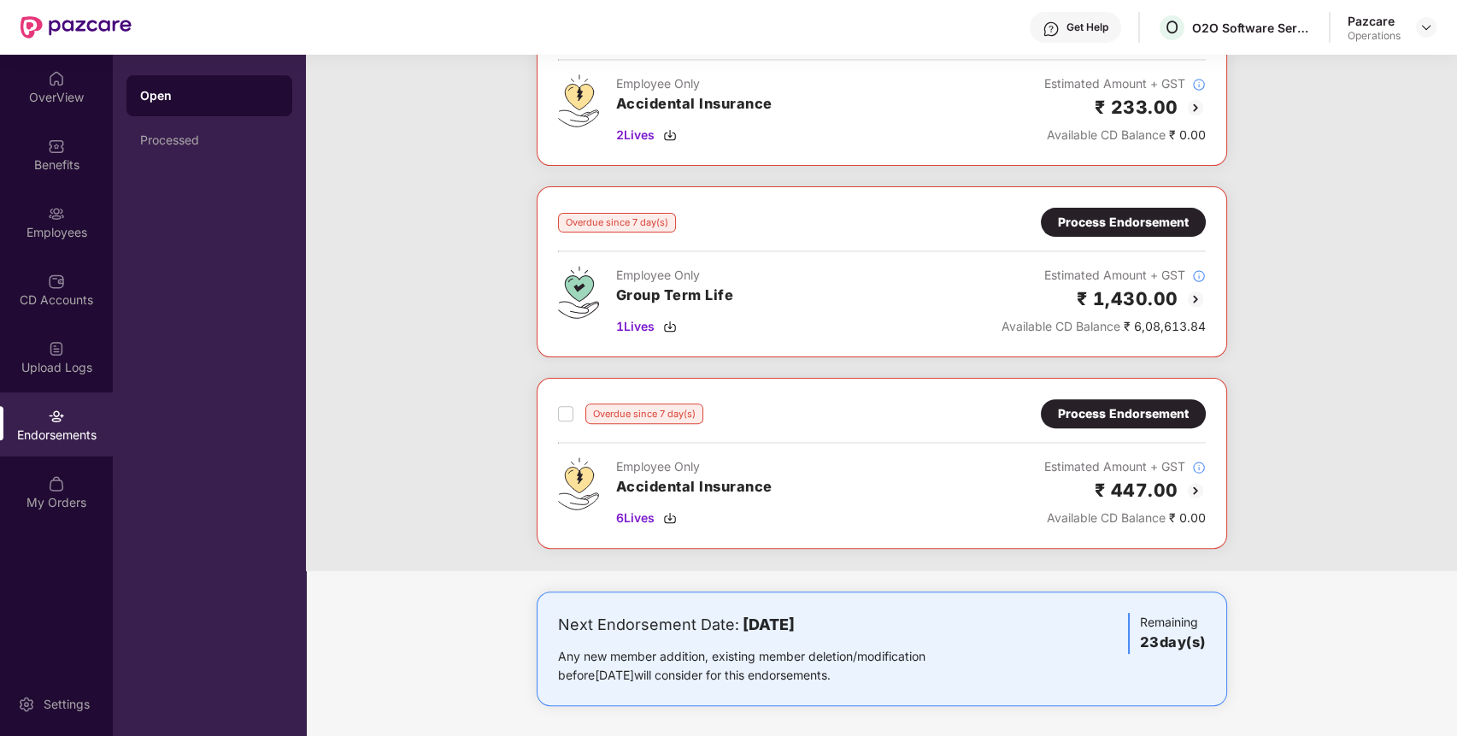
click at [1142, 213] on div "Process Endorsement" at bounding box center [1123, 222] width 131 height 19
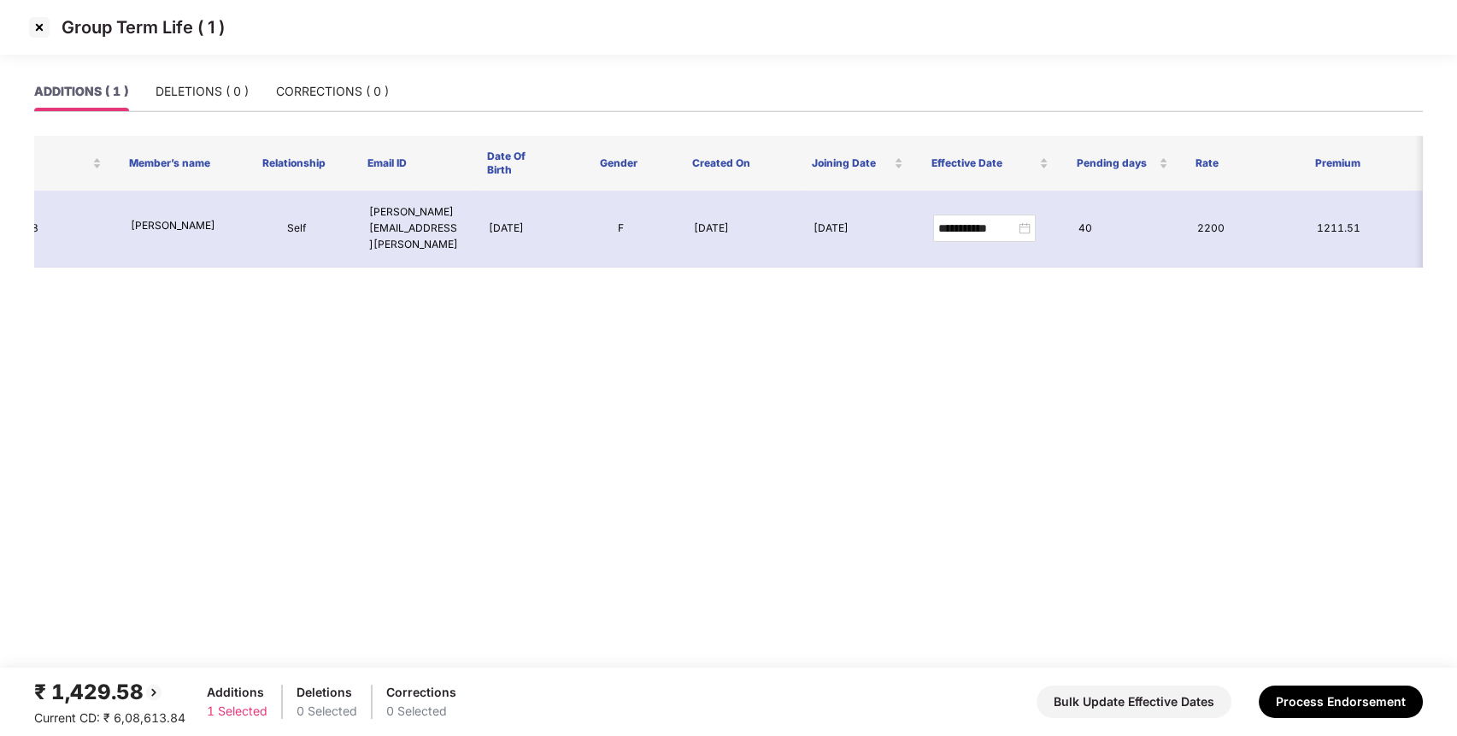
scroll to position [0, 0]
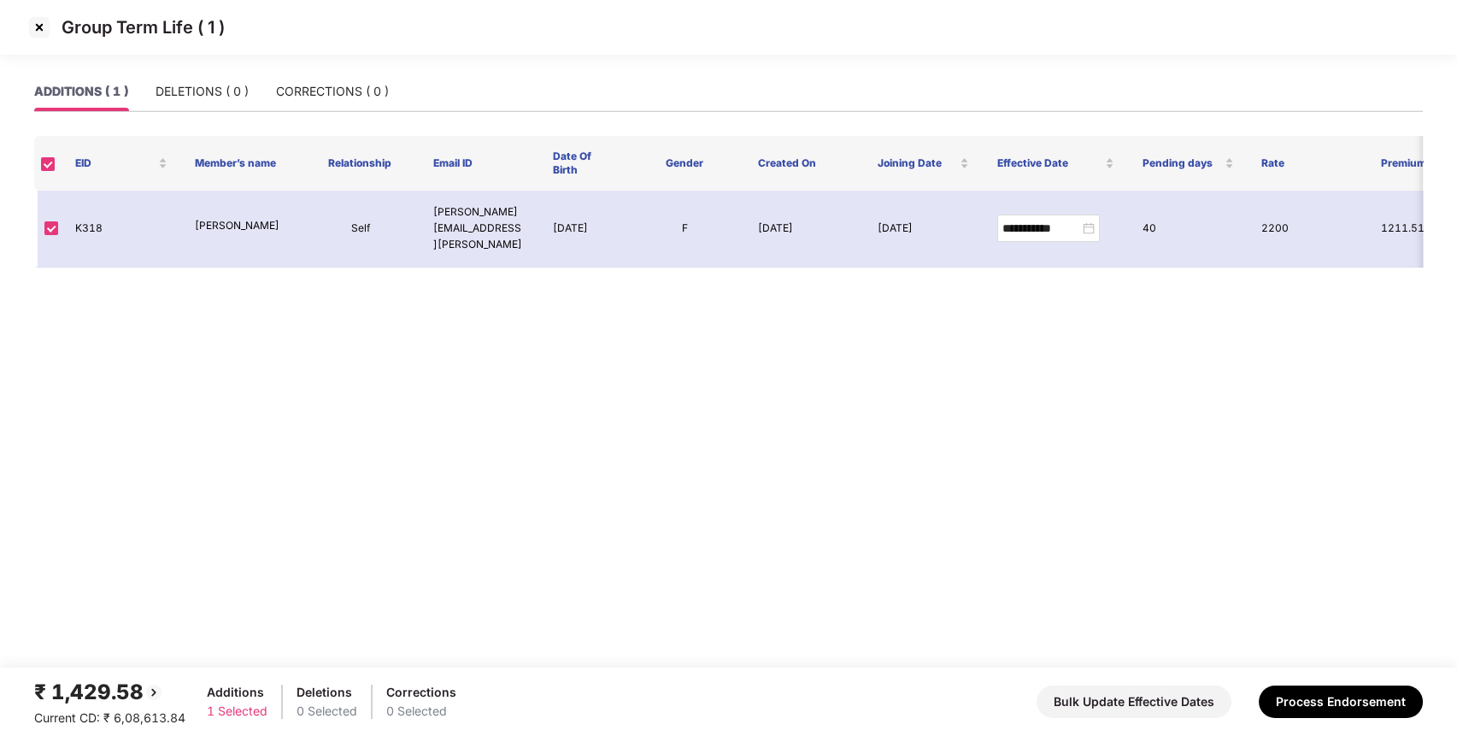
click at [35, 20] on img at bounding box center [39, 27] width 27 height 27
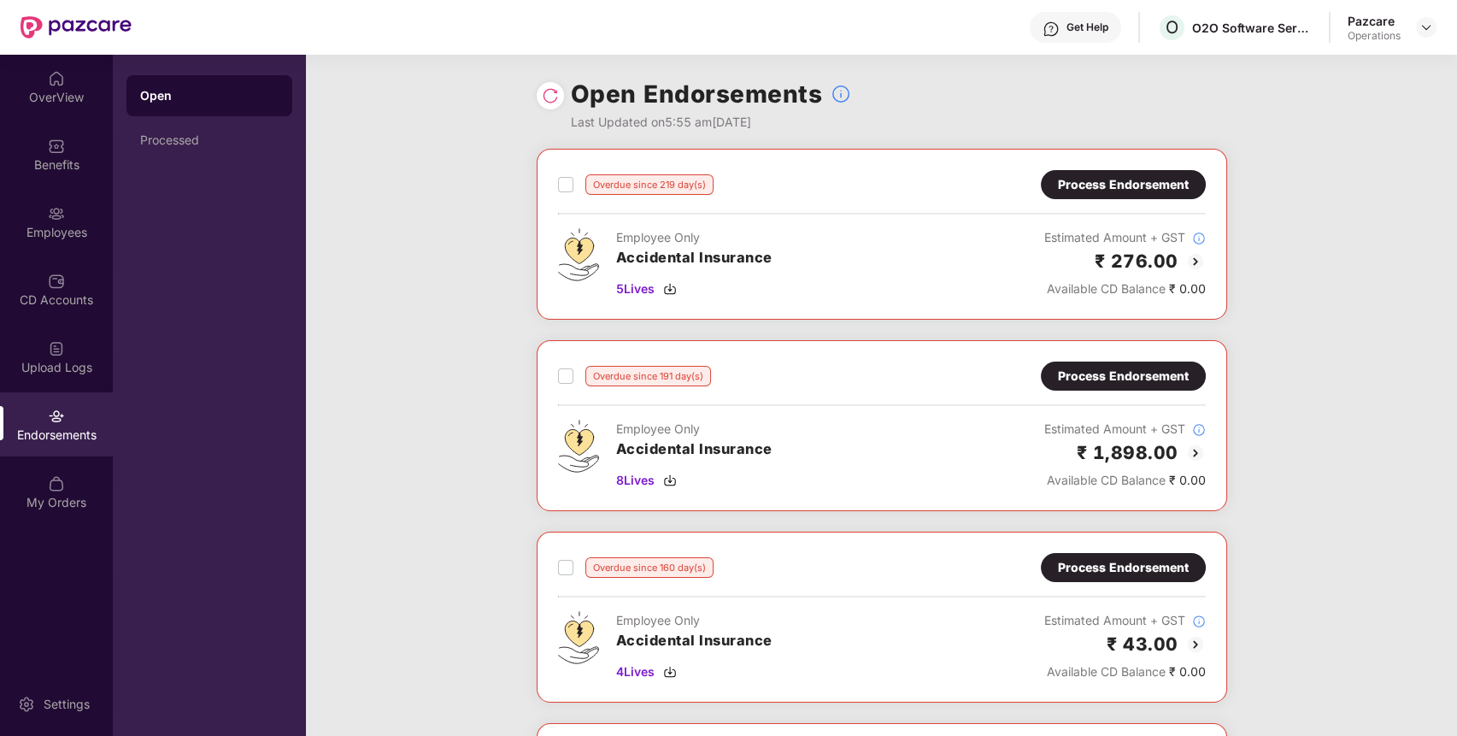
scroll to position [1303, 0]
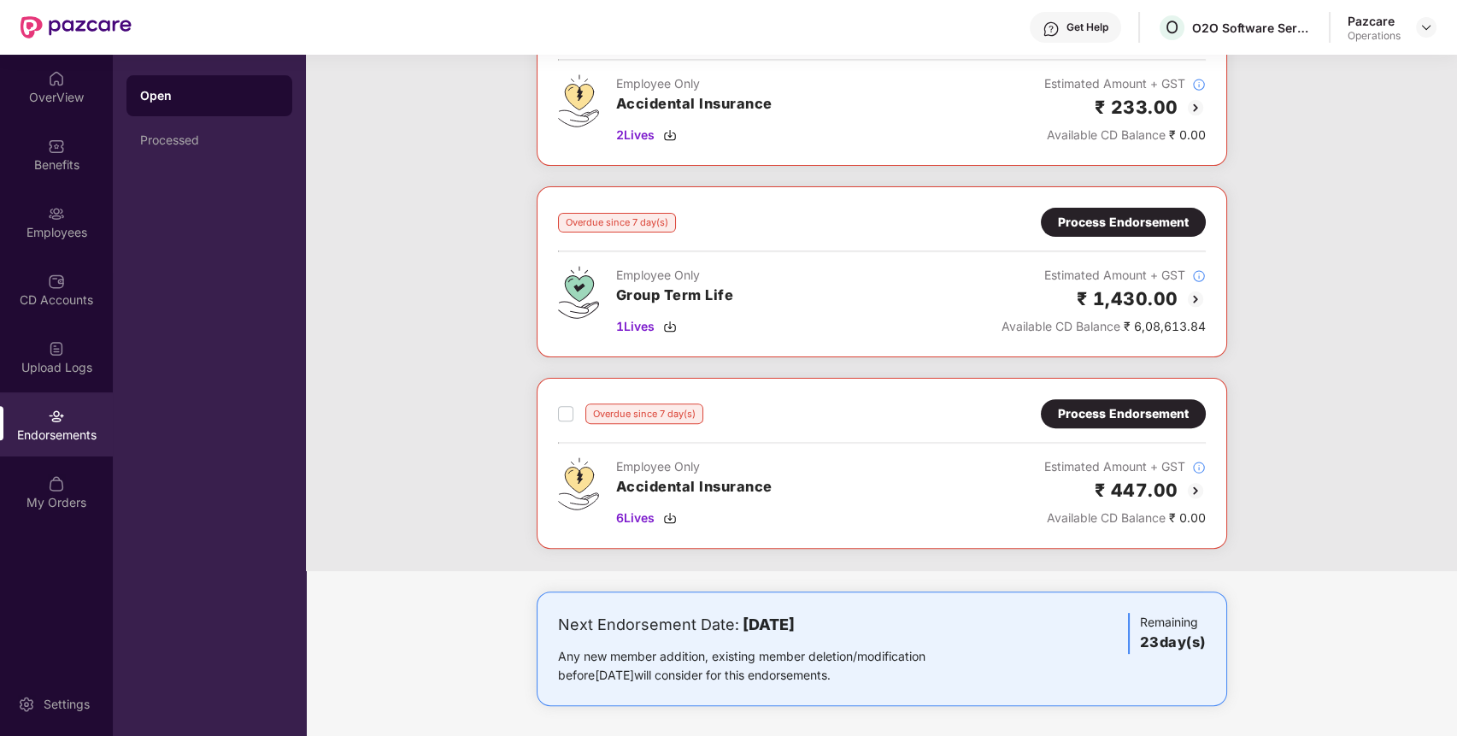
click at [1105, 213] on div "Process Endorsement" at bounding box center [1123, 222] width 131 height 19
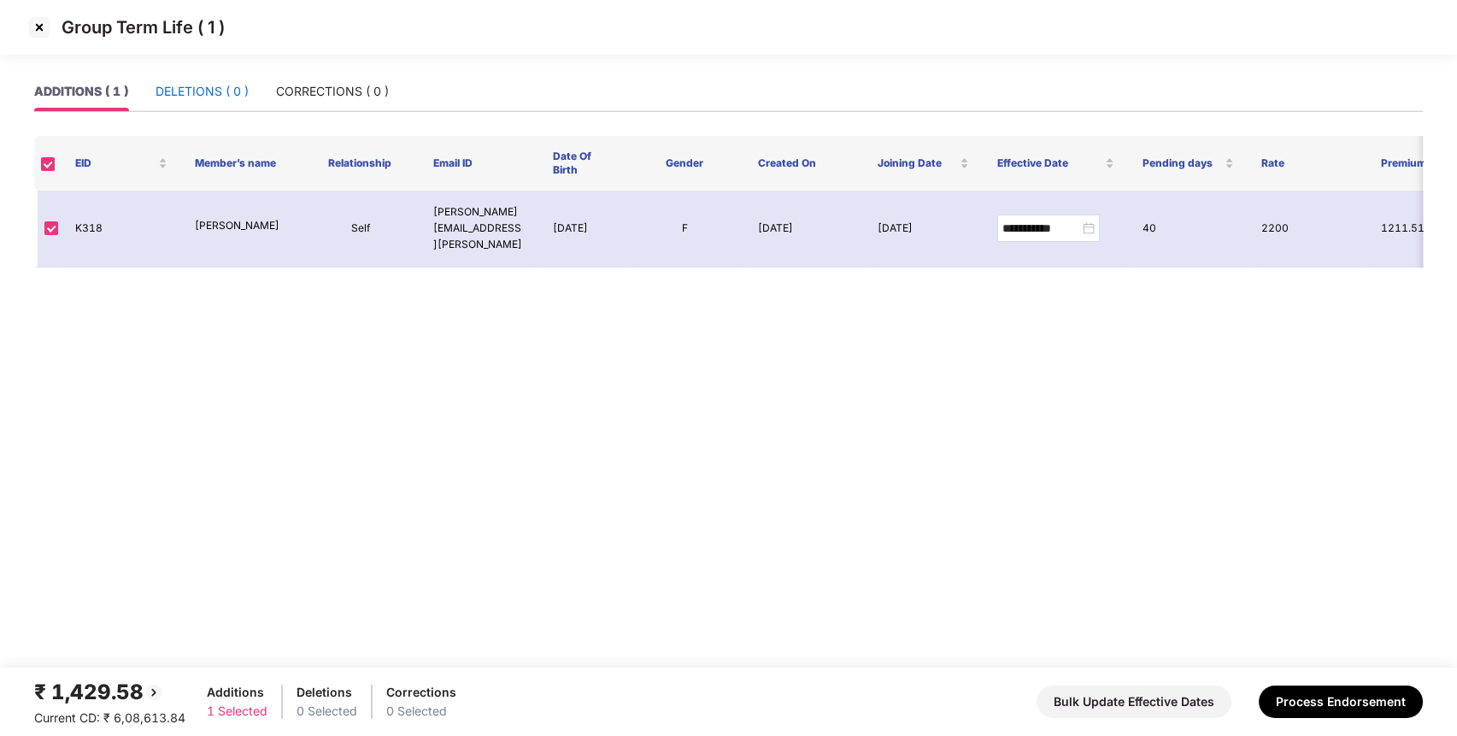
click at [216, 83] on div "DELETIONS ( 0 )" at bounding box center [202, 91] width 93 height 19
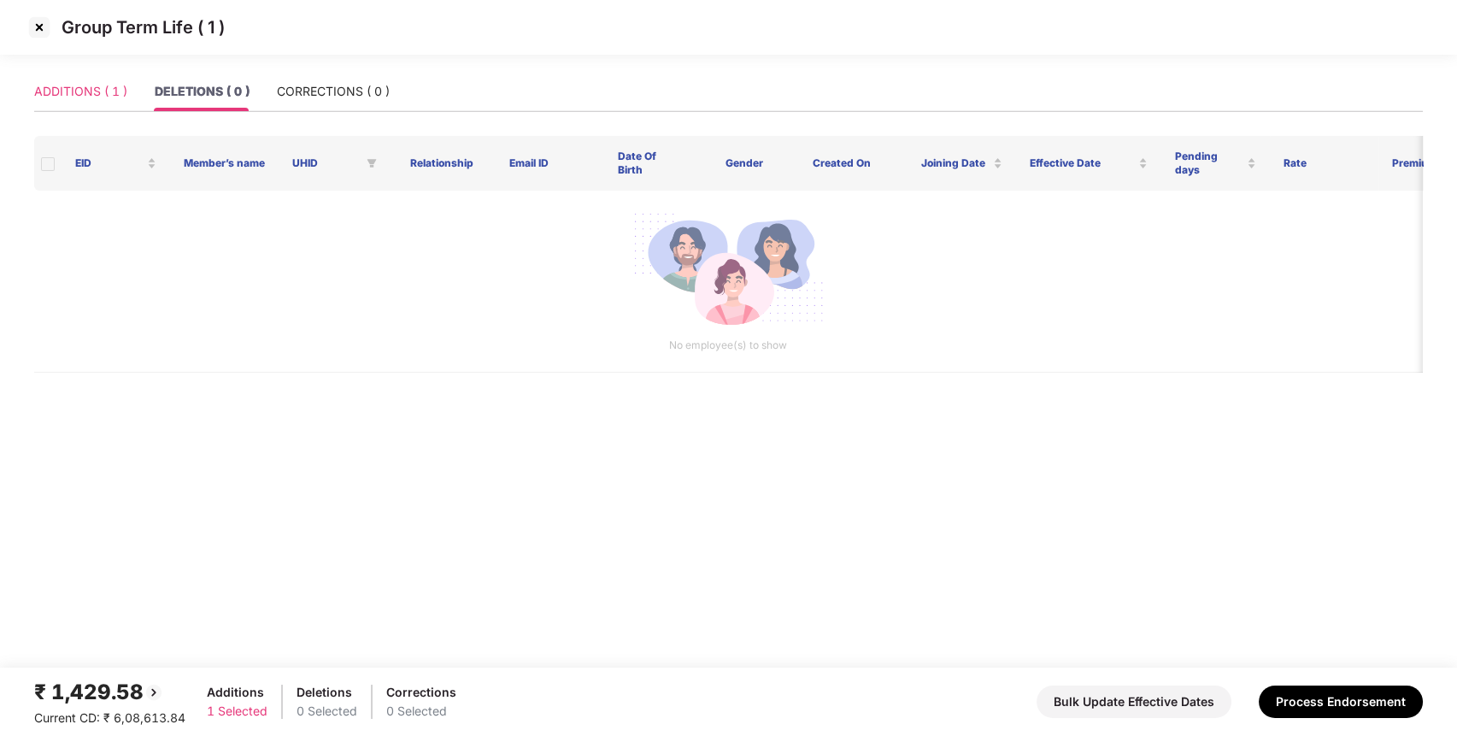
click at [115, 102] on div "ADDITIONS ( 1 )" at bounding box center [80, 91] width 93 height 39
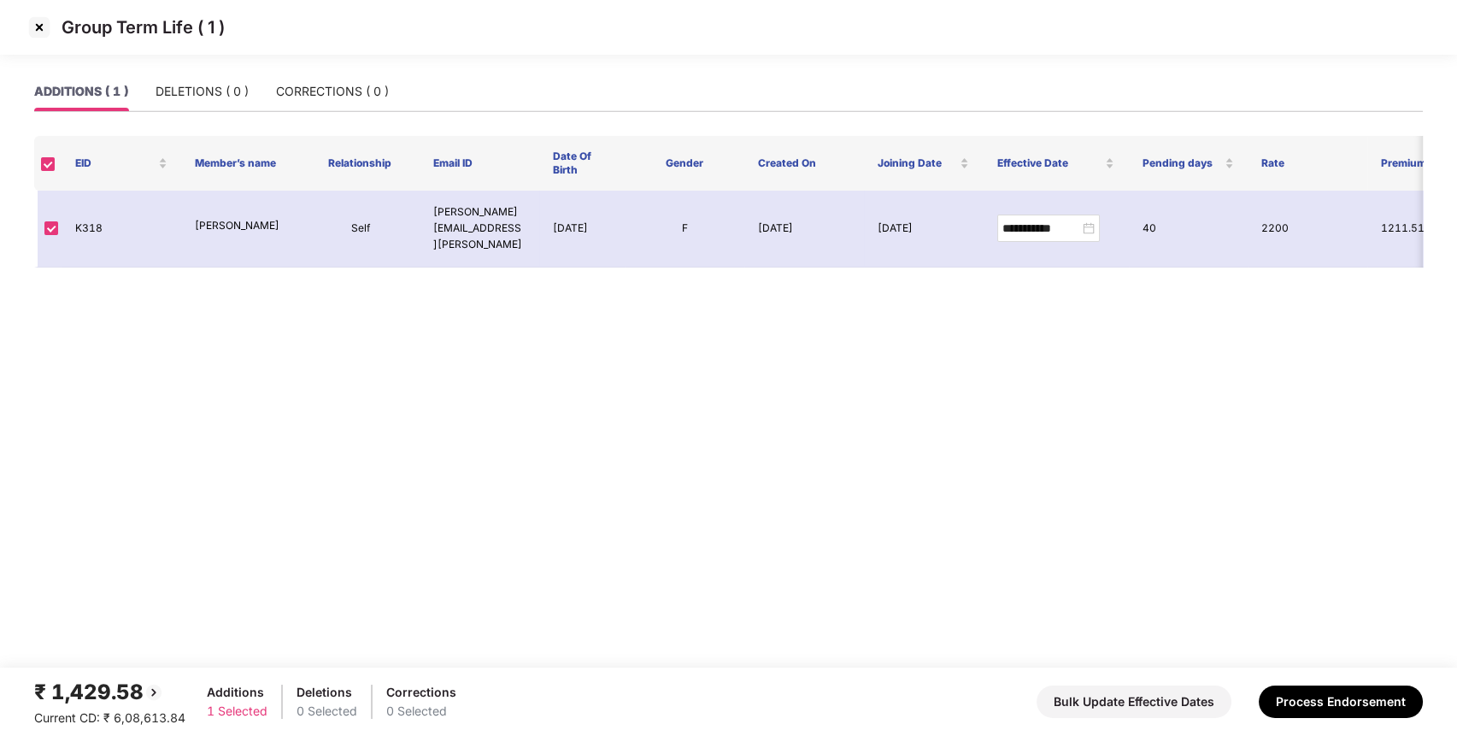
click at [44, 29] on img at bounding box center [39, 27] width 27 height 27
